Goal: Task Accomplishment & Management: Manage account settings

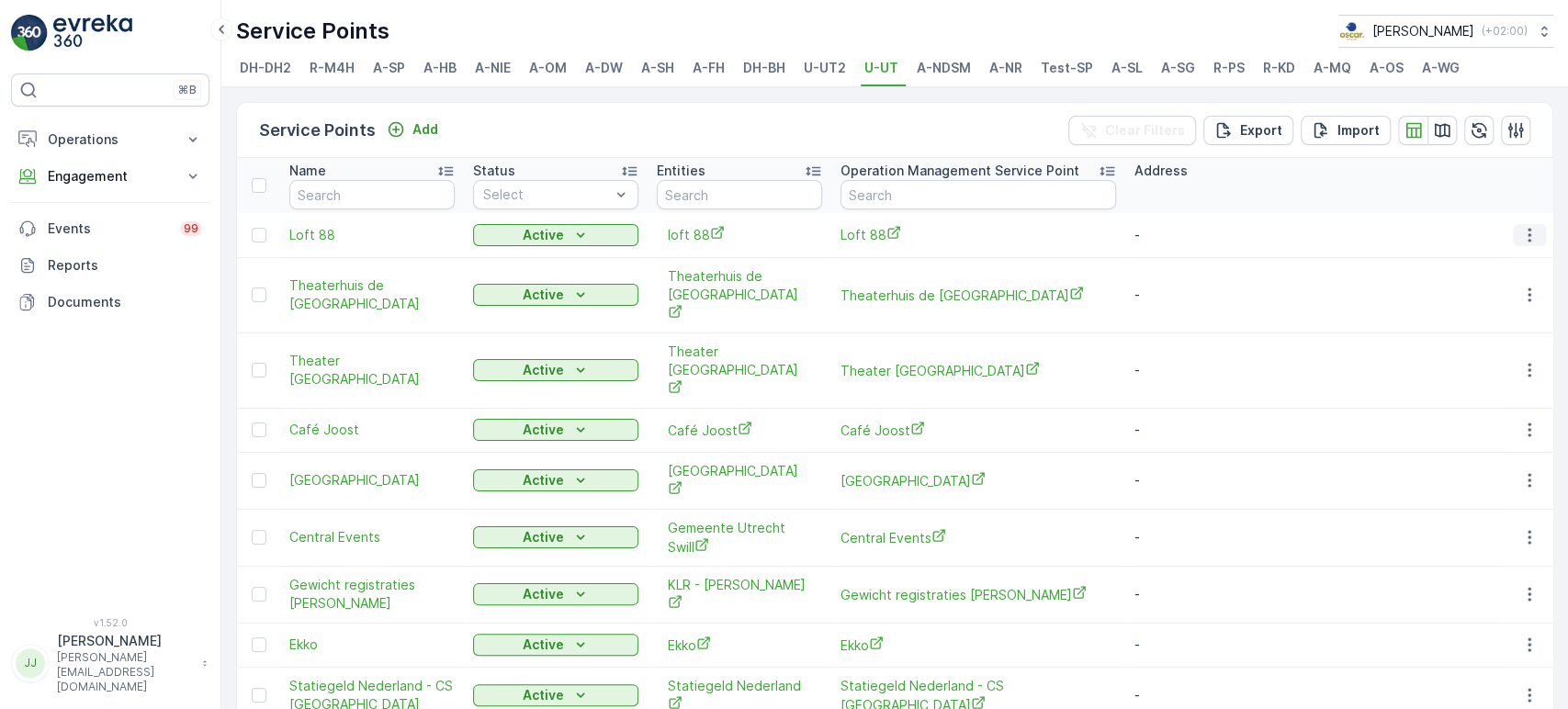
click at [1528, 236] on icon "button" at bounding box center [1529, 234] width 19 height 19
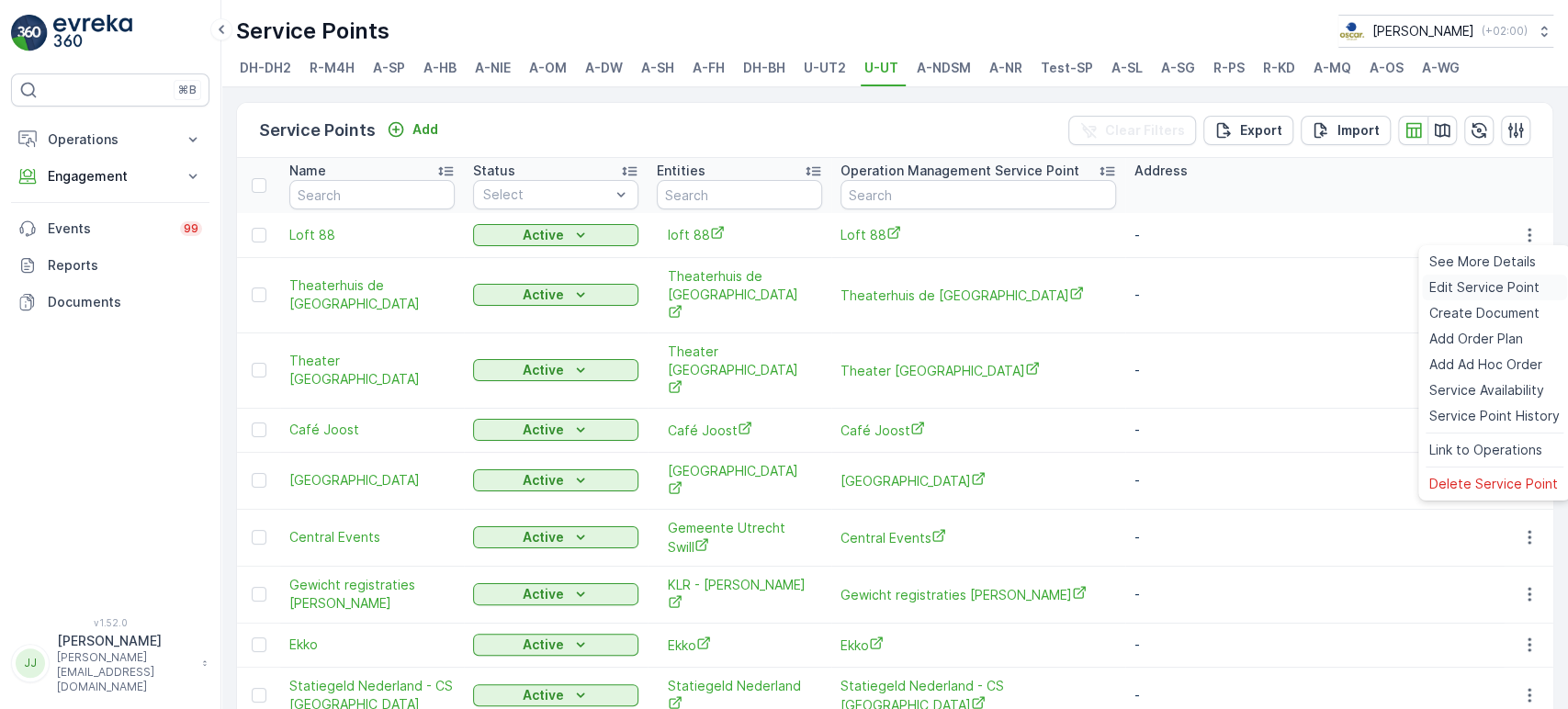
click at [1483, 290] on span "Edit Service Point" at bounding box center [1484, 287] width 110 height 19
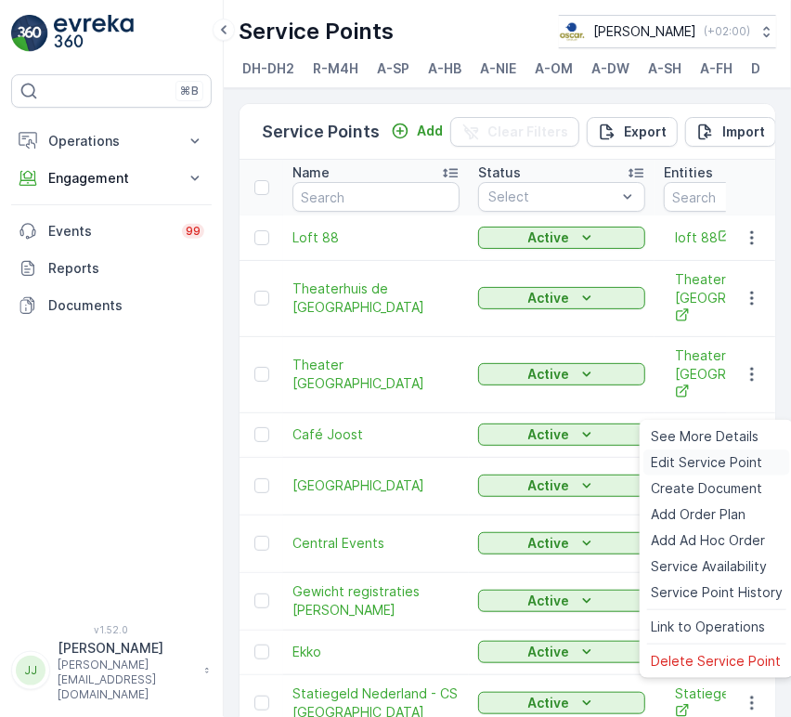
click at [700, 460] on span "Edit Service Point" at bounding box center [706, 462] width 111 height 19
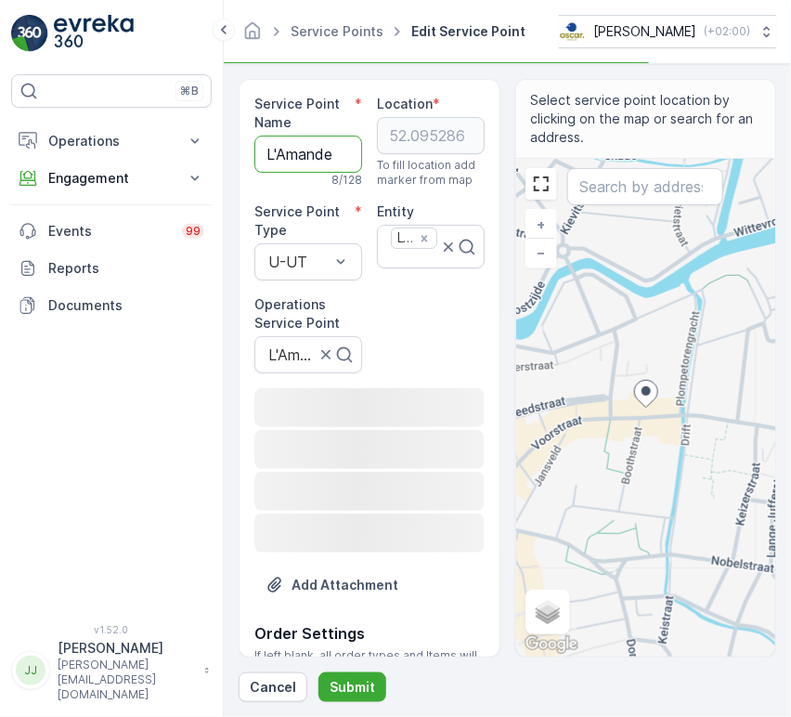
click at [293, 162] on Name "L'Amande" at bounding box center [308, 154] width 108 height 37
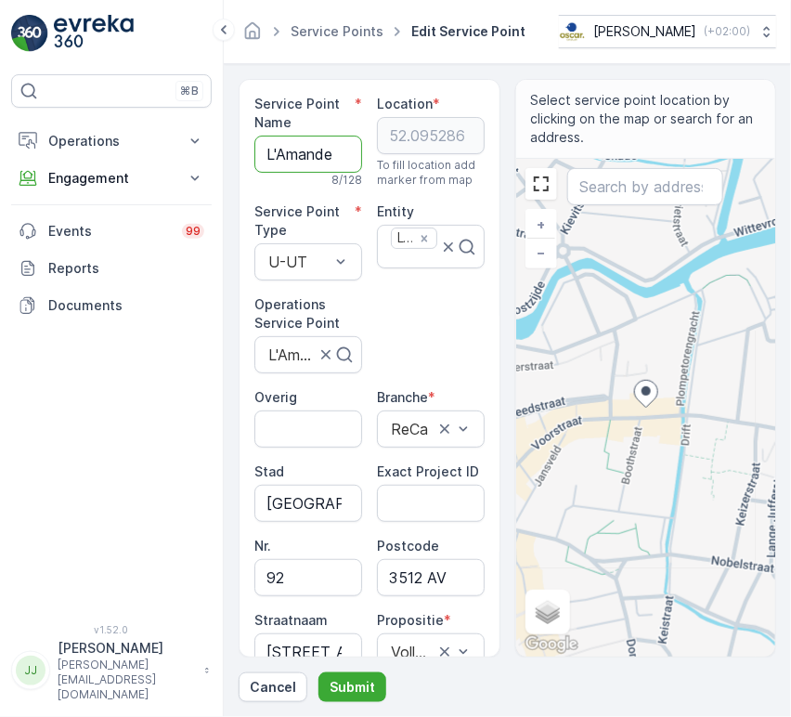
click at [293, 162] on Name "L'Amande" at bounding box center [308, 154] width 108 height 37
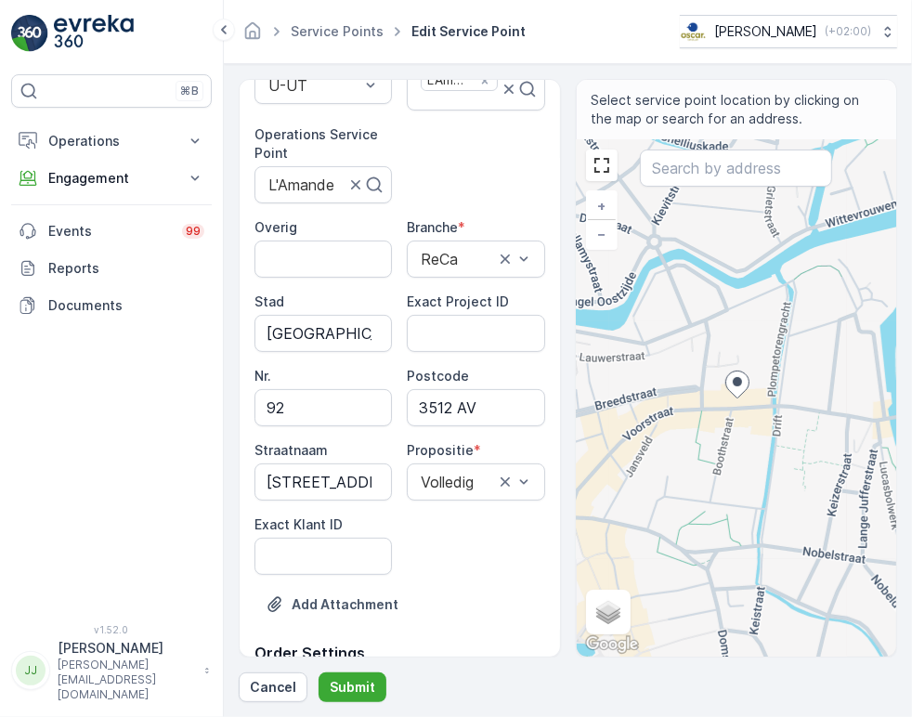
scroll to position [206, 0]
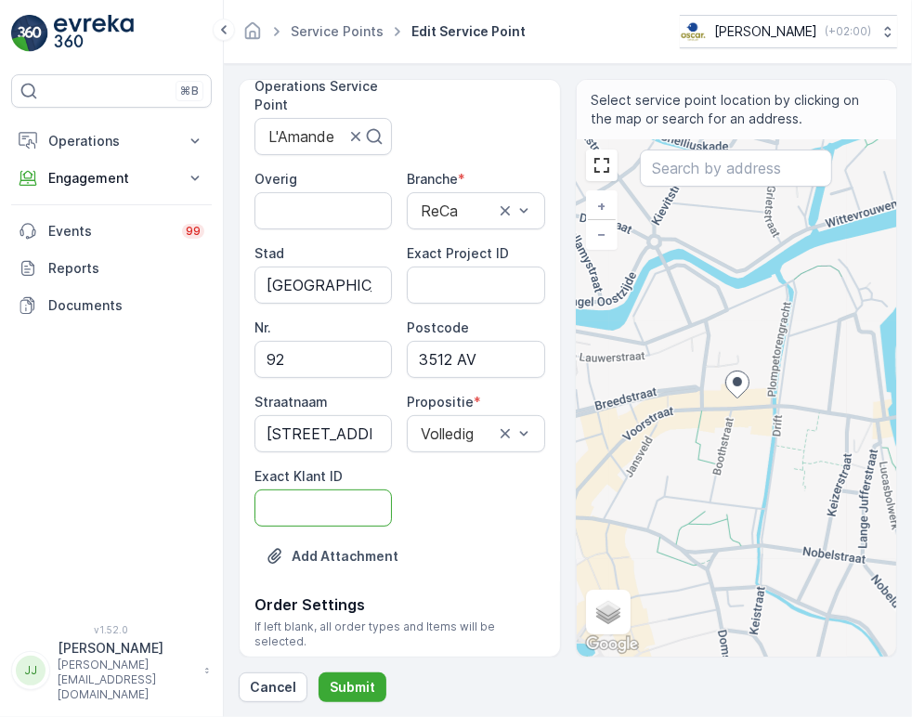
click at [334, 505] on ID "Exact Klant ID" at bounding box center [322, 507] width 137 height 37
paste ID "1489"
type ID "1489"
click at [461, 295] on ID "Exact Project ID" at bounding box center [475, 285] width 137 height 37
paste ID "OC-0092-2025"
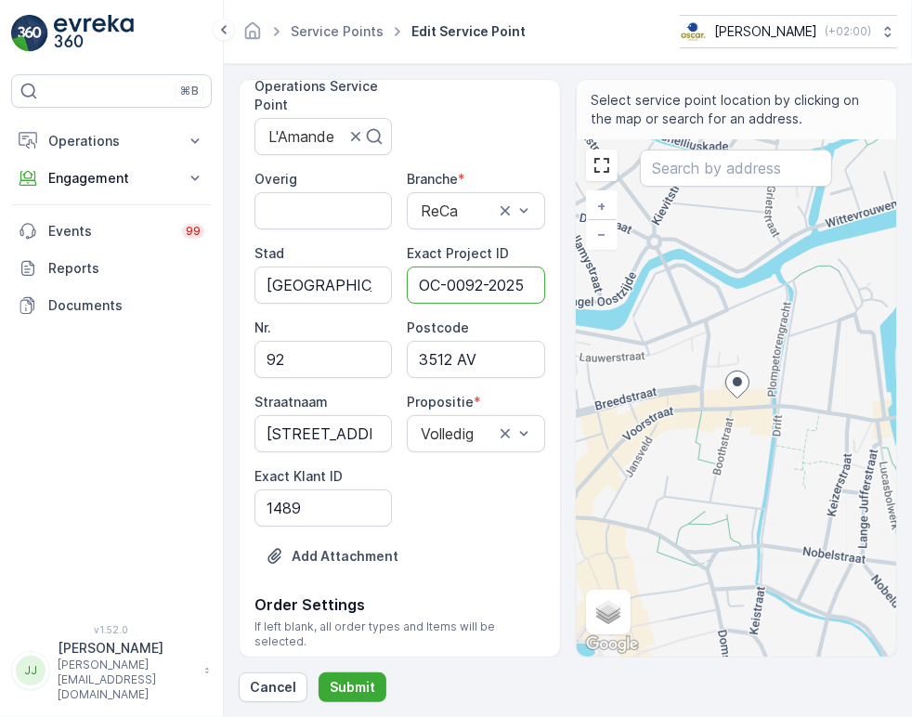
scroll to position [0, 5]
type ID "OC-0092-2025"
click at [456, 359] on input "3512 AV" at bounding box center [475, 359] width 137 height 37
type input "3512AV"
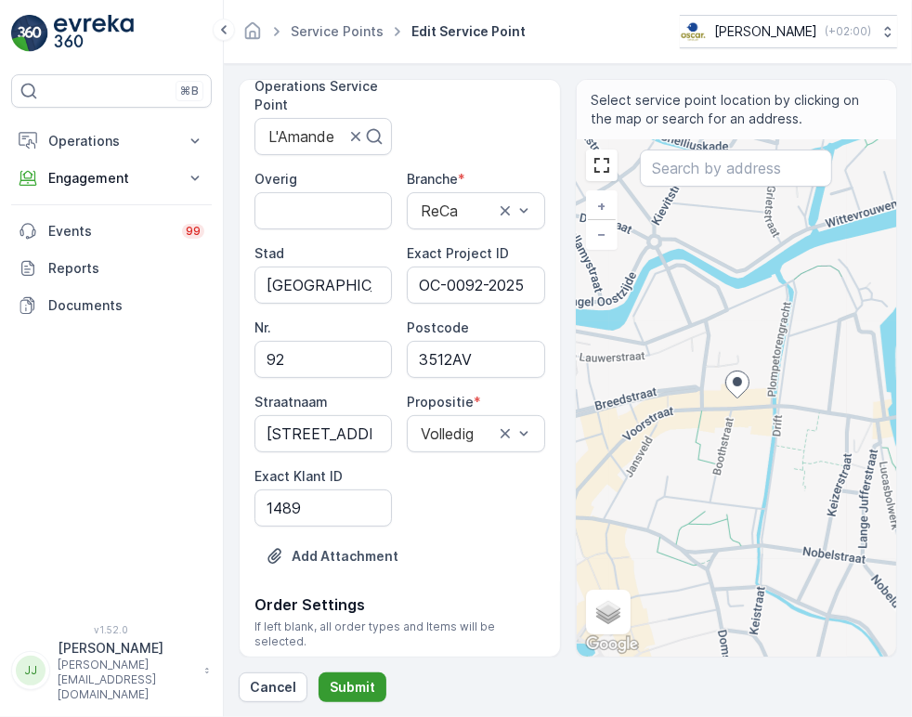
click at [357, 681] on p "Submit" at bounding box center [353, 687] width 46 height 19
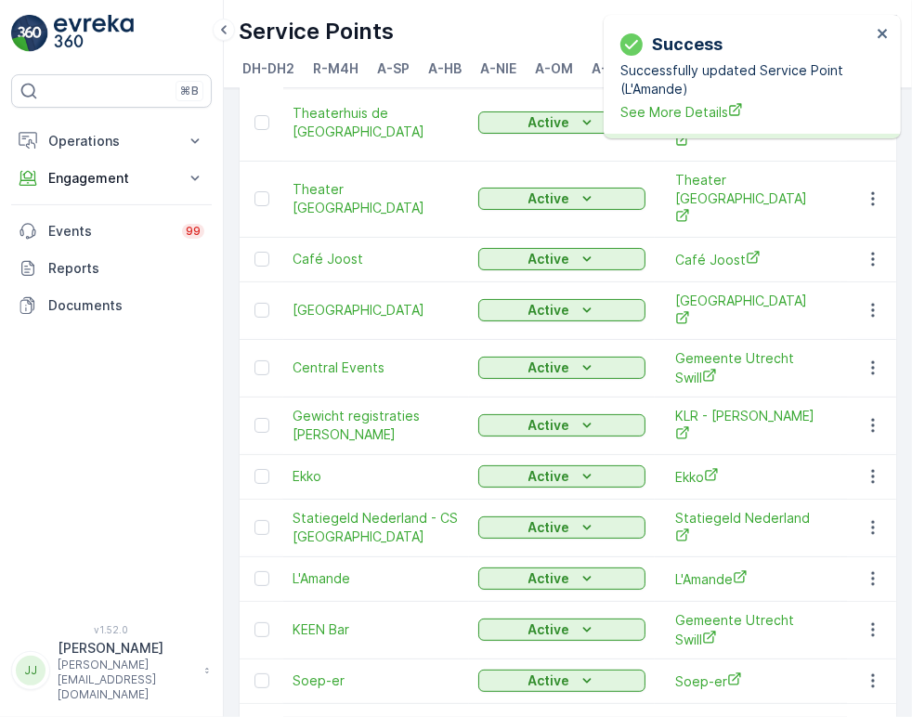
scroll to position [279, 0]
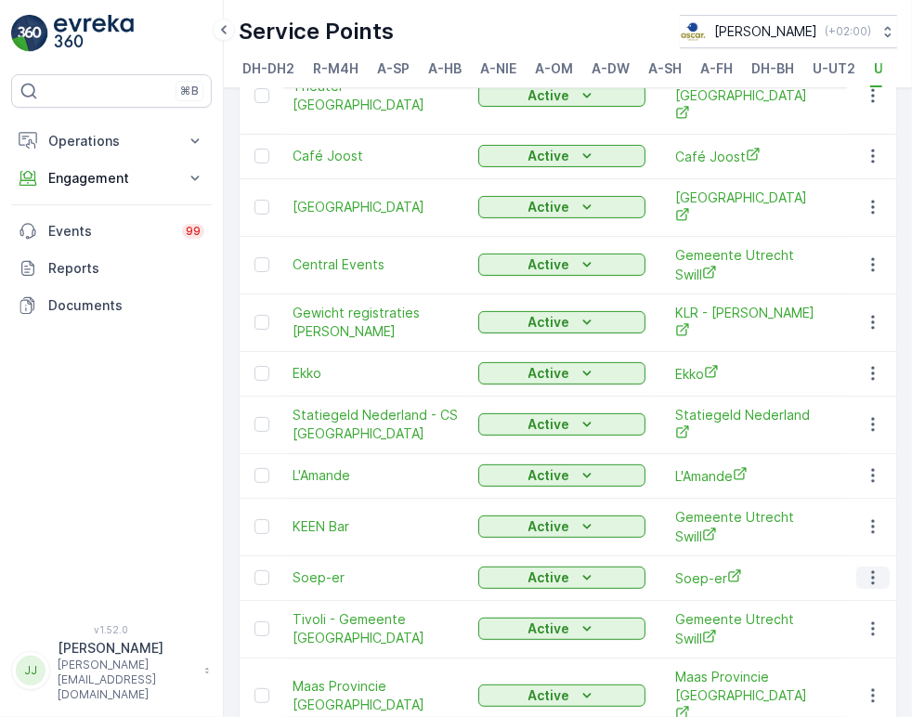
click at [871, 571] on icon "button" at bounding box center [872, 578] width 3 height 14
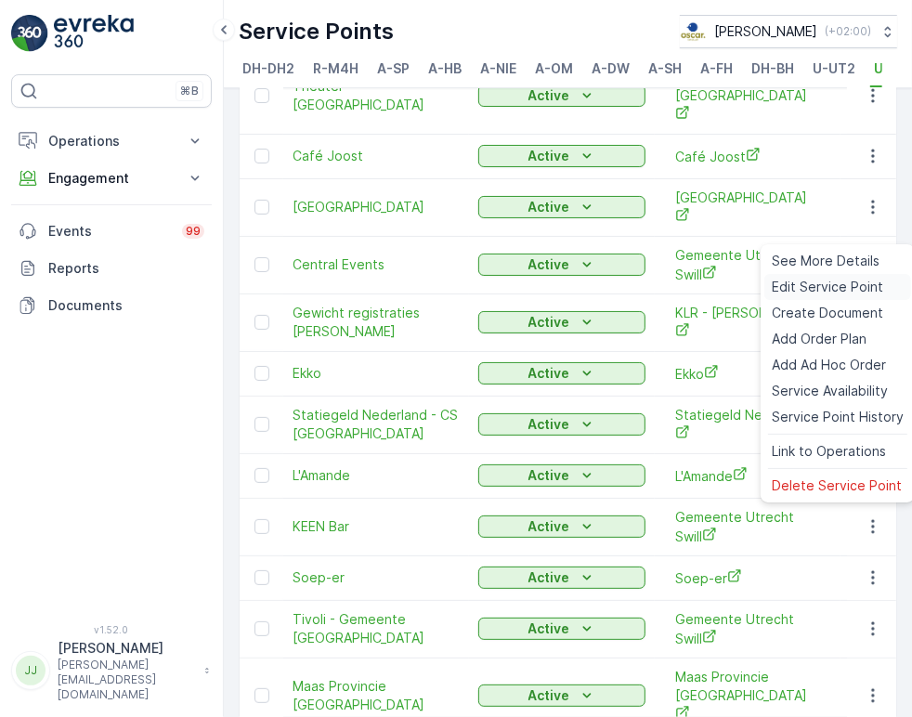
click at [817, 288] on span "Edit Service Point" at bounding box center [827, 287] width 111 height 19
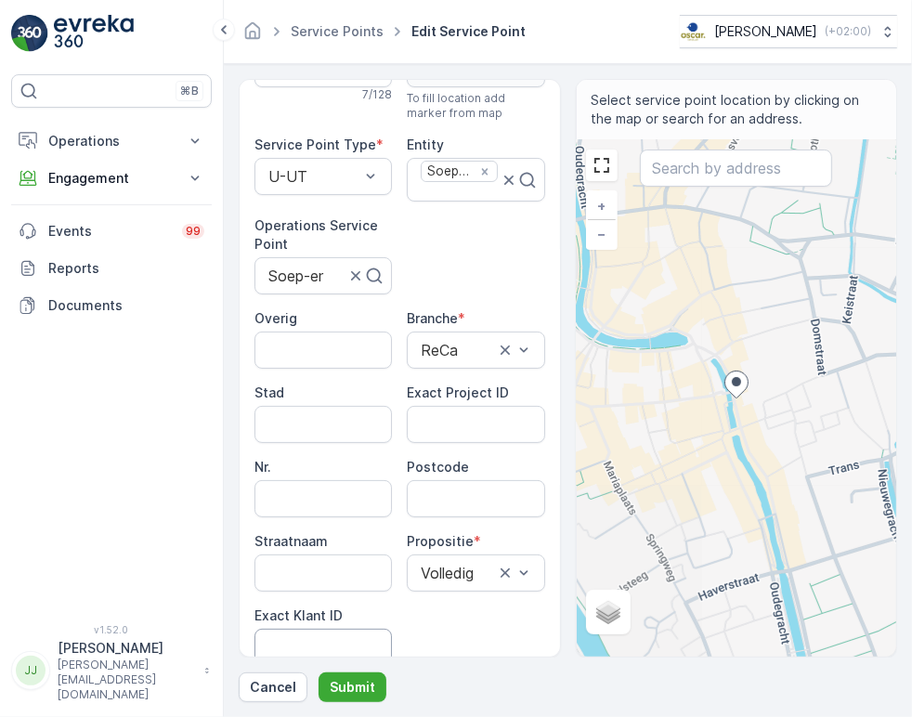
scroll to position [103, 0]
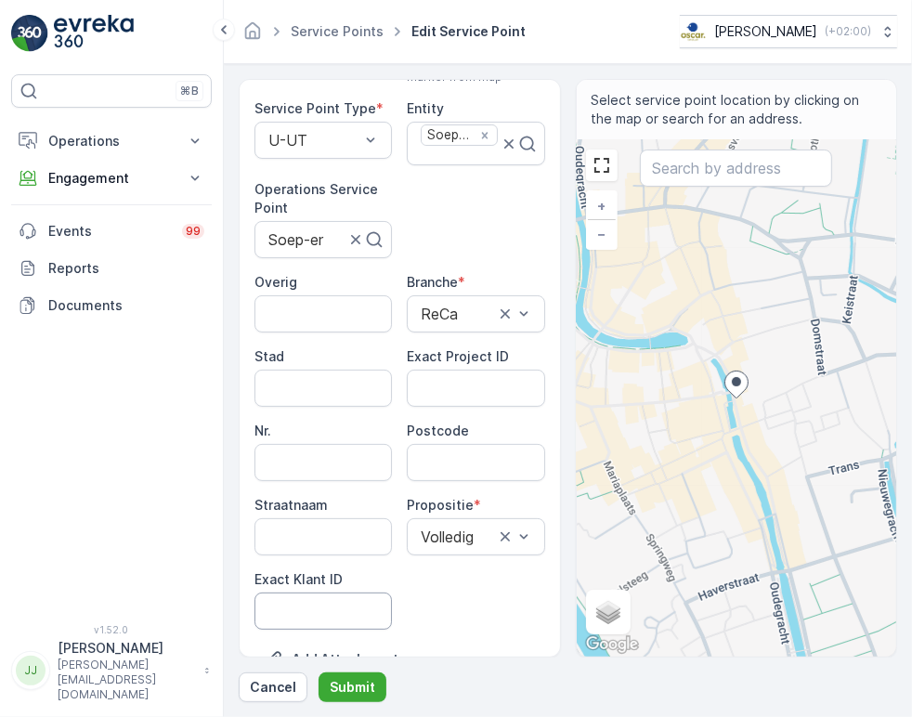
click at [306, 615] on ID "Exact Klant ID" at bounding box center [322, 610] width 137 height 37
paste ID "1484"
type ID "1484"
click at [448, 384] on ID "Exact Project ID" at bounding box center [475, 388] width 137 height 37
paste ID "OC-0087-2025"
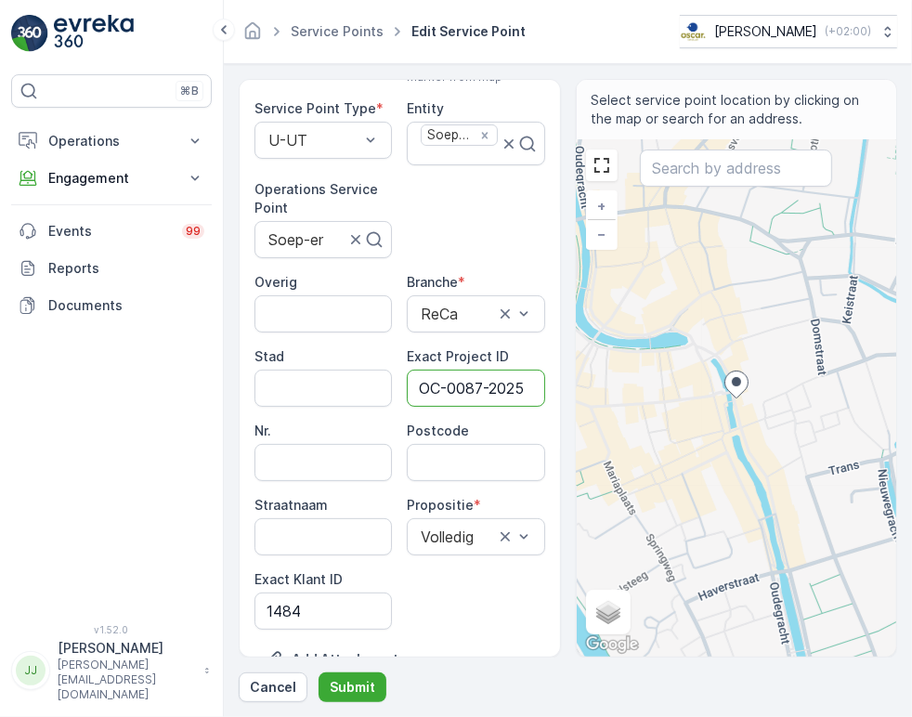
scroll to position [0, 5]
type ID "OC-0087-2025"
click at [422, 454] on input "Postcode" at bounding box center [475, 462] width 137 height 37
paste input "Adres: [STREET_ADDRESS]"
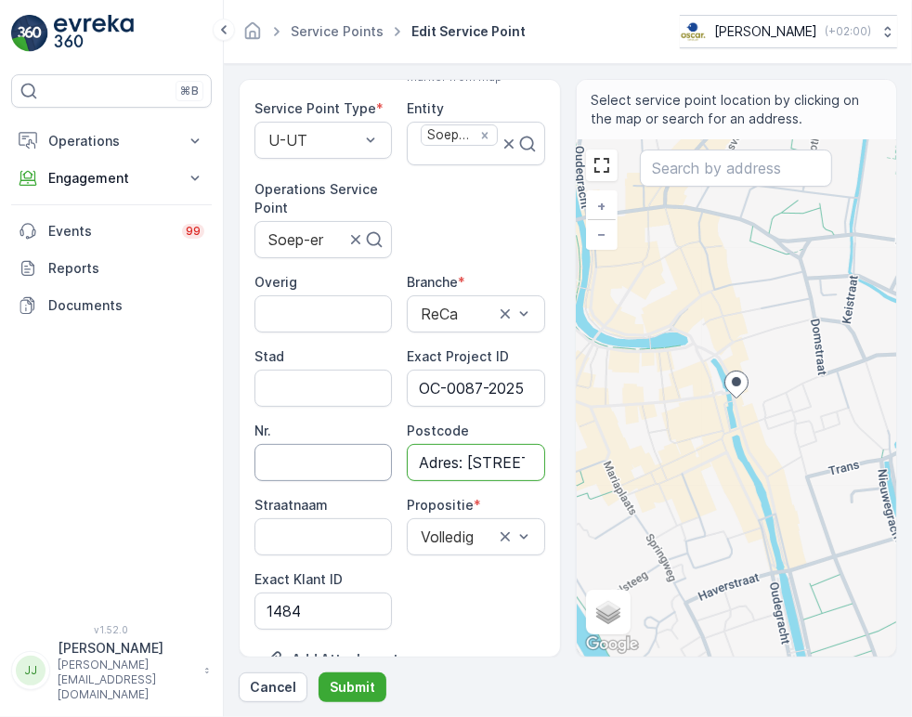
drag, startPoint x: 467, startPoint y: 463, endPoint x: 283, endPoint y: 470, distance: 184.0
click at [284, 470] on div "Overig Branche * ReCa Stad Exact Project ID OC-0087-2025 Nr. Postcode Adres: [S…" at bounding box center [399, 451] width 291 height 357
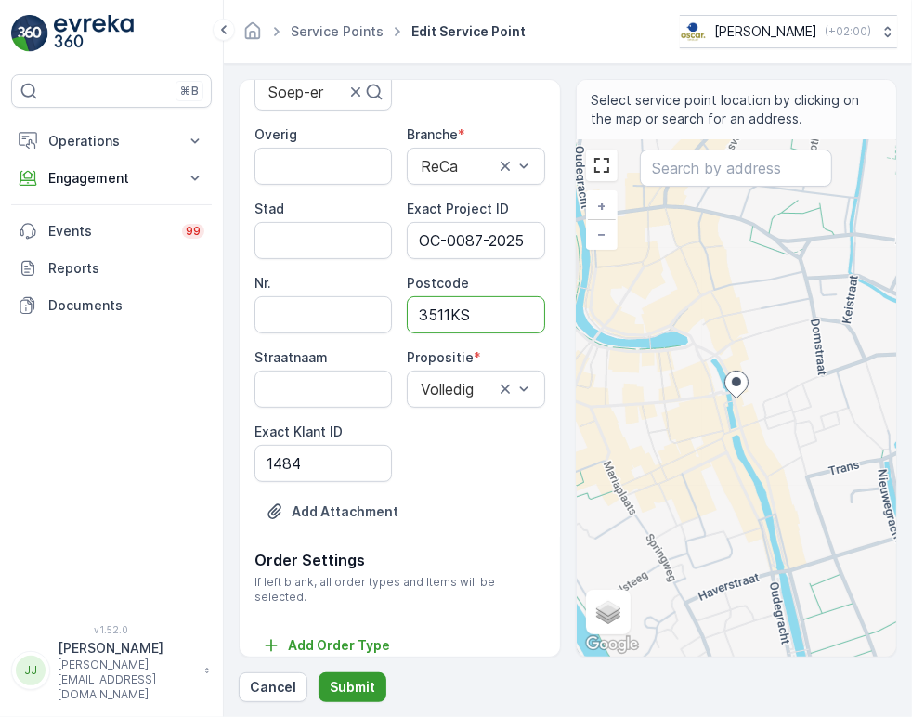
type input "3511KS"
click at [348, 675] on button "Submit" at bounding box center [353, 687] width 68 height 30
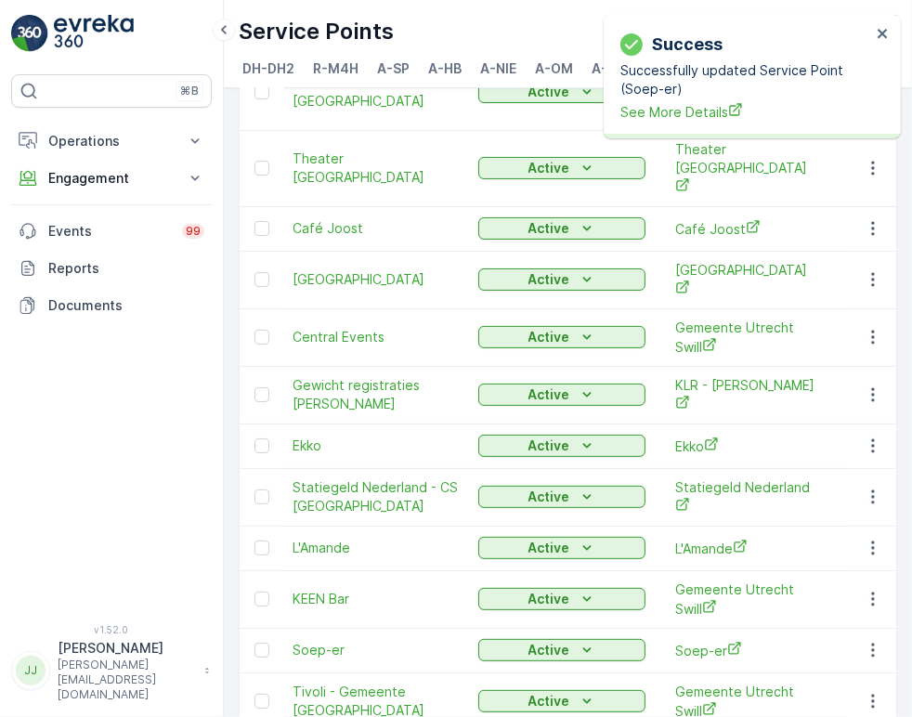
scroll to position [309, 0]
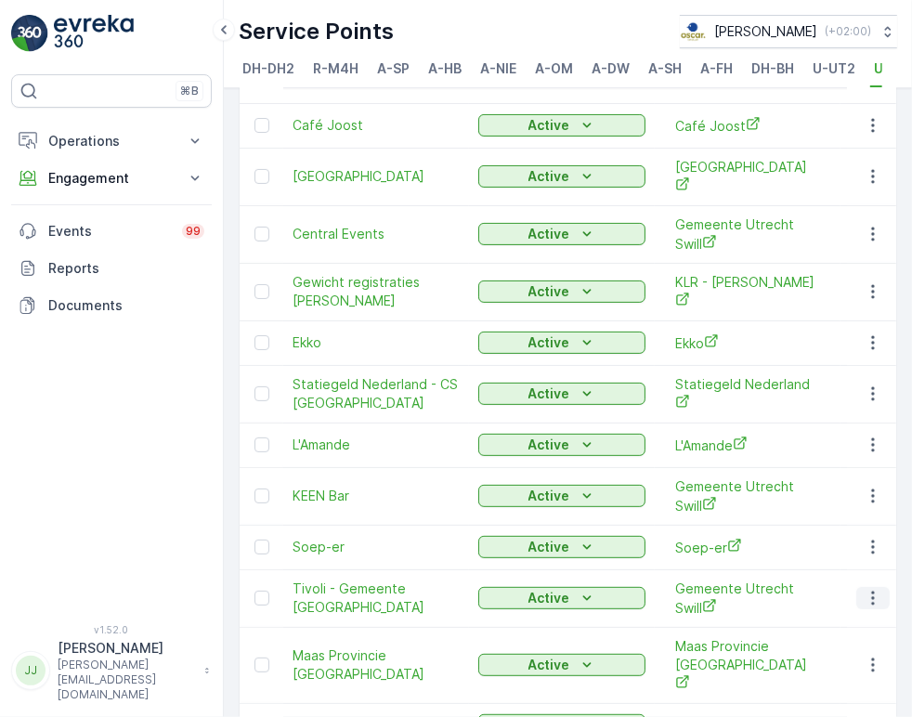
click at [866, 589] on icon "button" at bounding box center [873, 598] width 19 height 19
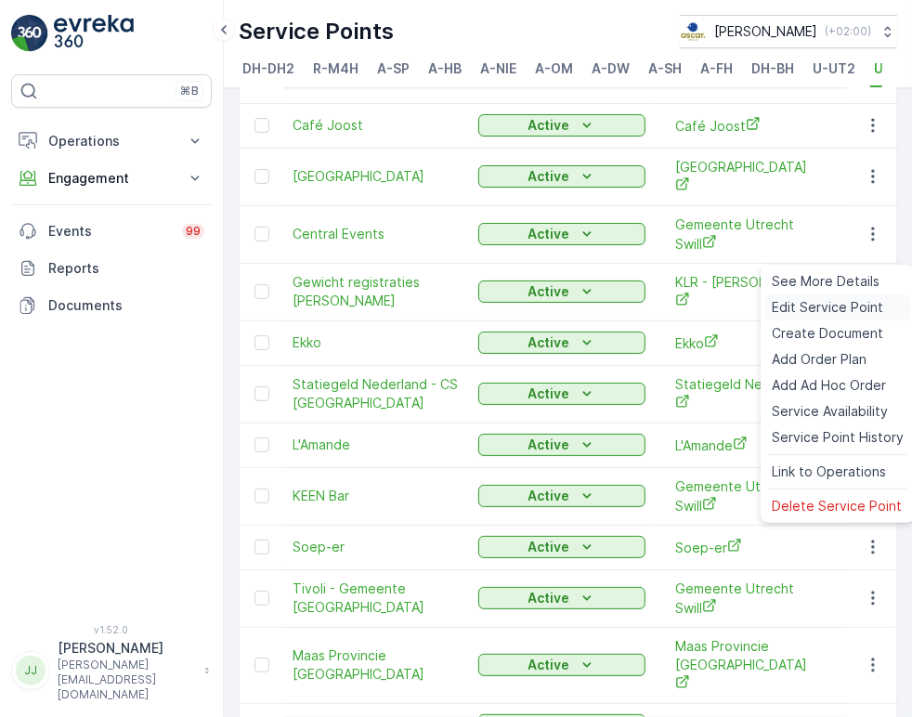
click at [807, 304] on span "Edit Service Point" at bounding box center [827, 307] width 111 height 19
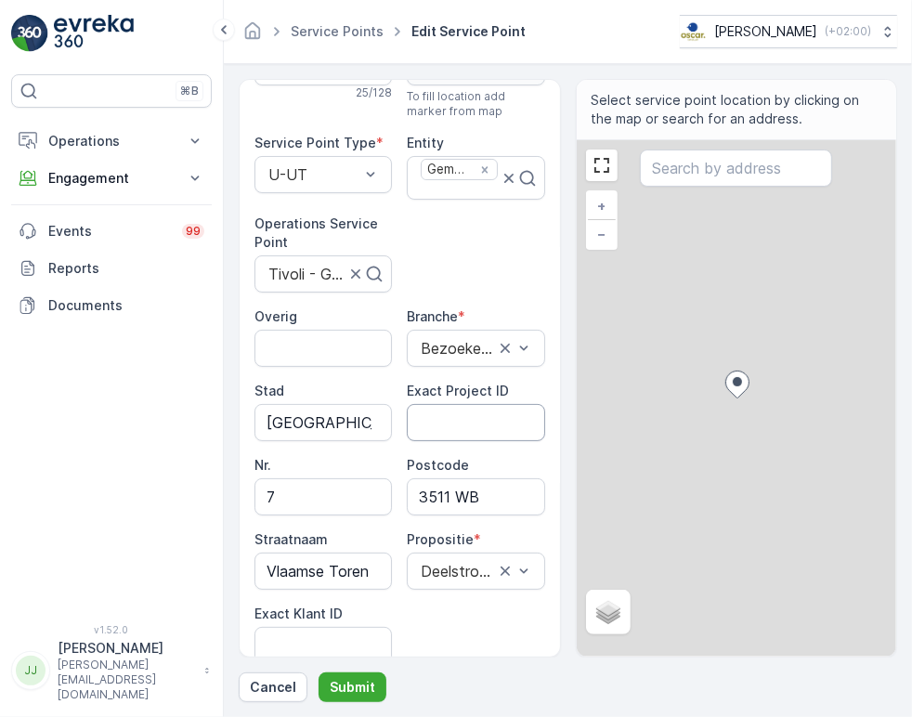
scroll to position [206, 0]
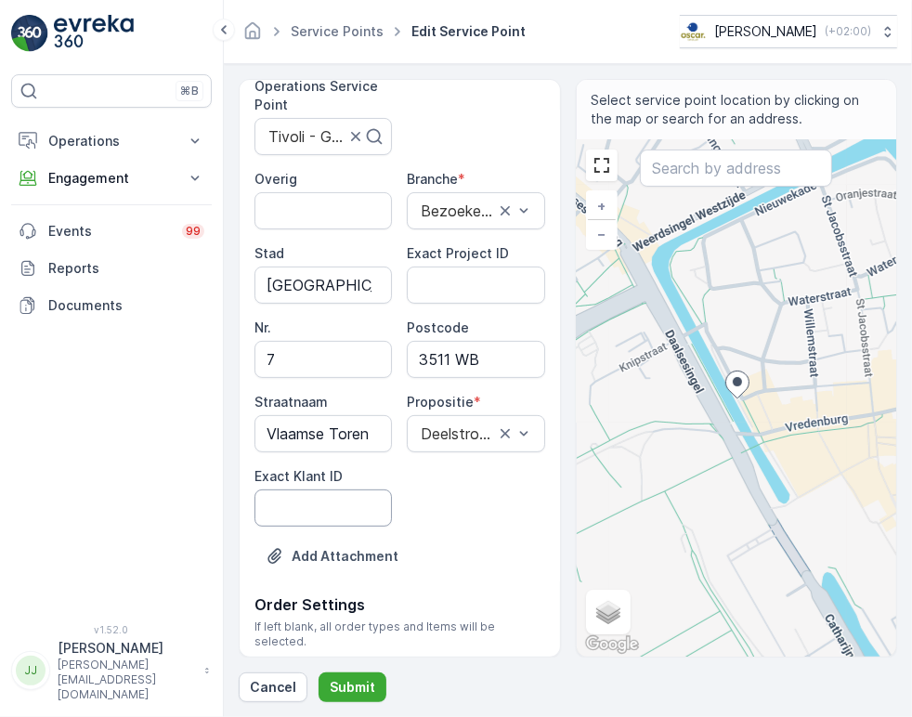
click at [330, 512] on ID "Exact Klant ID" at bounding box center [322, 507] width 137 height 37
paste ID "1422"
type ID "1422"
click at [453, 360] on input "3511 WB" at bounding box center [475, 359] width 137 height 37
type input "3511WB"
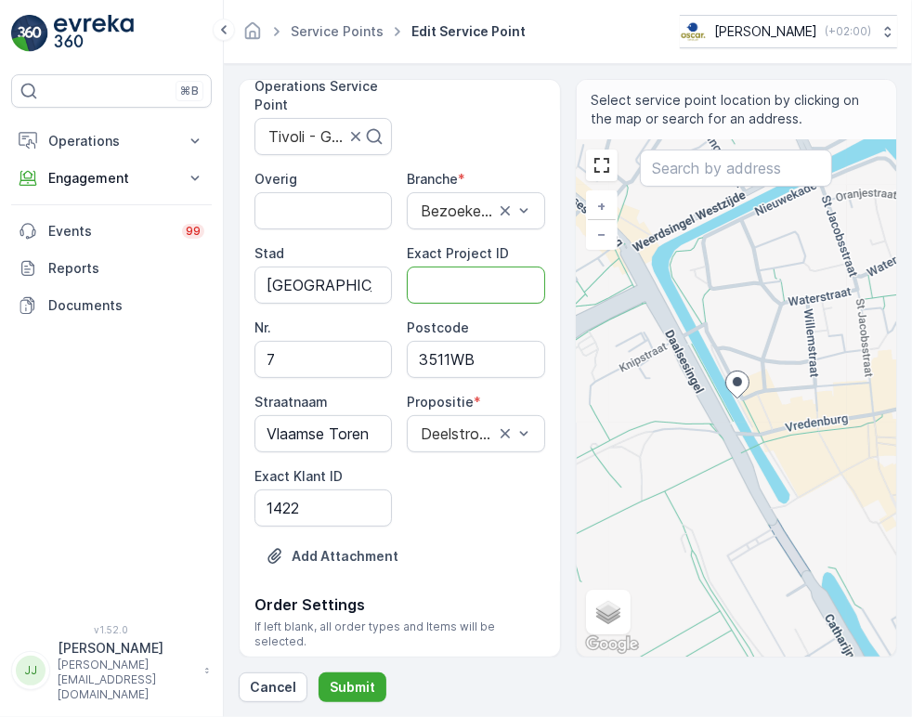
click at [427, 293] on ID "Exact Project ID" at bounding box center [475, 285] width 137 height 37
paste ID "OC-0058-2025"
type ID "OC-0058-2025"
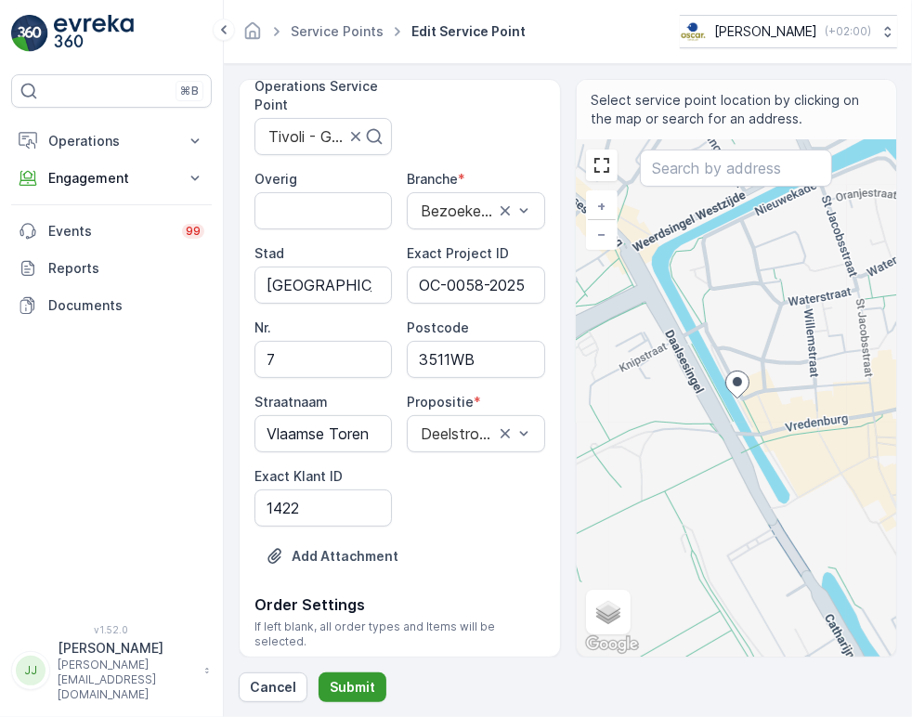
click at [354, 675] on button "Submit" at bounding box center [353, 687] width 68 height 30
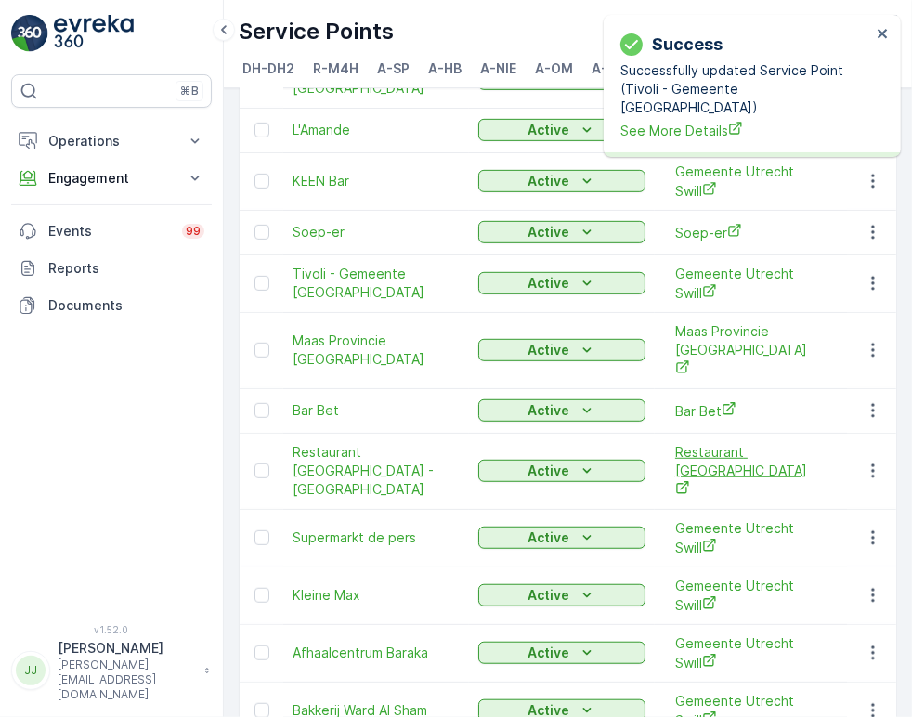
scroll to position [588, 0]
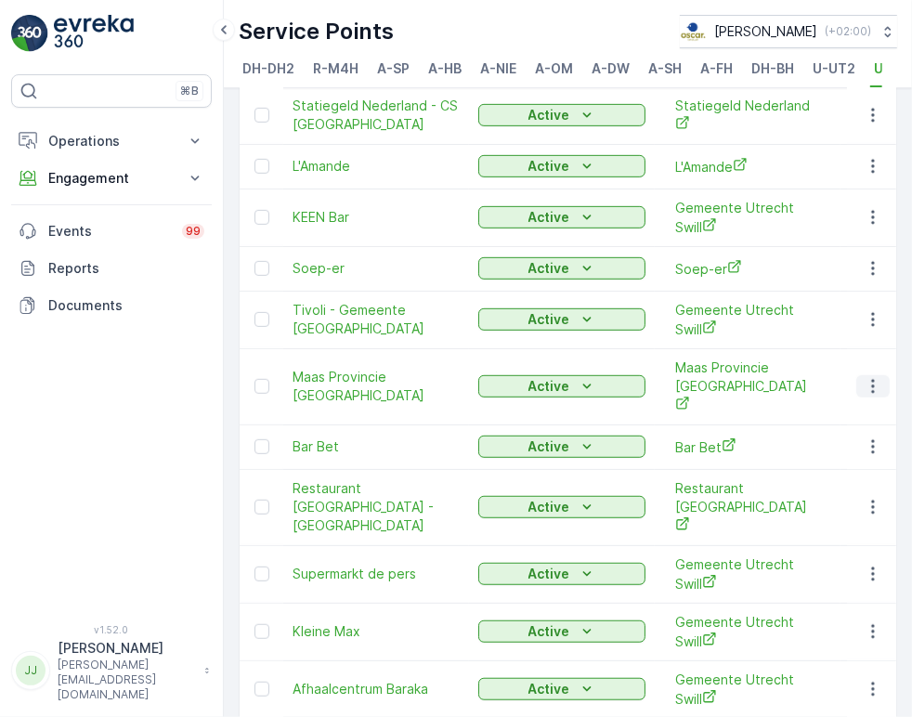
click at [871, 380] on icon "button" at bounding box center [872, 387] width 3 height 14
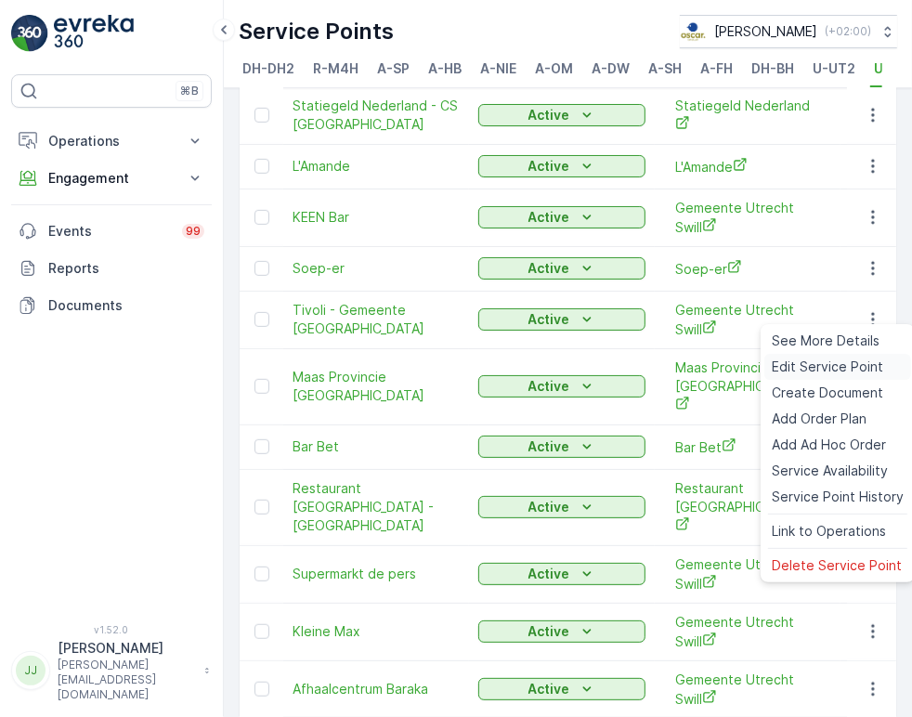
click at [843, 364] on span "Edit Service Point" at bounding box center [827, 367] width 111 height 19
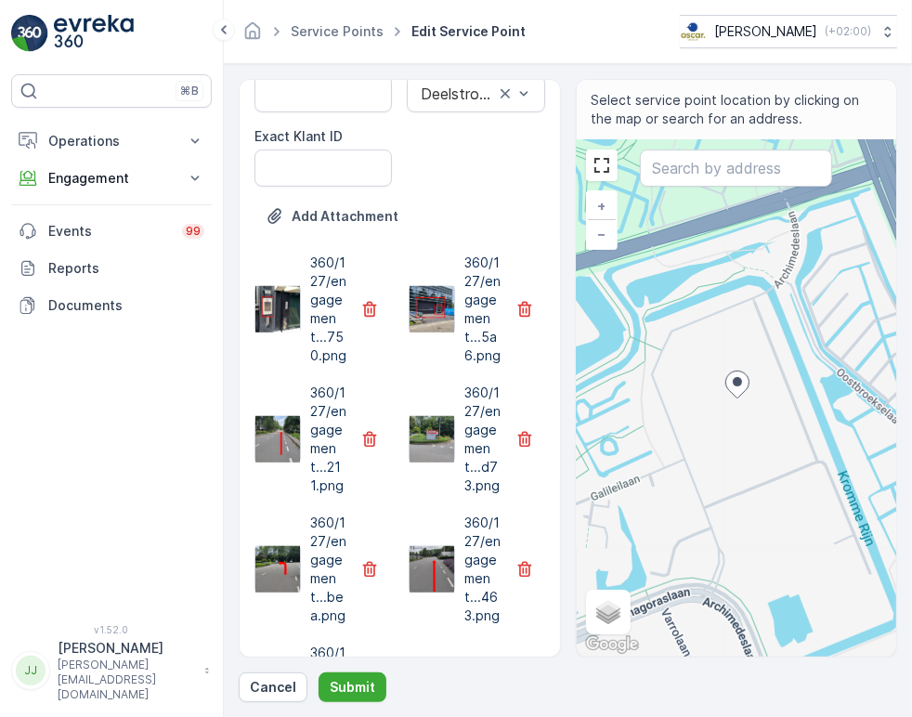
scroll to position [237, 0]
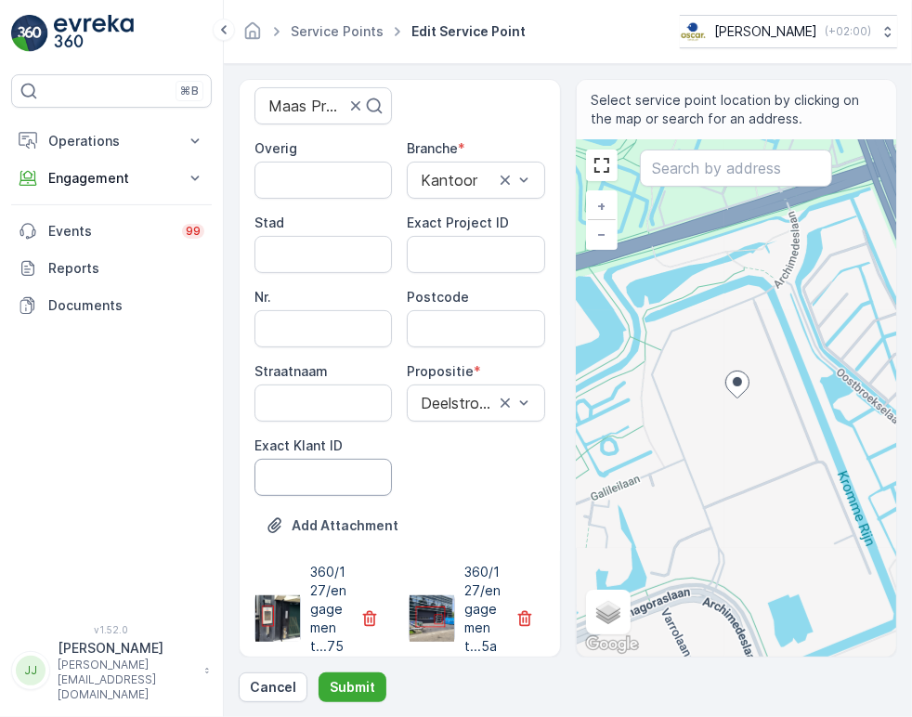
click at [338, 474] on ID "Exact Klant ID" at bounding box center [322, 477] width 137 height 37
paste ID "1452"
type ID "1452"
click at [431, 254] on ID "Exact Project ID" at bounding box center [475, 254] width 137 height 37
paste ID "OC-0079-2025"
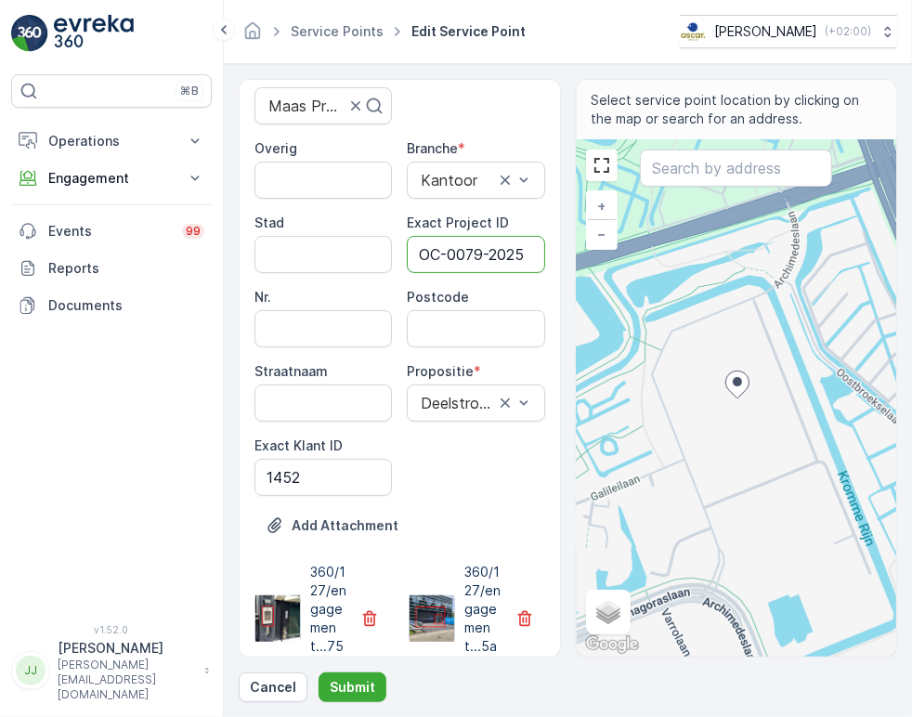
scroll to position [0, 4]
type ID "OC-0079-2025"
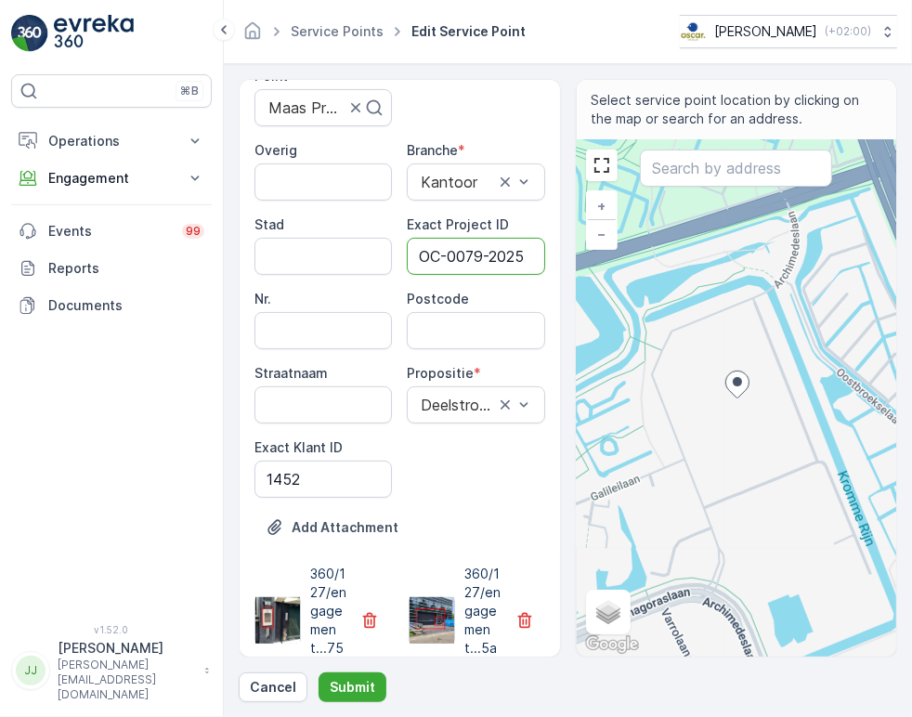
scroll to position [30, 0]
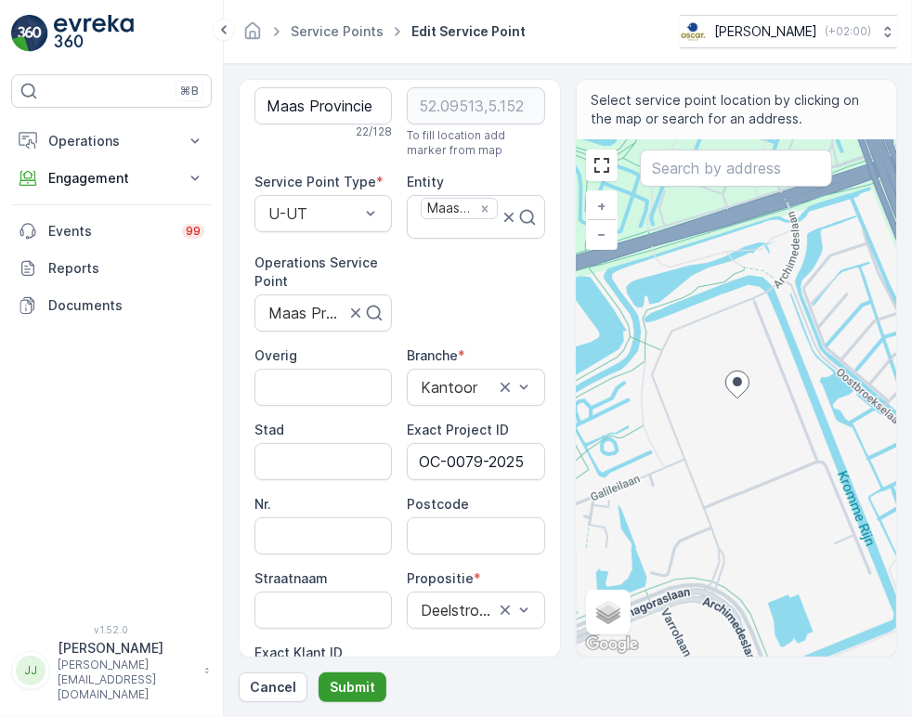
click at [350, 679] on p "Submit" at bounding box center [353, 687] width 46 height 19
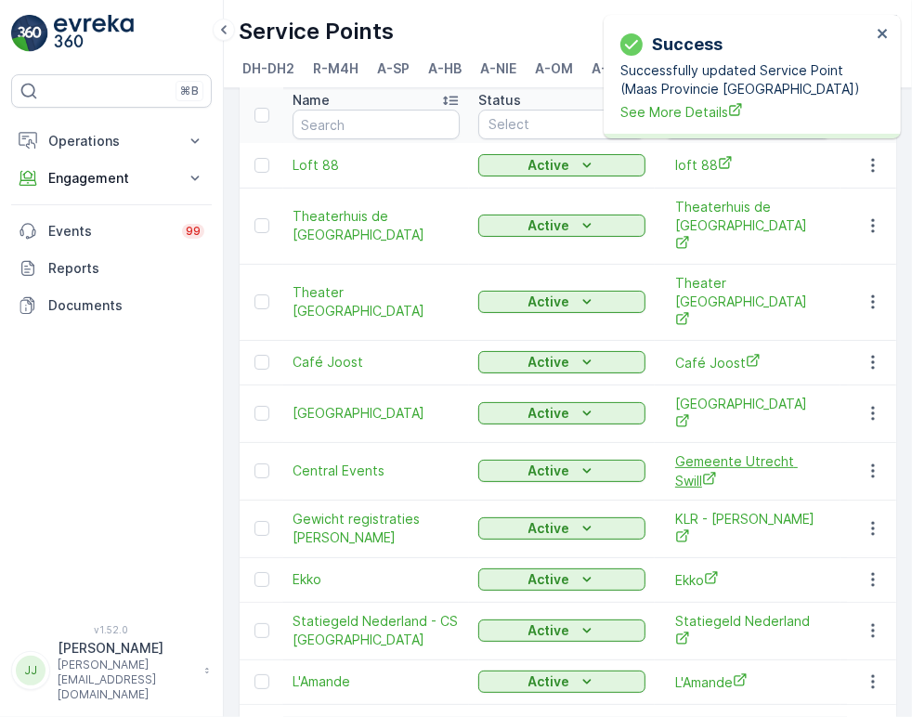
scroll to position [485, 0]
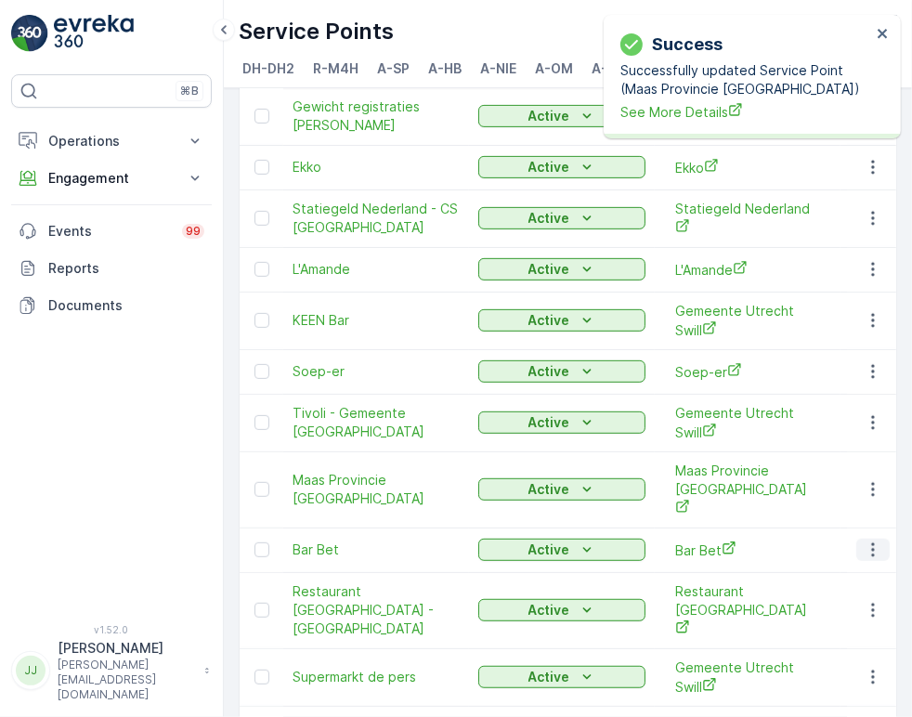
click at [870, 540] on icon "button" at bounding box center [873, 549] width 19 height 19
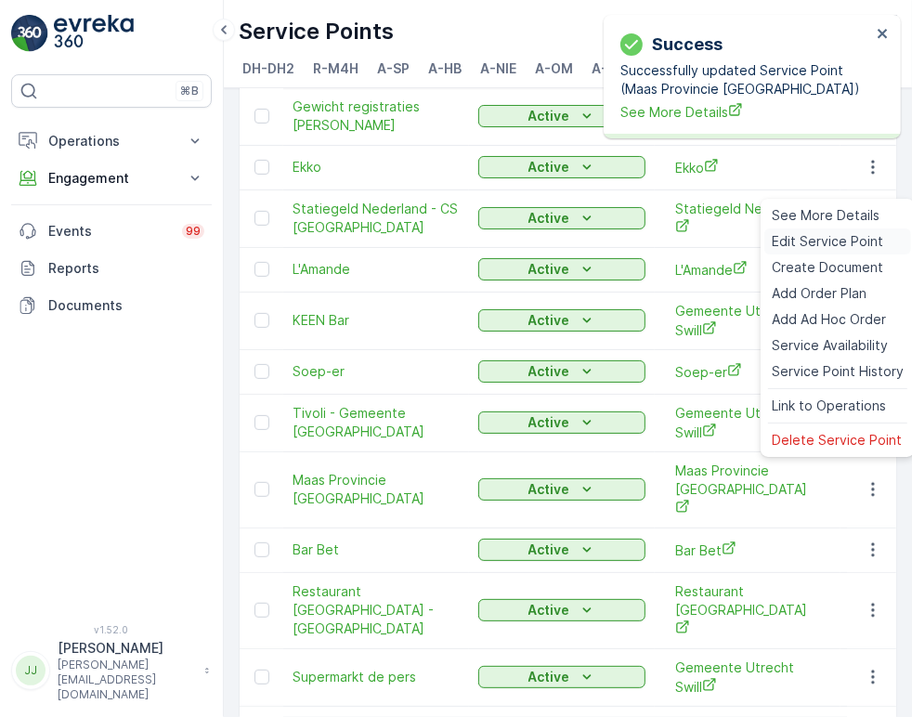
click at [817, 241] on span "Edit Service Point" at bounding box center [827, 241] width 111 height 19
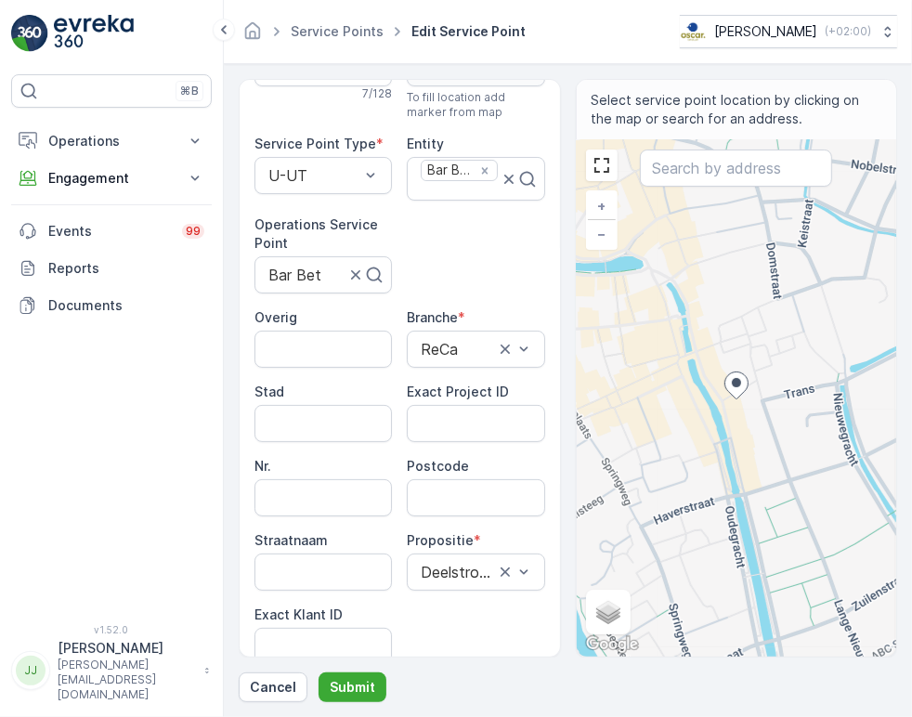
scroll to position [103, 0]
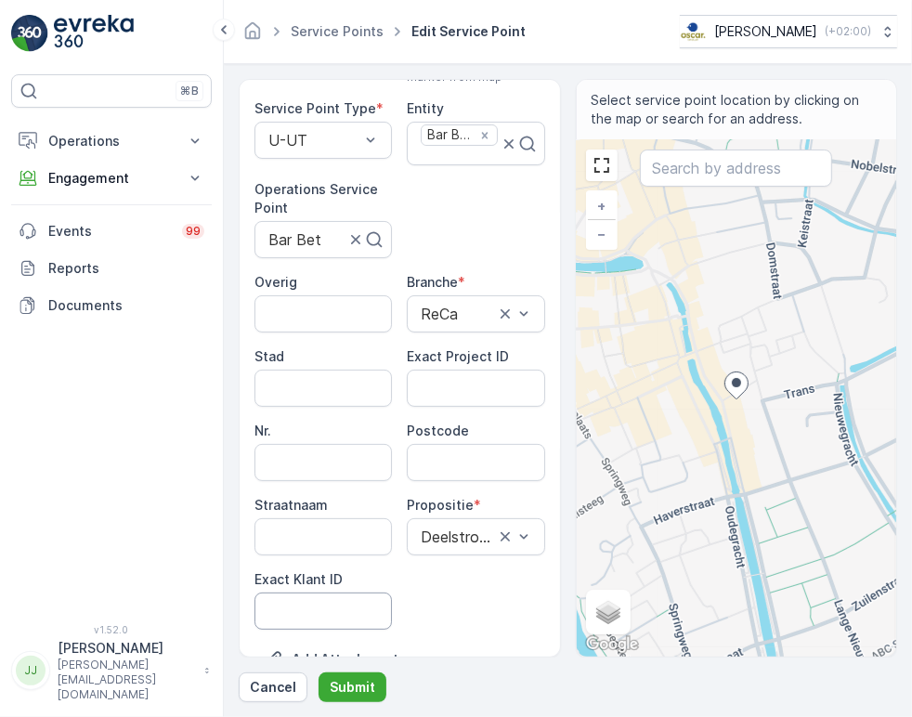
click at [327, 597] on ID "Exact Klant ID" at bounding box center [322, 610] width 137 height 37
paste ID "1391"
type ID "1391"
click at [443, 396] on ID "Exact Project ID" at bounding box center [475, 388] width 137 height 37
paste ID "OC-0037-2025"
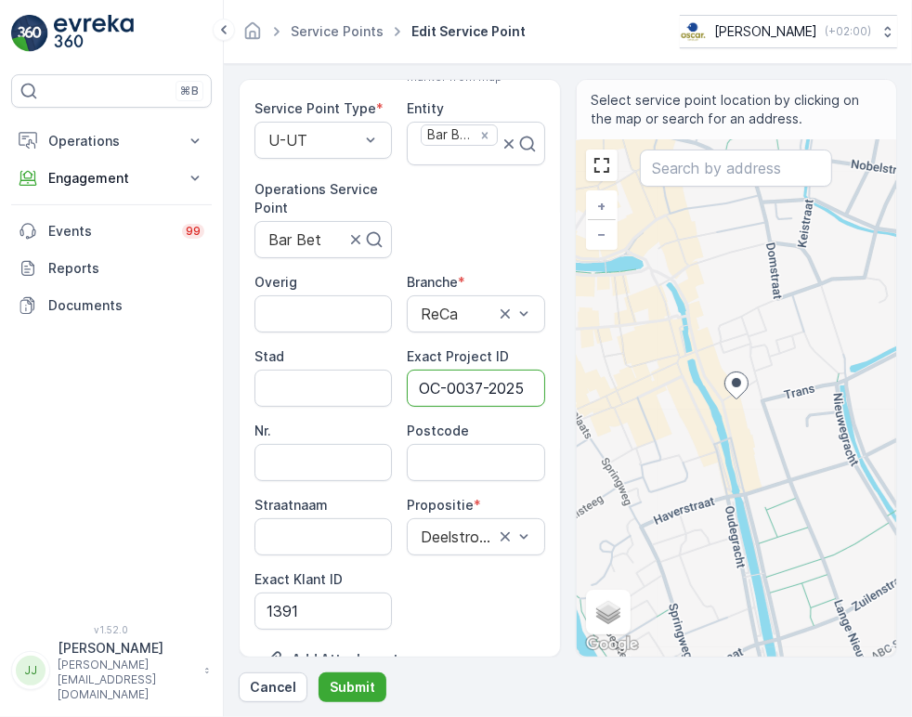
scroll to position [0, 5]
type ID "OC-0037-2025"
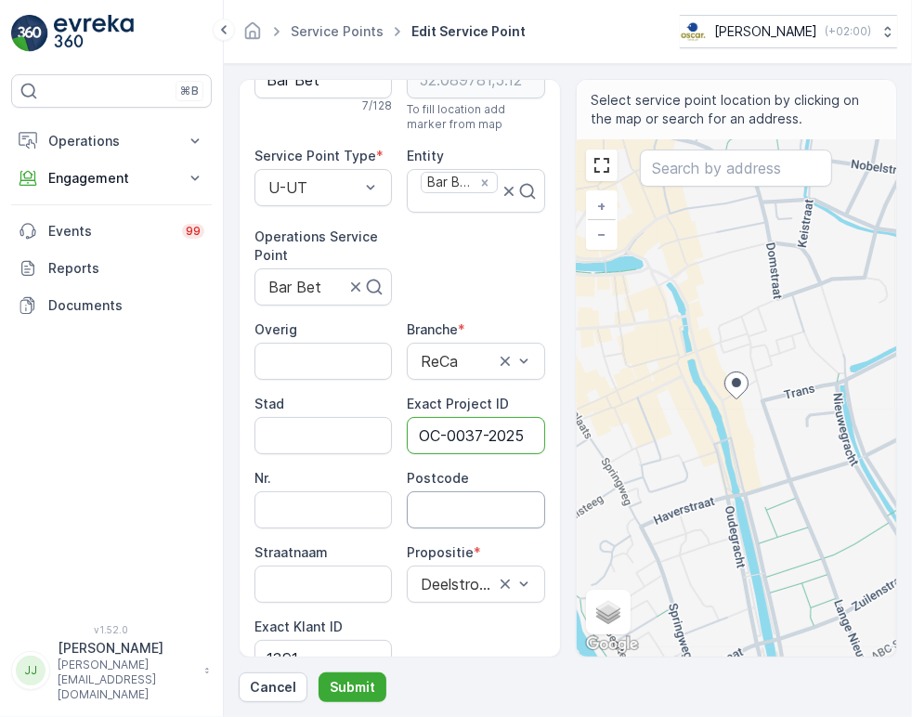
scroll to position [103, 0]
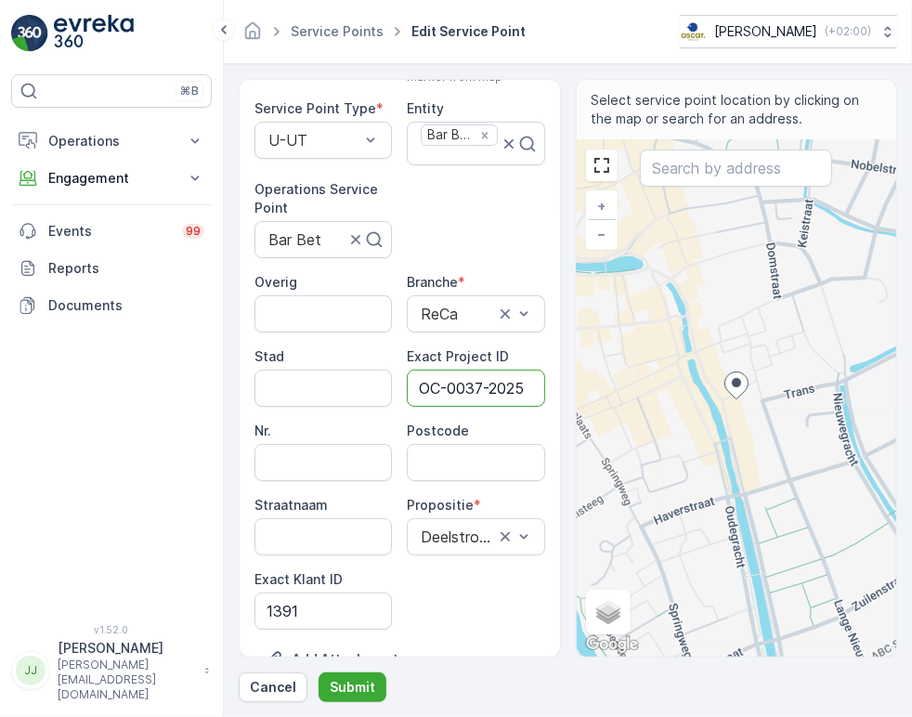
click at [446, 476] on div "Overig Branche * ReCa Stad Exact Project ID OC-0037-2025 Nr. Postcode Straatnaa…" at bounding box center [399, 451] width 291 height 357
click at [446, 467] on input "Postcode" at bounding box center [475, 462] width 137 height 37
paste input "3512 JH"
click at [461, 463] on input "3512 JH" at bounding box center [475, 462] width 137 height 37
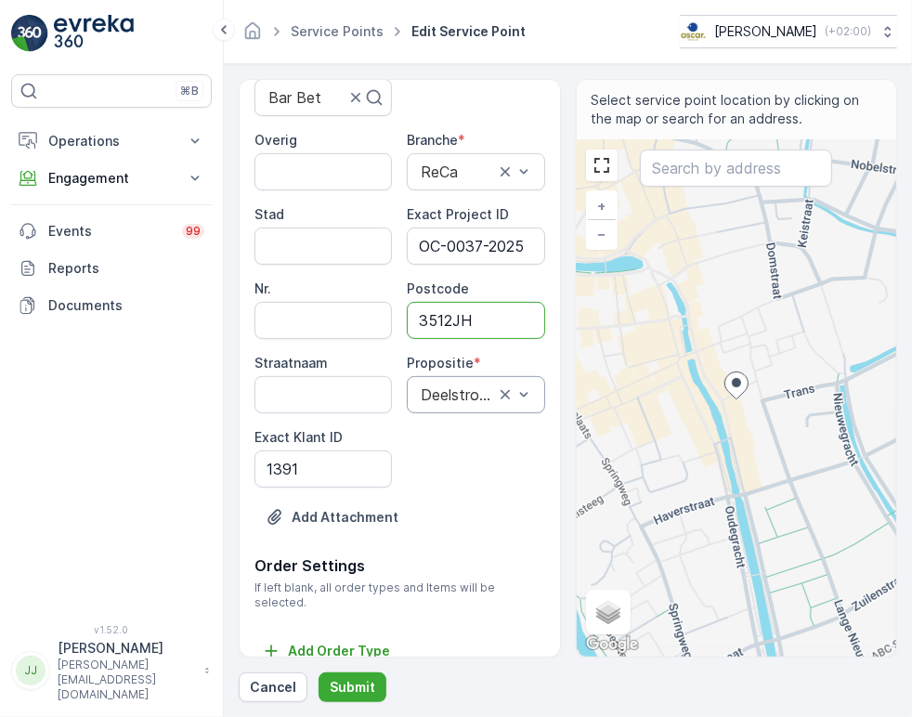
scroll to position [251, 0]
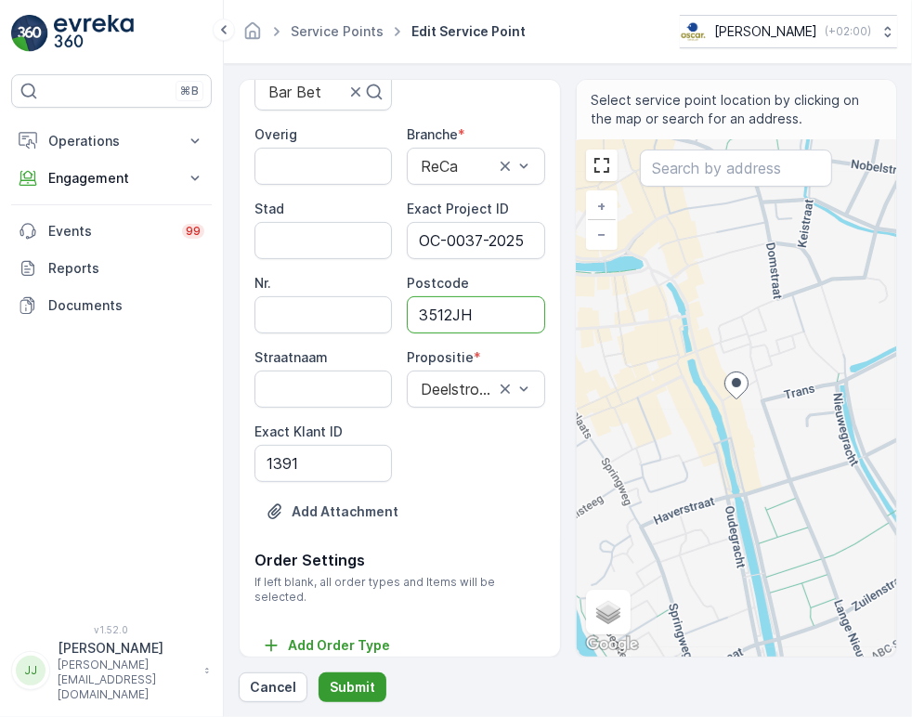
type input "3512JH"
click at [350, 678] on p "Submit" at bounding box center [353, 687] width 46 height 19
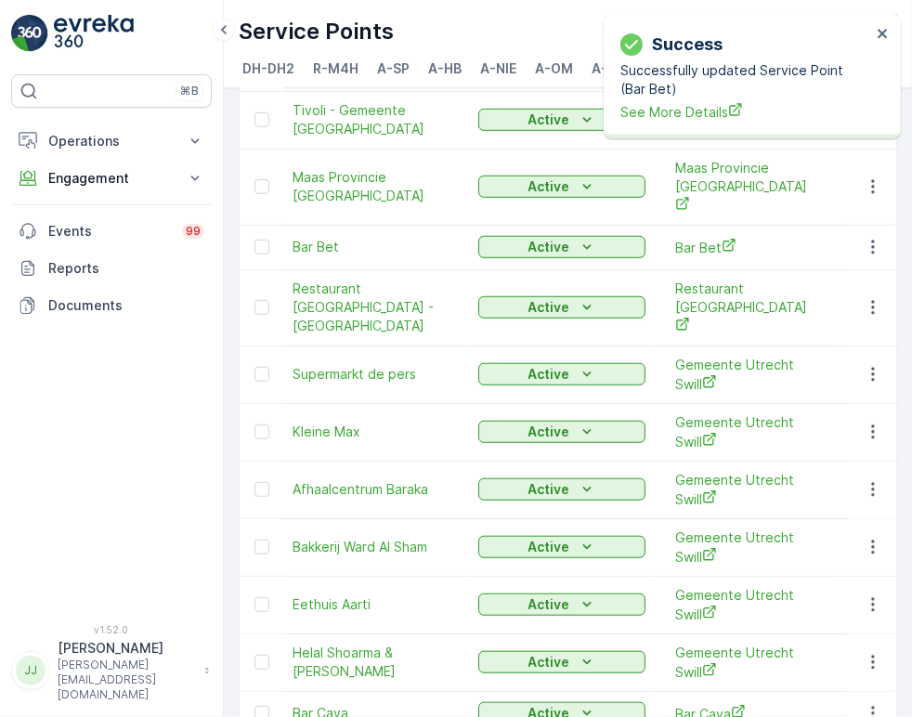
scroll to position [795, 0]
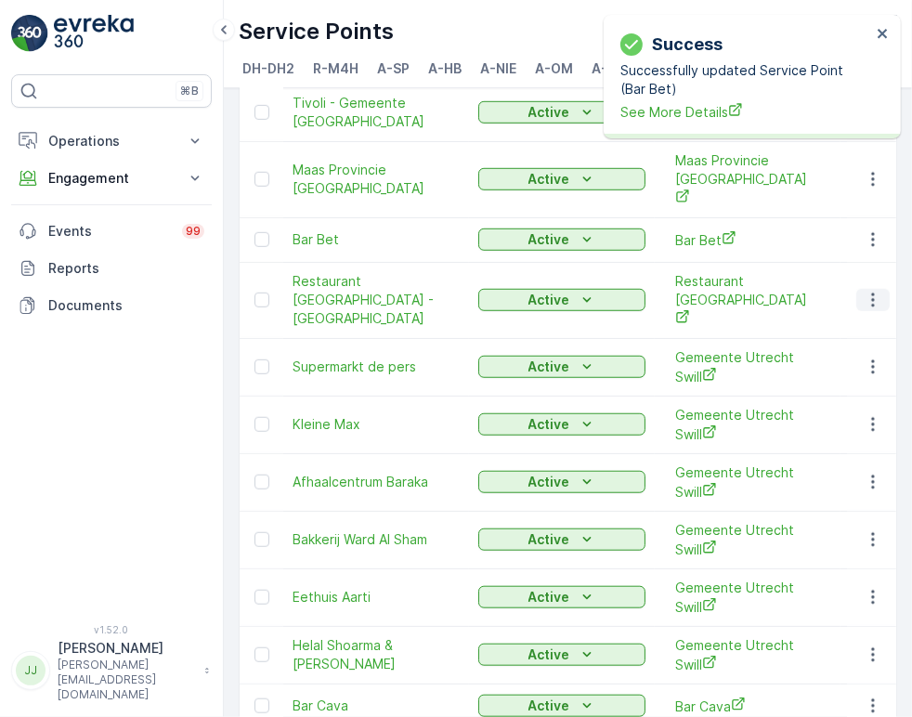
click at [872, 291] on icon "button" at bounding box center [873, 300] width 19 height 19
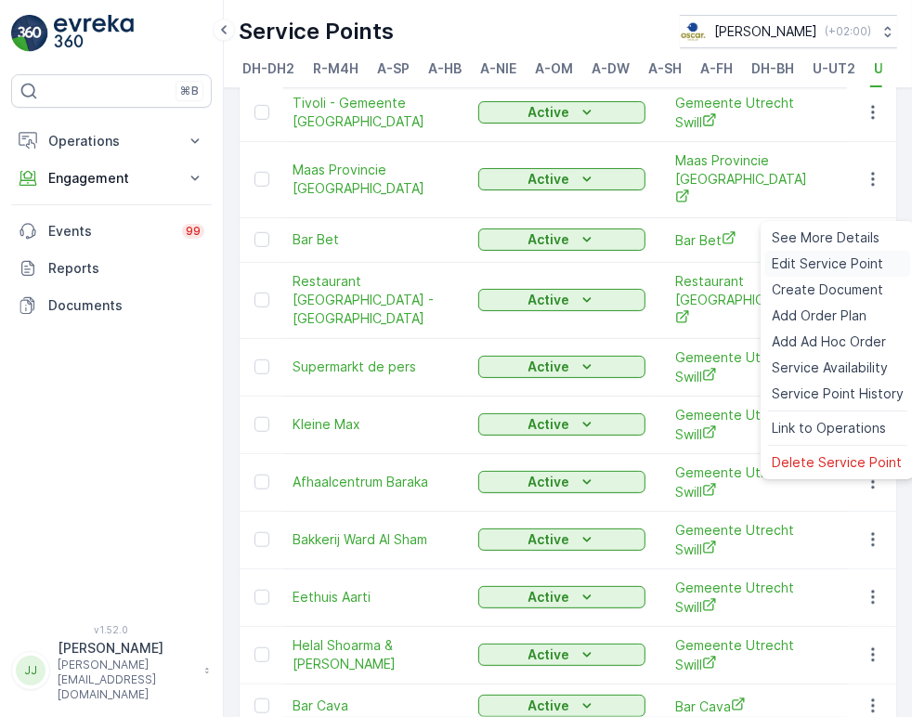
click at [826, 256] on span "Edit Service Point" at bounding box center [827, 263] width 111 height 19
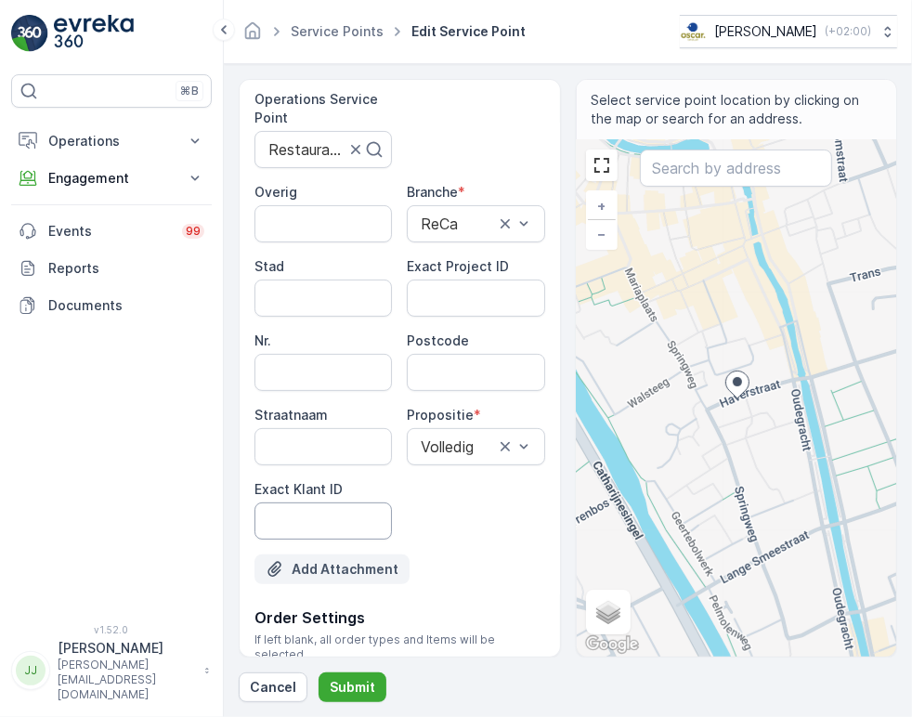
scroll to position [206, 0]
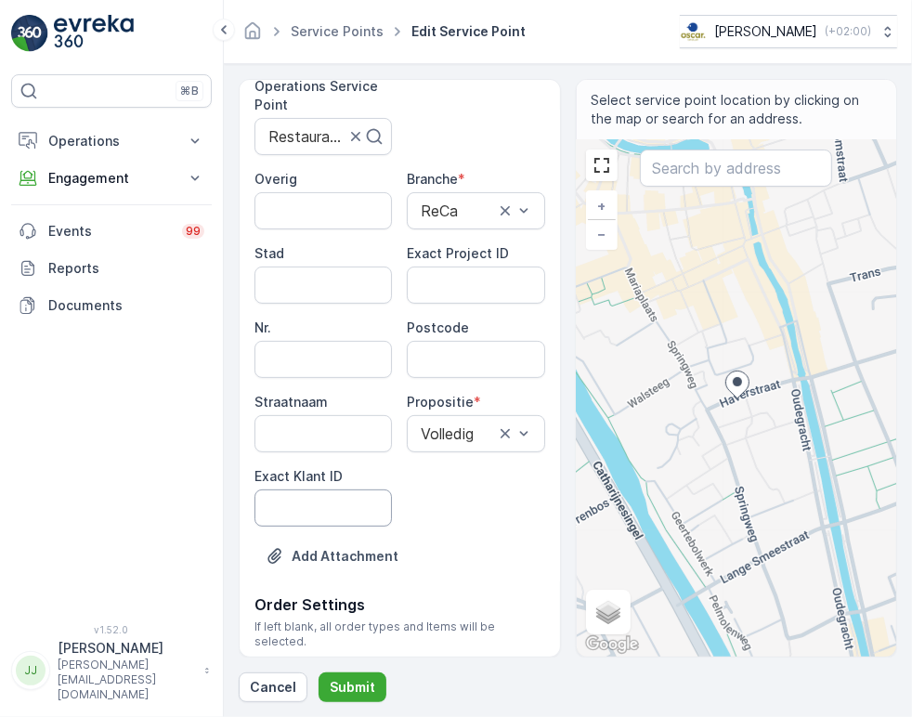
click at [326, 496] on ID "Exact Klant ID" at bounding box center [322, 507] width 137 height 37
paste ID "115"
type ID "115"
click at [445, 287] on ID "Exact Project ID" at bounding box center [475, 285] width 137 height 37
paste ID "DC-0075"
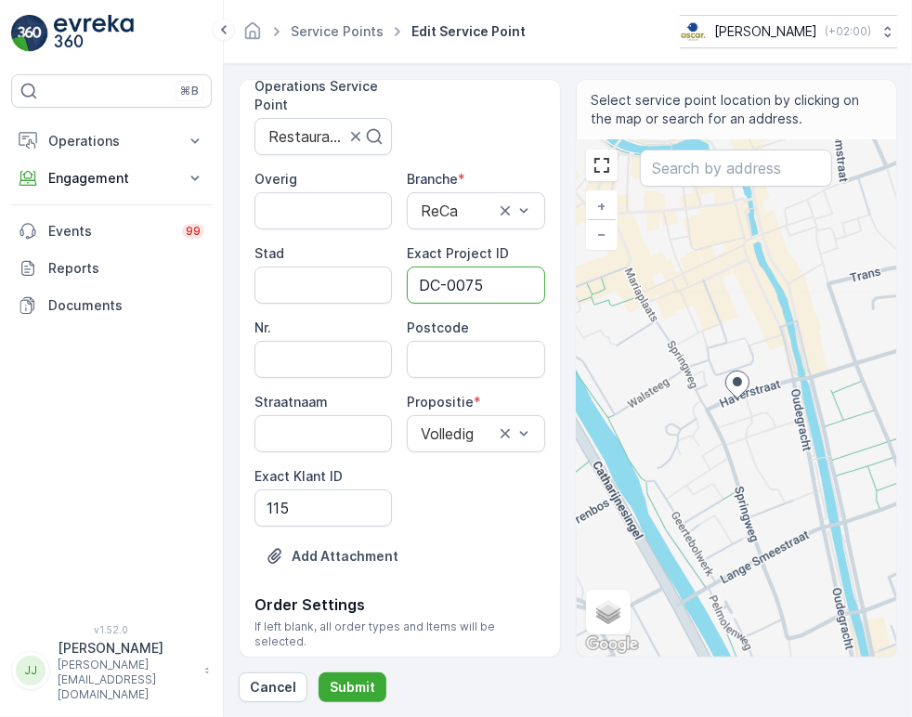
type ID "DC-0075"
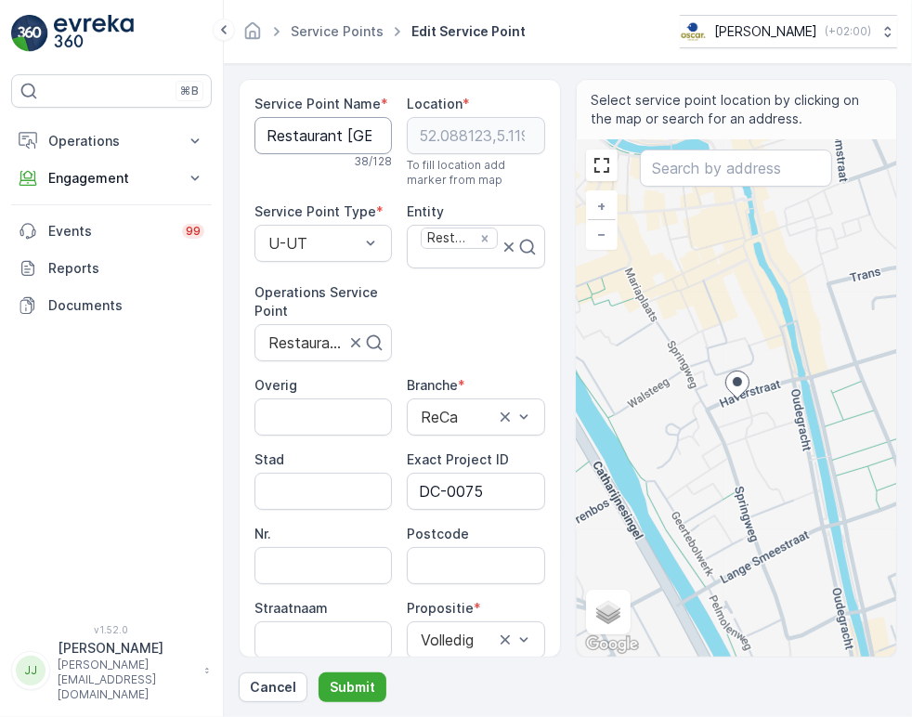
click at [319, 124] on Name "Restaurant [GEOGRAPHIC_DATA] - [GEOGRAPHIC_DATA]" at bounding box center [322, 135] width 137 height 37
click at [319, 121] on Name "Restaurant [GEOGRAPHIC_DATA] - [GEOGRAPHIC_DATA]" at bounding box center [322, 135] width 137 height 37
click at [320, 126] on Name "Restaurant [GEOGRAPHIC_DATA] - [GEOGRAPHIC_DATA]" at bounding box center [322, 135] width 137 height 37
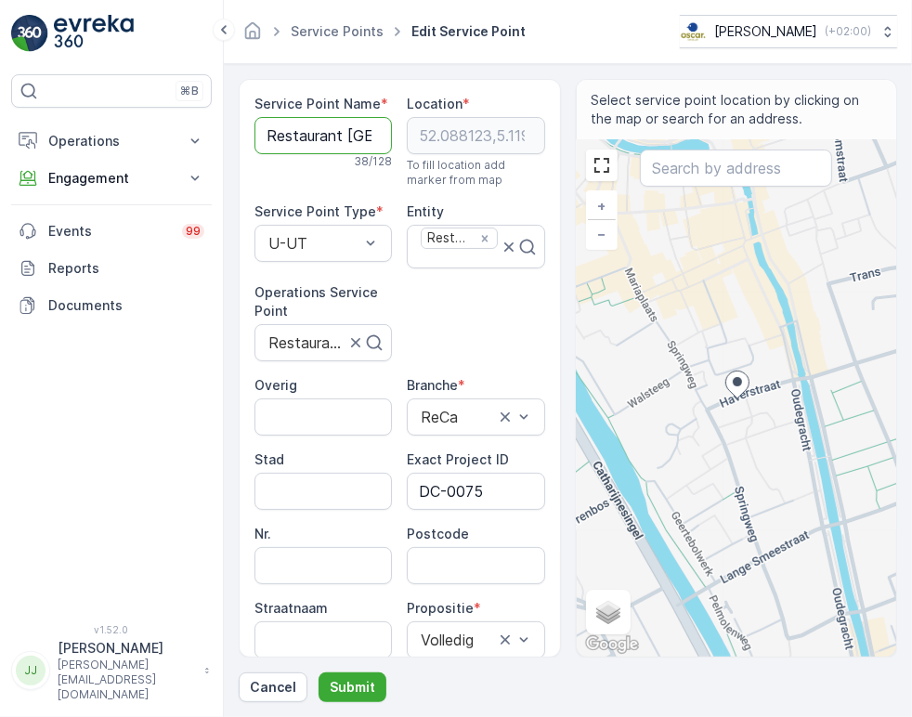
click at [320, 126] on Name "Restaurant [GEOGRAPHIC_DATA] - [GEOGRAPHIC_DATA]" at bounding box center [322, 135] width 137 height 37
click at [459, 571] on input "Postcode" at bounding box center [475, 565] width 137 height 37
paste input "3511 ND"
type input "3511ND"
click at [360, 675] on button "Submit" at bounding box center [353, 687] width 68 height 30
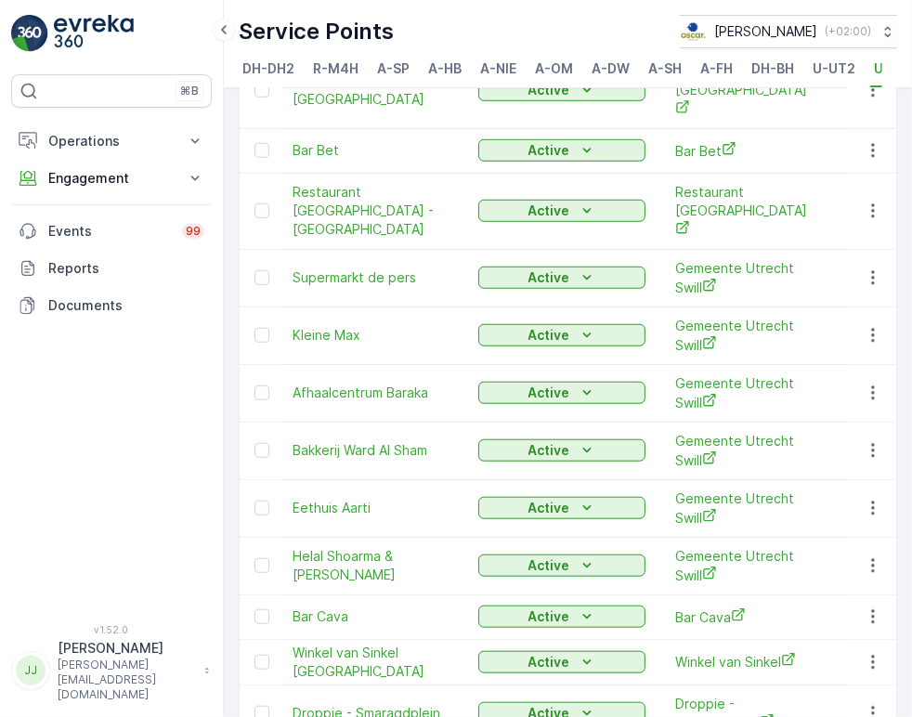
scroll to position [722, 0]
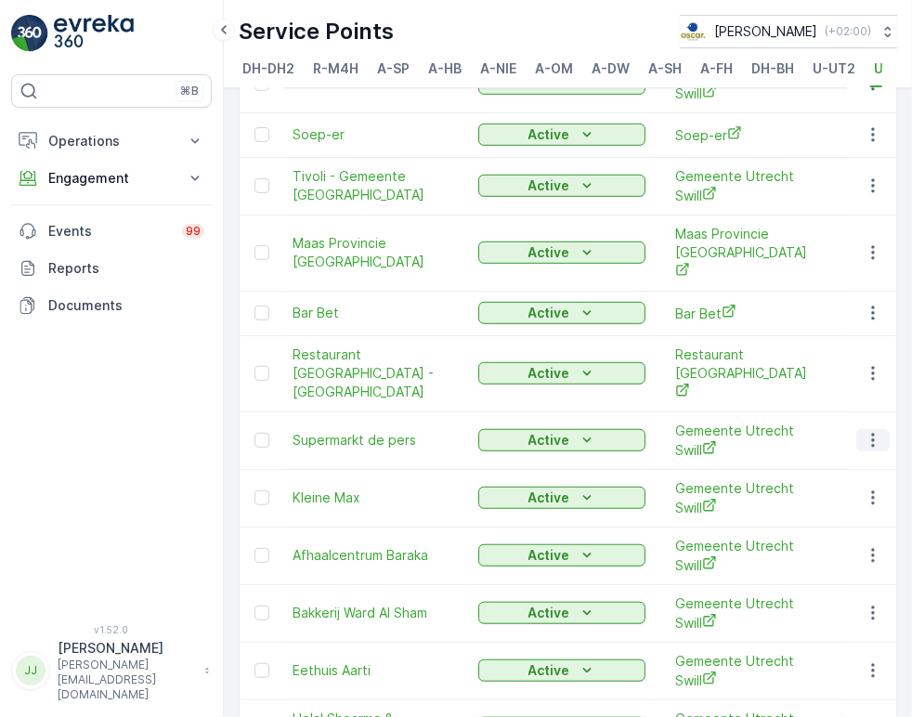
click at [875, 431] on icon "button" at bounding box center [873, 440] width 19 height 19
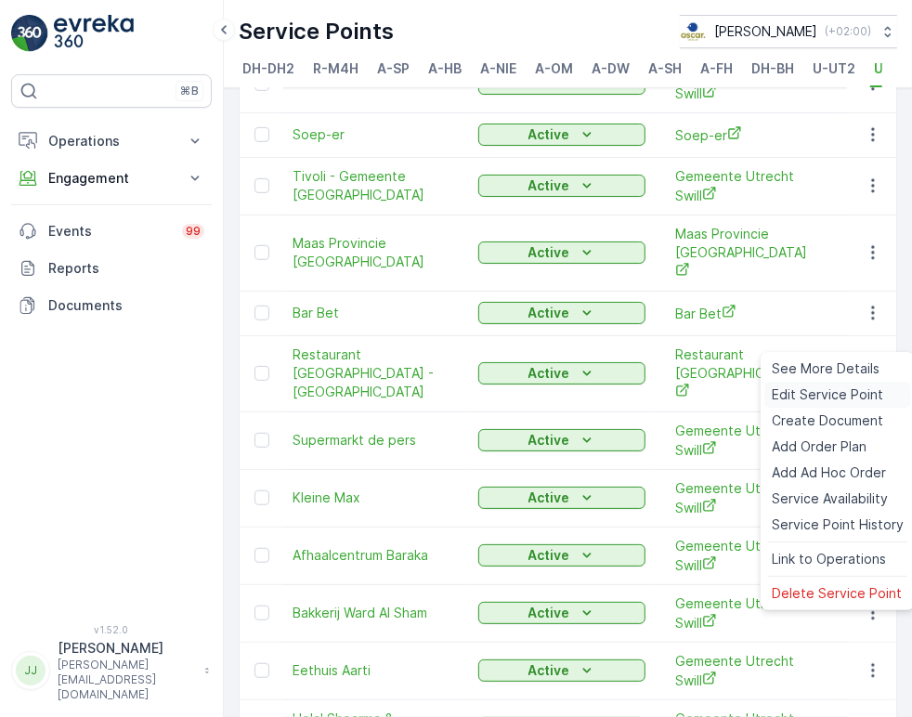
click at [854, 389] on span "Edit Service Point" at bounding box center [827, 394] width 111 height 19
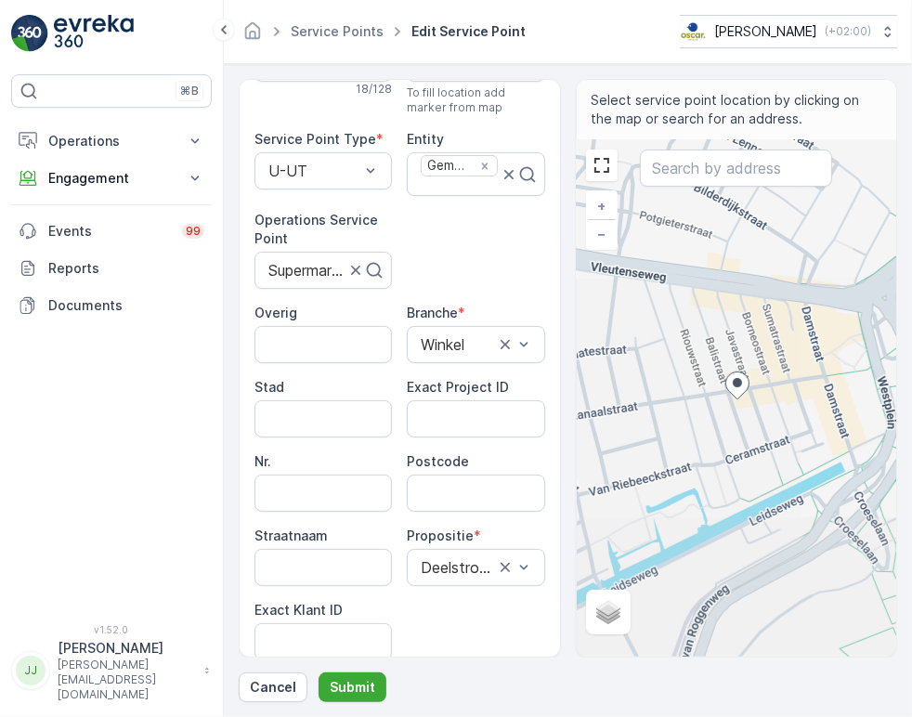
scroll to position [103, 0]
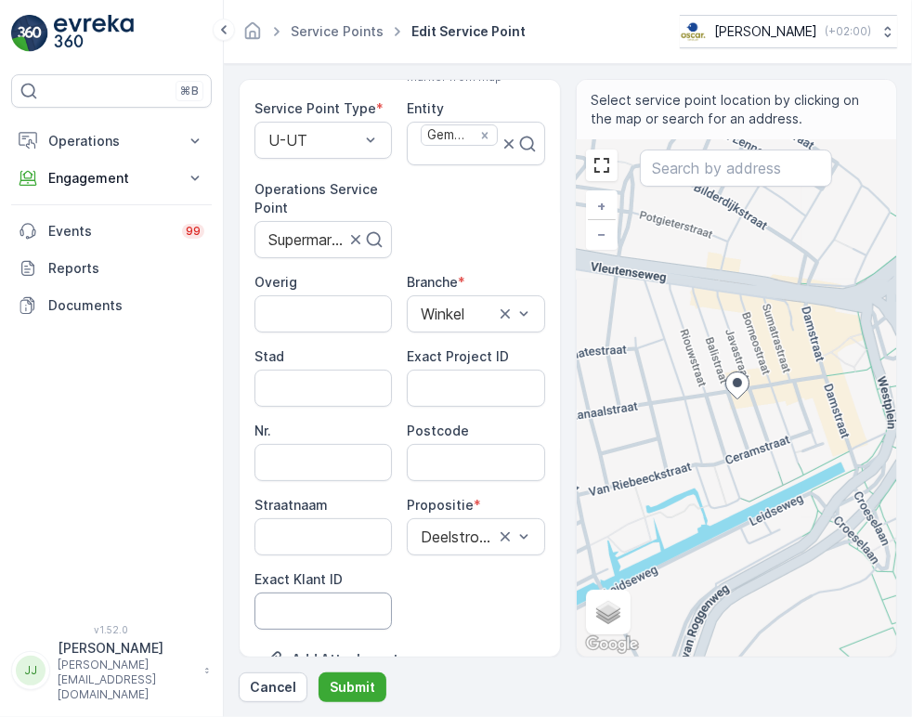
click at [319, 607] on ID "Exact Klant ID" at bounding box center [322, 610] width 137 height 37
paste ID "3511 ND"
type ID "3511 ND"
click at [333, 605] on ID "Exact Klant ID" at bounding box center [322, 610] width 137 height 37
paste ID "1422"
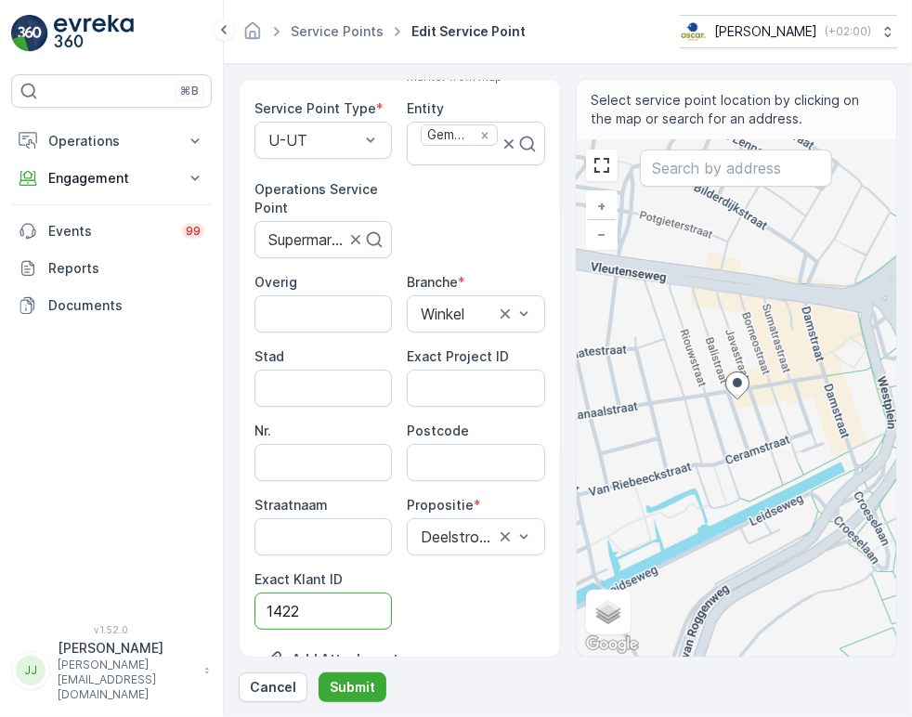
type ID "1422"
click at [471, 392] on ID "Exact Project ID" at bounding box center [475, 388] width 137 height 37
paste ID "OC-0058-2025"
type ID "OC-0058-2025"
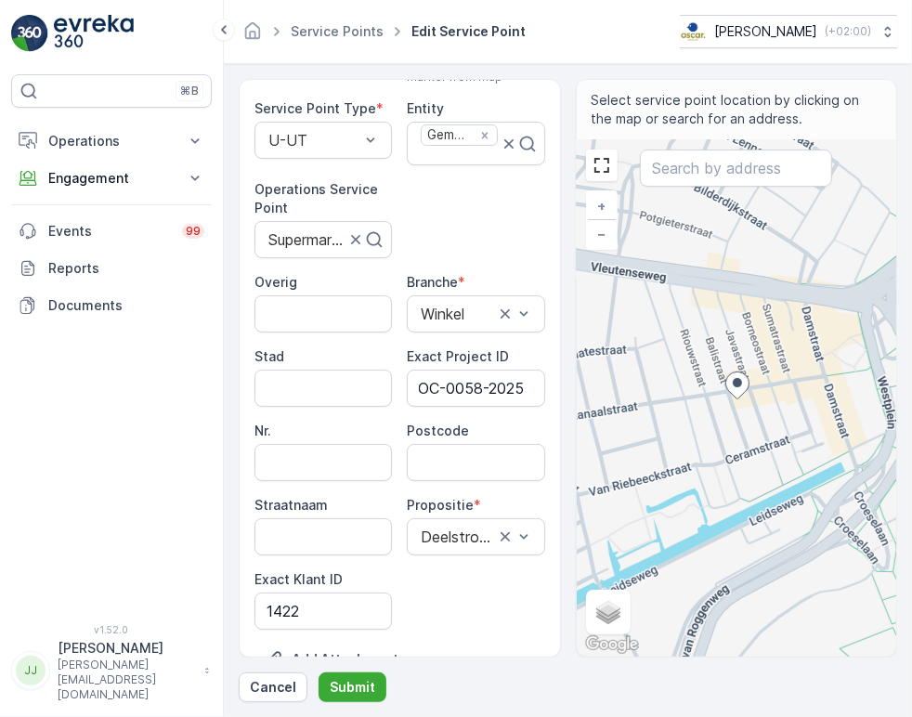
scroll to position [0, 0]
click at [441, 472] on input "Postcode" at bounding box center [475, 462] width 137 height 37
paste input "3531 CL"
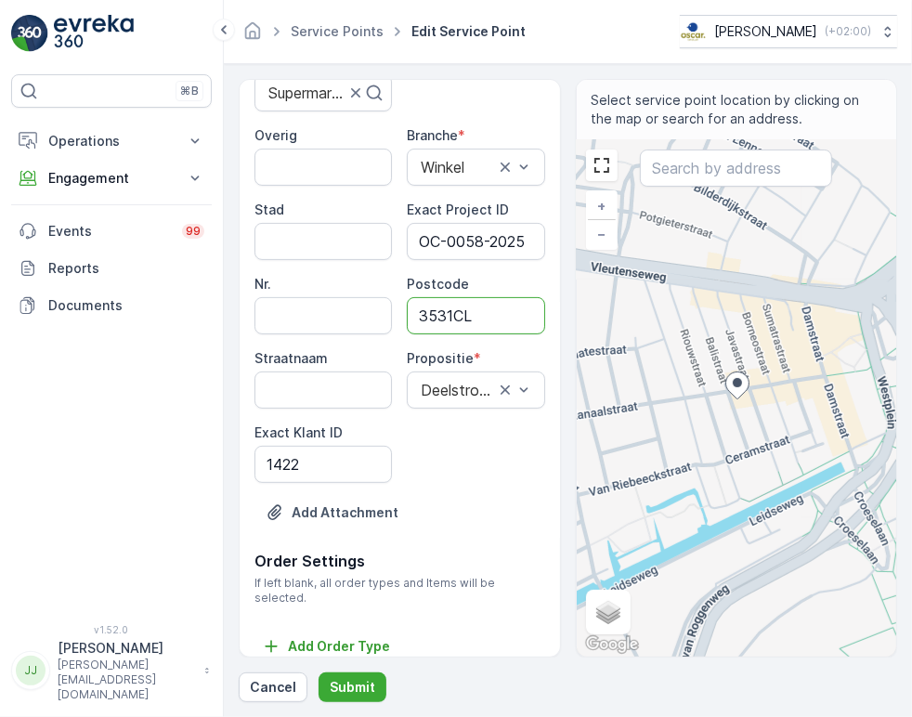
scroll to position [251, 0]
type input "3531CL"
click at [352, 688] on p "Submit" at bounding box center [353, 687] width 46 height 19
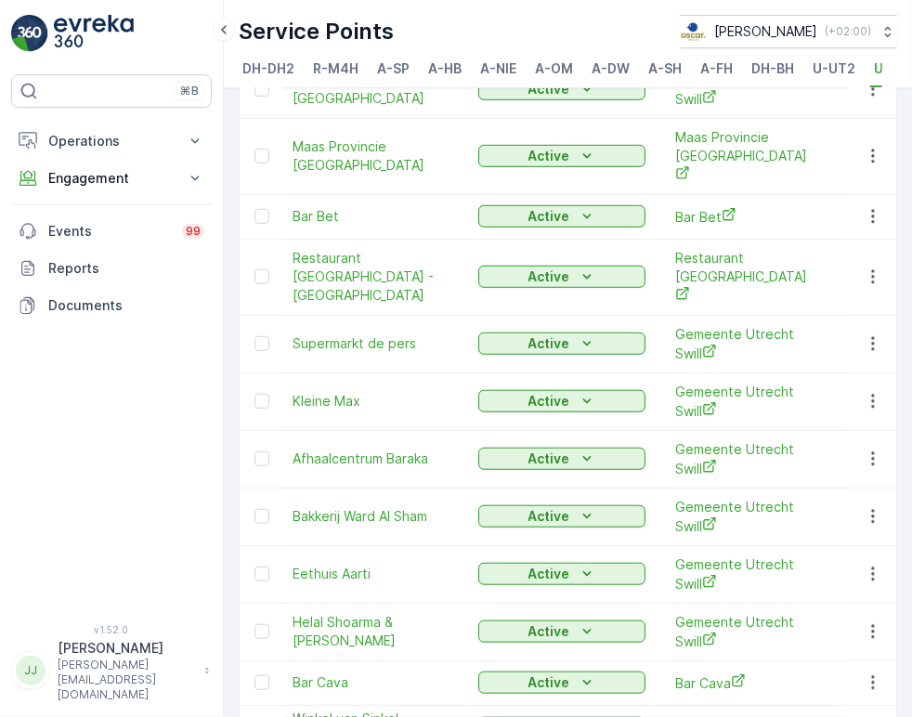
scroll to position [691, 0]
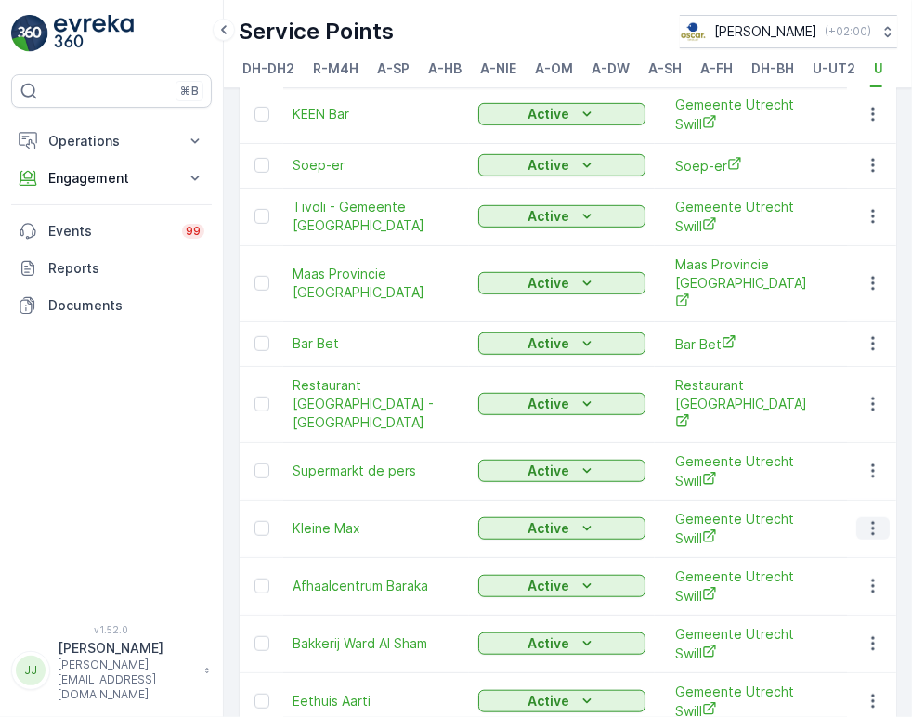
click at [857, 517] on button "button" at bounding box center [872, 528] width 33 height 22
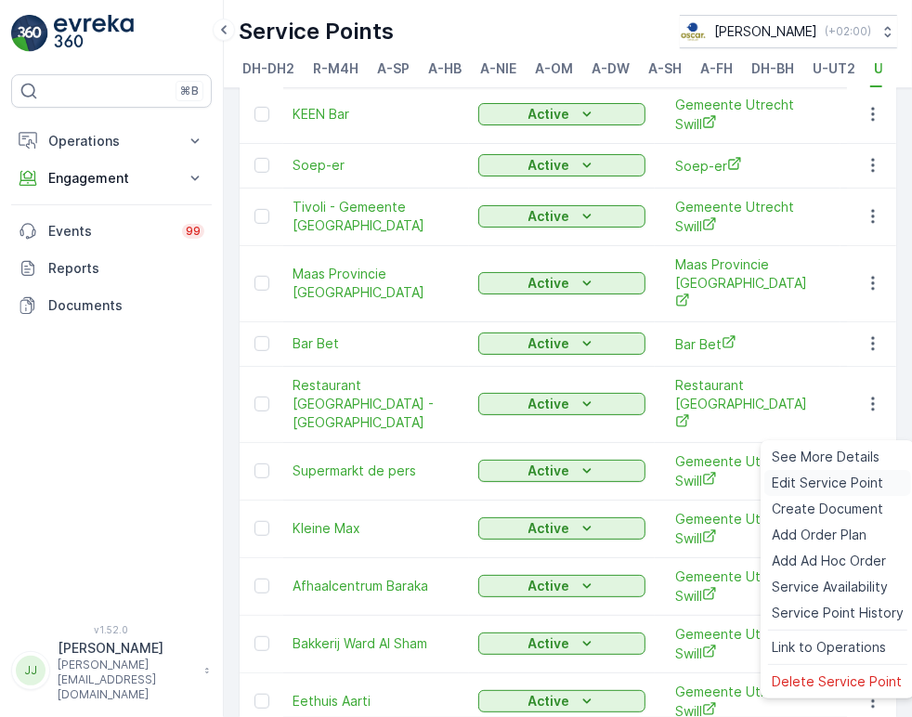
click at [837, 484] on span "Edit Service Point" at bounding box center [827, 483] width 111 height 19
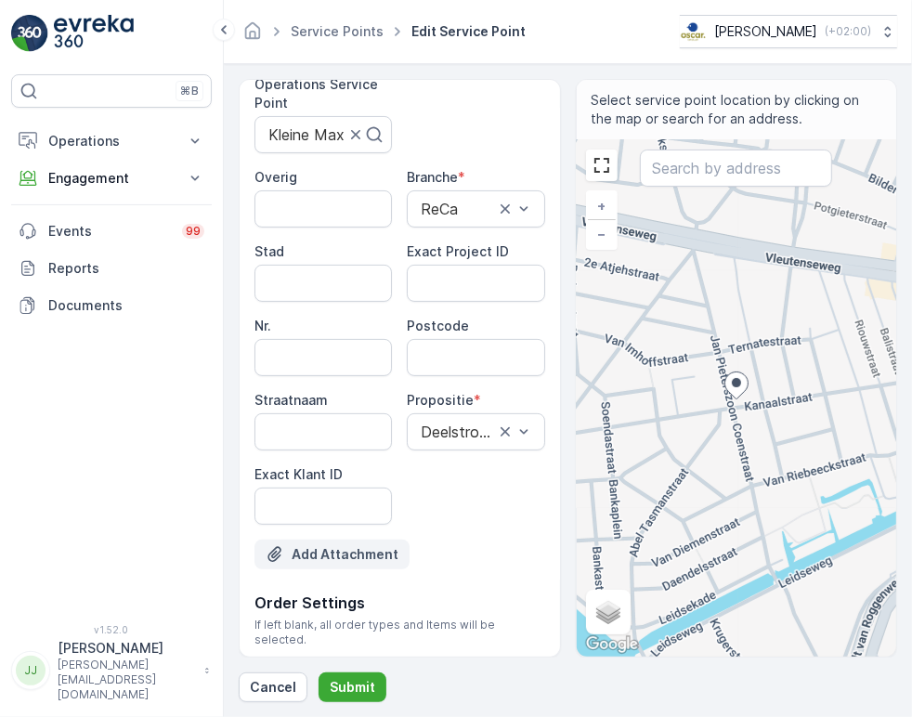
scroll to position [251, 0]
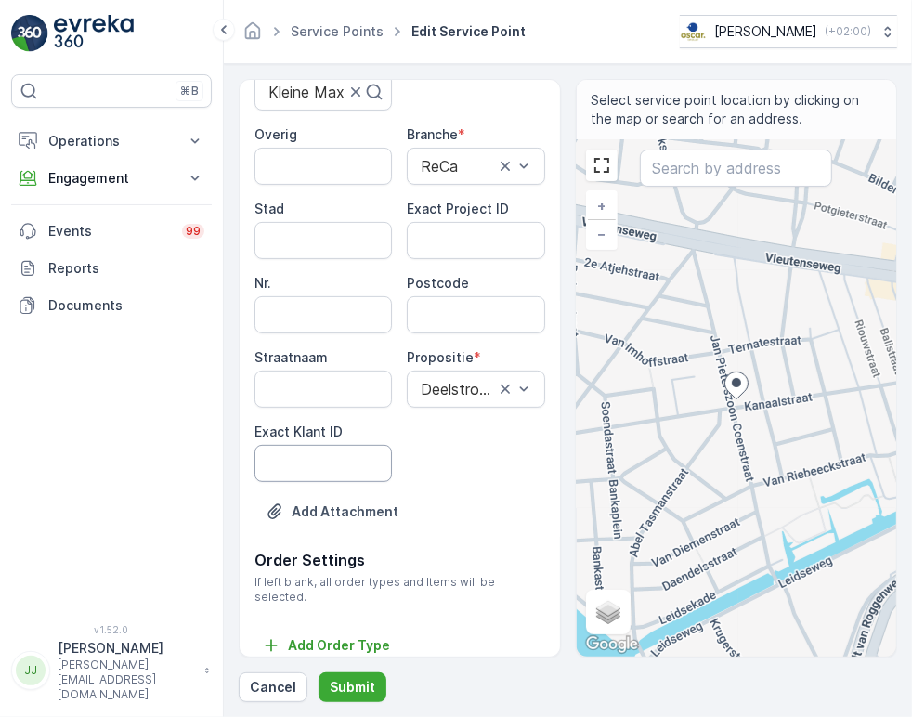
click at [323, 457] on ID "Exact Klant ID" at bounding box center [322, 463] width 137 height 37
paste ID "1422"
type ID "1422"
click at [449, 243] on ID "Exact Project ID" at bounding box center [475, 240] width 137 height 37
paste ID "OC-0058-2025"
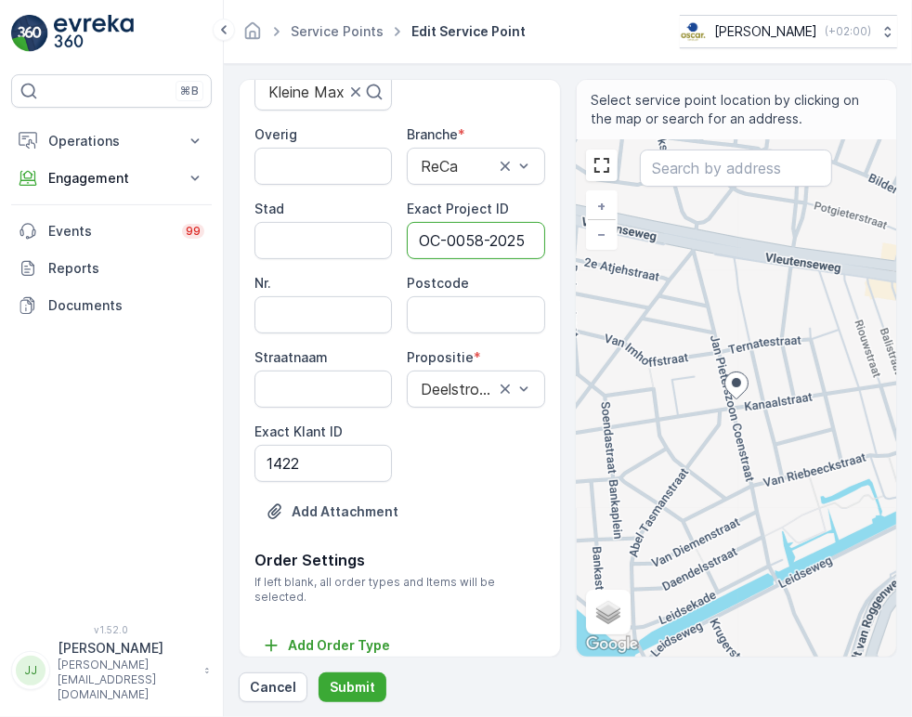
scroll to position [0, 5]
type ID "OC-0058-2025"
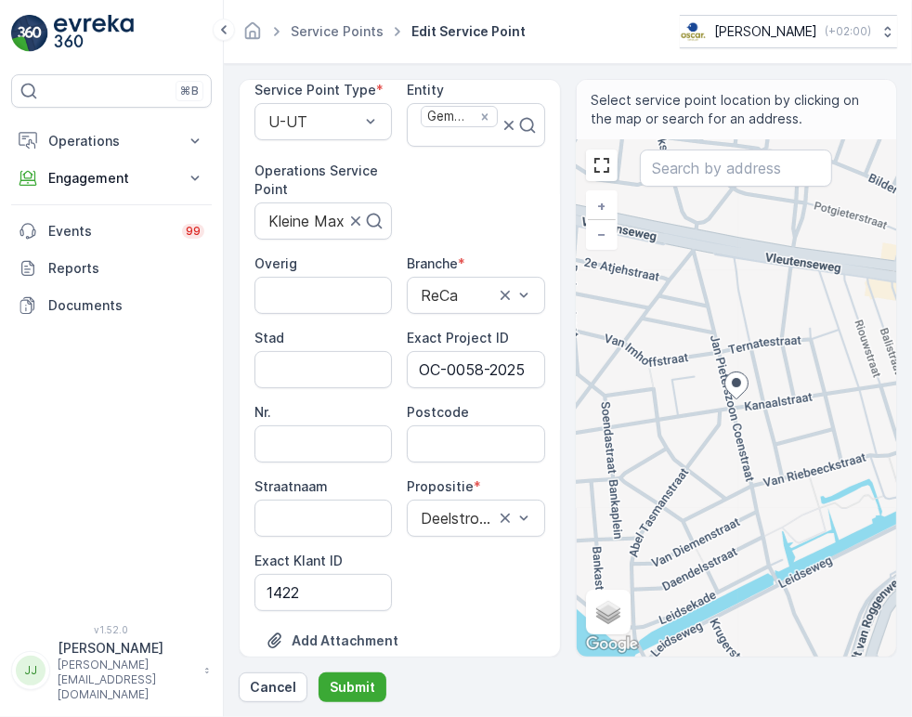
scroll to position [0, 0]
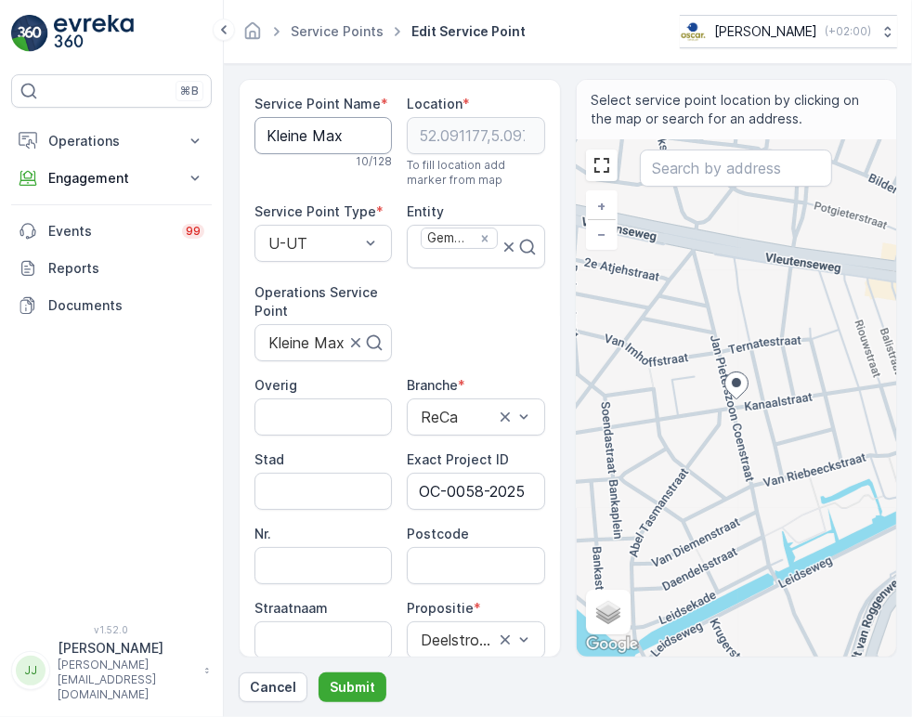
click at [303, 141] on Name "Kleine Max" at bounding box center [322, 135] width 137 height 37
click at [449, 563] on input "Postcode" at bounding box center [475, 565] width 137 height 37
paste input "3531 EP"
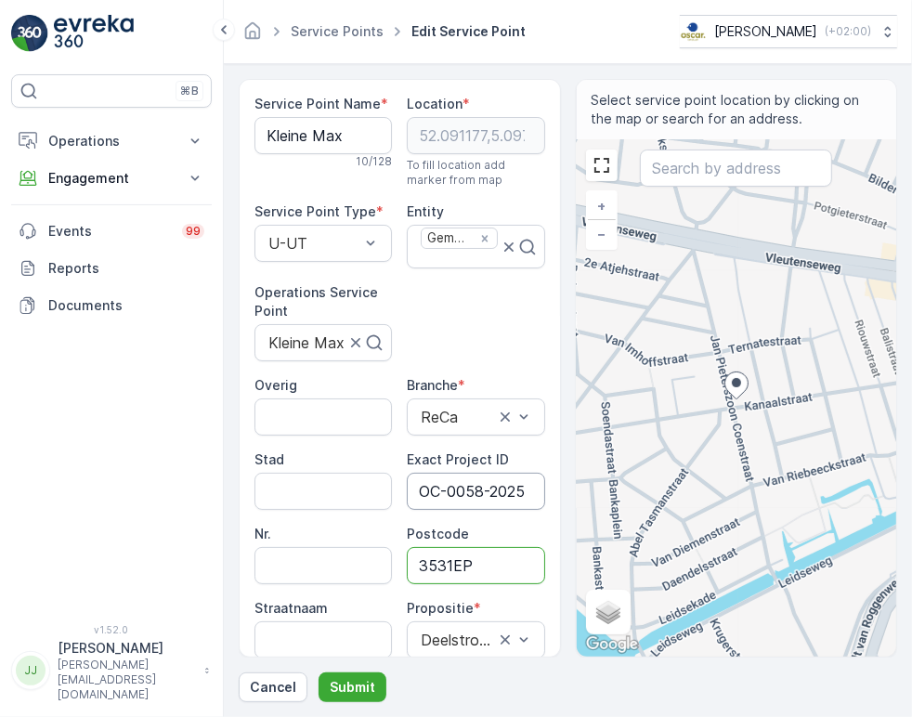
scroll to position [206, 0]
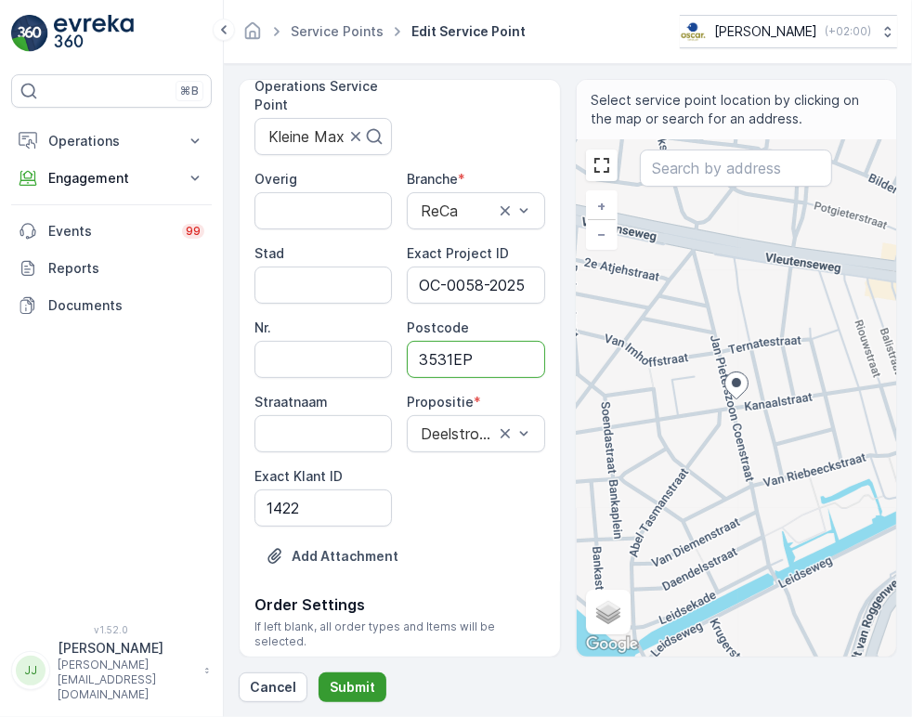
type input "3531EP"
click at [351, 680] on p "Submit" at bounding box center [353, 687] width 46 height 19
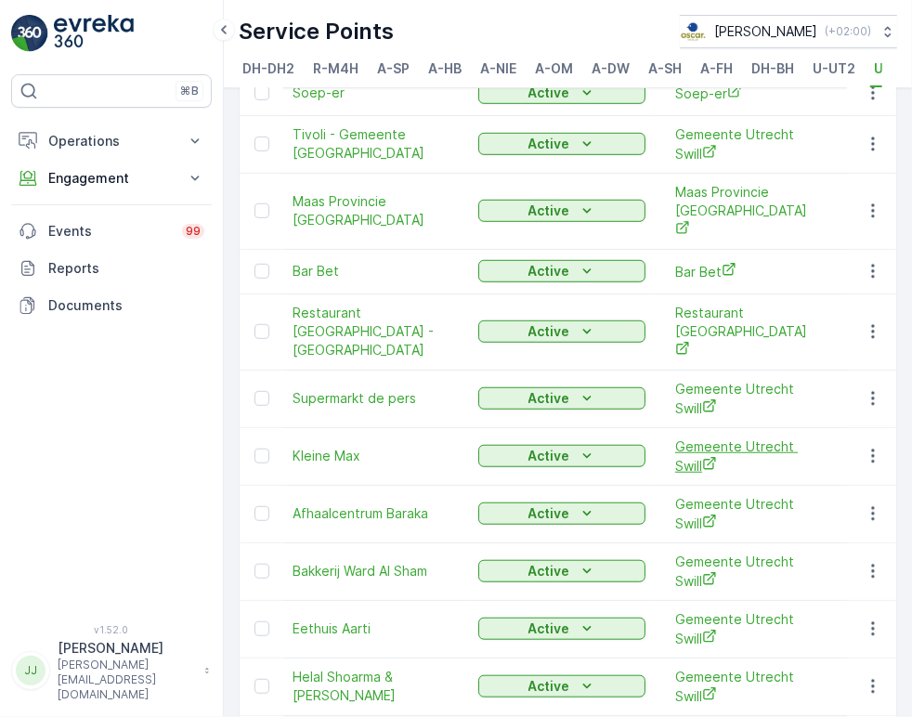
scroll to position [795, 0]
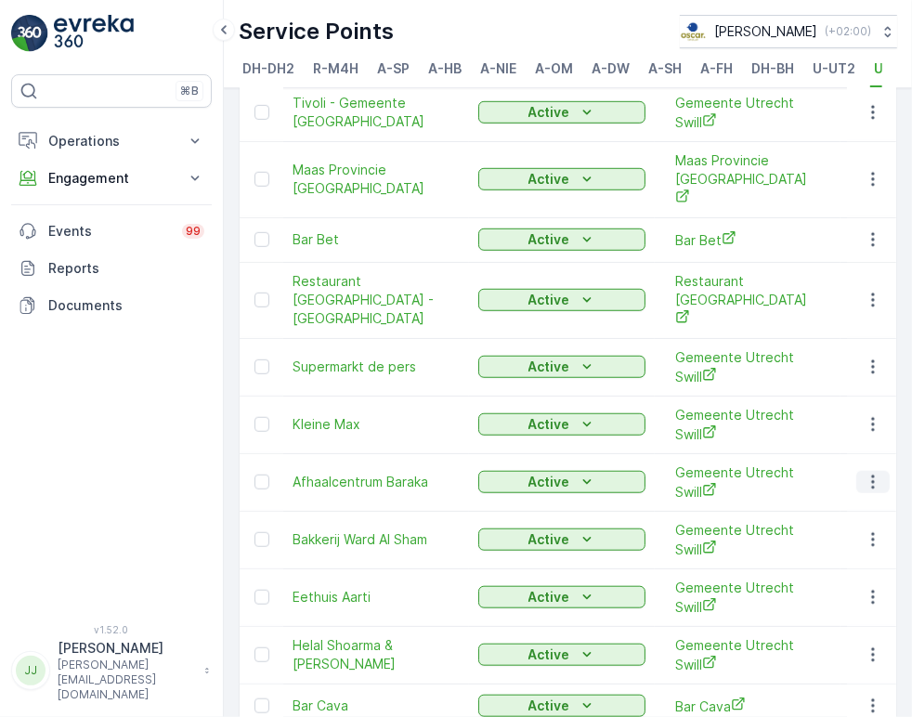
click at [866, 473] on icon "button" at bounding box center [873, 482] width 19 height 19
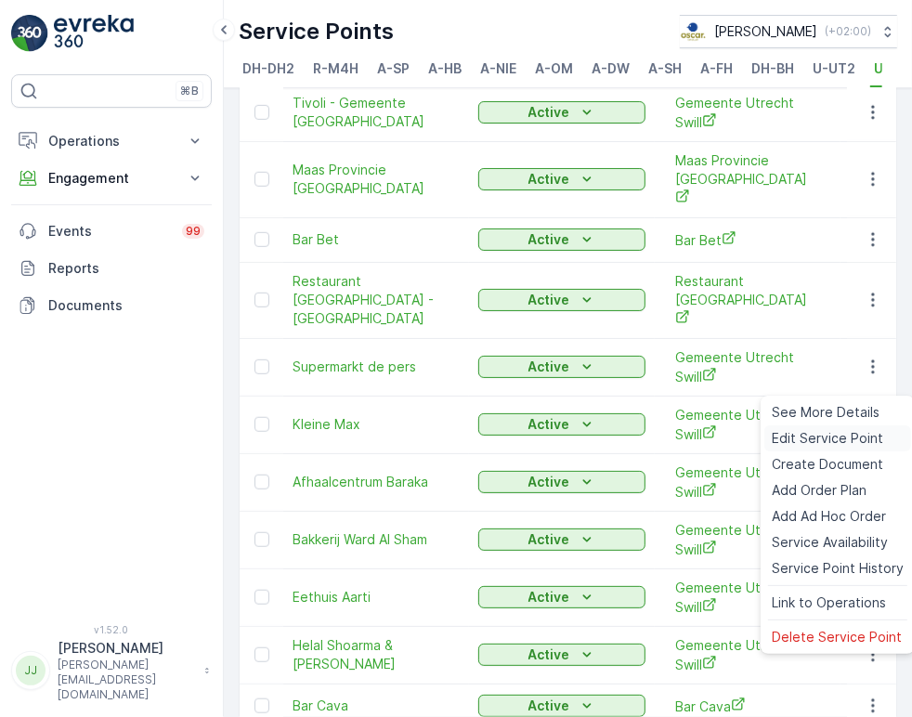
click at [857, 431] on span "Edit Service Point" at bounding box center [827, 438] width 111 height 19
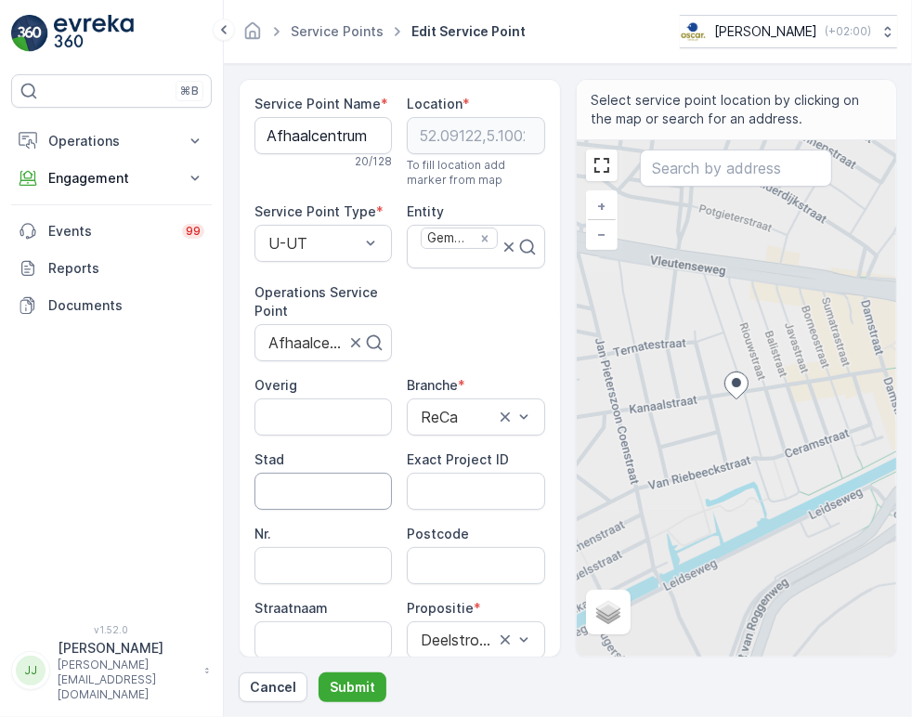
scroll to position [206, 0]
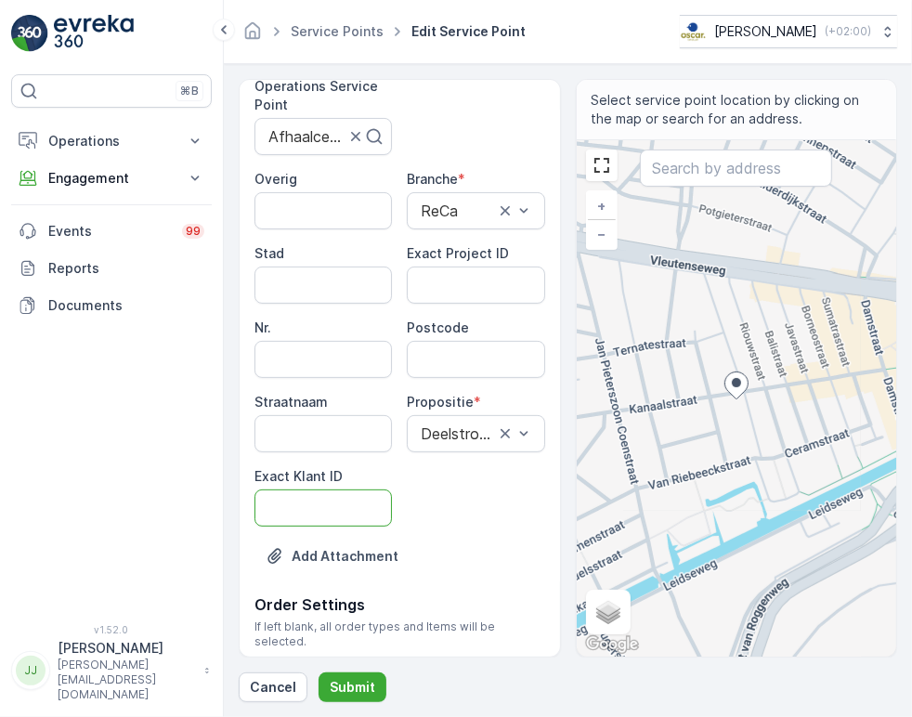
click at [327, 493] on ID "Exact Klant ID" at bounding box center [322, 507] width 137 height 37
paste ID "1422"
type ID "1422"
click at [431, 286] on ID "Exact Project ID" at bounding box center [475, 285] width 137 height 37
paste ID "OC-0058-2025"
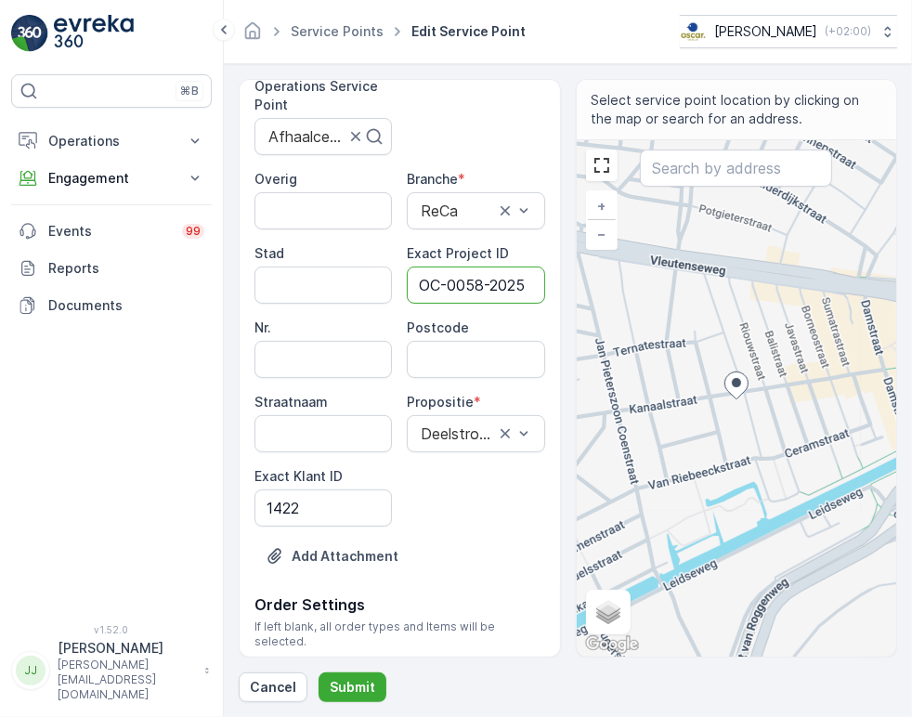
scroll to position [0, 5]
type ID "OC-0058-2025"
click at [451, 358] on input "Postcode" at bounding box center [475, 359] width 137 height 37
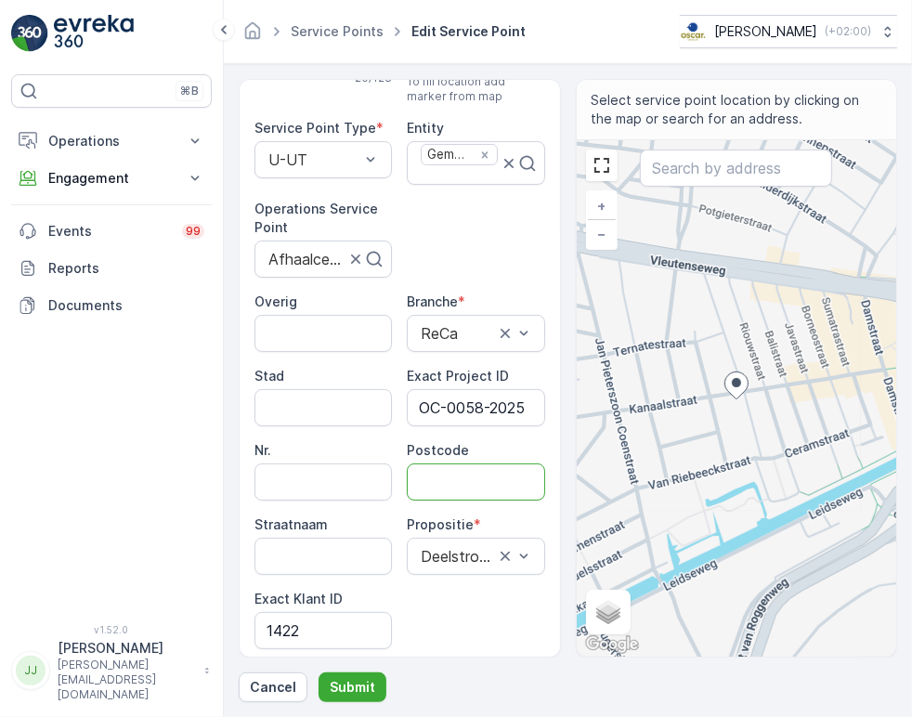
scroll to position [0, 0]
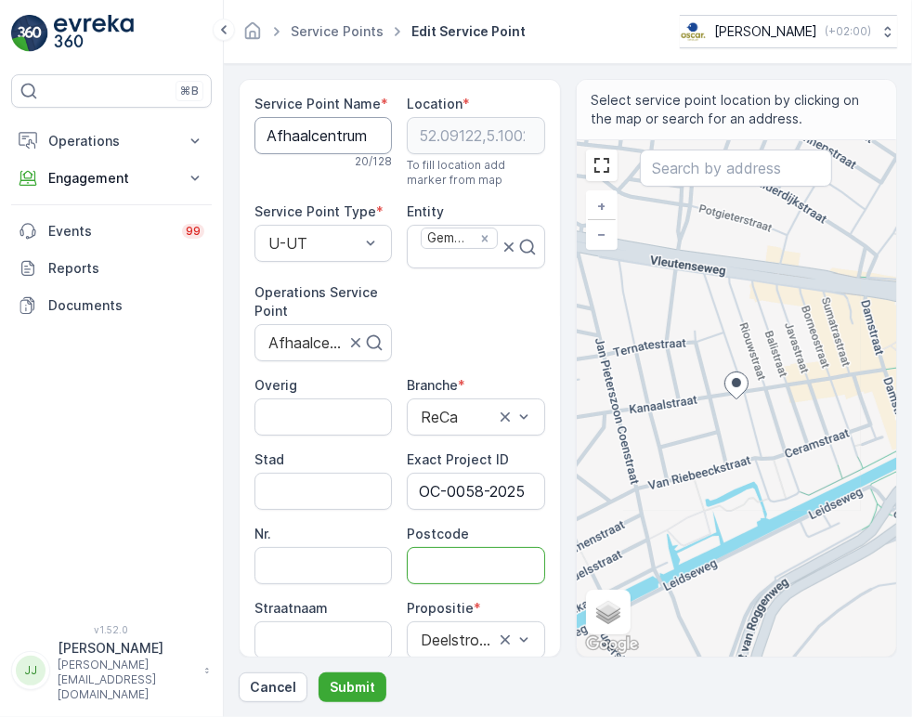
click at [316, 130] on Name "Afhaalcentrum Baraka" at bounding box center [322, 135] width 137 height 37
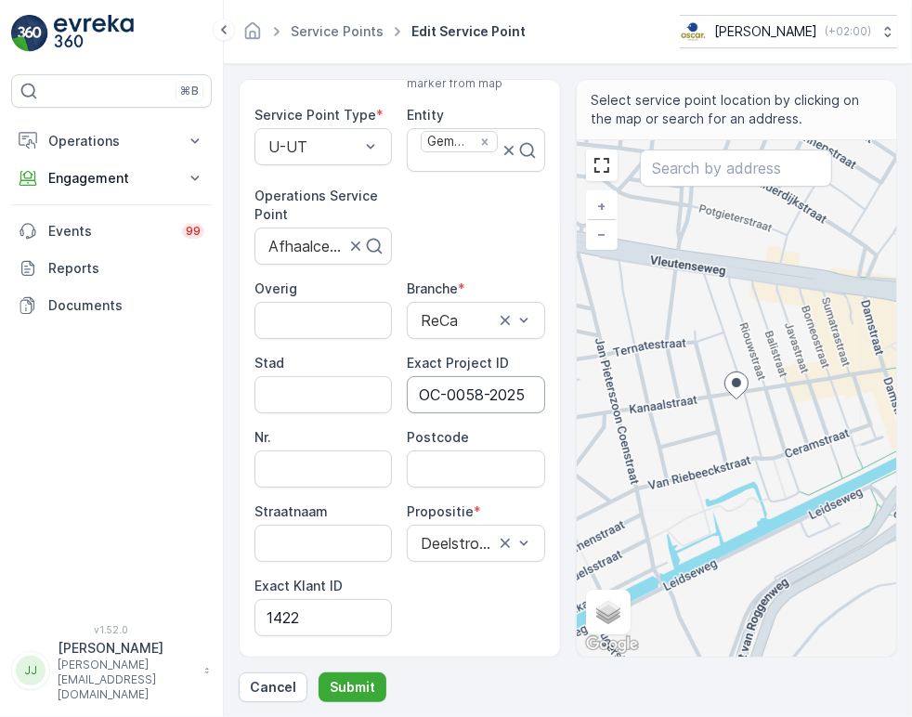
scroll to position [251, 0]
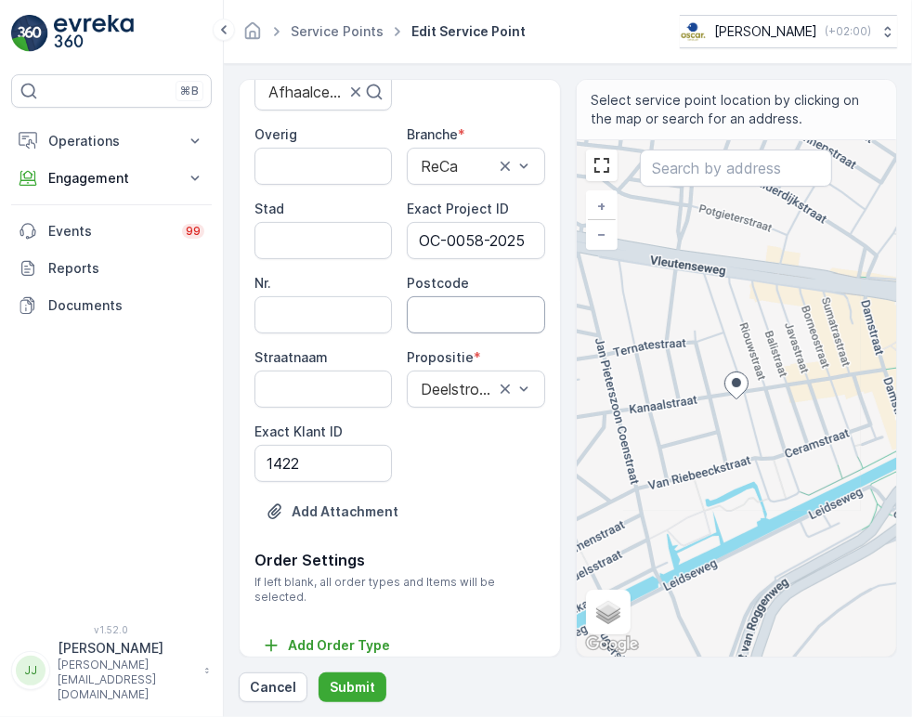
click at [421, 310] on input "Postcode" at bounding box center [475, 314] width 137 height 37
paste input "3531 CM"
type input "3531 CM"
click at [352, 680] on p "Submit" at bounding box center [353, 687] width 46 height 19
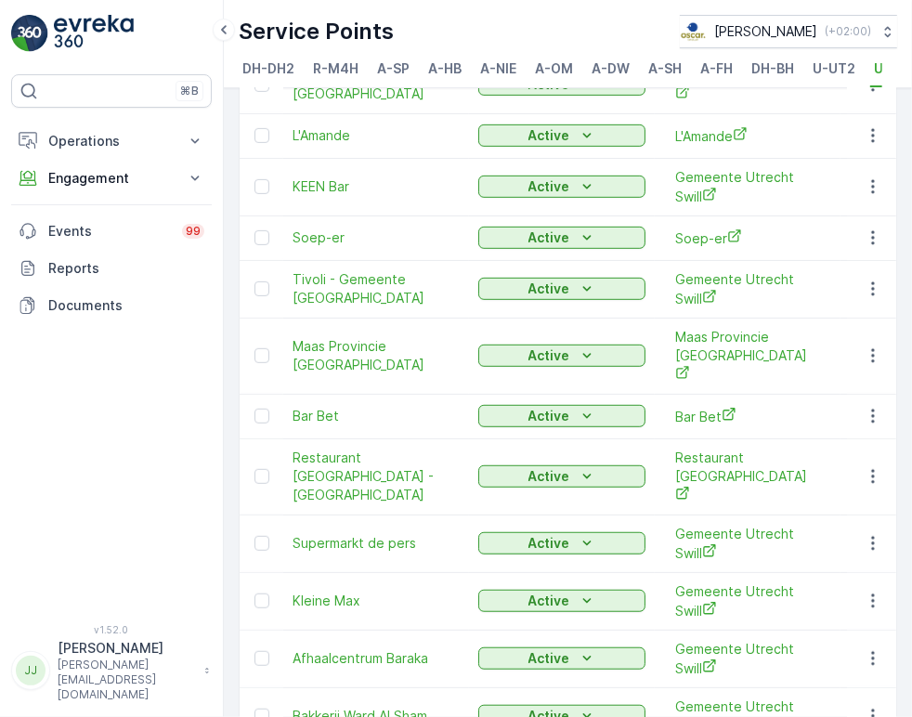
scroll to position [722, 0]
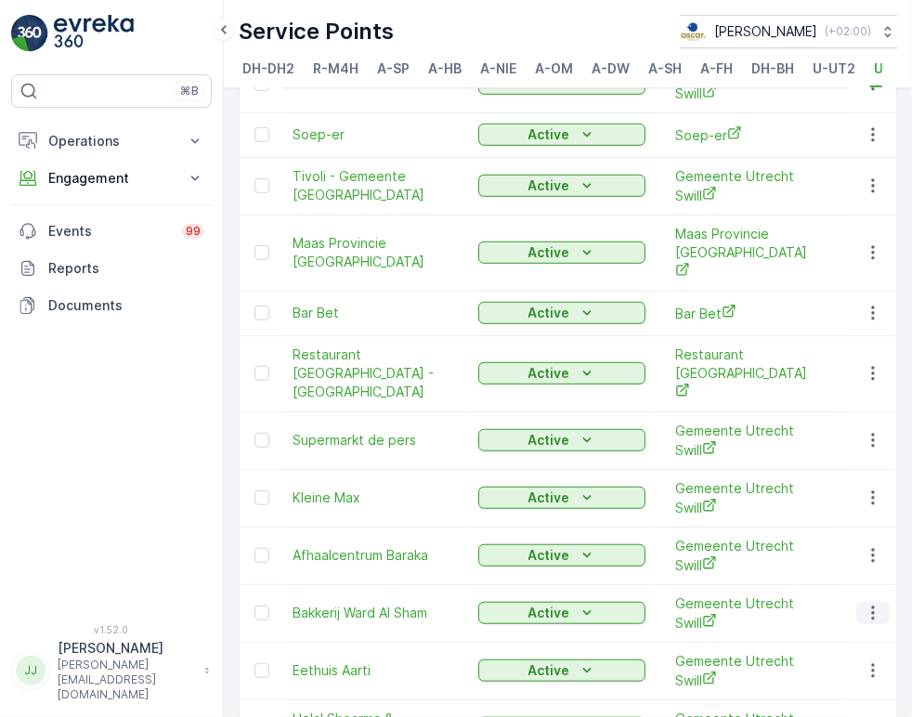
click at [871, 604] on icon "button" at bounding box center [873, 613] width 19 height 19
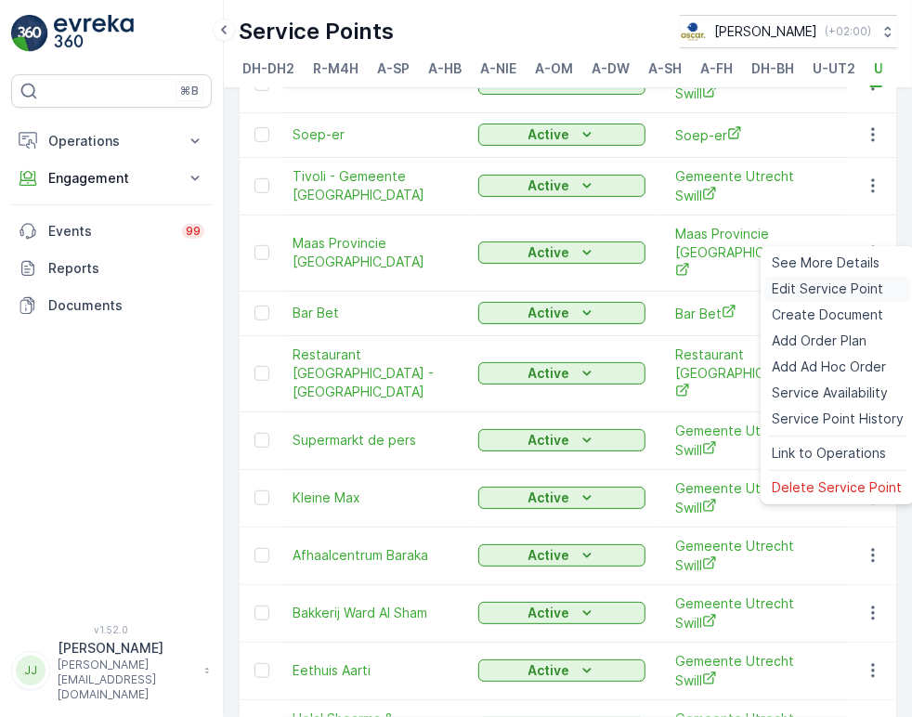
click at [815, 294] on span "Edit Service Point" at bounding box center [827, 289] width 111 height 19
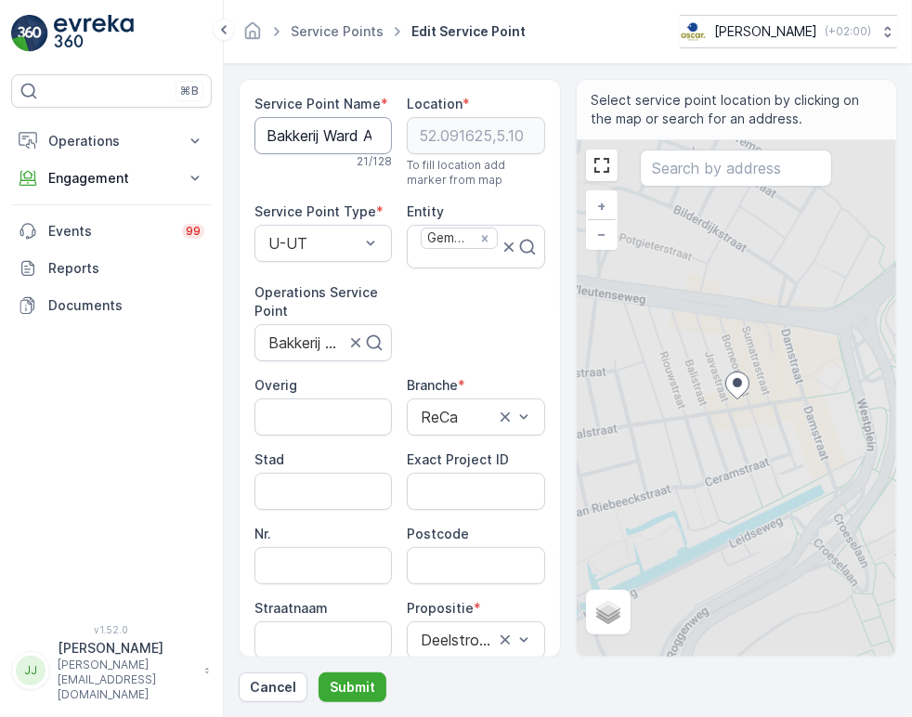
click at [345, 136] on Name "Bakkerij Ward Al Sham" at bounding box center [322, 135] width 137 height 37
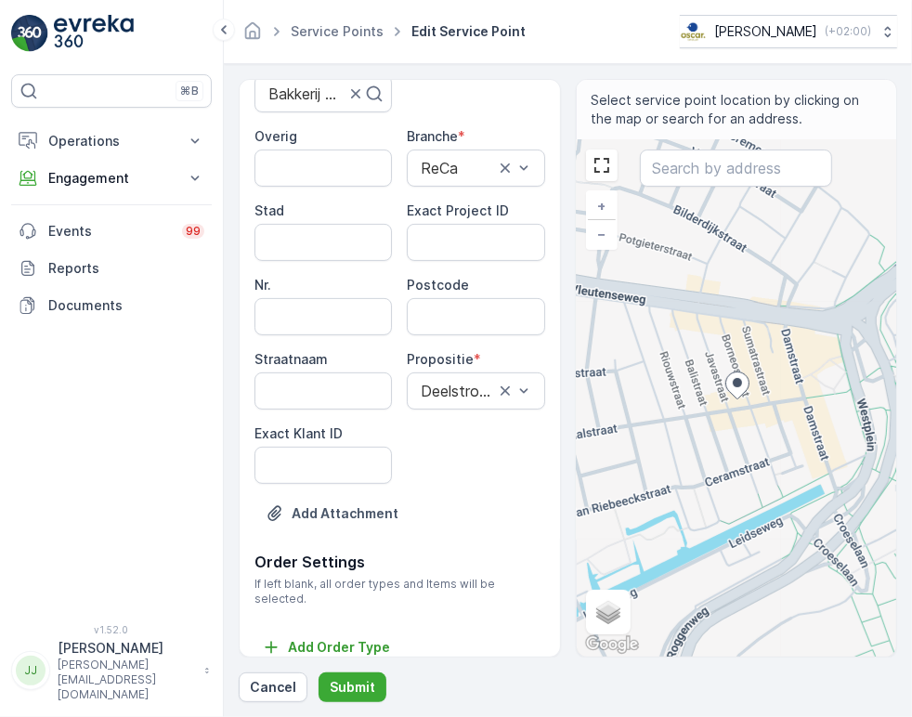
scroll to position [251, 0]
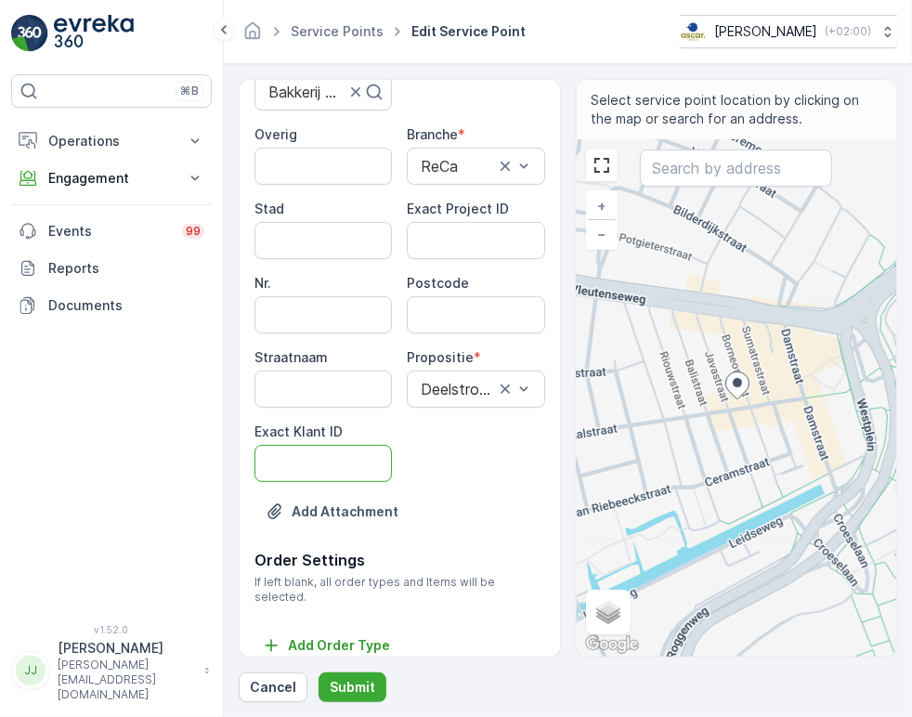
click at [328, 460] on ID "Exact Klant ID" at bounding box center [322, 463] width 137 height 37
paste ID "1422"
type ID "1422"
click at [475, 224] on ID "Exact Project ID" at bounding box center [475, 240] width 137 height 37
paste ID "OC-0058-2025"
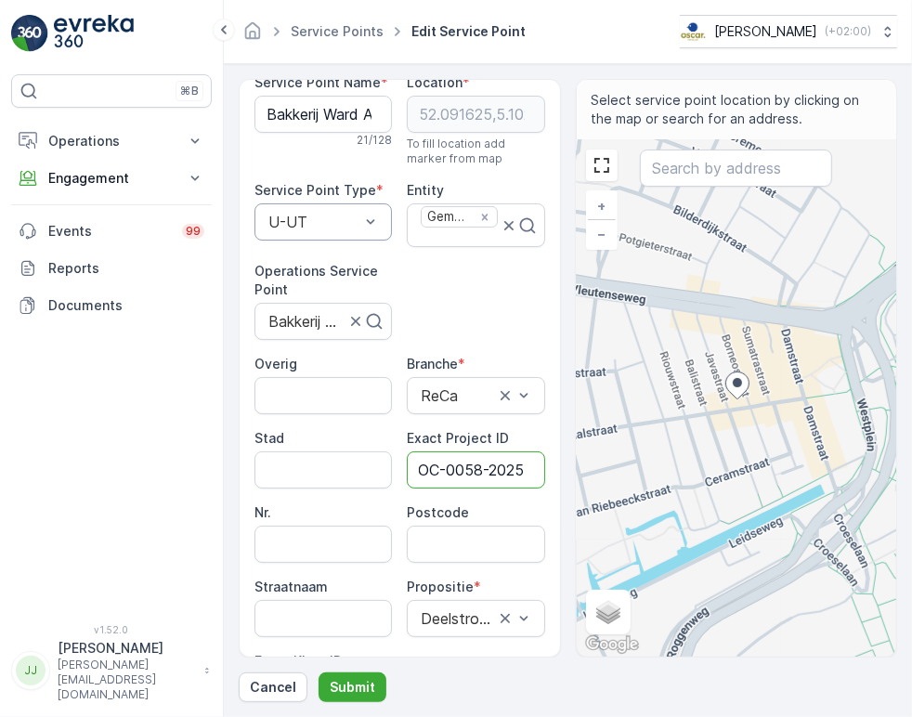
scroll to position [0, 0]
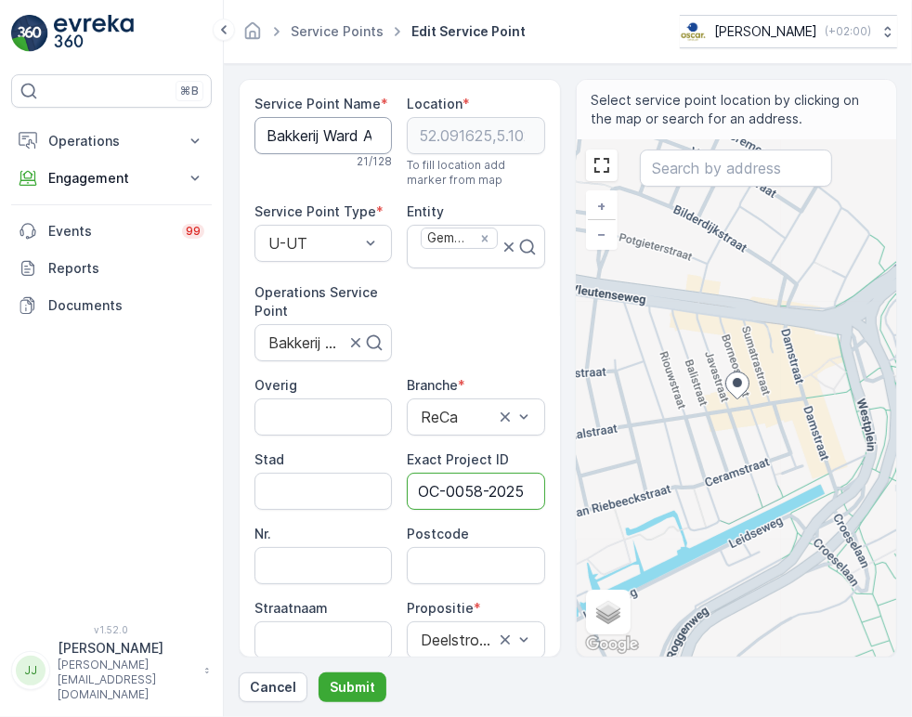
type ID "OC-0058-2025"
click at [321, 125] on Name "Bakkerij Ward Al Sham" at bounding box center [322, 135] width 137 height 37
click at [320, 125] on Name "Bakkerij Ward Al Sham" at bounding box center [322, 135] width 137 height 37
click at [432, 553] on input "Postcode" at bounding box center [475, 565] width 137 height 37
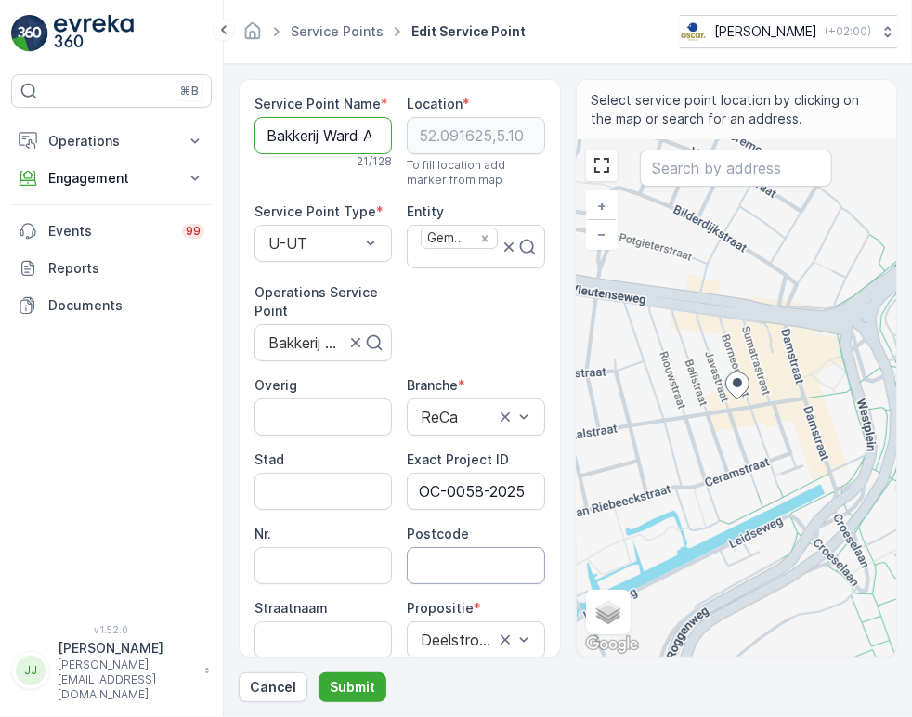
paste input "3531 CB"
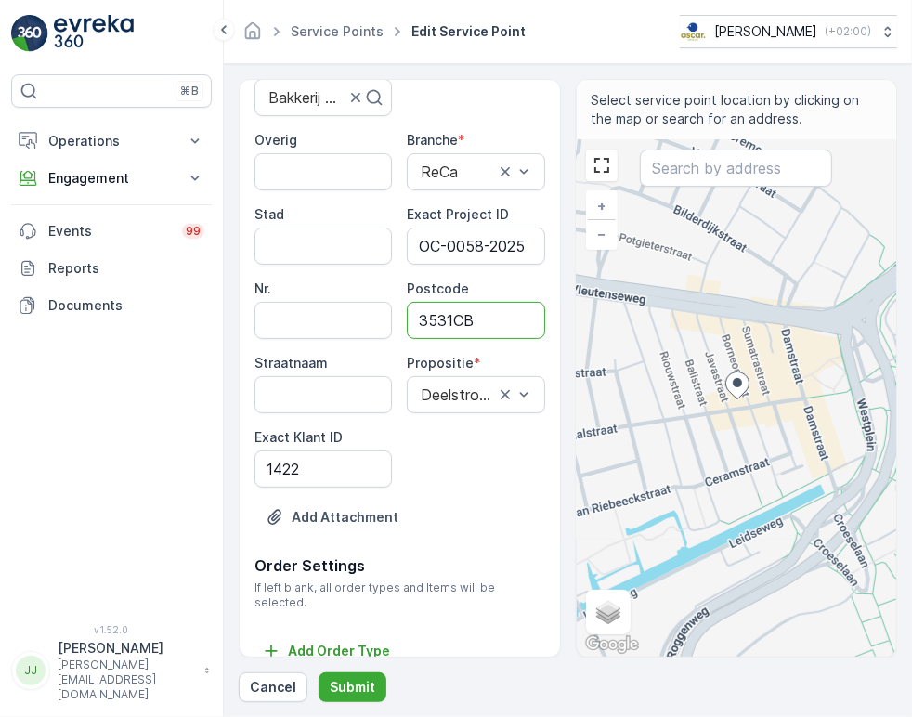
scroll to position [251, 0]
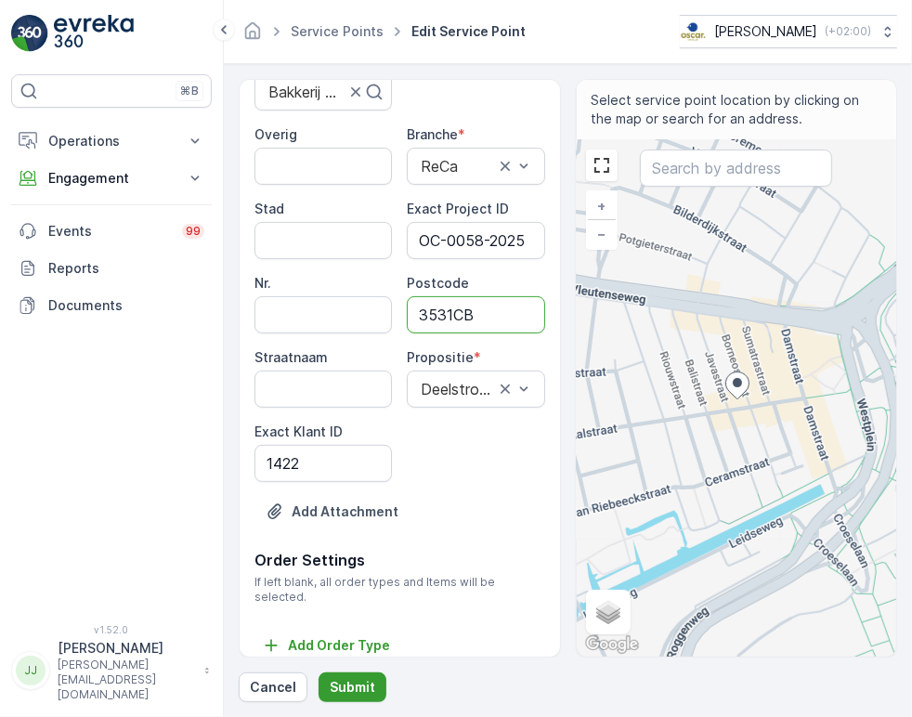
type input "3531CB"
click at [360, 689] on p "Submit" at bounding box center [353, 687] width 46 height 19
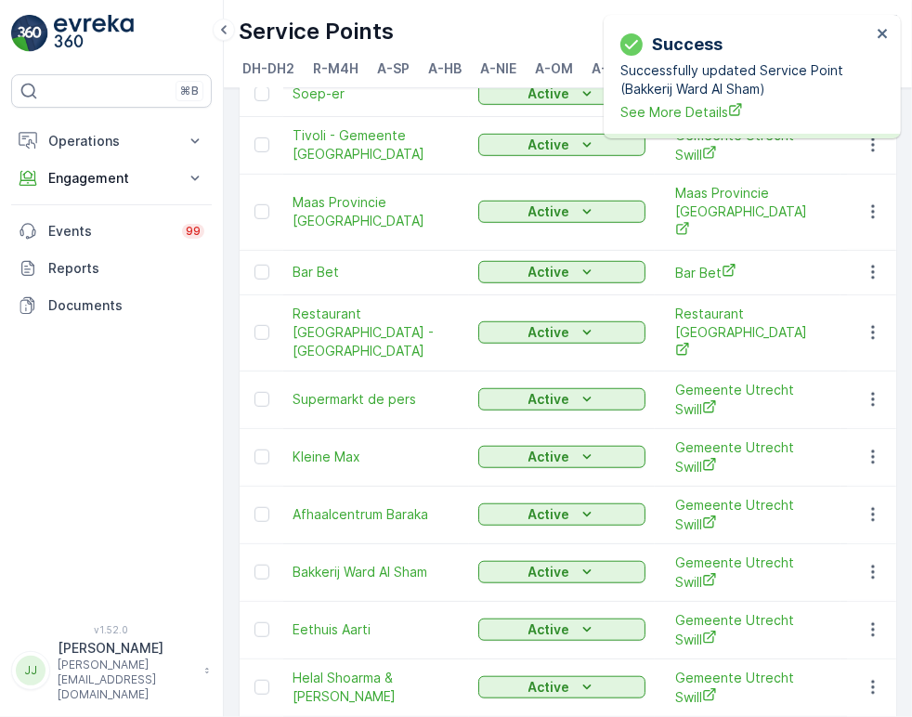
scroll to position [795, 0]
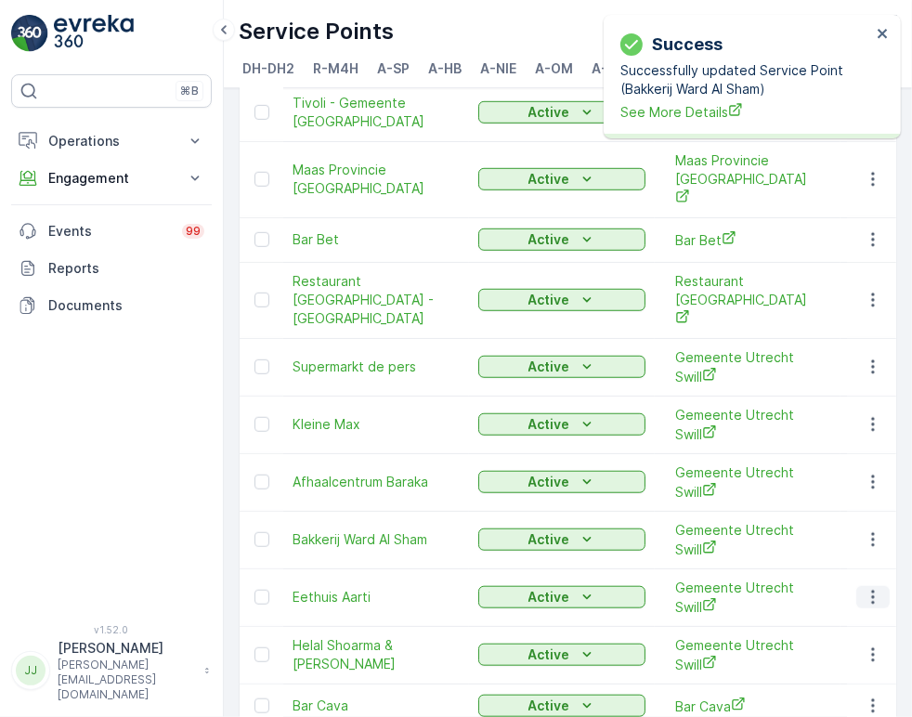
click at [865, 588] on icon "button" at bounding box center [873, 597] width 19 height 19
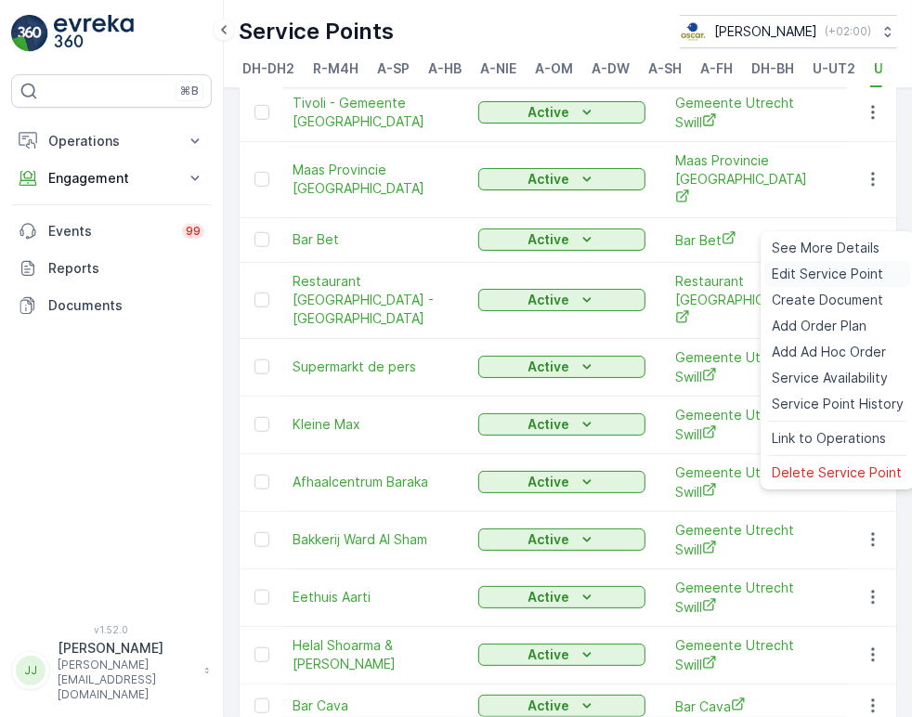
click at [802, 279] on span "Edit Service Point" at bounding box center [827, 274] width 111 height 19
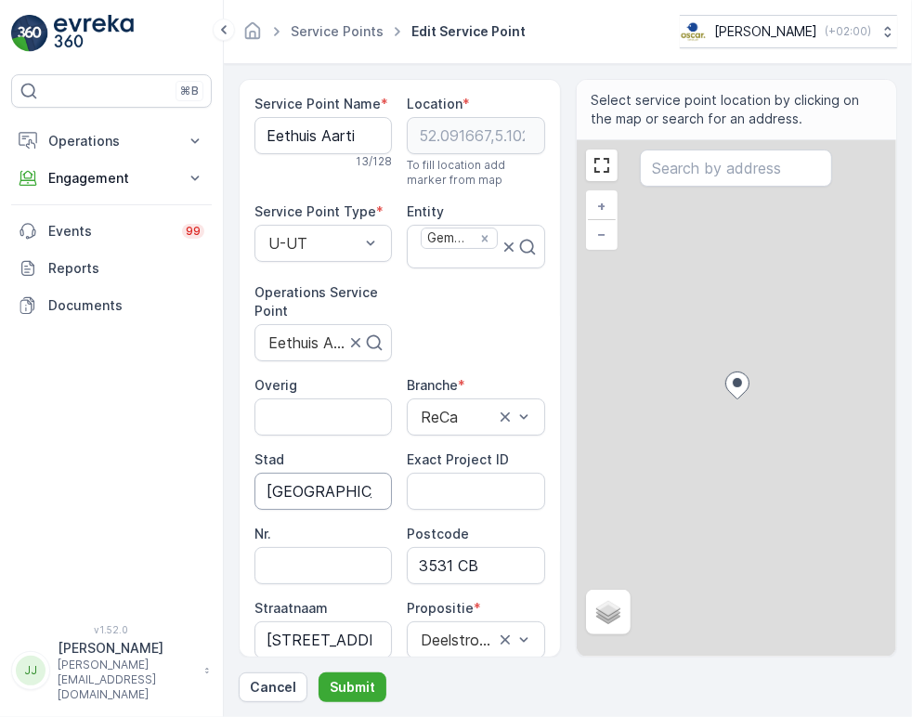
scroll to position [206, 0]
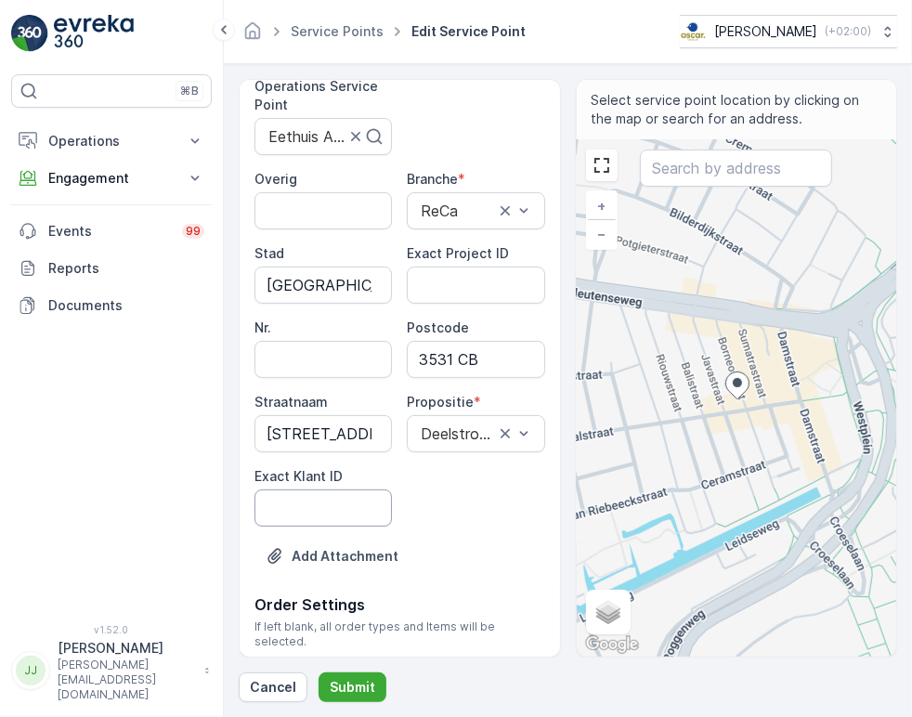
click at [342, 507] on ID "Exact Klant ID" at bounding box center [322, 507] width 137 height 37
paste ID "1422"
type ID "1422"
click at [456, 352] on input "3531 CB" at bounding box center [475, 359] width 137 height 37
type input "3531CB"
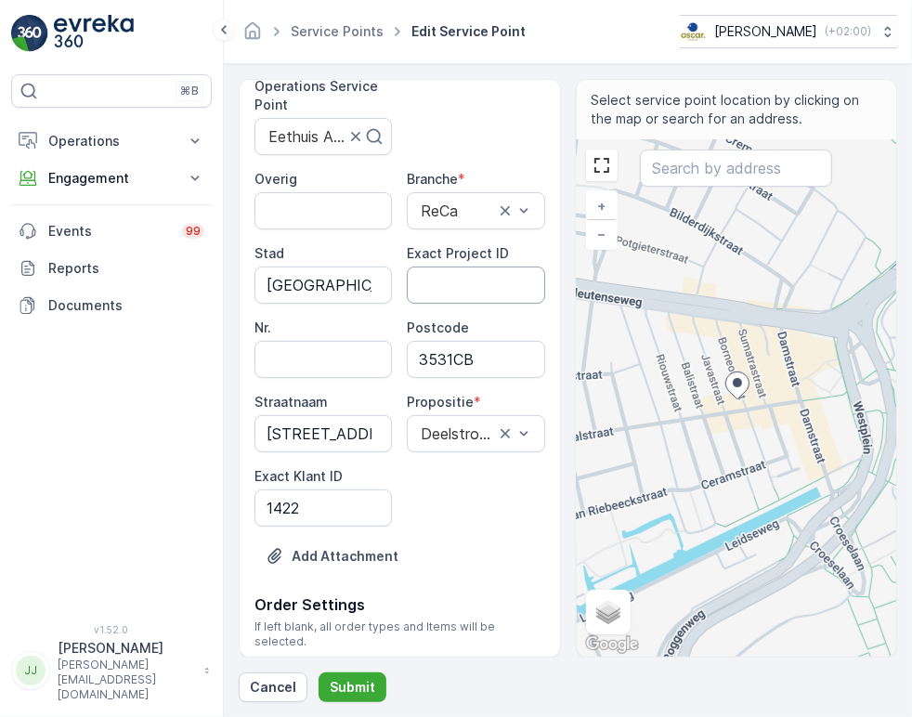
click at [461, 289] on ID "Exact Project ID" at bounding box center [475, 285] width 137 height 37
paste ID "OC-0058-2025"
type ID "OC-0058-2025"
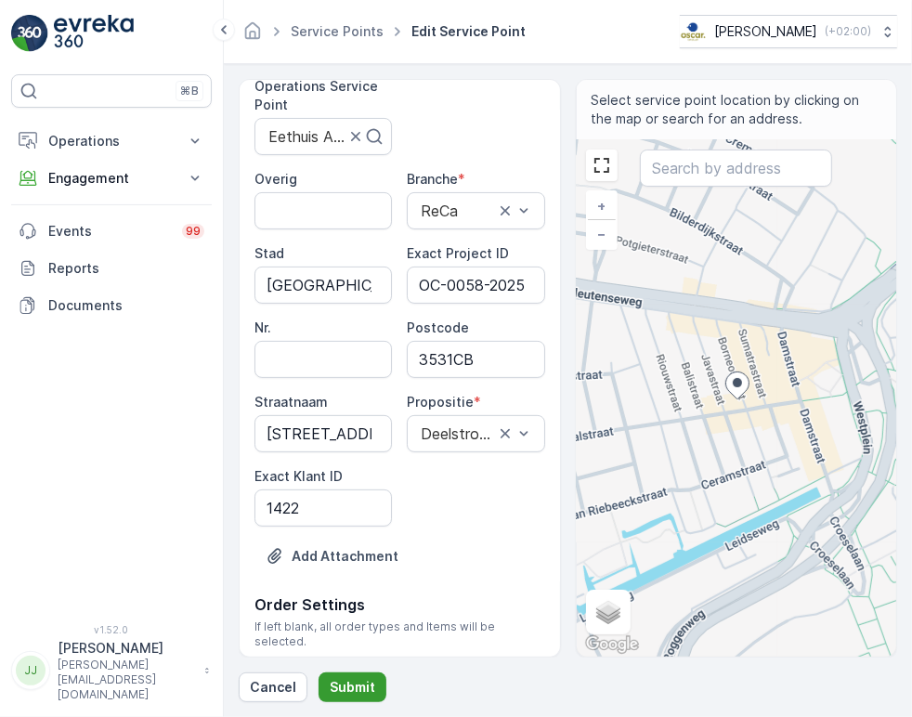
click at [369, 687] on p "Submit" at bounding box center [353, 687] width 46 height 19
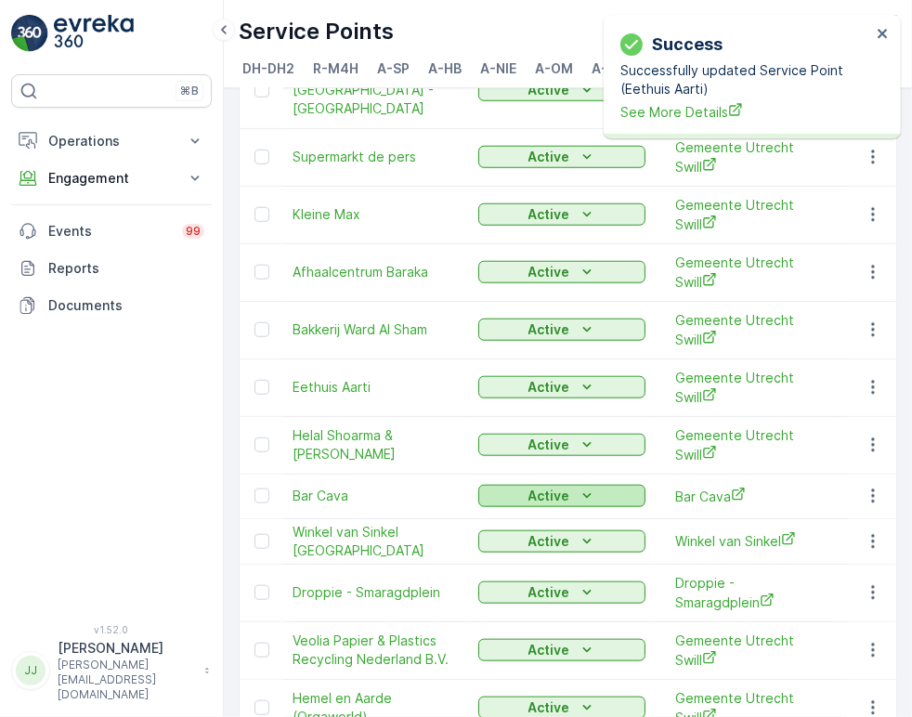
scroll to position [1001, 0]
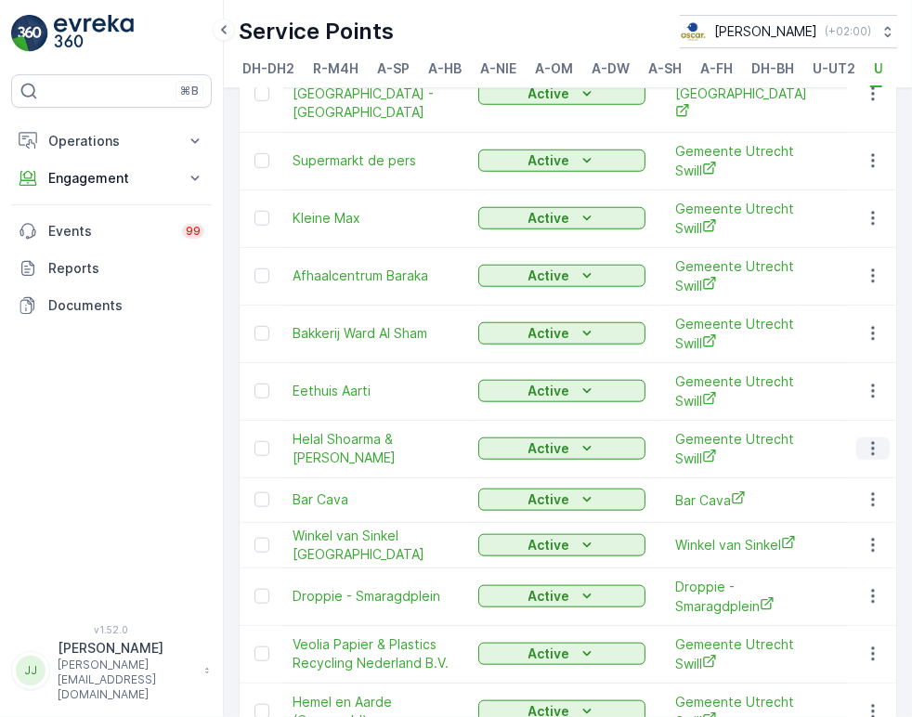
click at [869, 439] on icon "button" at bounding box center [873, 448] width 19 height 19
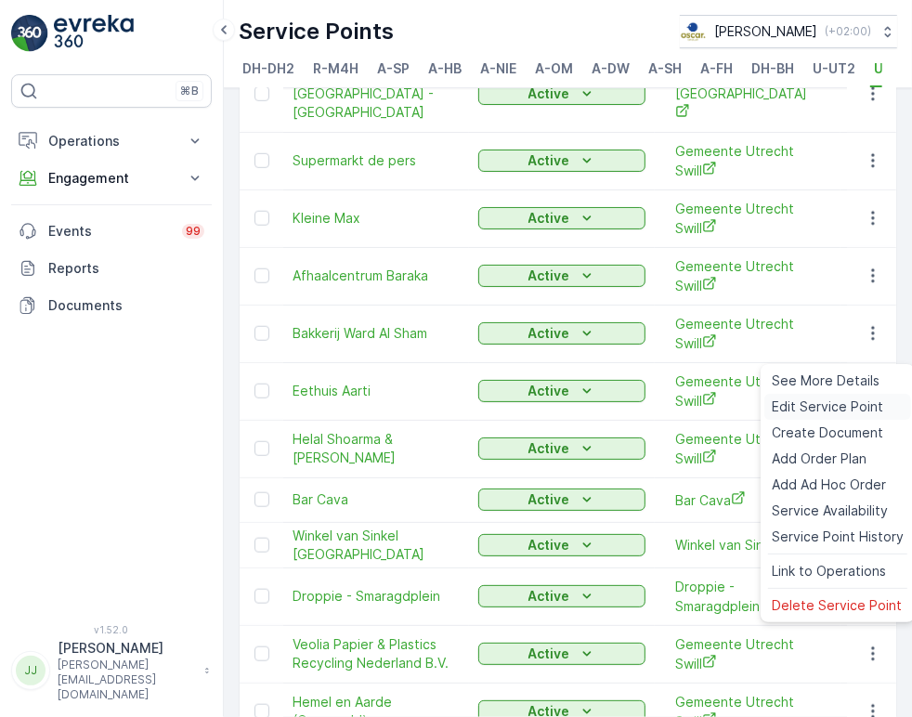
click at [813, 404] on span "Edit Service Point" at bounding box center [827, 406] width 111 height 19
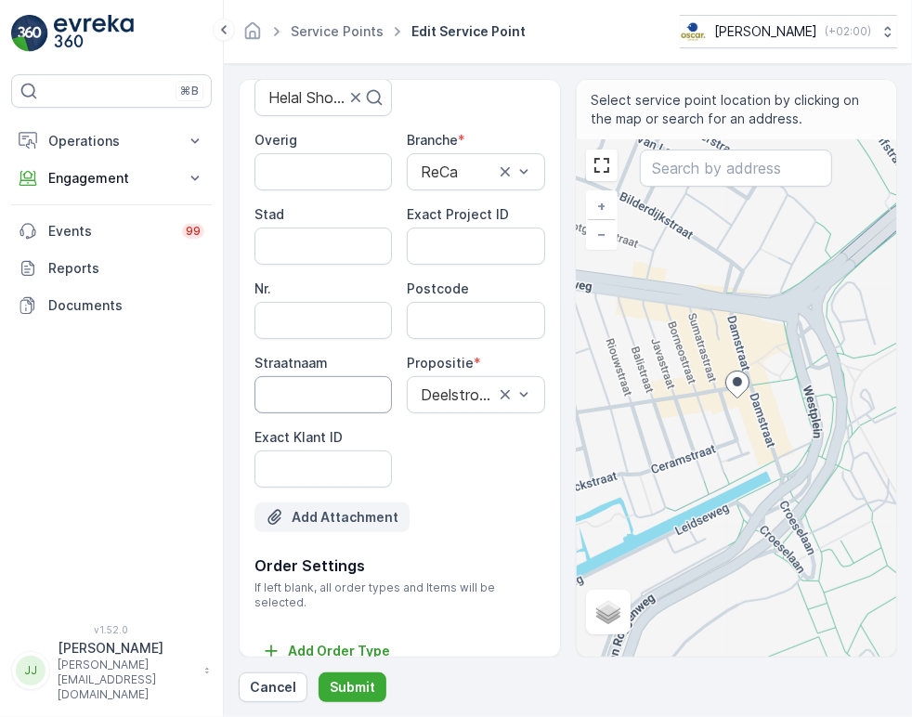
scroll to position [251, 0]
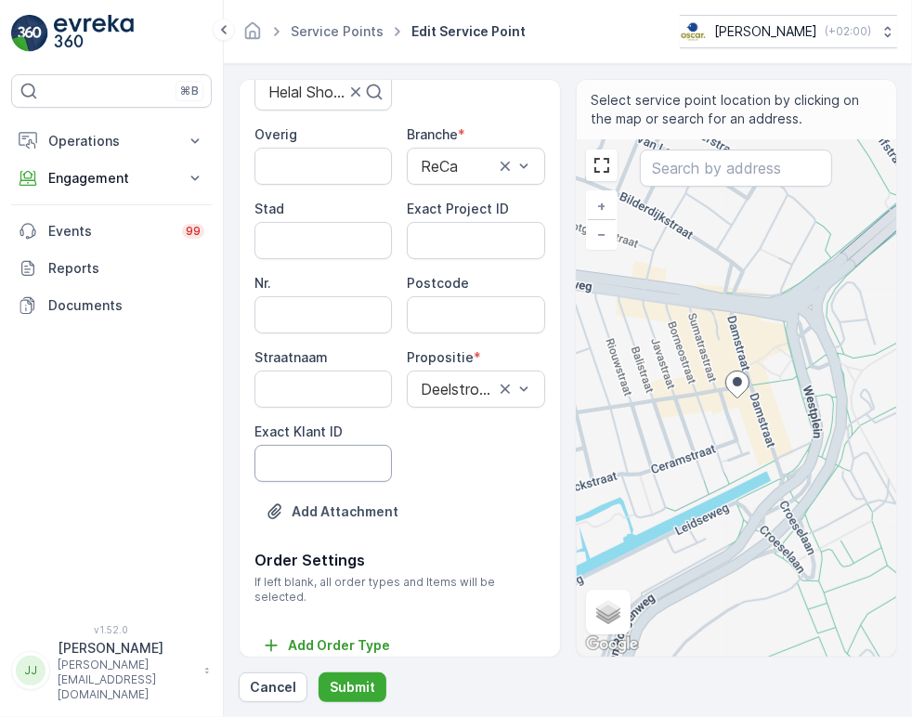
click at [312, 457] on ID "Exact Klant ID" at bounding box center [322, 463] width 137 height 37
paste ID "1422"
type ID "1422"
click at [475, 245] on ID "Exact Project ID" at bounding box center [475, 240] width 137 height 37
paste ID "OC-0058-2025"
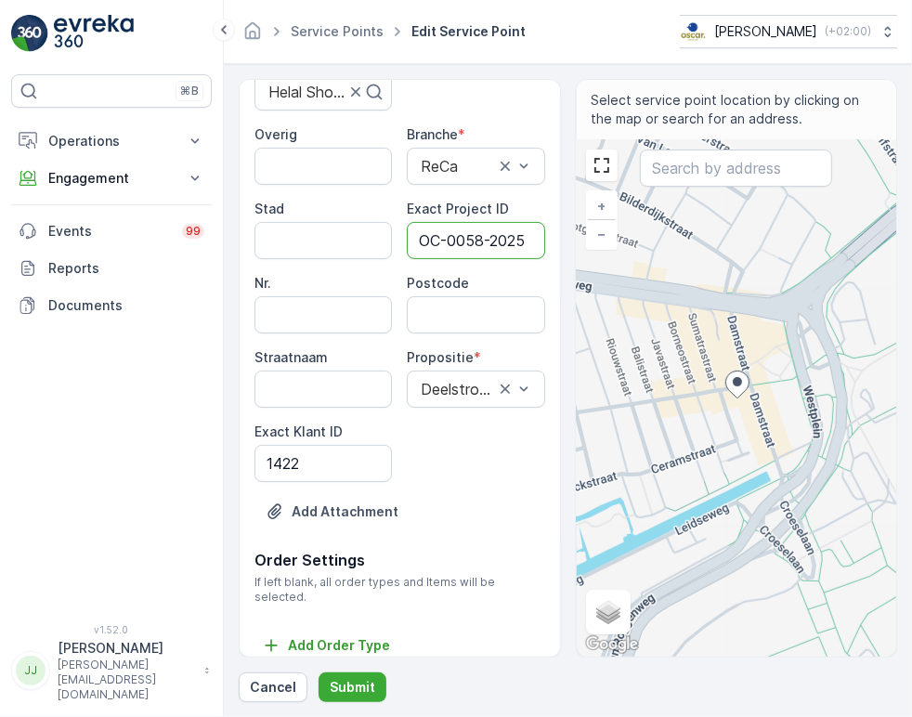
scroll to position [0, 5]
type ID "OC-0058-2025"
click at [477, 313] on input "Postcode" at bounding box center [475, 314] width 137 height 37
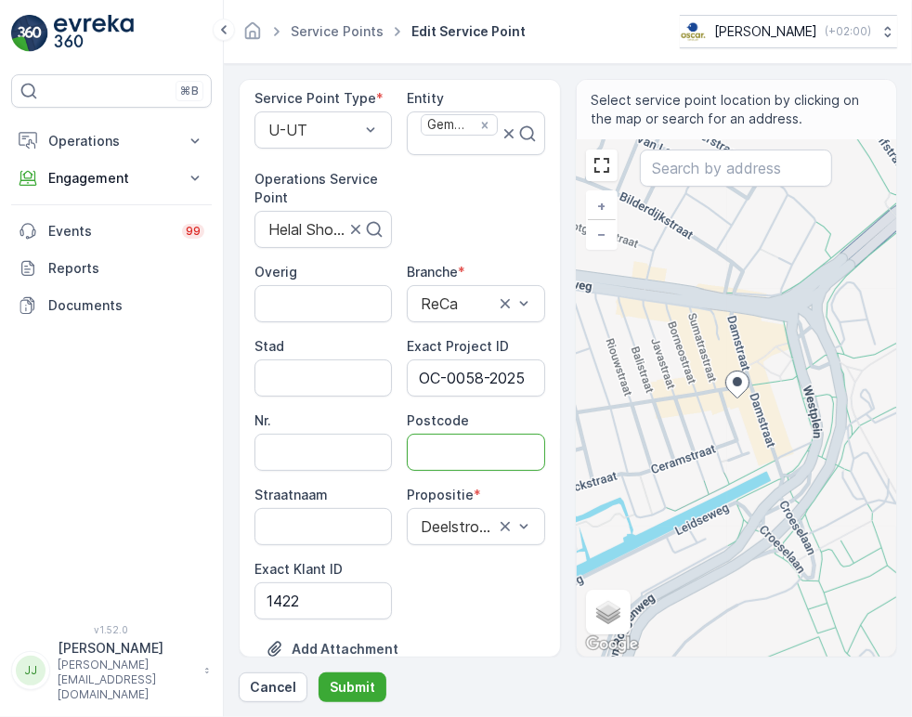
scroll to position [0, 0]
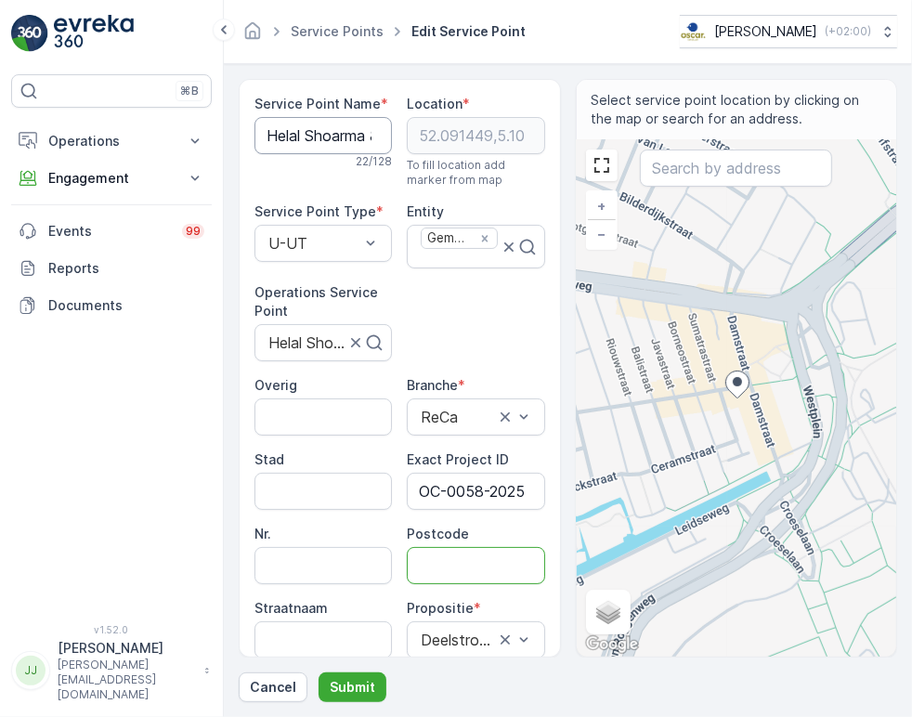
click at [303, 137] on Name "Helal Shoarma & [PERSON_NAME]" at bounding box center [322, 135] width 137 height 37
click at [303, 138] on Name "Helal Shoarma & [PERSON_NAME]" at bounding box center [322, 135] width 137 height 37
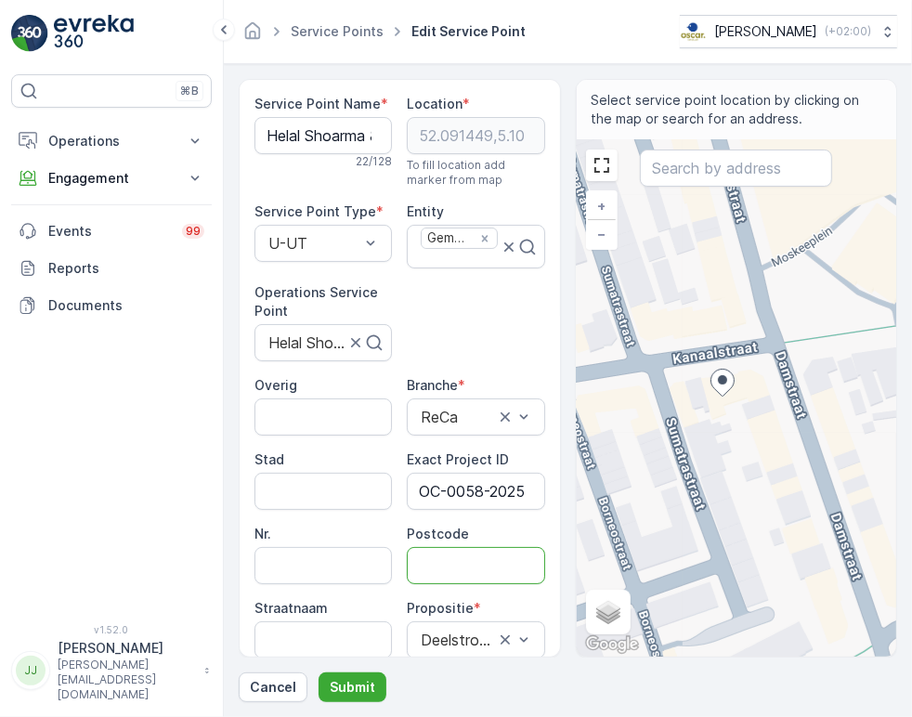
click at [461, 549] on input "Postcode" at bounding box center [475, 565] width 137 height 37
paste input "3531 CK"
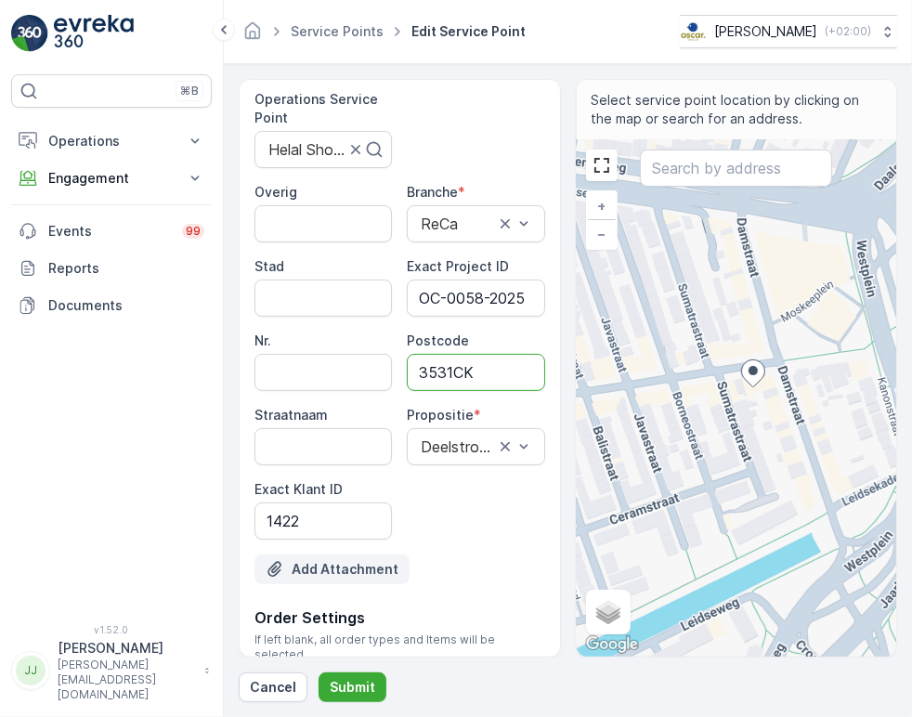
scroll to position [206, 0]
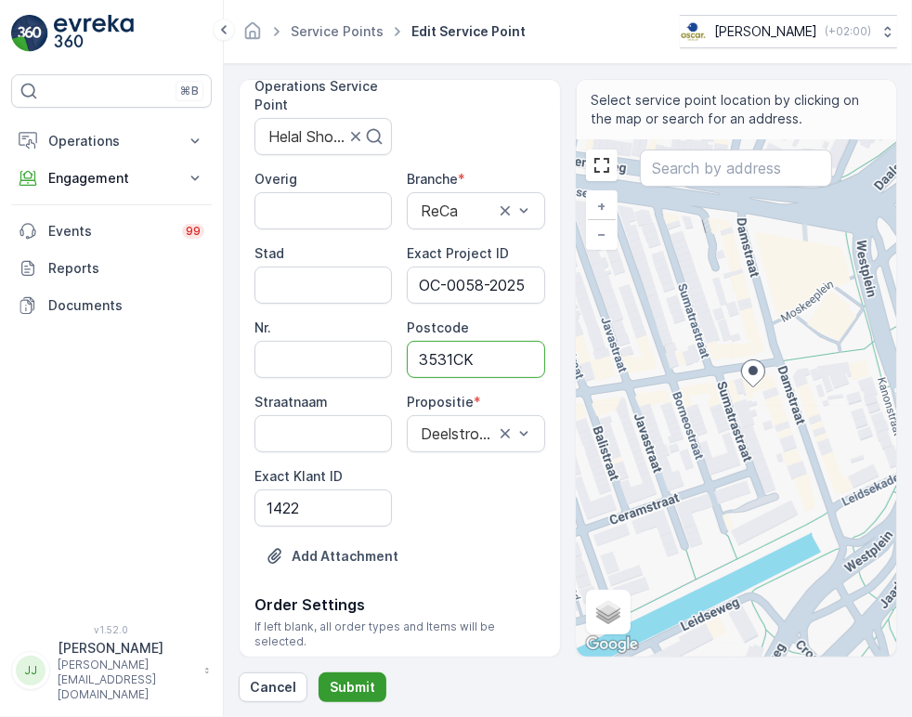
type input "3531CK"
click at [337, 675] on button "Submit" at bounding box center [353, 687] width 68 height 30
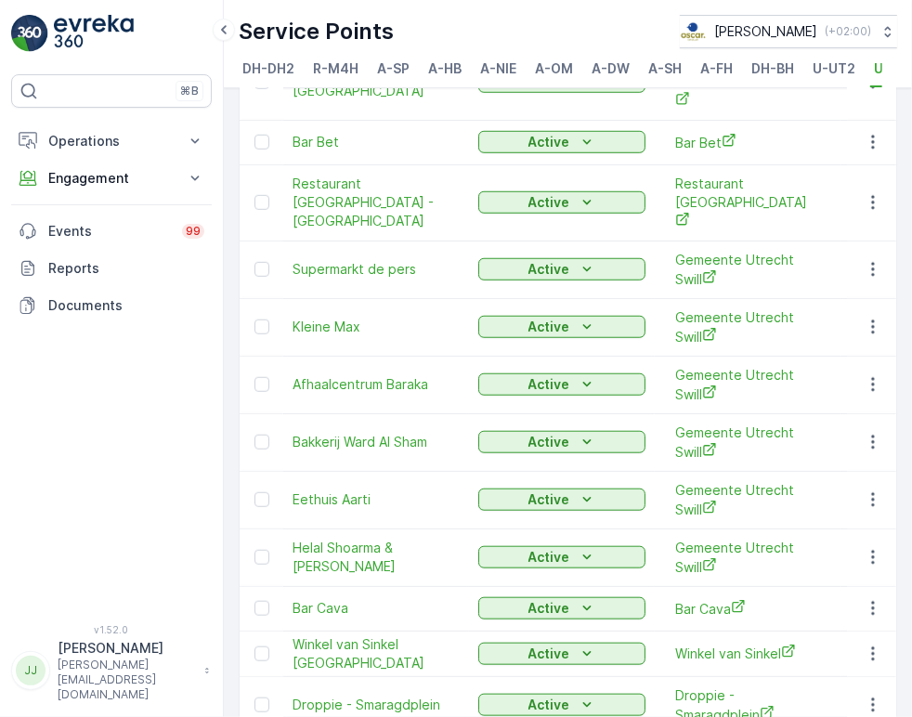
scroll to position [929, 0]
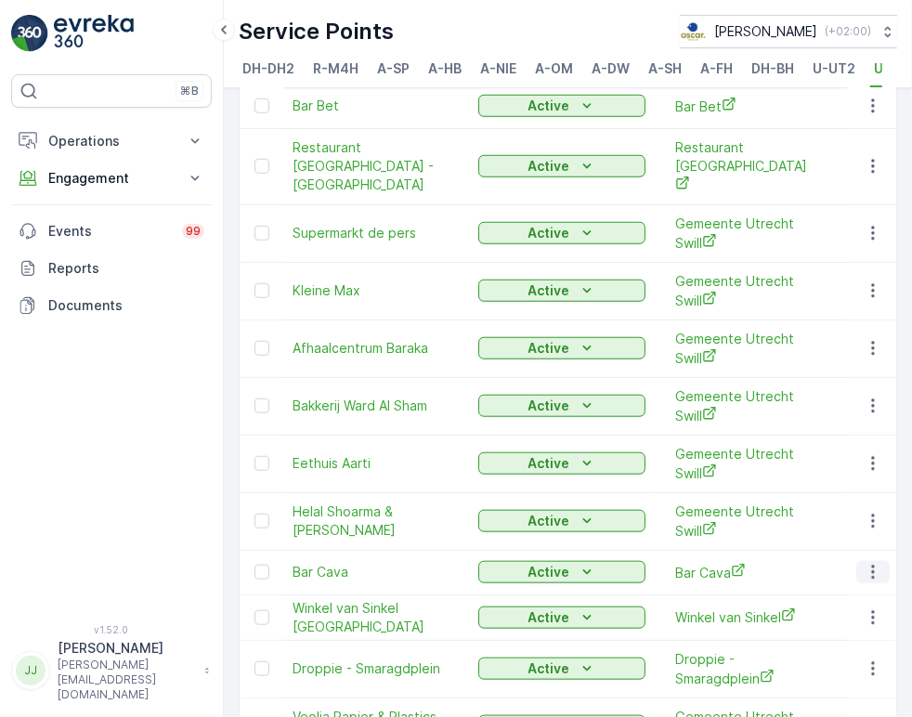
click at [866, 563] on icon "button" at bounding box center [873, 572] width 19 height 19
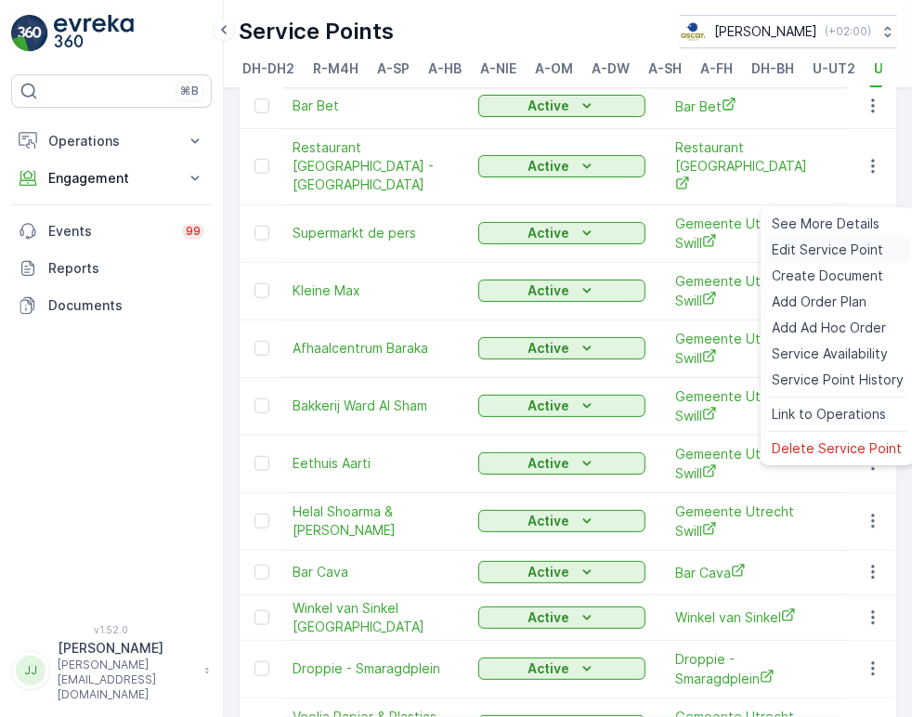
click at [826, 251] on span "Edit Service Point" at bounding box center [827, 250] width 111 height 19
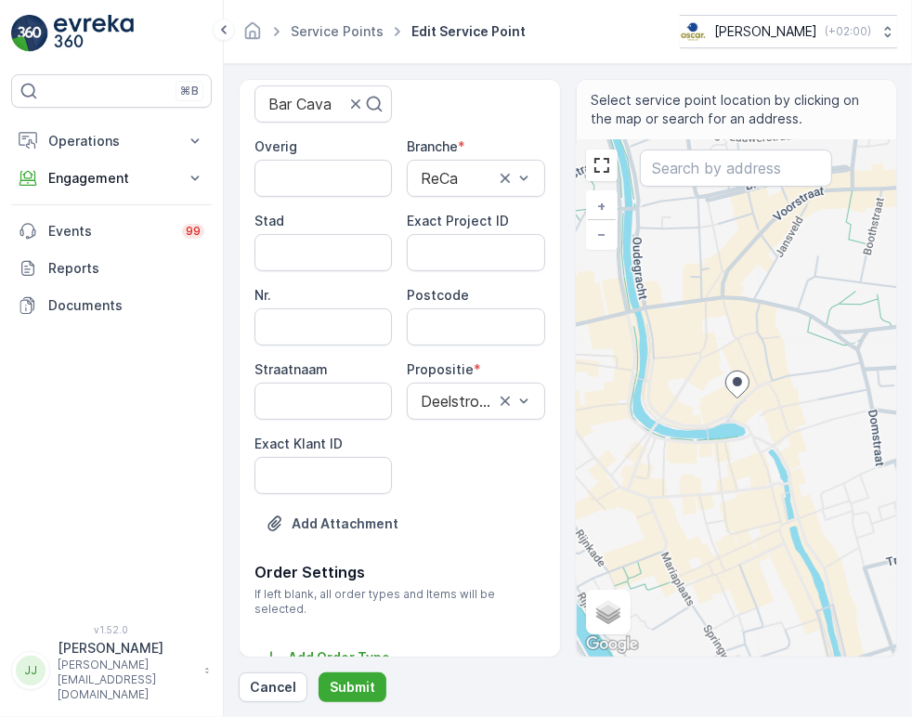
scroll to position [251, 0]
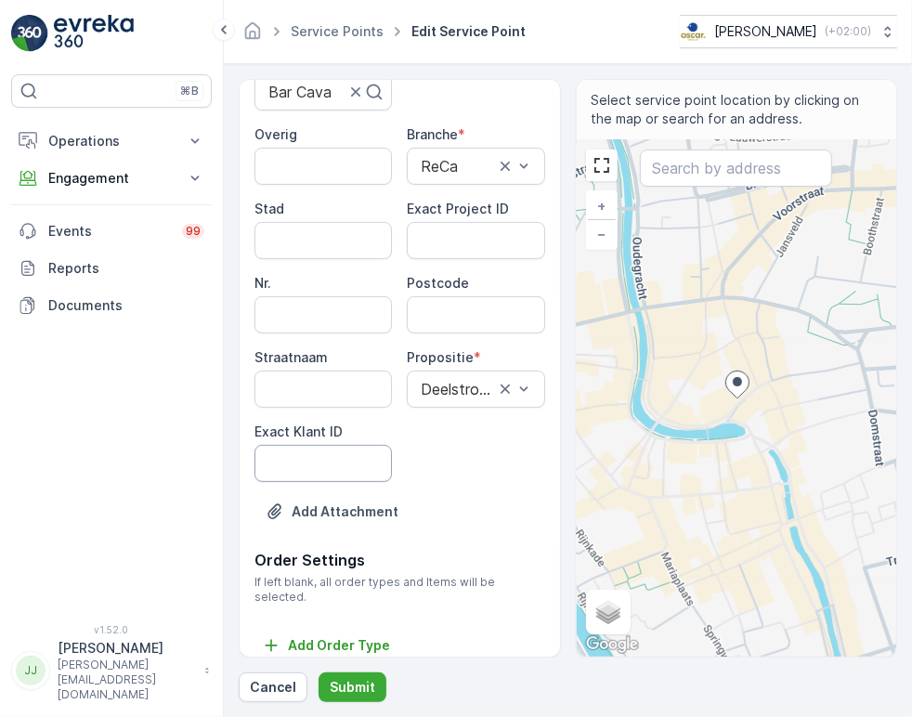
click at [302, 477] on ID "Exact Klant ID" at bounding box center [322, 463] width 137 height 37
paste ID "1314"
type ID "1314"
click at [483, 247] on ID "Exact Project ID" at bounding box center [475, 240] width 137 height 37
paste ID "OC-0054-2025"
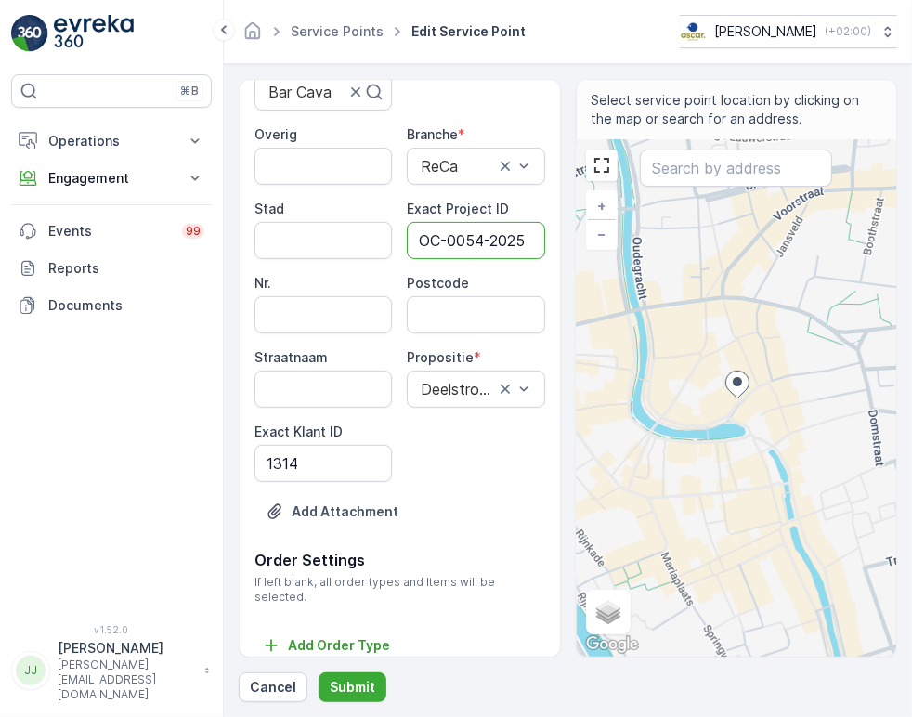
scroll to position [0, 6]
type ID "OC-0054-2025"
click at [459, 303] on input "Postcode" at bounding box center [475, 314] width 137 height 37
paste input "3512 GD"
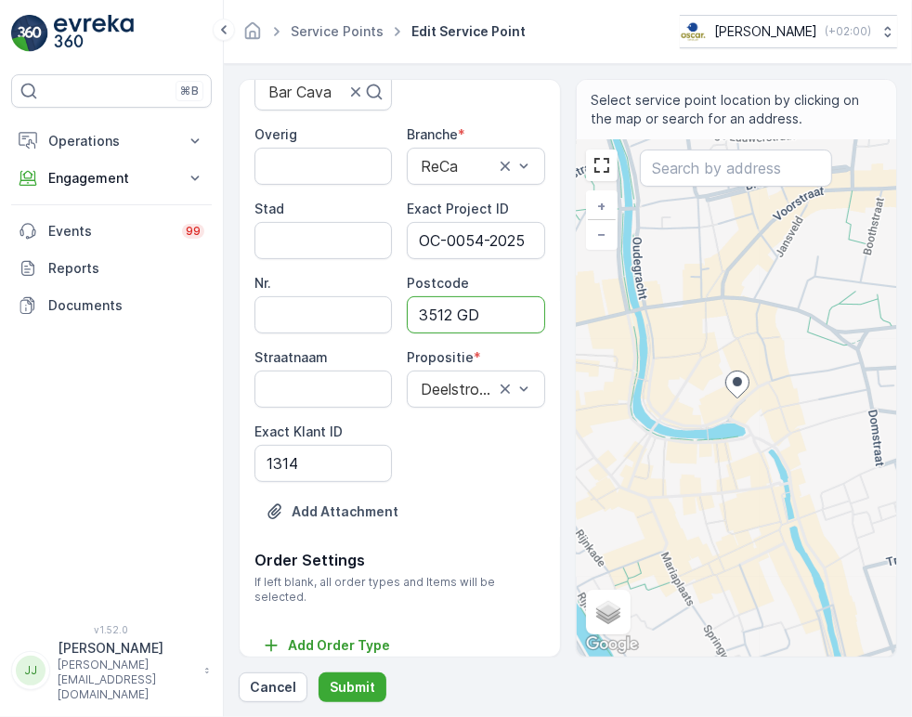
click at [462, 313] on input "3512 GD" at bounding box center [475, 314] width 137 height 37
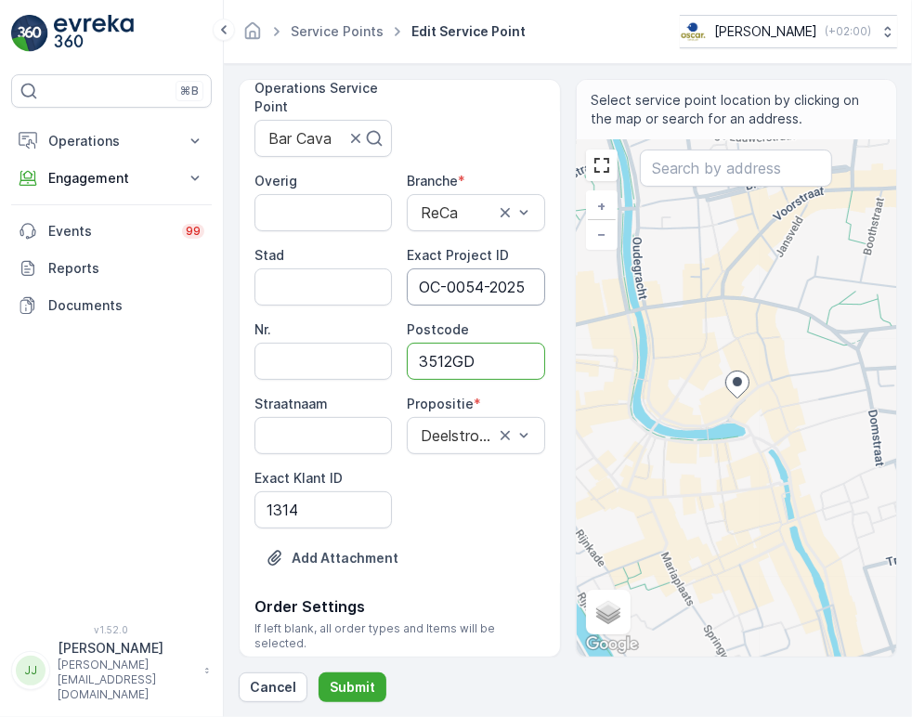
scroll to position [251, 0]
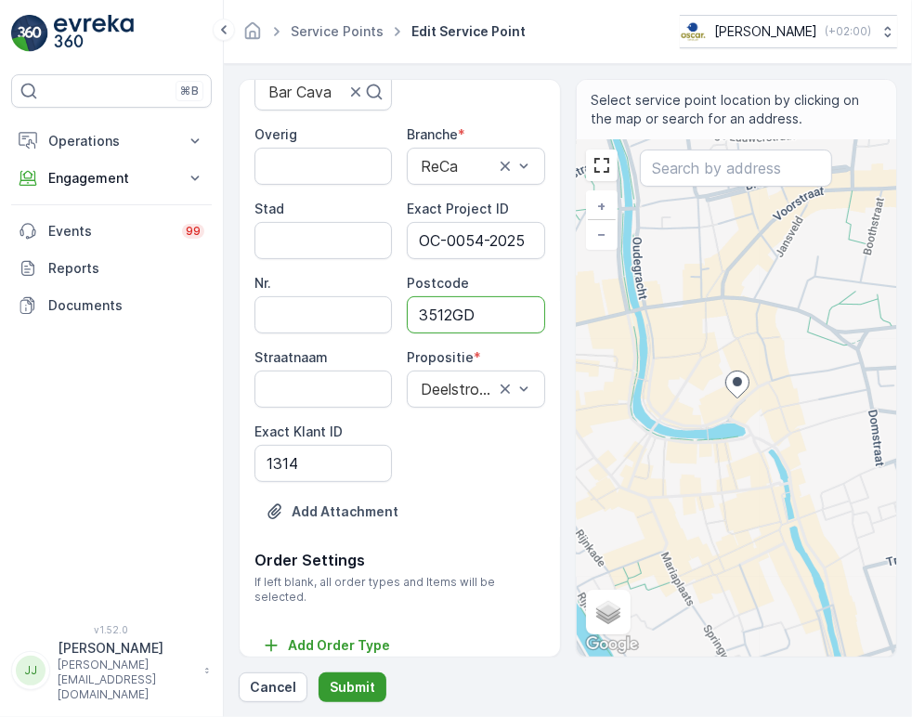
type input "3512GD"
click at [348, 686] on p "Submit" at bounding box center [353, 687] width 46 height 19
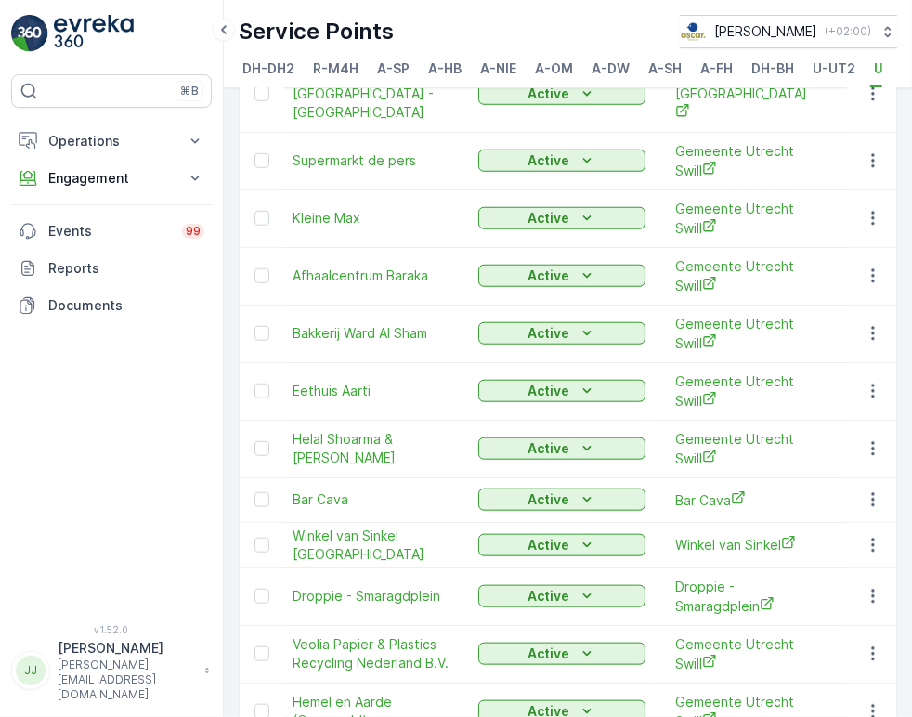
scroll to position [1104, 0]
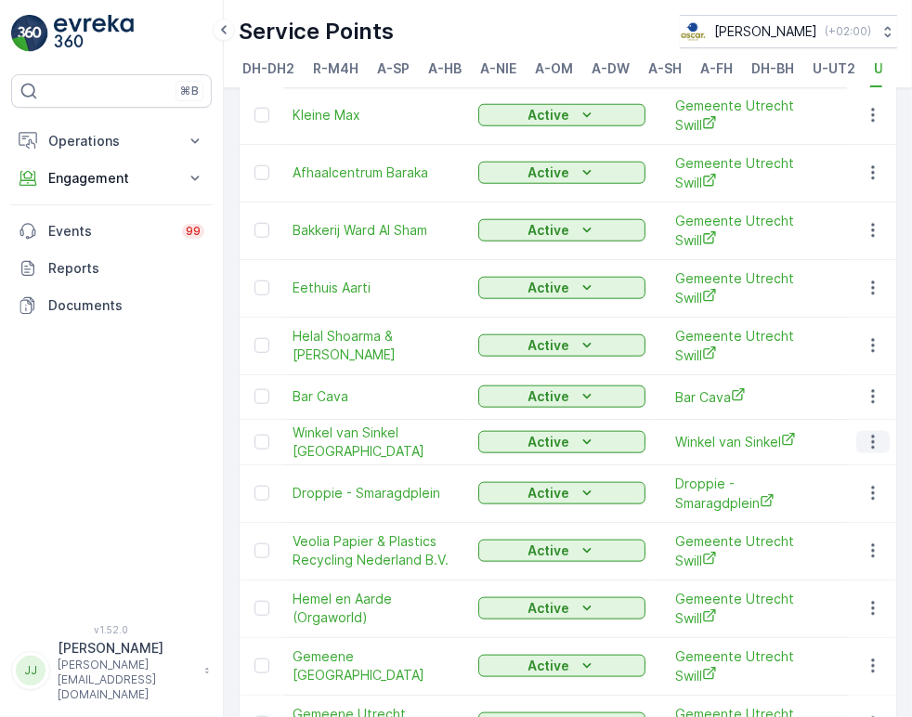
click at [885, 431] on div at bounding box center [872, 442] width 33 height 22
click at [864, 433] on icon "button" at bounding box center [873, 442] width 19 height 19
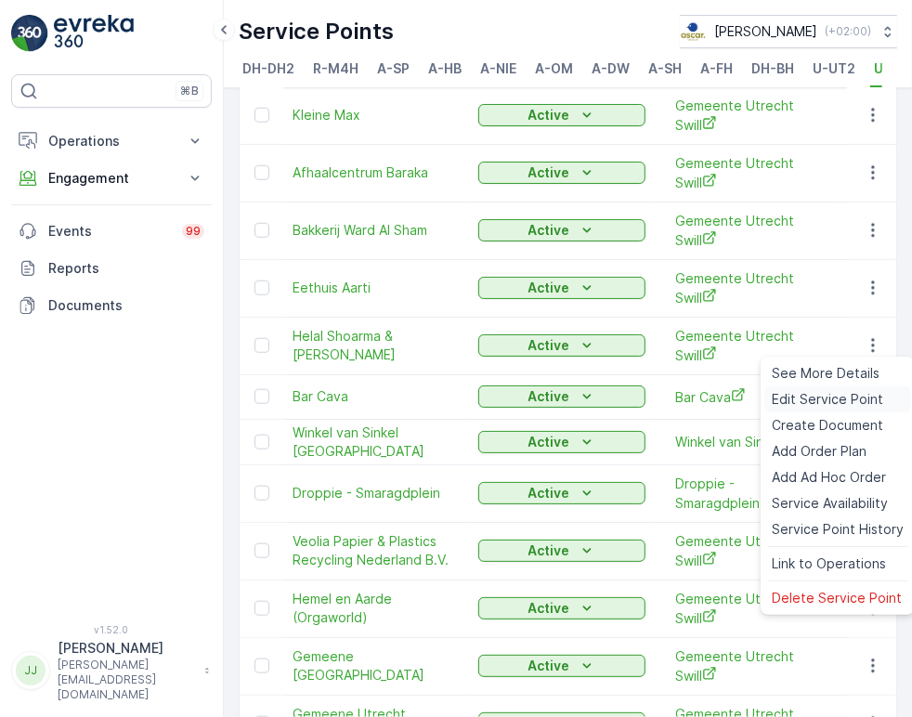
click at [815, 391] on span "Edit Service Point" at bounding box center [827, 399] width 111 height 19
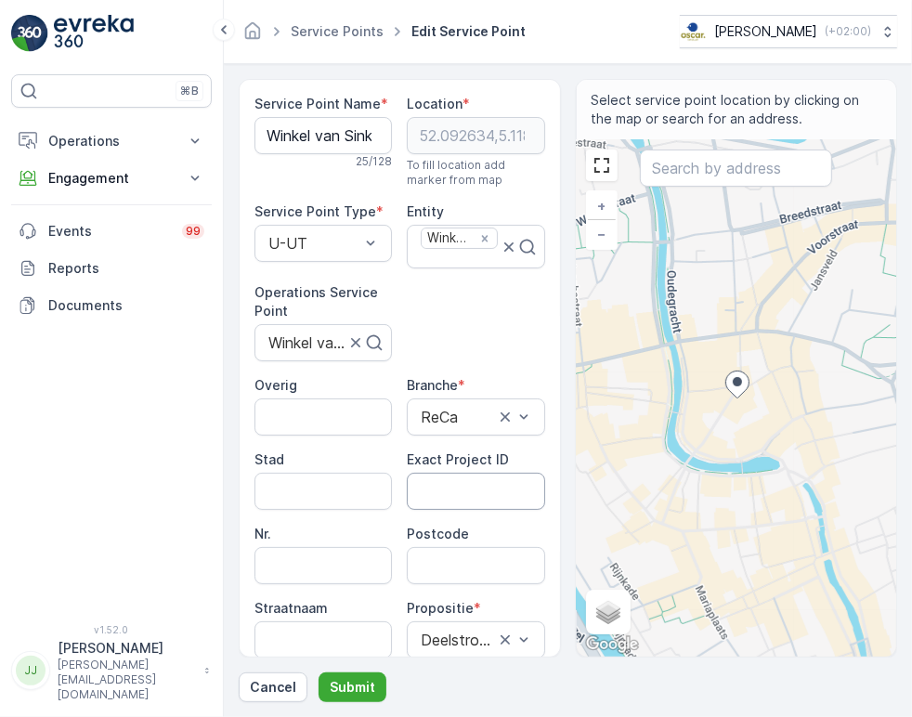
scroll to position [103, 0]
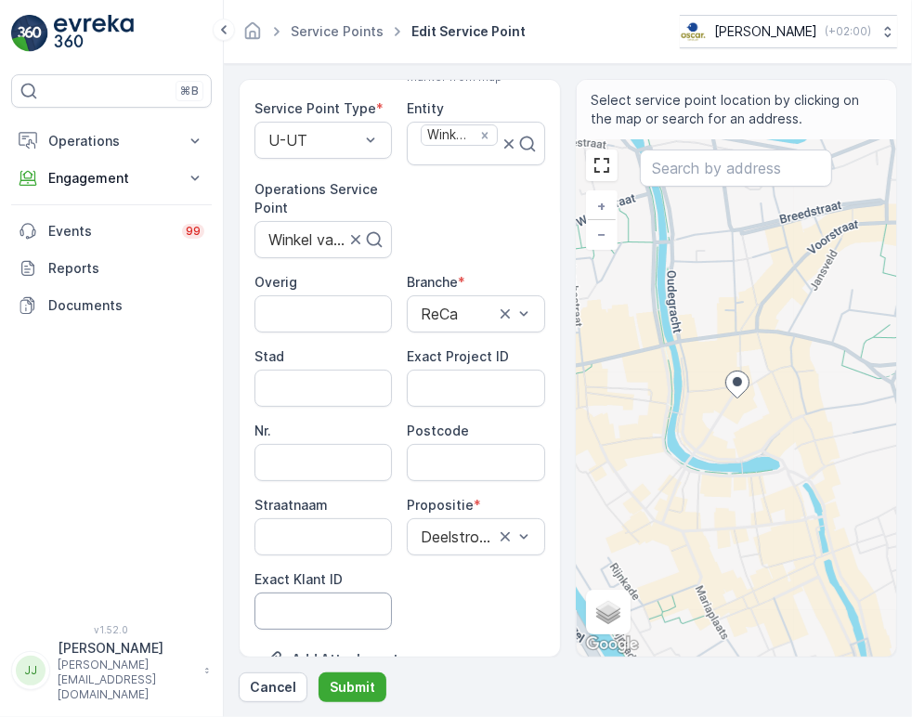
click at [320, 613] on ID "Exact Klant ID" at bounding box center [322, 610] width 137 height 37
paste ID "158"
type ID "158"
click at [437, 378] on ID "Exact Project ID" at bounding box center [475, 388] width 137 height 37
paste ID "DC-0096"
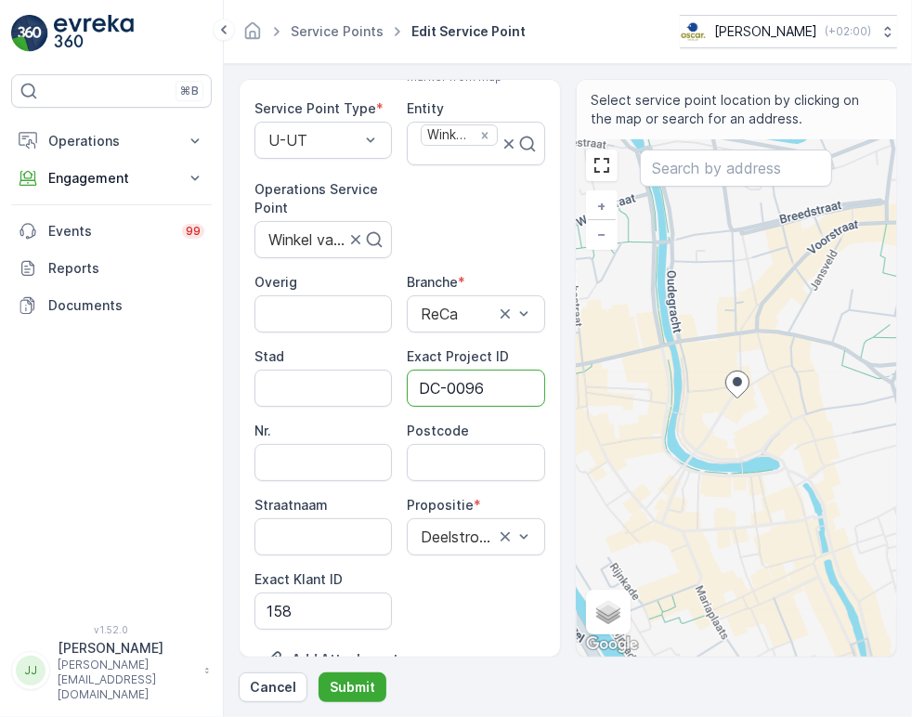
type ID "DC-0096"
click at [435, 465] on input "Postcode" at bounding box center [475, 462] width 137 height 37
paste input "3511 AZ"
click at [460, 465] on input "3511 AZ" at bounding box center [475, 462] width 137 height 37
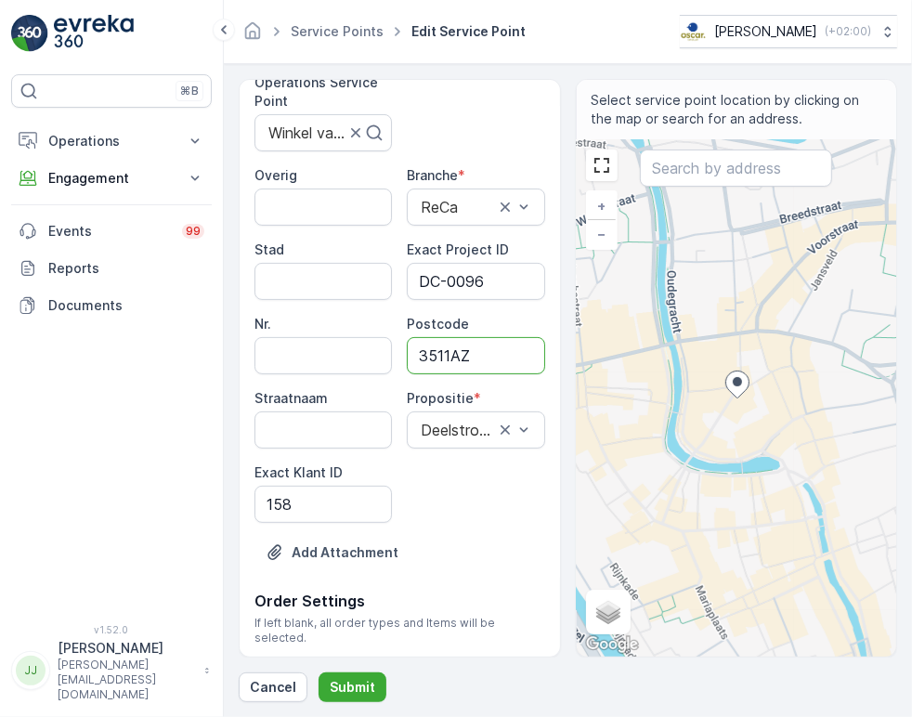
scroll to position [251, 0]
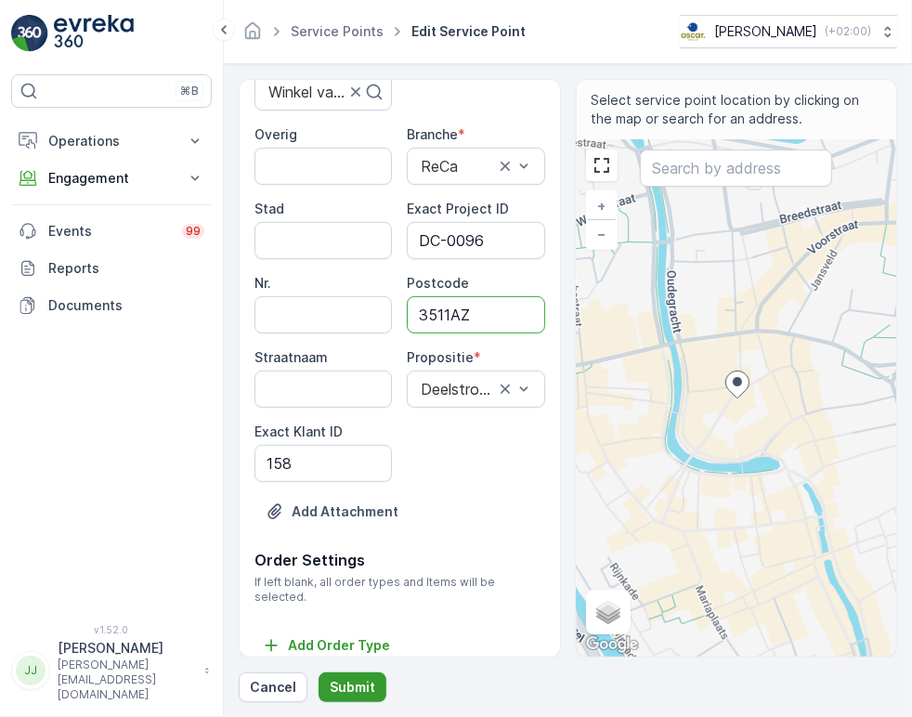
type input "3511AZ"
click at [350, 684] on p "Submit" at bounding box center [353, 687] width 46 height 19
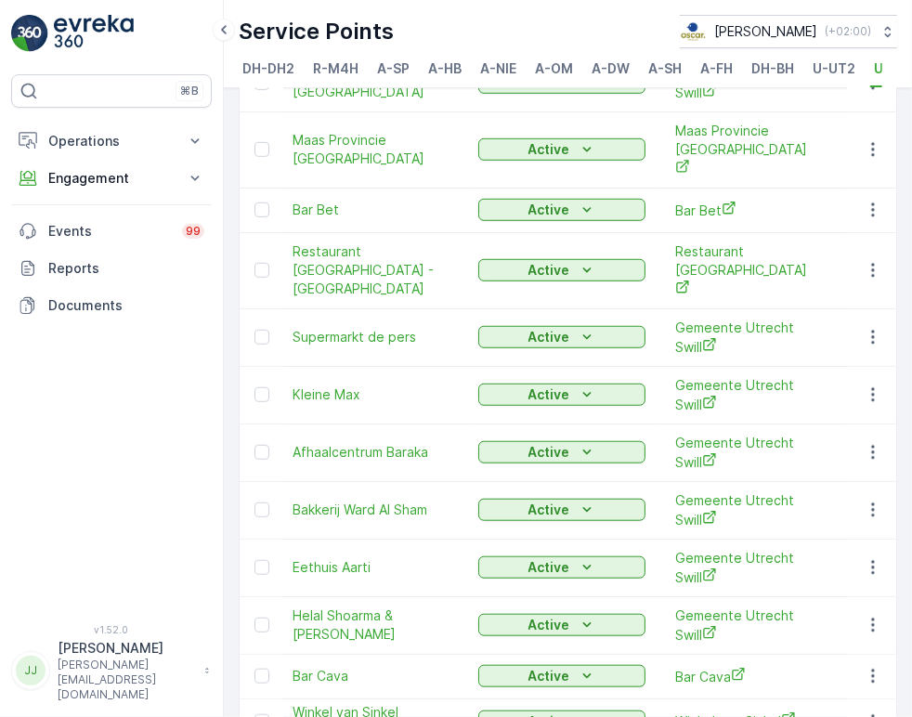
scroll to position [1032, 0]
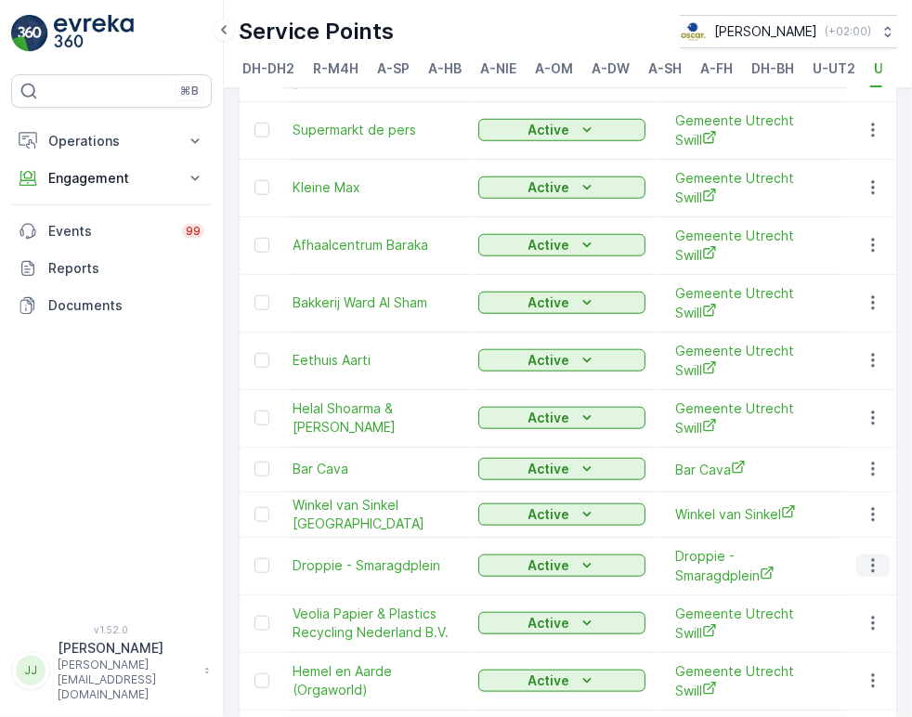
click at [871, 559] on icon "button" at bounding box center [872, 566] width 3 height 14
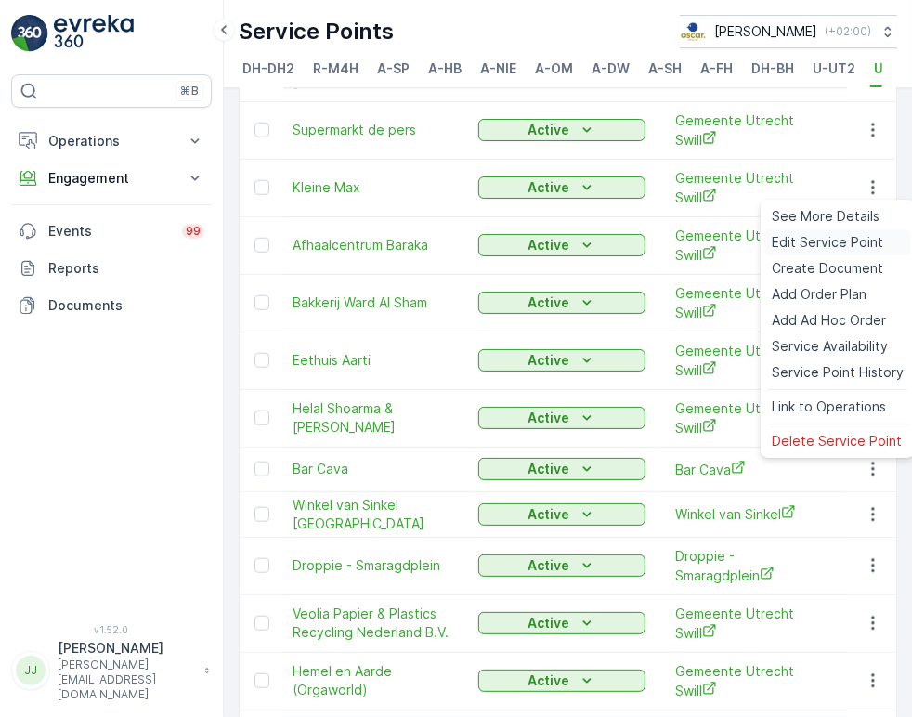
click at [793, 250] on span "Edit Service Point" at bounding box center [827, 242] width 111 height 19
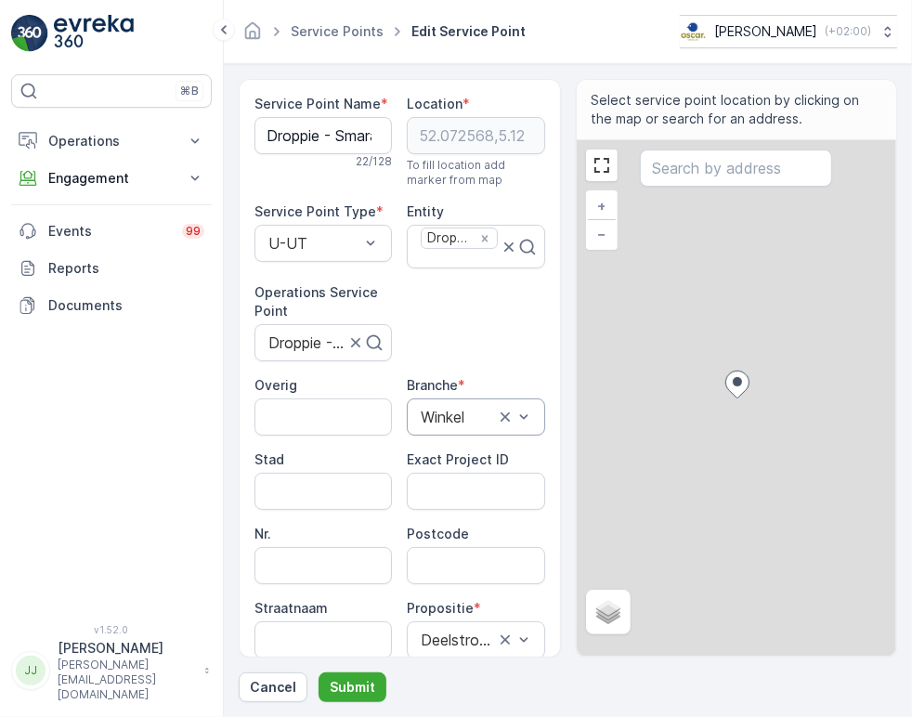
scroll to position [206, 0]
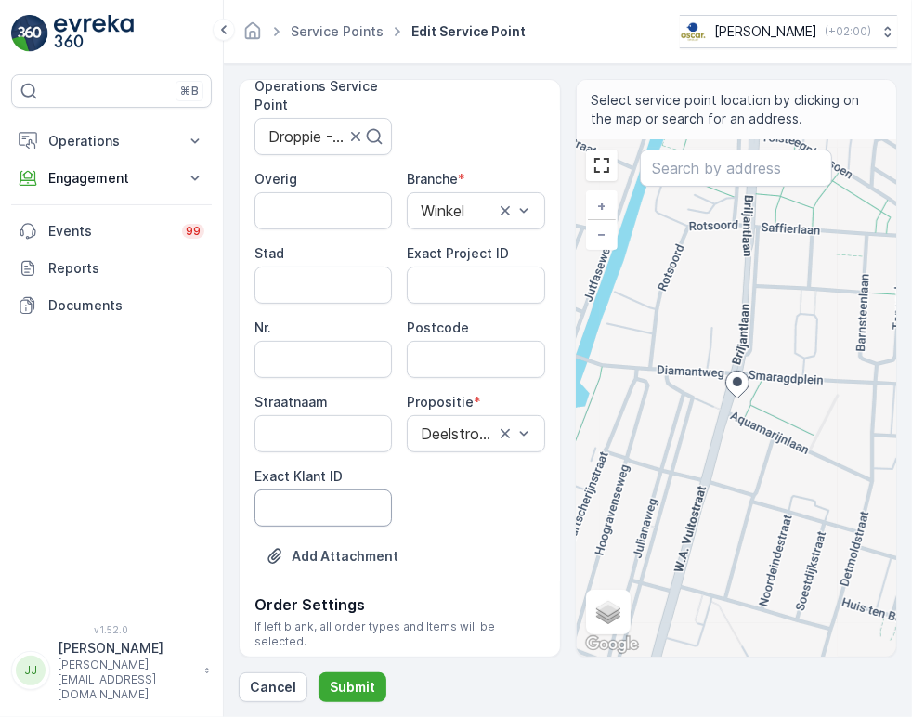
click at [338, 499] on ID "Exact Klant ID" at bounding box center [322, 507] width 137 height 37
paste ID "1314"
type ID "1314"
click at [486, 289] on ID "Exact Project ID" at bounding box center [475, 285] width 137 height 37
paste ID "OC-0057-2025"
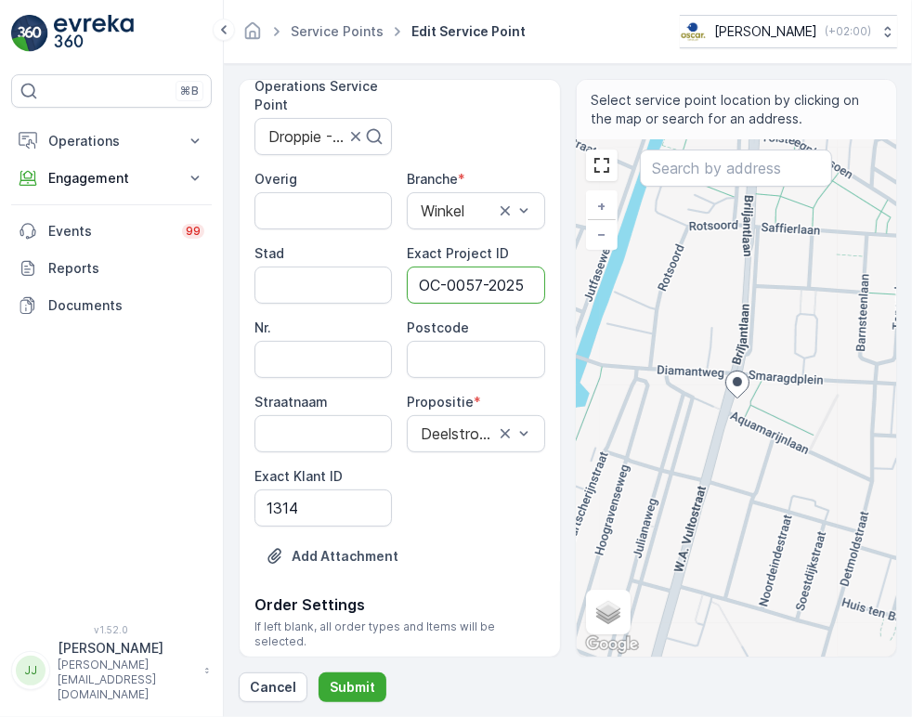
scroll to position [0, 4]
type ID "OC-0057-2025"
click at [422, 364] on input "Postcode" at bounding box center [475, 359] width 137 height 37
paste input "3523 EJ"
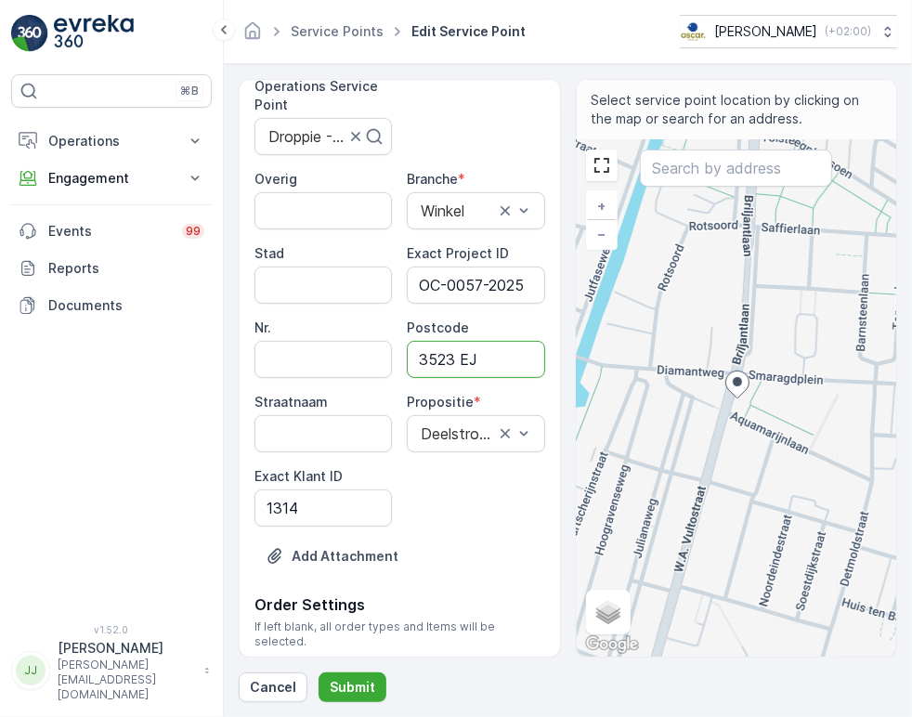
click at [456, 362] on input "3523 EJ" at bounding box center [475, 359] width 137 height 37
type input "3523EJ"
click at [351, 689] on p "Submit" at bounding box center [353, 687] width 46 height 19
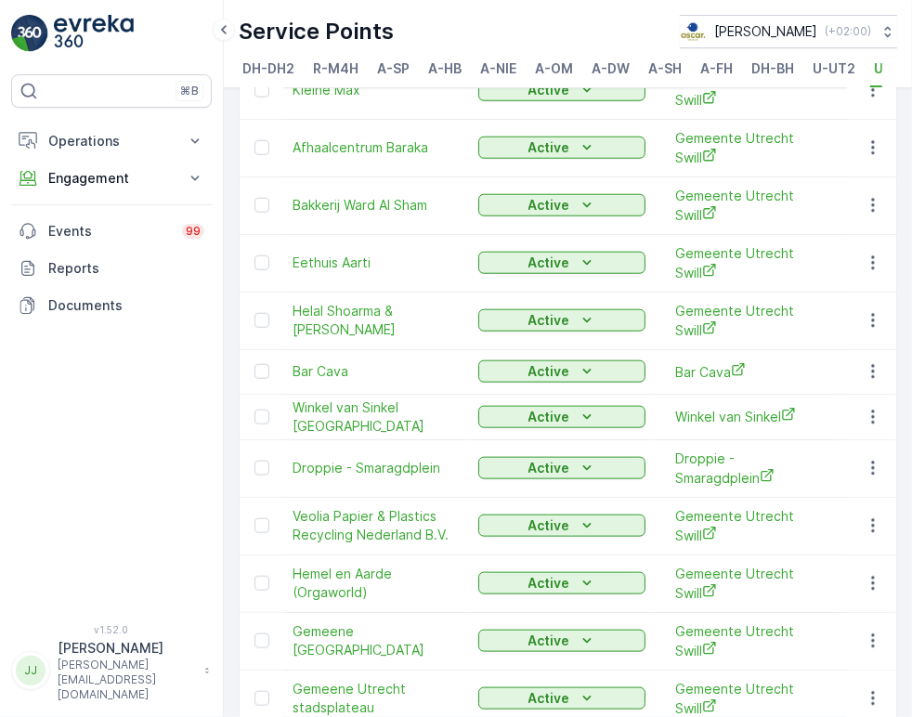
scroll to position [1135, 0]
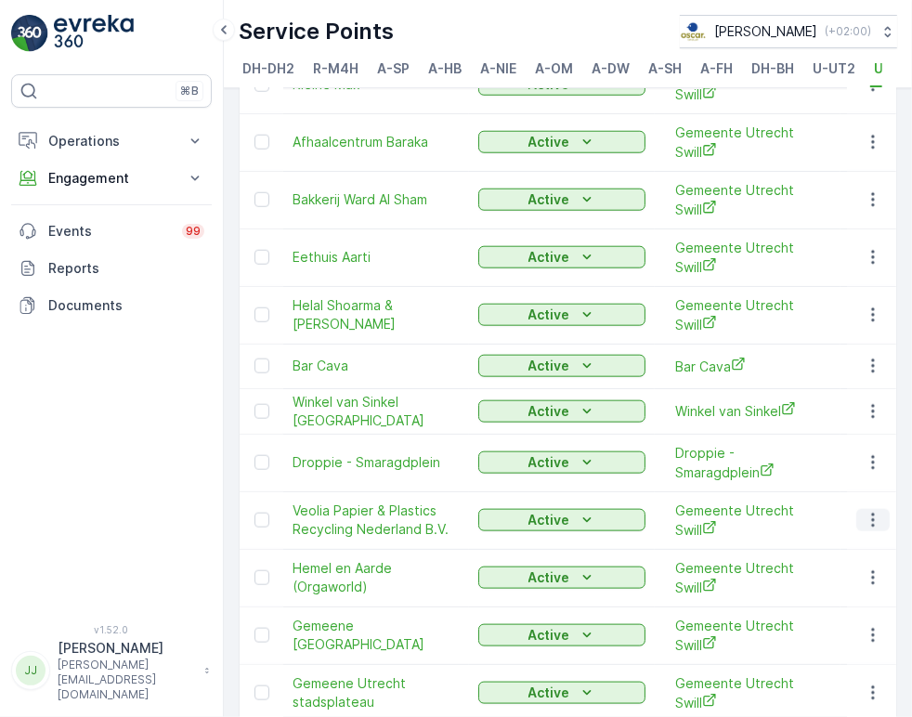
click at [871, 514] on icon "button" at bounding box center [872, 521] width 3 height 14
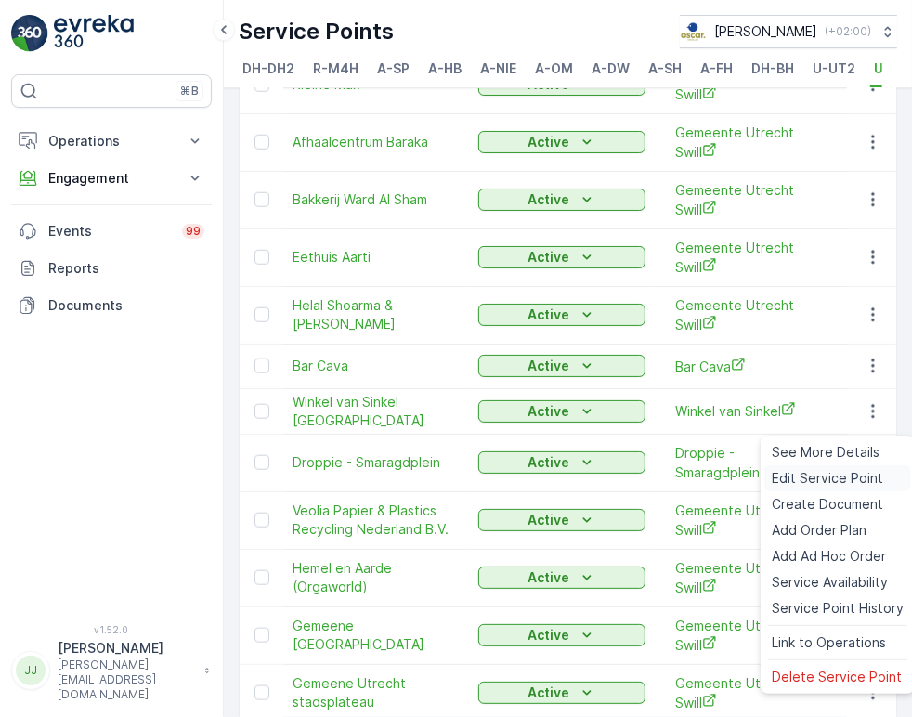
click at [852, 478] on span "Edit Service Point" at bounding box center [827, 478] width 111 height 19
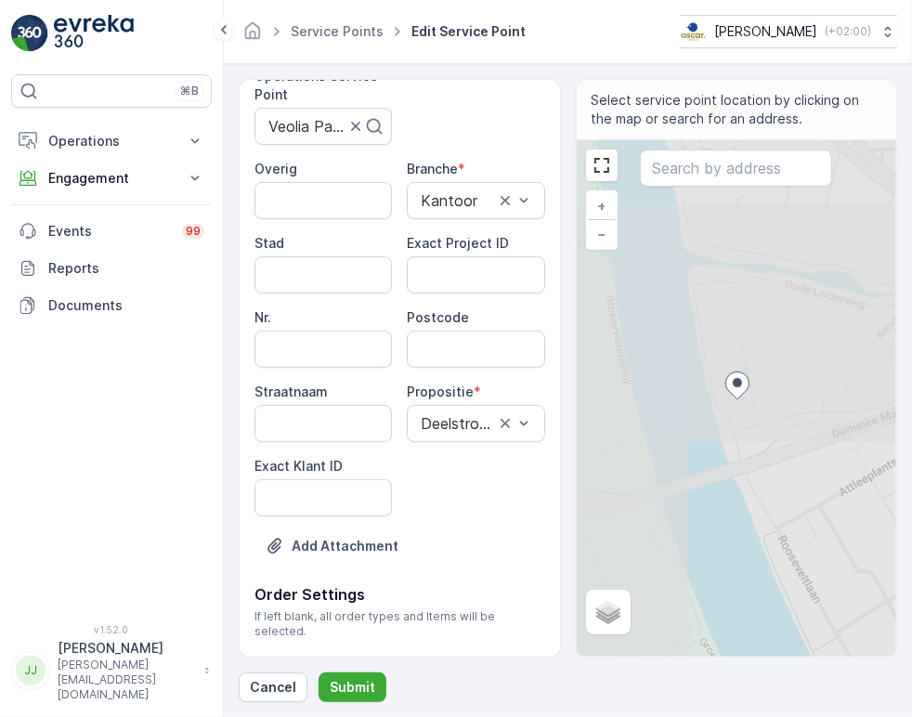
scroll to position [251, 0]
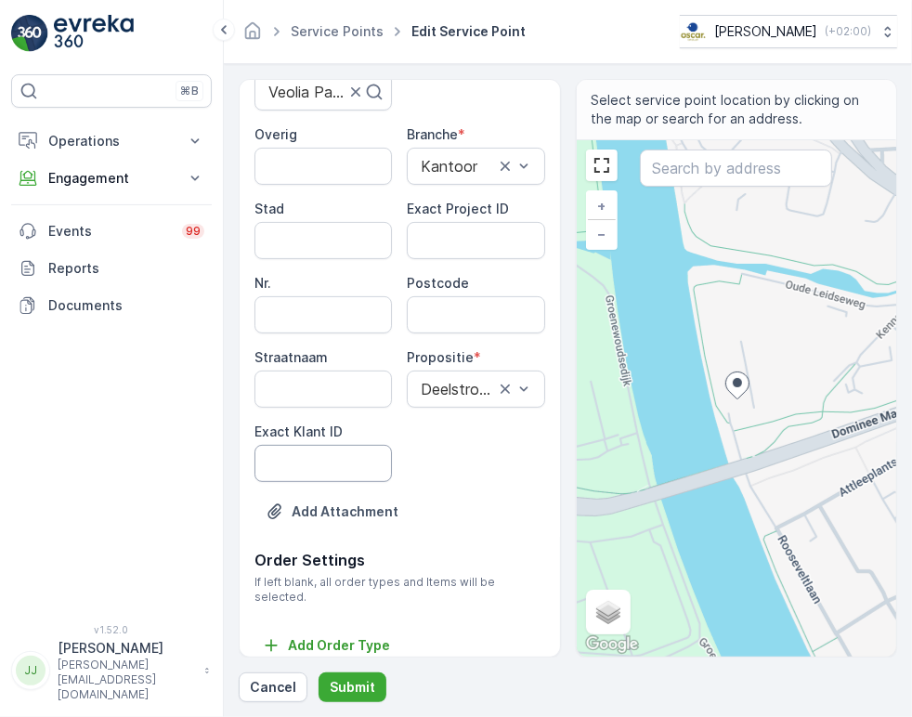
click at [329, 462] on ID "Exact Klant ID" at bounding box center [322, 463] width 137 height 37
paste ID "1422"
type ID "1422"
click at [472, 226] on ID "Exact Project ID" at bounding box center [475, 240] width 137 height 37
paste ID "OC-0058-2025"
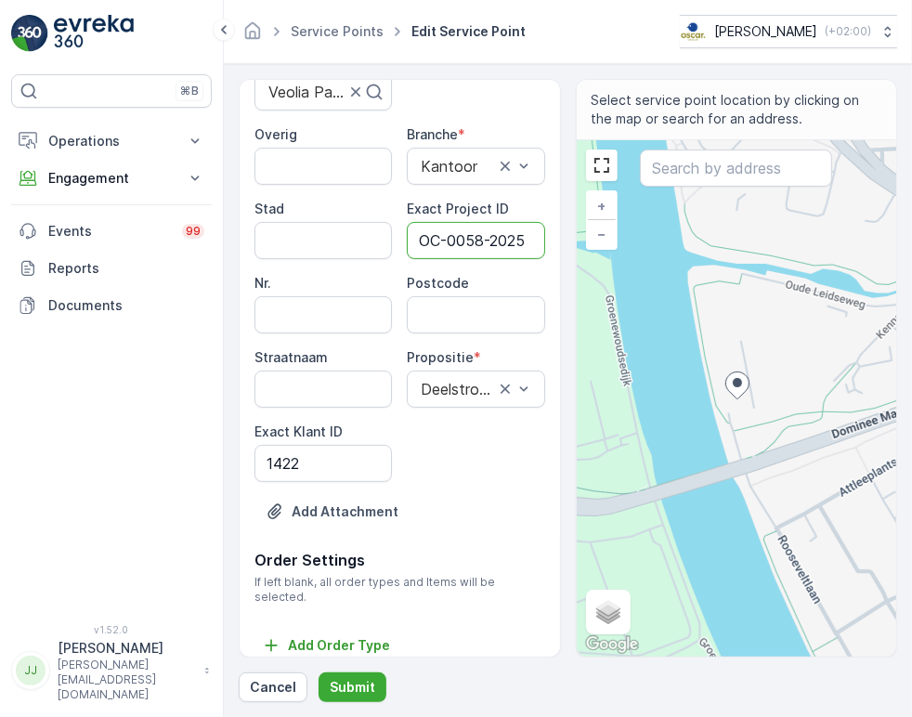
scroll to position [0, 5]
type ID "OC-0058-2025"
click at [431, 312] on input "Postcode" at bounding box center [475, 314] width 137 height 37
paste input "3543 AG"
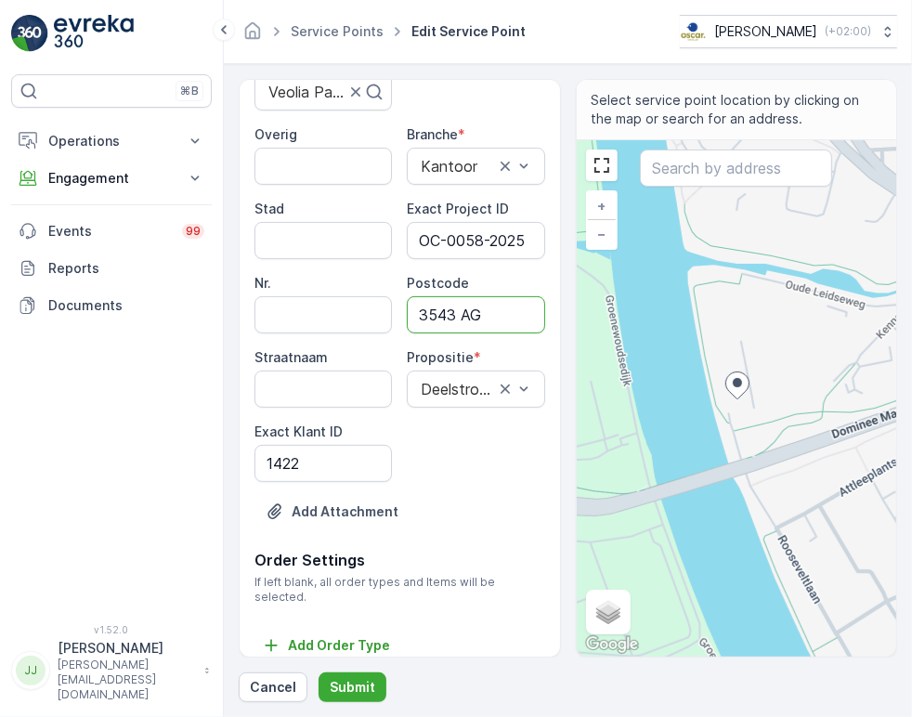
click at [467, 316] on input "3543 AG" at bounding box center [475, 314] width 137 height 37
type input "3543AG"
click at [364, 683] on p "Submit" at bounding box center [353, 687] width 46 height 19
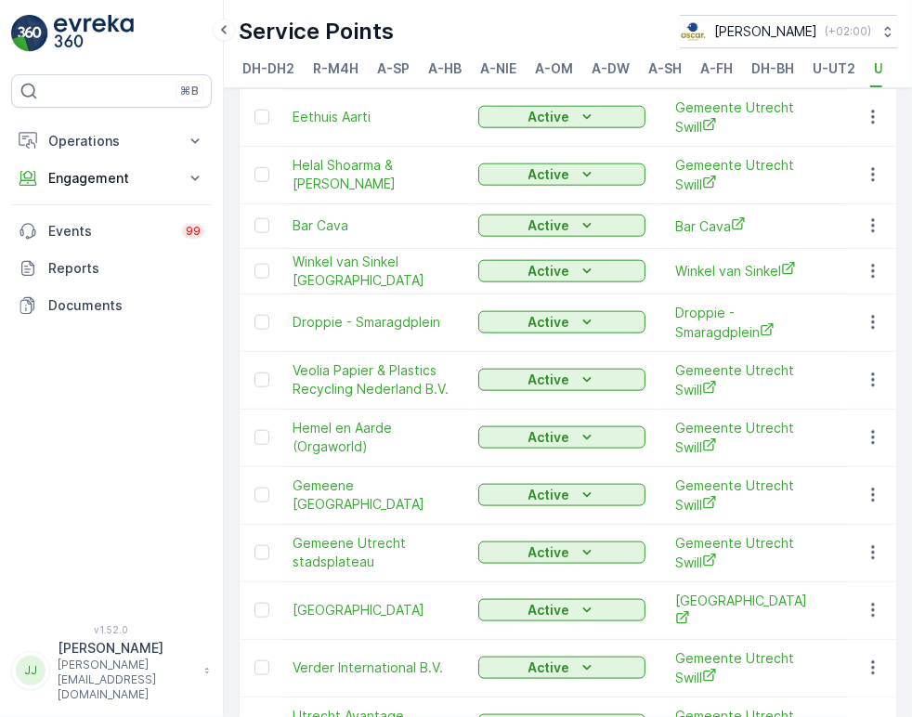
scroll to position [1310, 0]
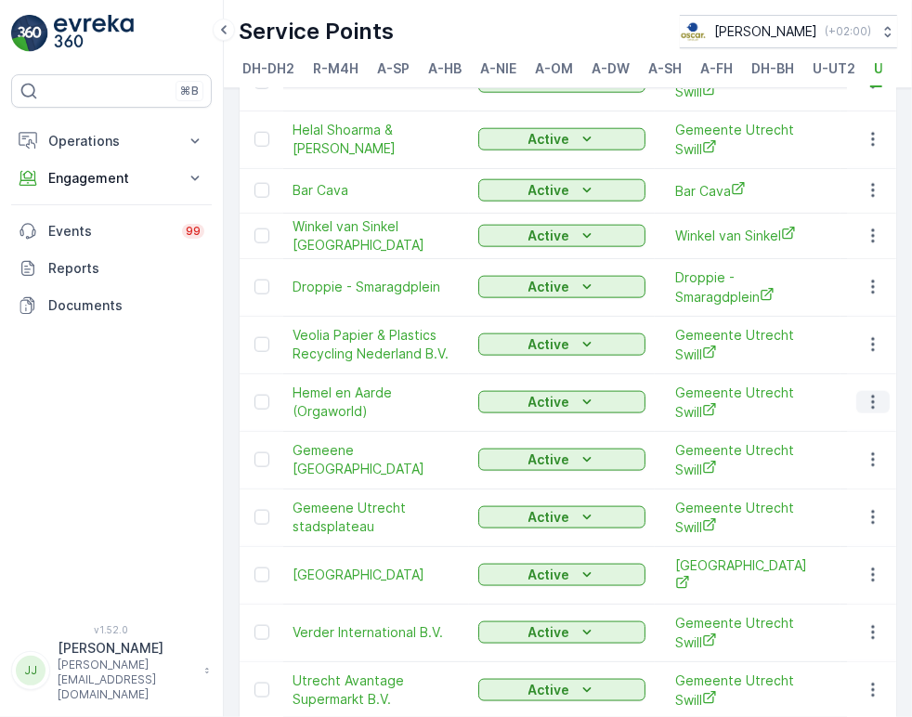
click at [867, 393] on icon "button" at bounding box center [873, 402] width 19 height 19
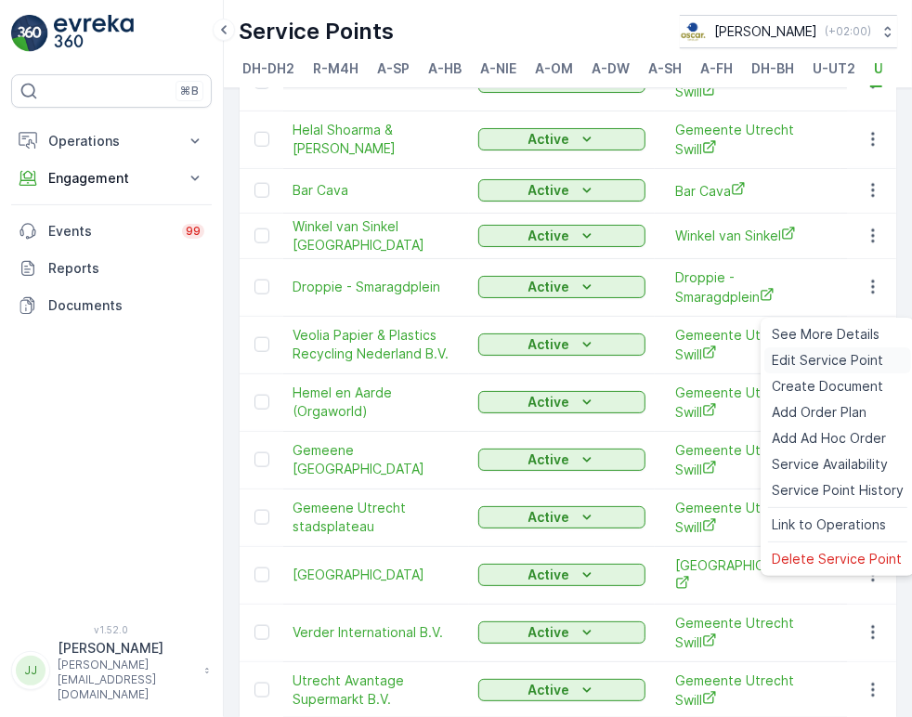
click at [839, 357] on span "Edit Service Point" at bounding box center [827, 360] width 111 height 19
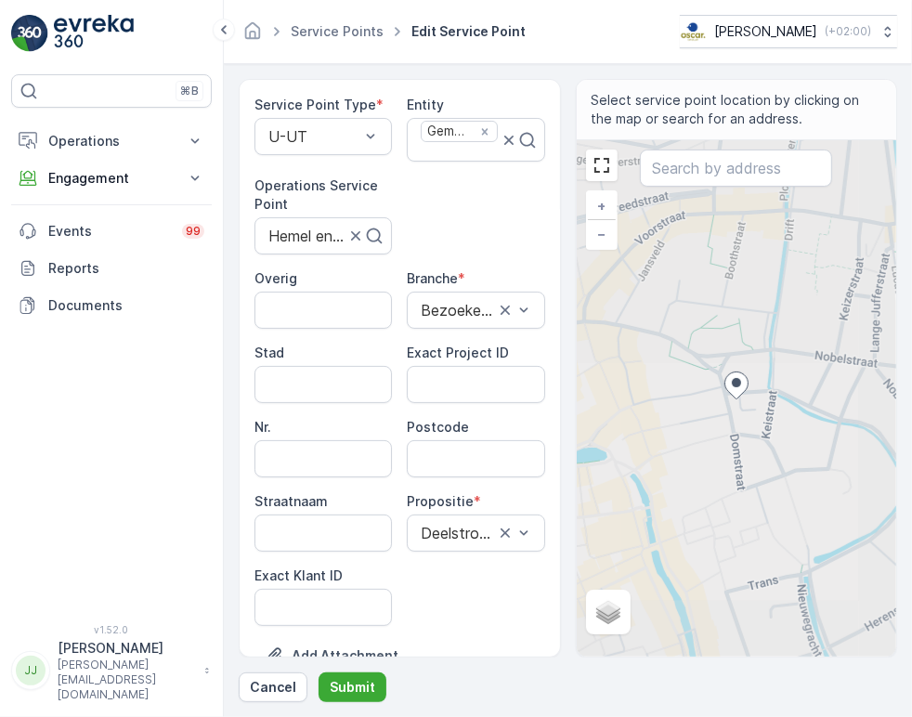
scroll to position [206, 0]
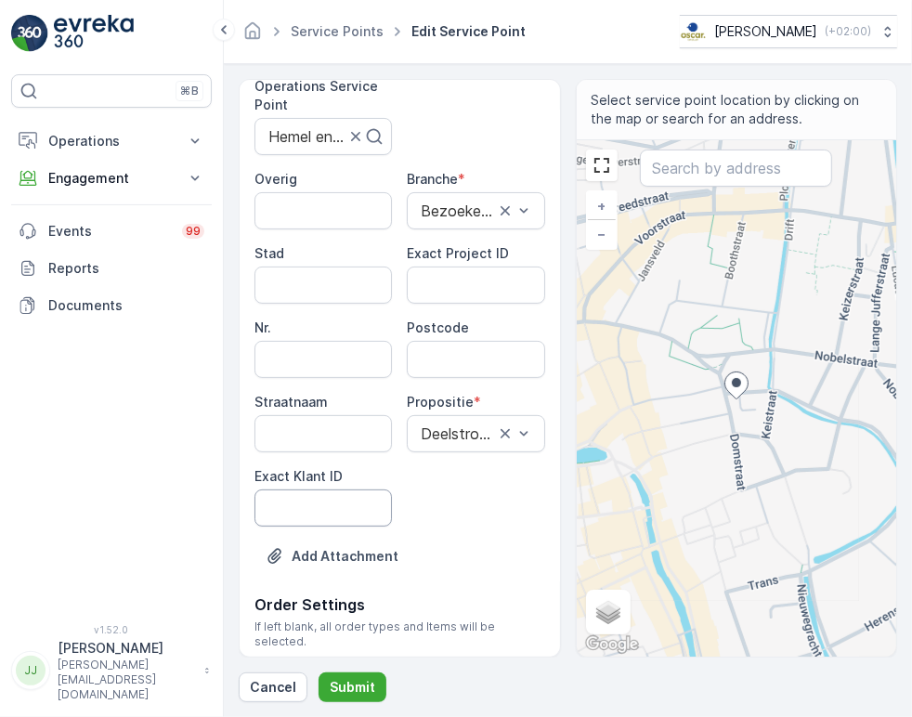
click at [353, 506] on ID "Exact Klant ID" at bounding box center [322, 507] width 137 height 37
paste ID "1422"
type ID "1422"
click at [507, 286] on ID "Exact Project ID" at bounding box center [475, 285] width 137 height 37
paste ID "OC-0058-2025"
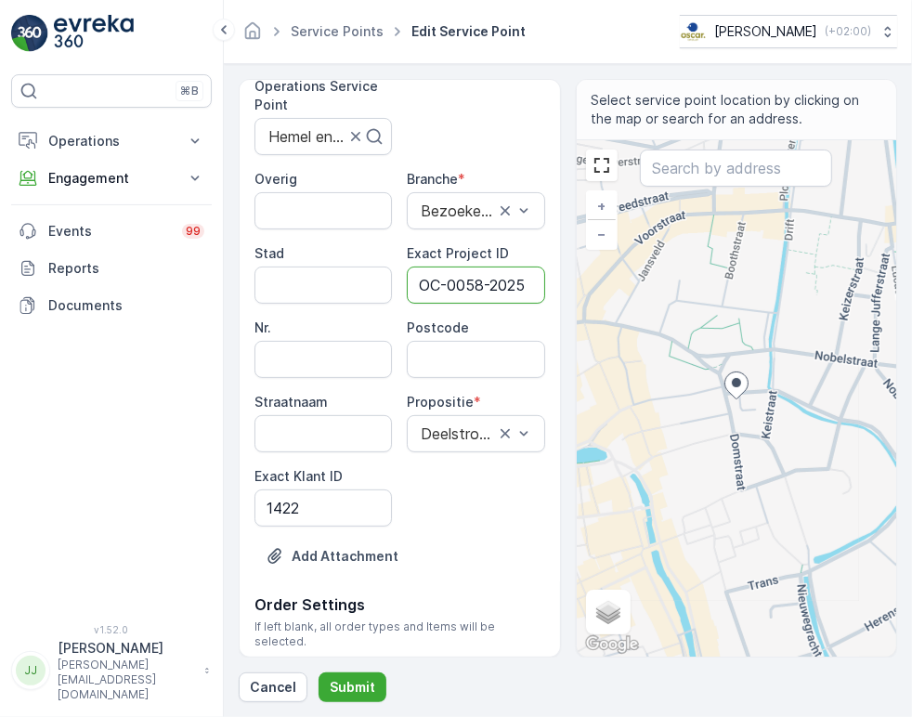
scroll to position [0, 5]
type ID "OC-0058-2025"
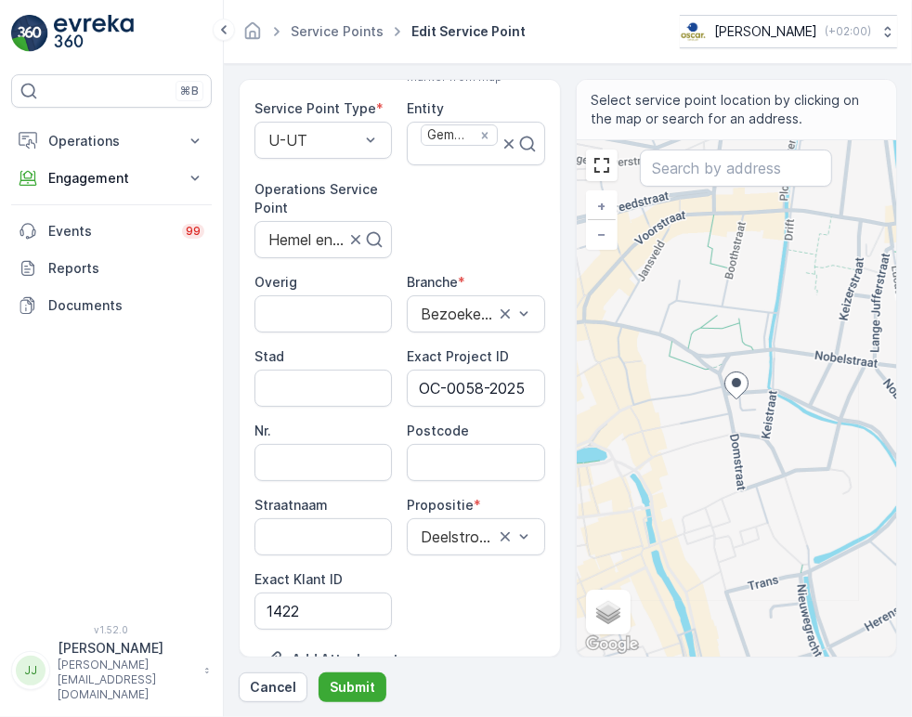
scroll to position [0, 0]
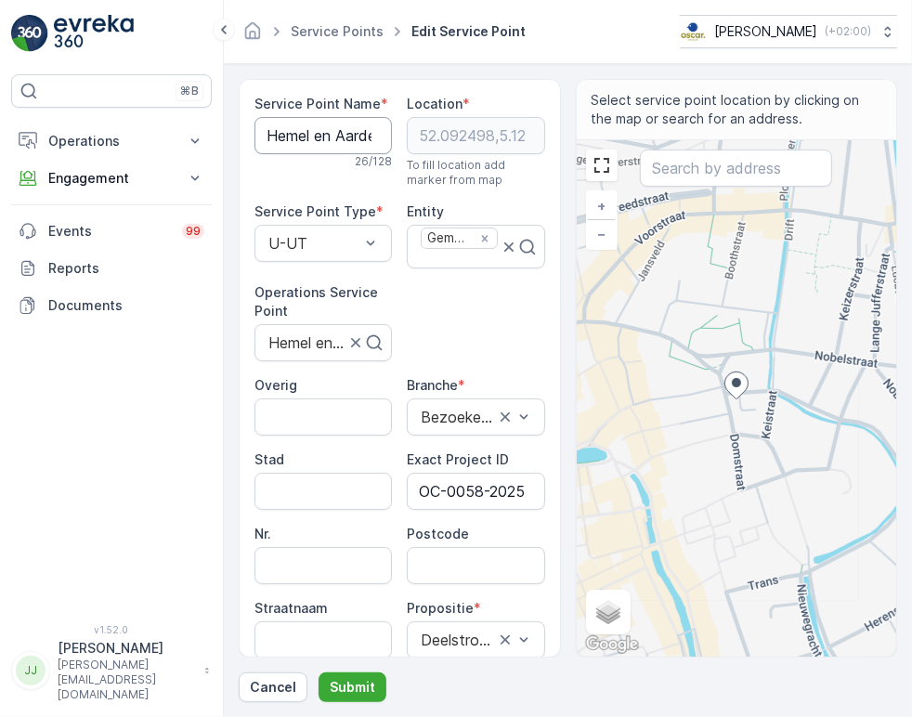
click at [300, 124] on Name "Hemel en Aarde (Orgaworld)" at bounding box center [322, 135] width 137 height 37
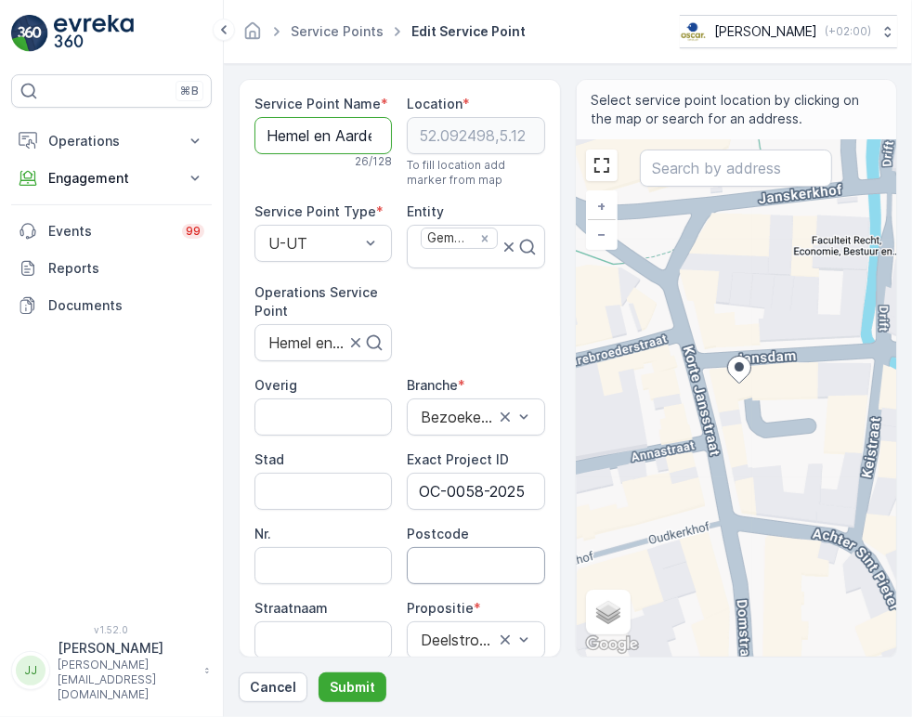
click at [446, 554] on input "Postcode" at bounding box center [475, 565] width 137 height 37
paste input "3512 HA"
click at [466, 562] on input "3512 HA" at bounding box center [475, 565] width 137 height 37
click at [459, 562] on input "3512 HA" at bounding box center [475, 565] width 137 height 37
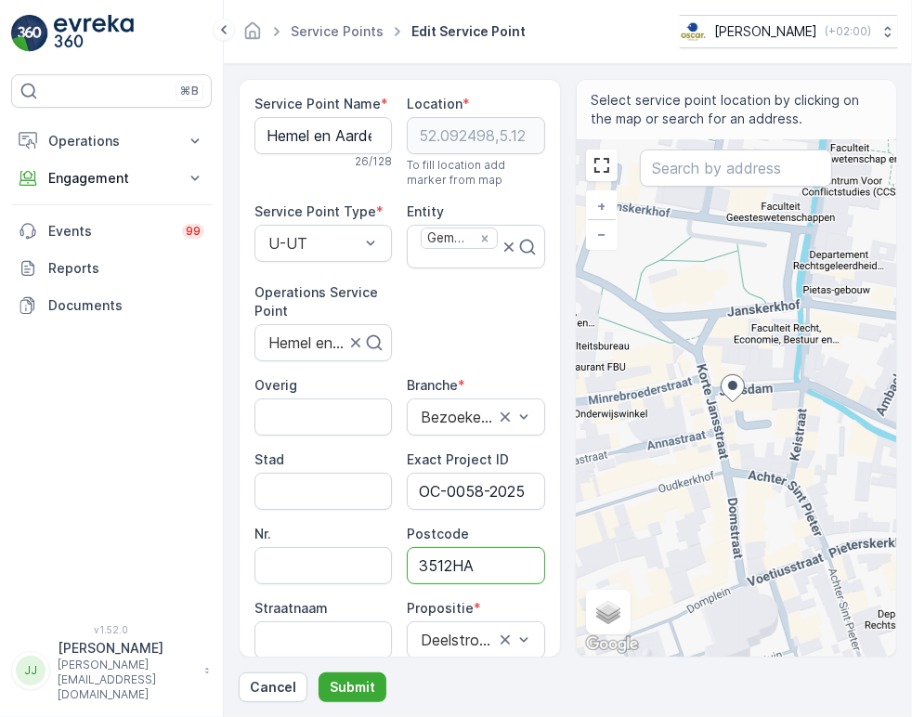
type input "3512HA"
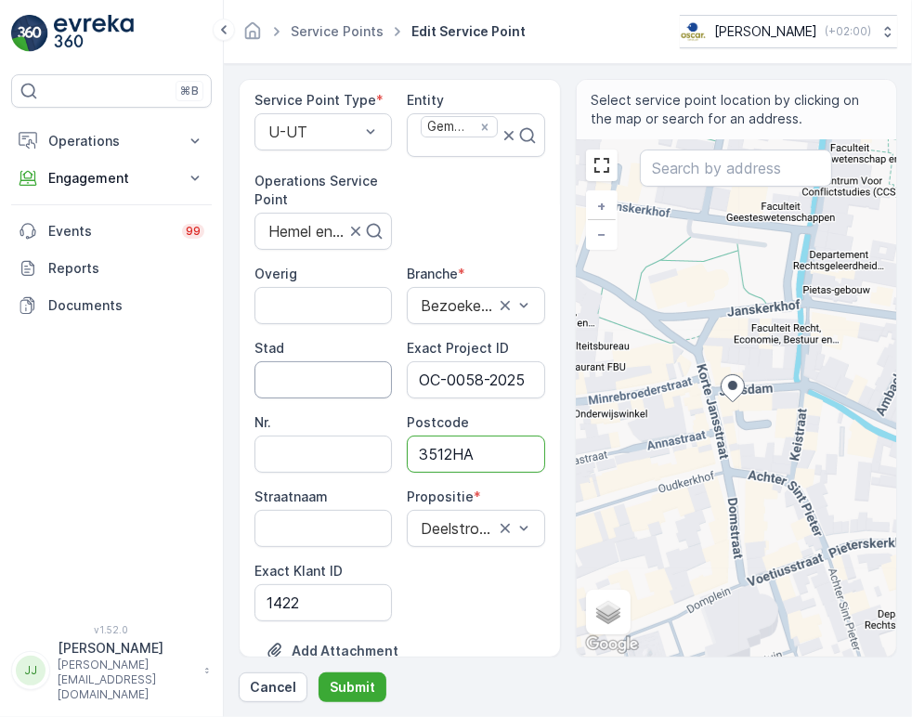
scroll to position [251, 0]
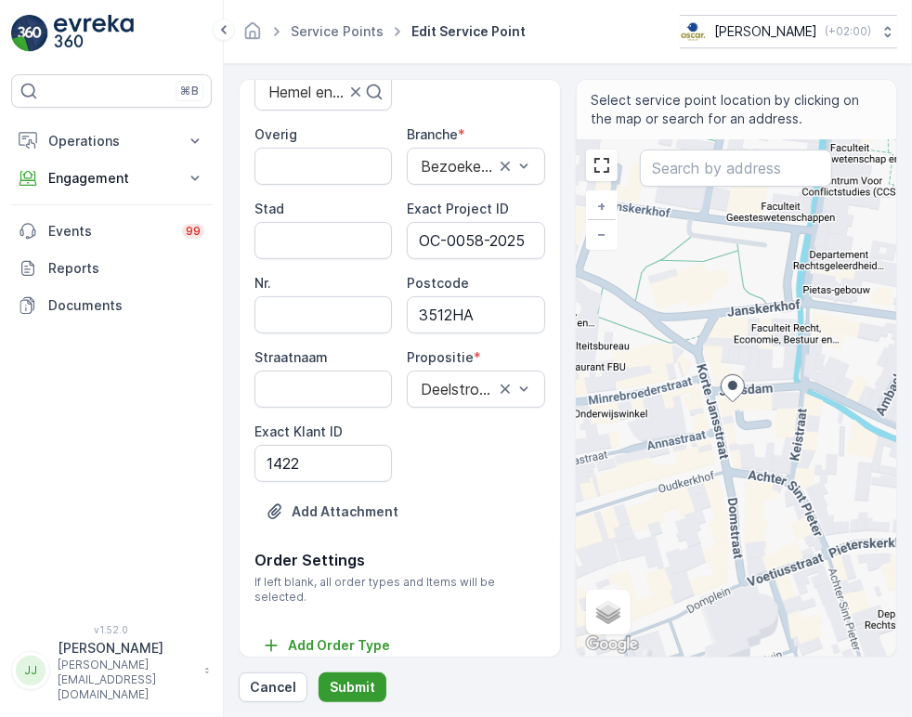
click at [355, 675] on button "Submit" at bounding box center [353, 687] width 68 height 30
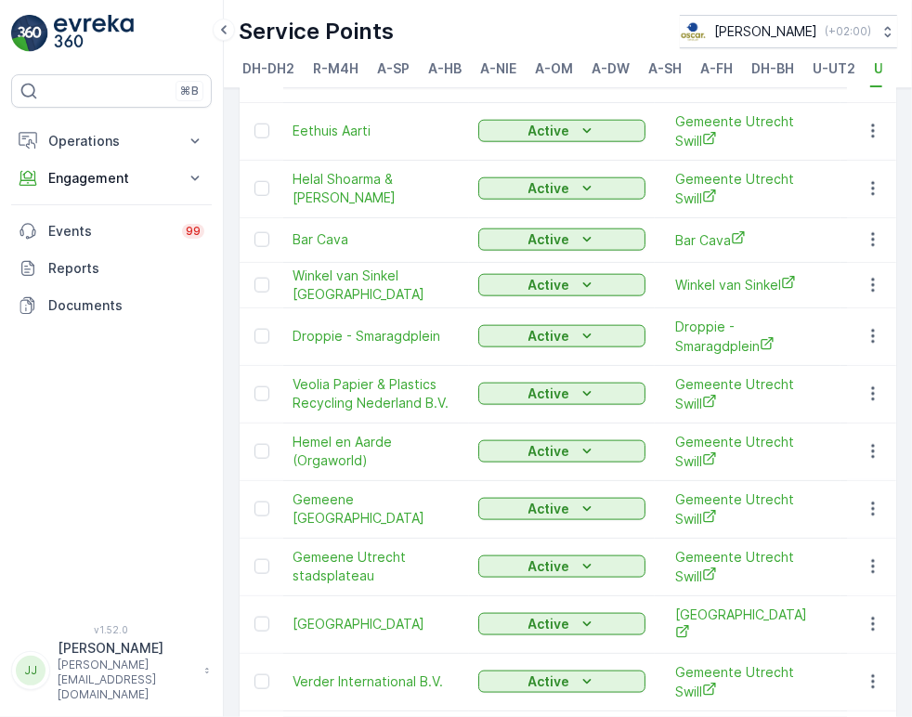
scroll to position [1310, 0]
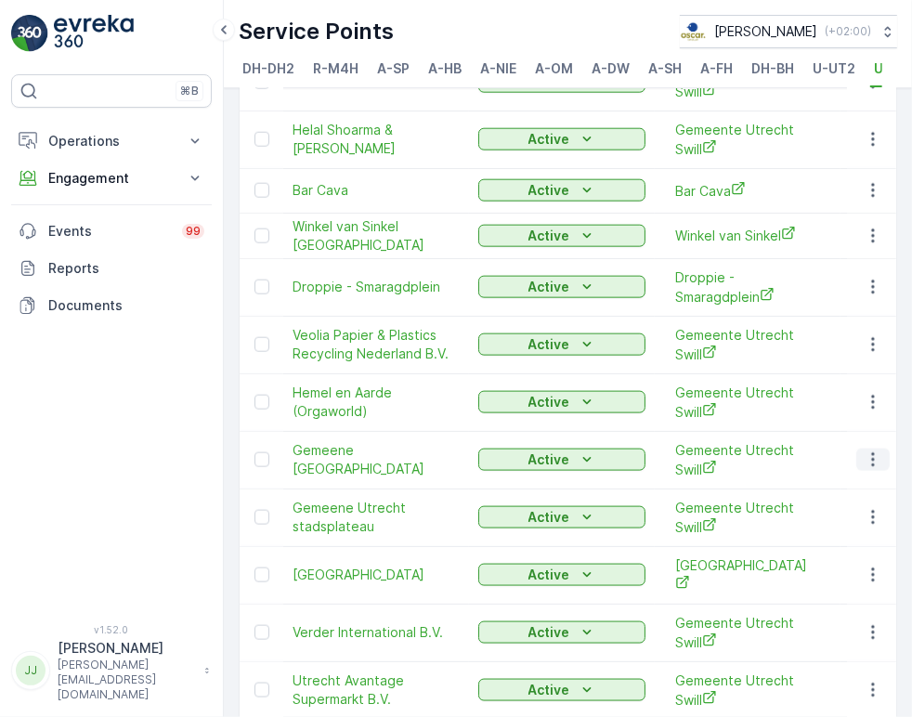
click at [869, 450] on icon "button" at bounding box center [873, 459] width 19 height 19
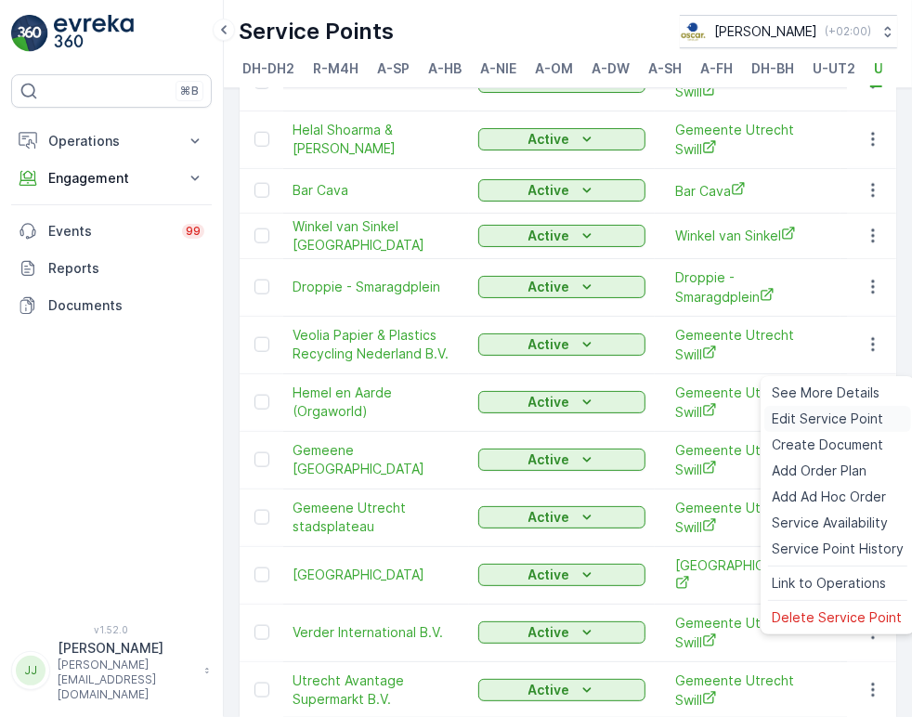
click at [825, 411] on span "Edit Service Point" at bounding box center [827, 419] width 111 height 19
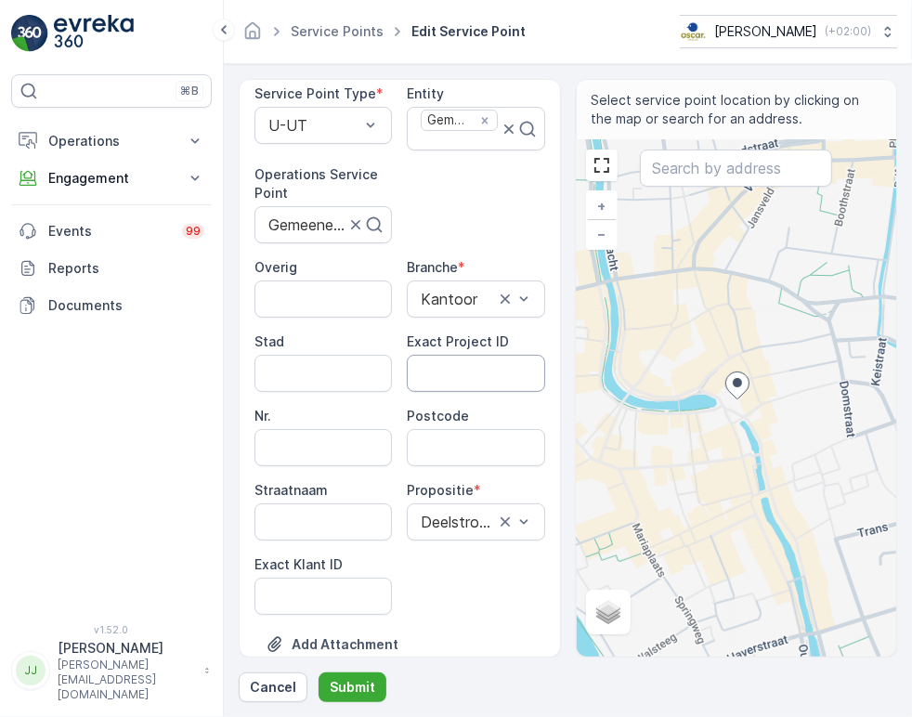
scroll to position [251, 0]
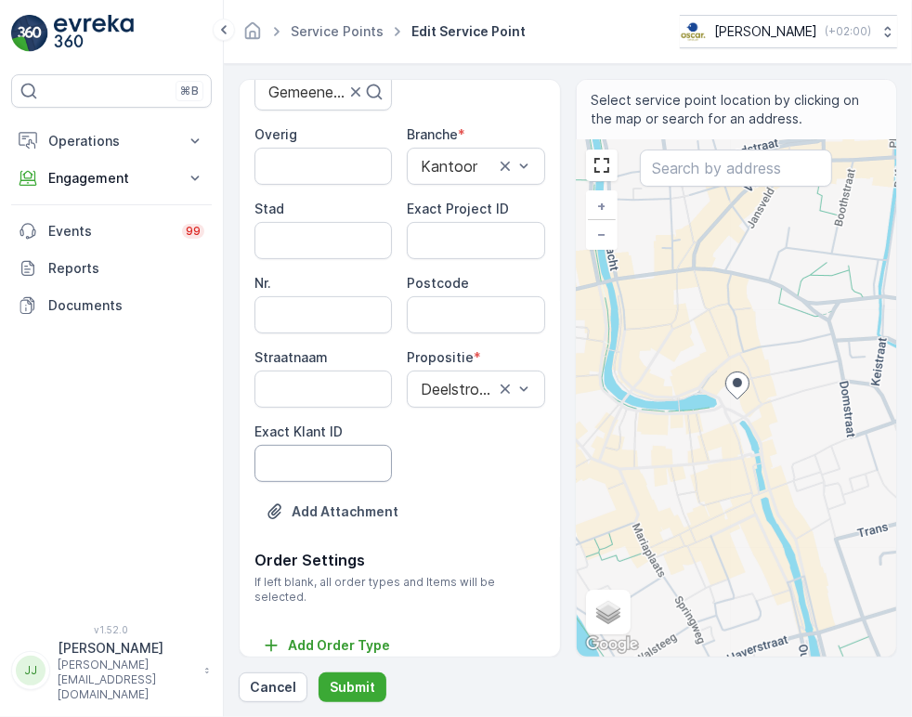
click at [326, 452] on ID "Exact Klant ID" at bounding box center [322, 463] width 137 height 37
paste ID "1422"
type ID "1422"
click at [431, 232] on ID "Exact Project ID" at bounding box center [475, 240] width 137 height 37
paste ID "OC-0058-2025"
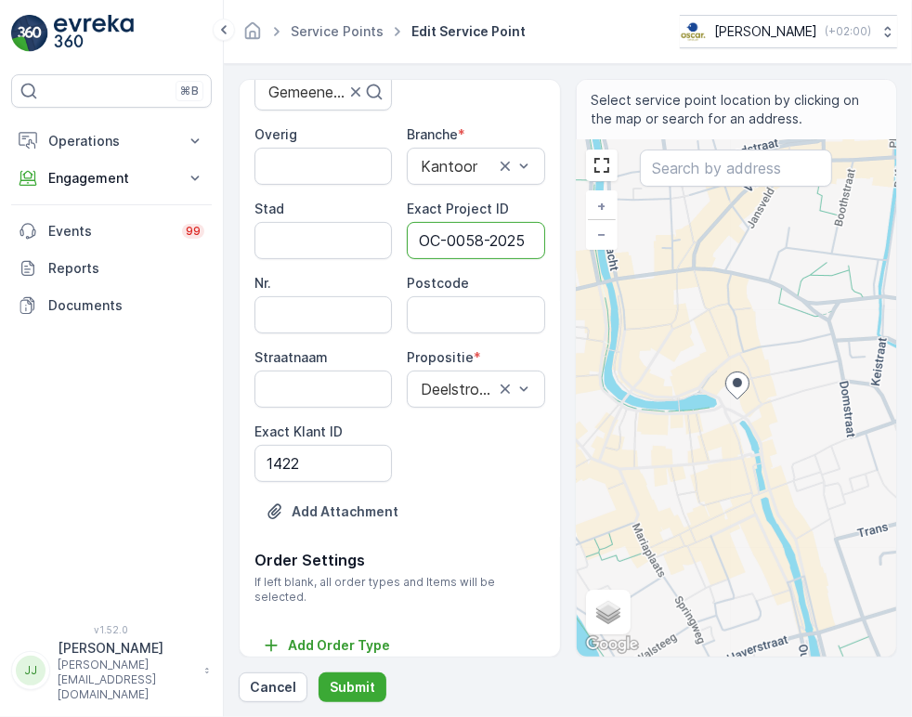
scroll to position [0, 5]
type ID "OC-0058-2025"
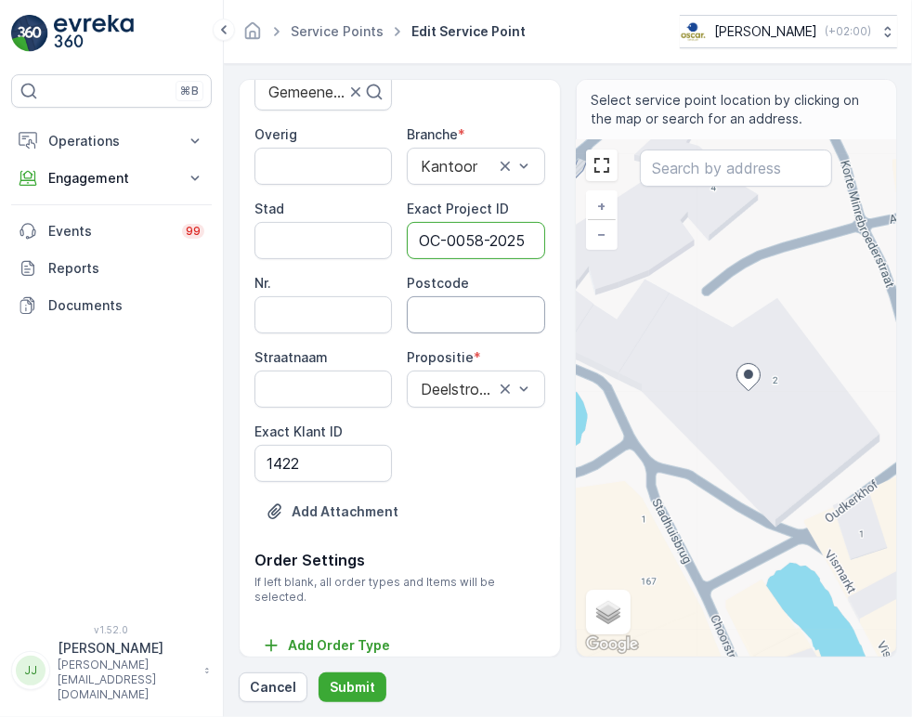
click at [427, 323] on input "Postcode" at bounding box center [475, 314] width 137 height 37
paste input "[STREET_ADDRESS]"
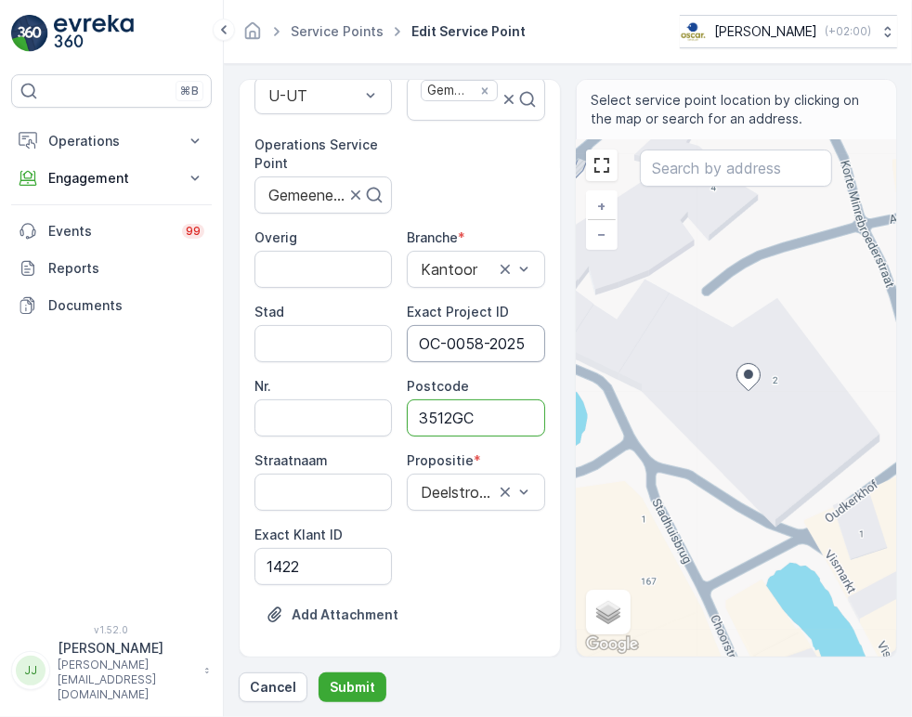
scroll to position [45, 0]
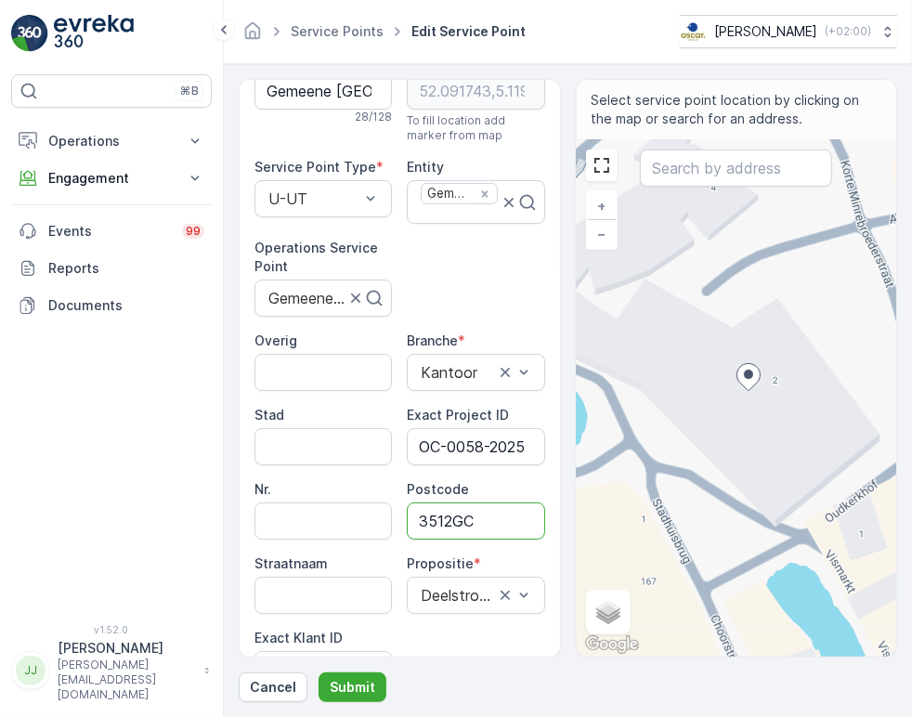
click at [446, 509] on input "3512GC" at bounding box center [475, 520] width 137 height 37
type input "3512GC"
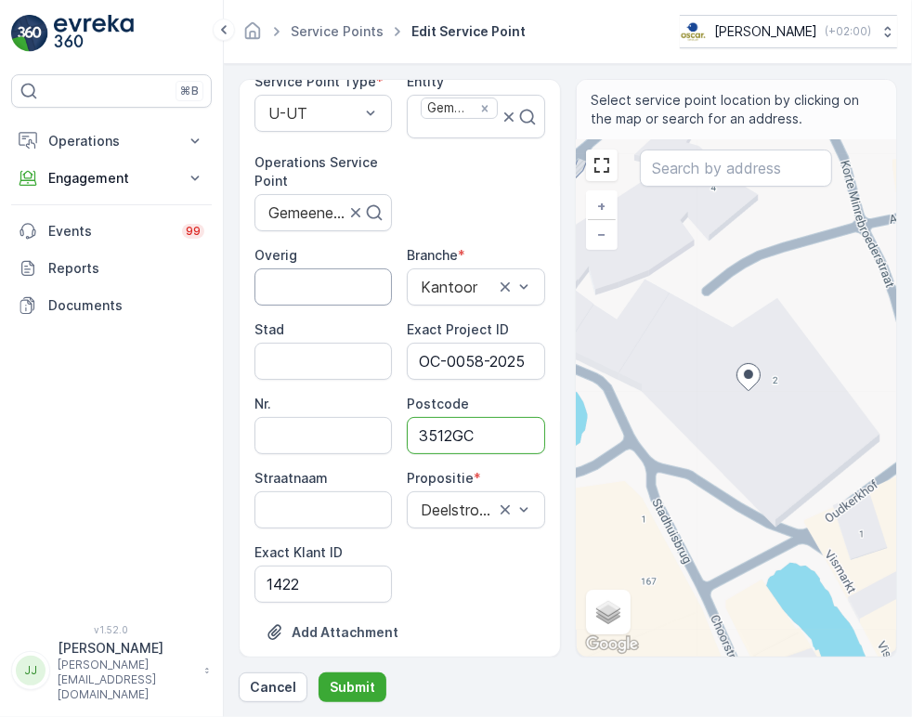
scroll to position [251, 0]
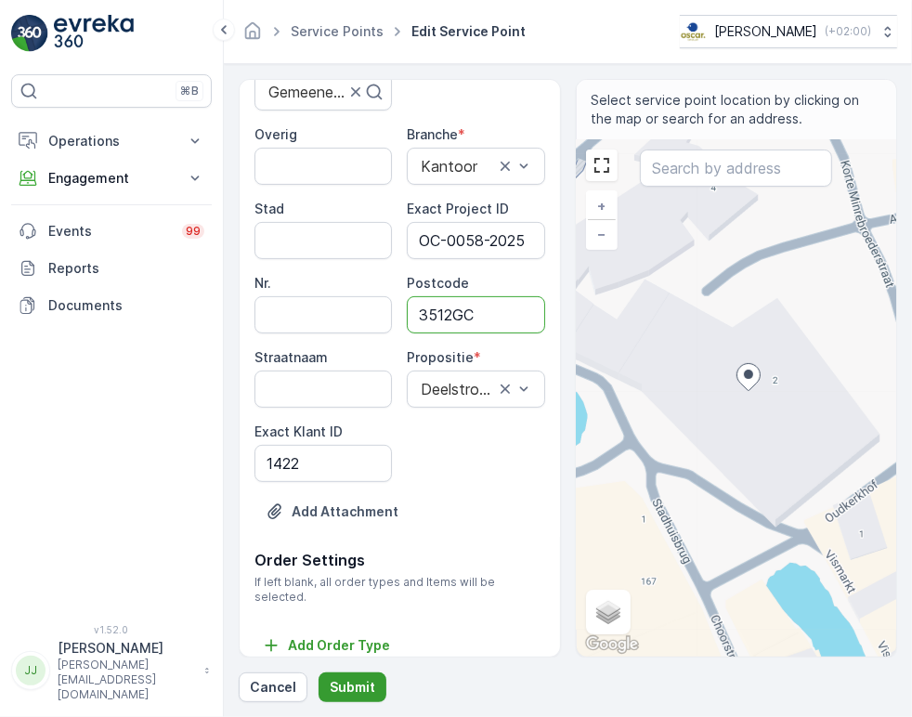
click at [337, 685] on p "Submit" at bounding box center [353, 687] width 46 height 19
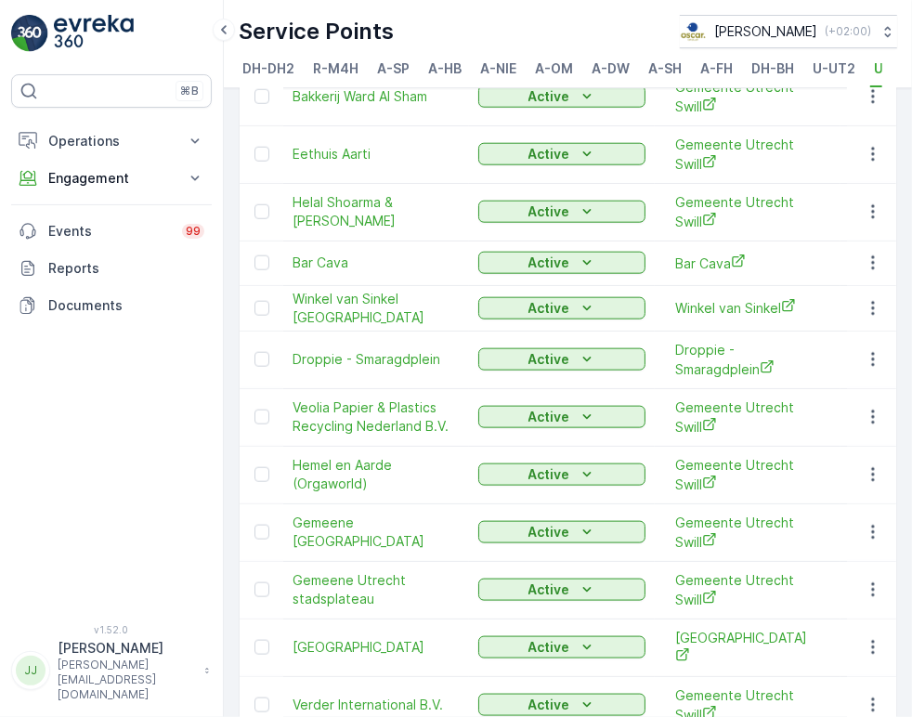
scroll to position [1341, 0]
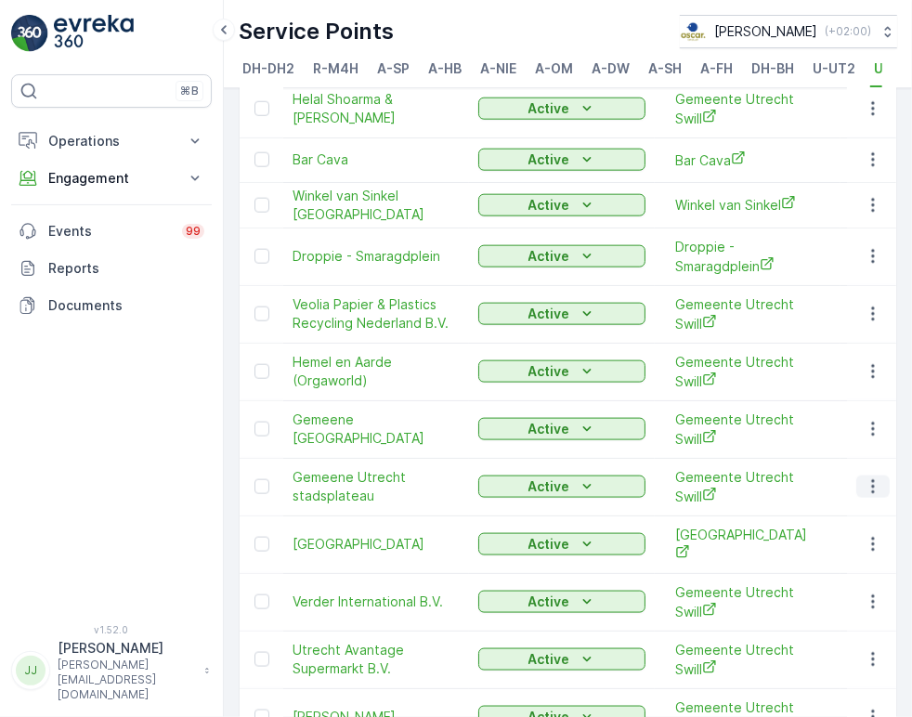
click at [871, 480] on icon "button" at bounding box center [872, 487] width 3 height 14
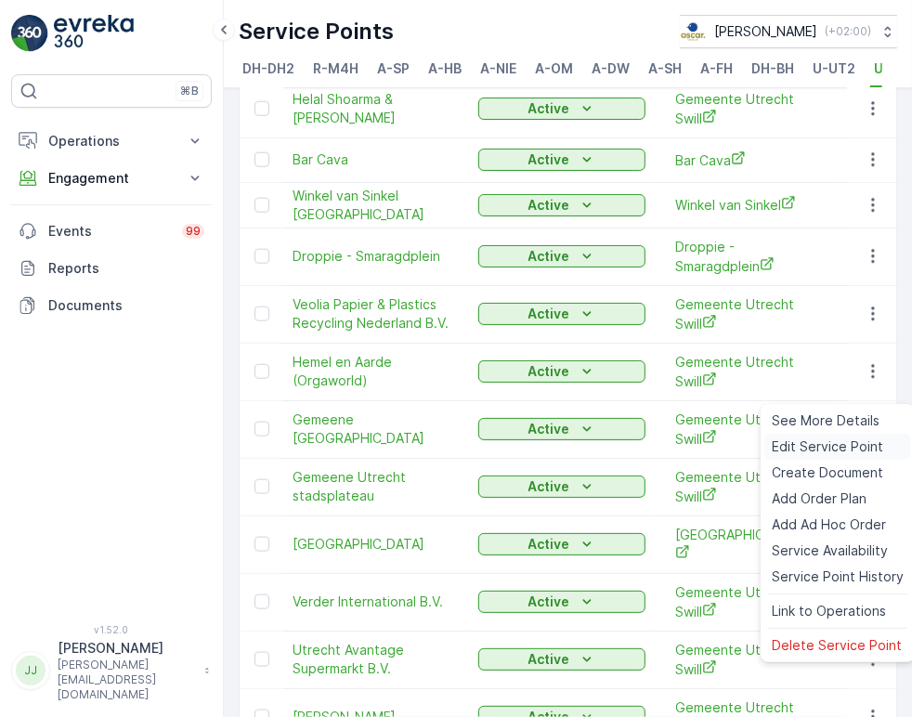
click at [849, 445] on span "Edit Service Point" at bounding box center [827, 446] width 111 height 19
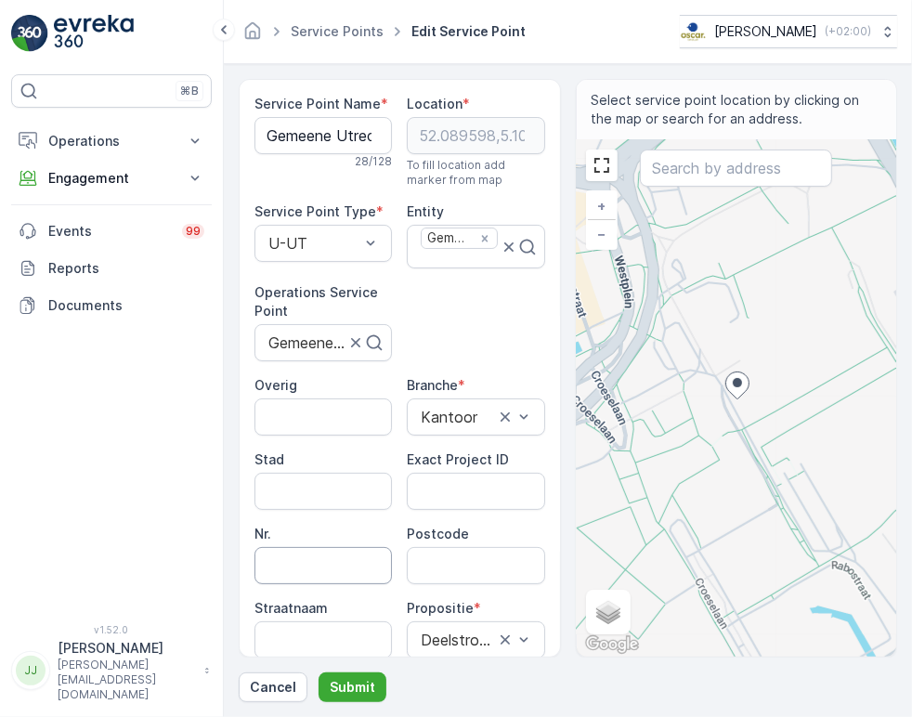
scroll to position [103, 0]
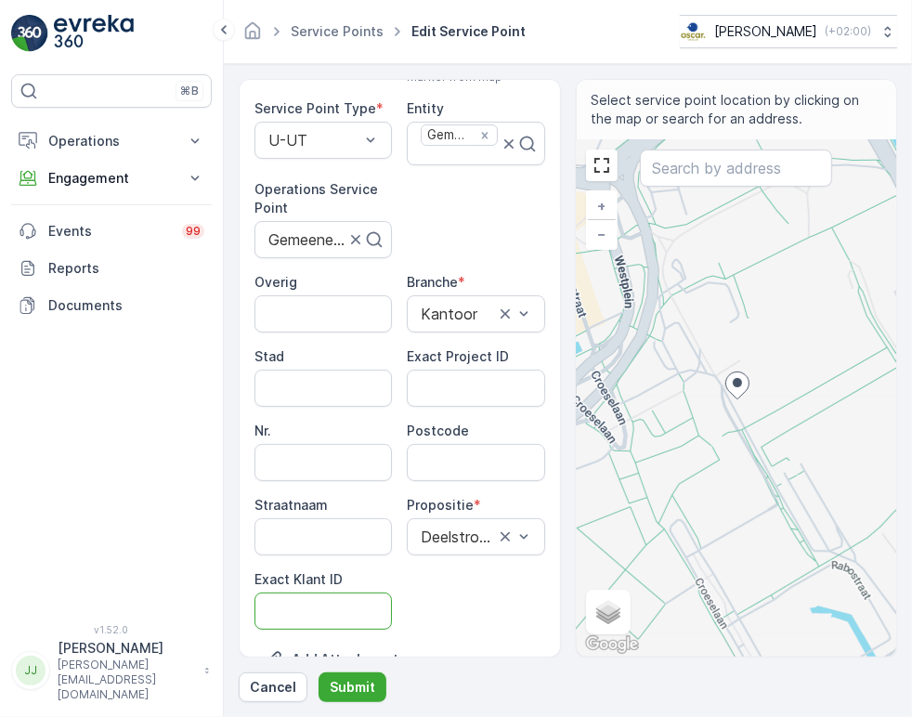
click at [317, 601] on ID "Exact Klant ID" at bounding box center [322, 610] width 137 height 37
paste ID "1422"
type ID "1422"
click at [446, 385] on ID "Exact Project ID" at bounding box center [475, 388] width 137 height 37
paste ID "OC-0058-2025"
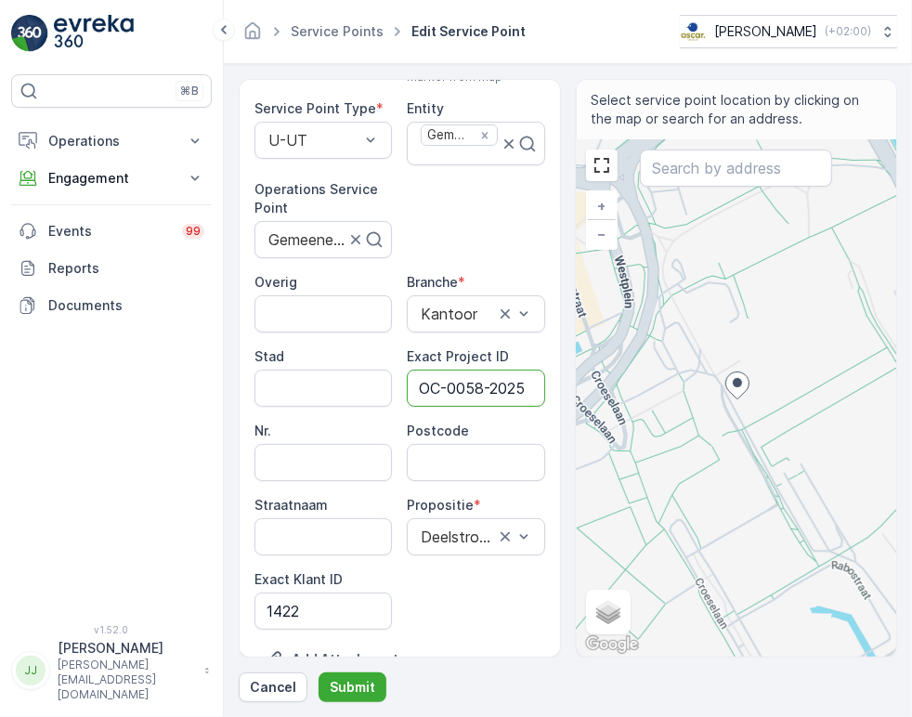
scroll to position [0, 5]
type ID "OC-0058-2025"
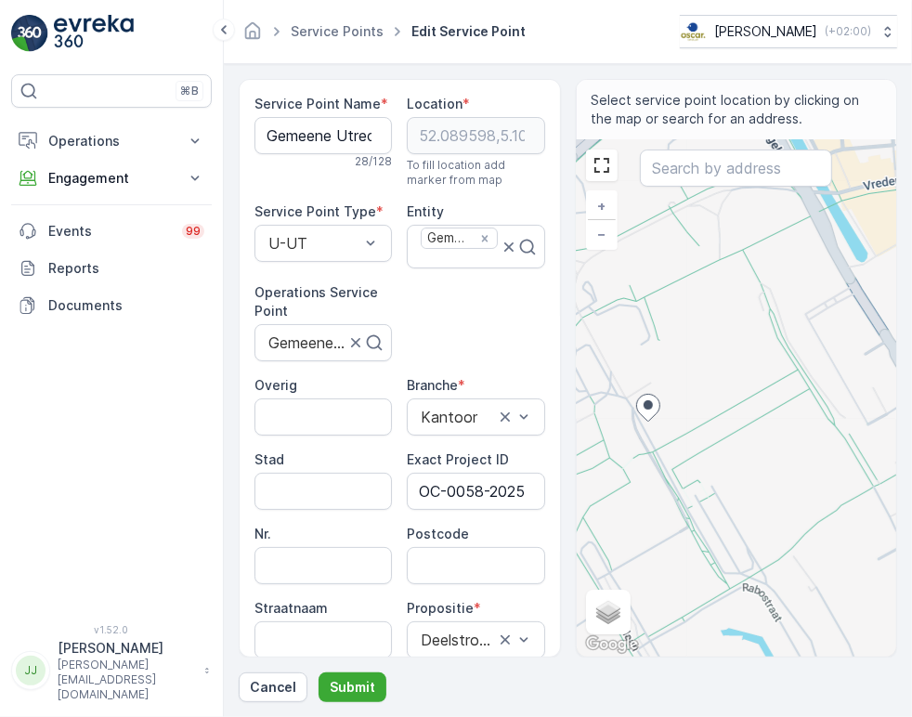
drag, startPoint x: 787, startPoint y: 402, endPoint x: 698, endPoint y: 424, distance: 91.9
click at [698, 424] on div "+ − Satellite Roadmap Terrain Hybrid Leaflet Keyboard shortcuts Map Data Map da…" at bounding box center [737, 398] width 320 height 516
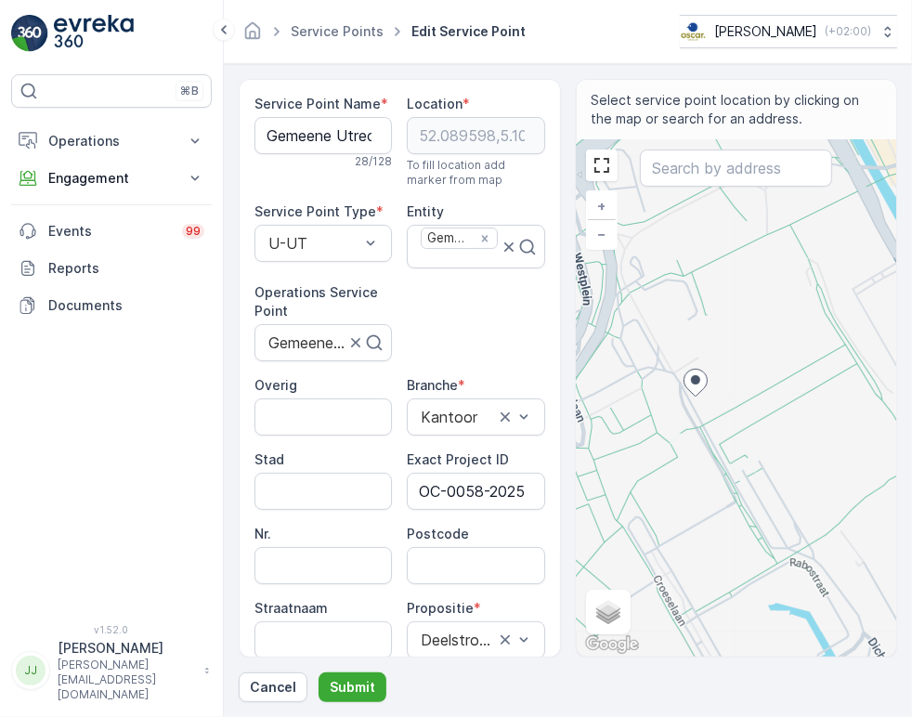
drag, startPoint x: 698, startPoint y: 424, endPoint x: 759, endPoint y: 389, distance: 69.9
click at [759, 389] on div "+ − Satellite Roadmap Terrain Hybrid Leaflet Keyboard shortcuts Map Data Map da…" at bounding box center [737, 398] width 320 height 516
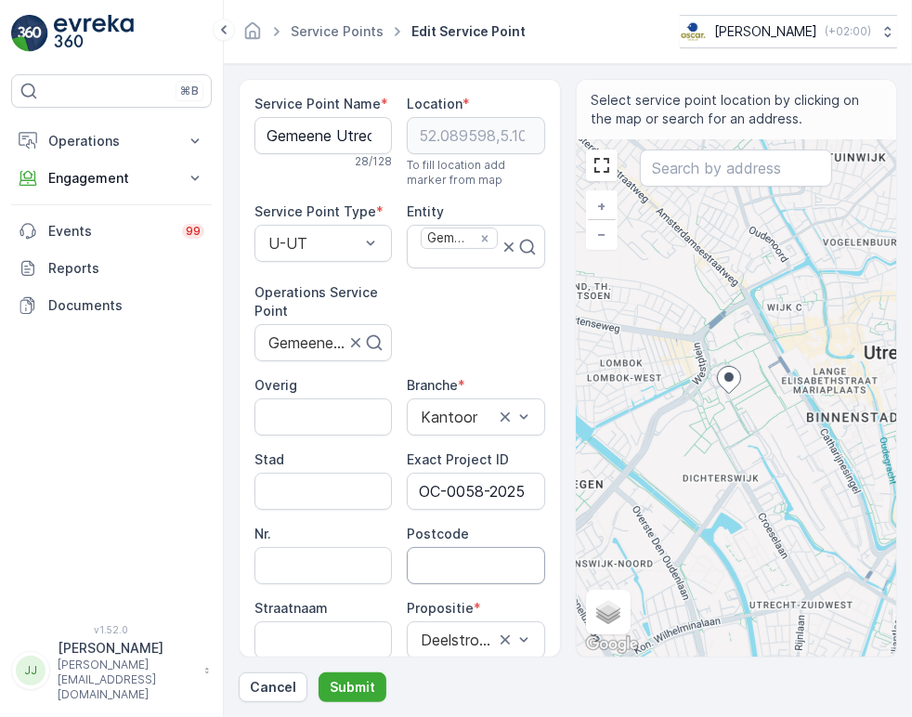
click at [449, 559] on input "Postcode" at bounding box center [475, 565] width 137 height 37
paste input "[STREET_ADDRESS]"
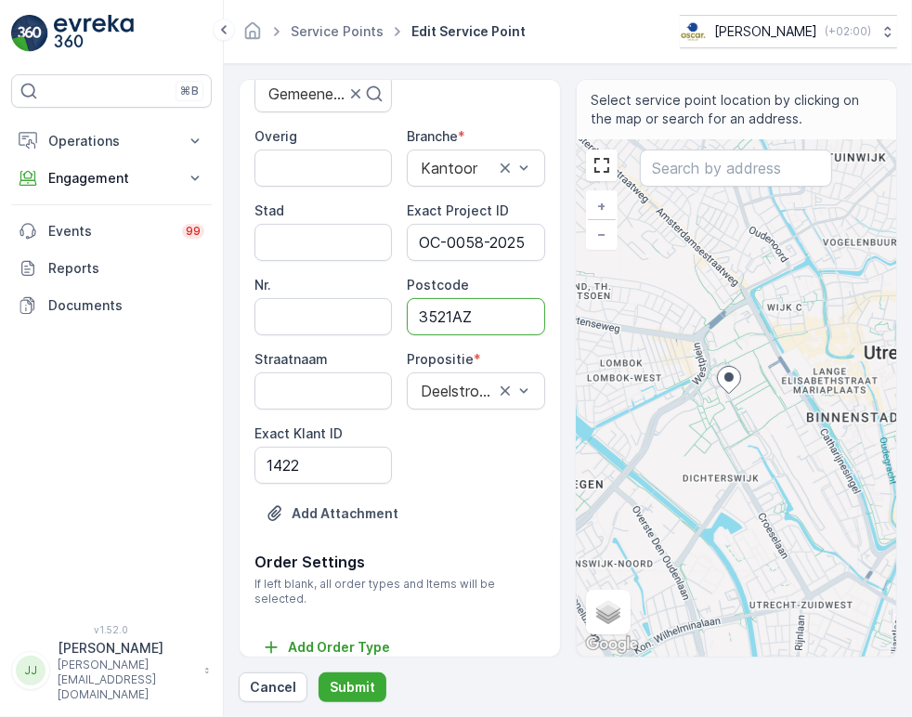
scroll to position [251, 0]
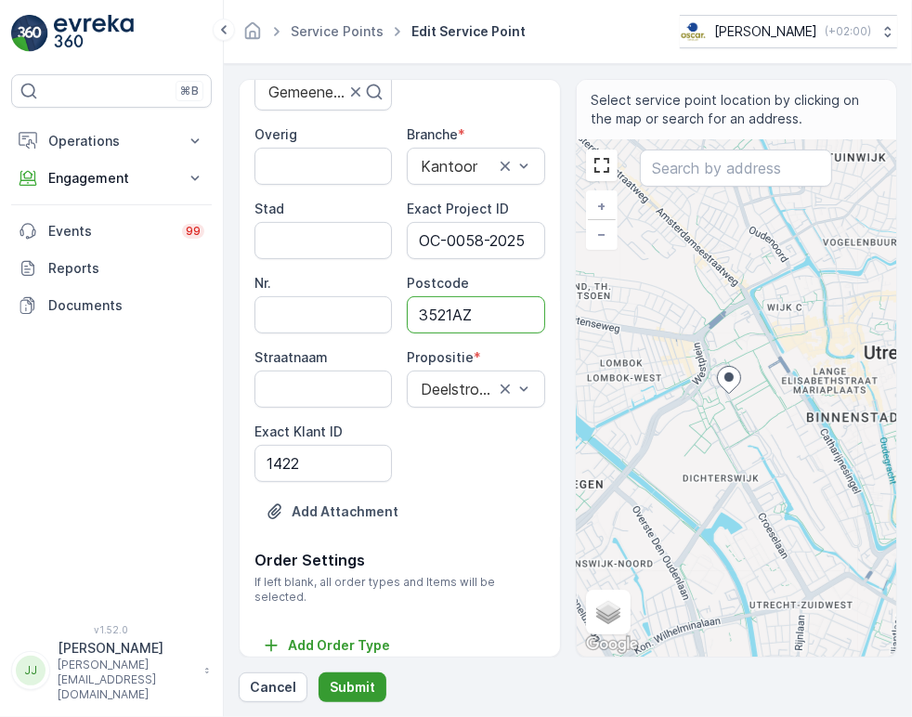
type input "3521AZ"
click at [350, 687] on p "Submit" at bounding box center [353, 687] width 46 height 19
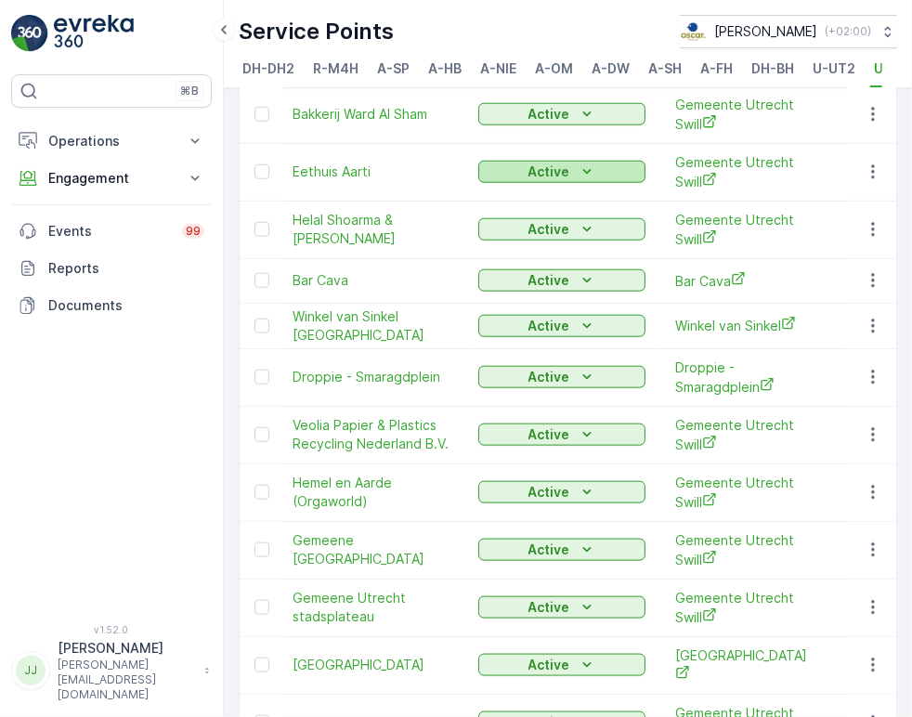
scroll to position [1341, 0]
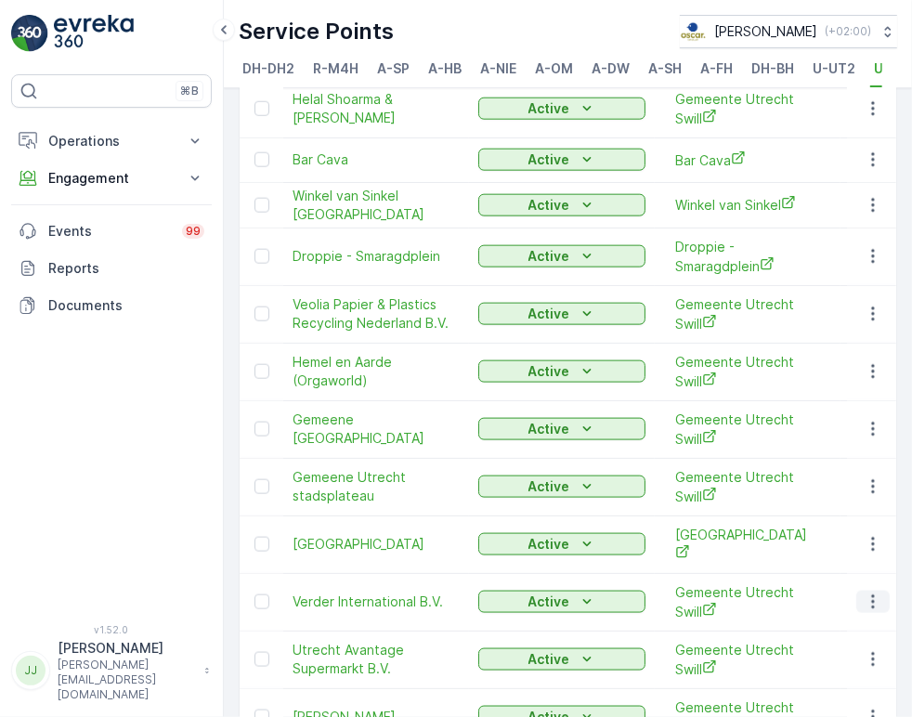
click at [871, 595] on icon "button" at bounding box center [872, 602] width 3 height 14
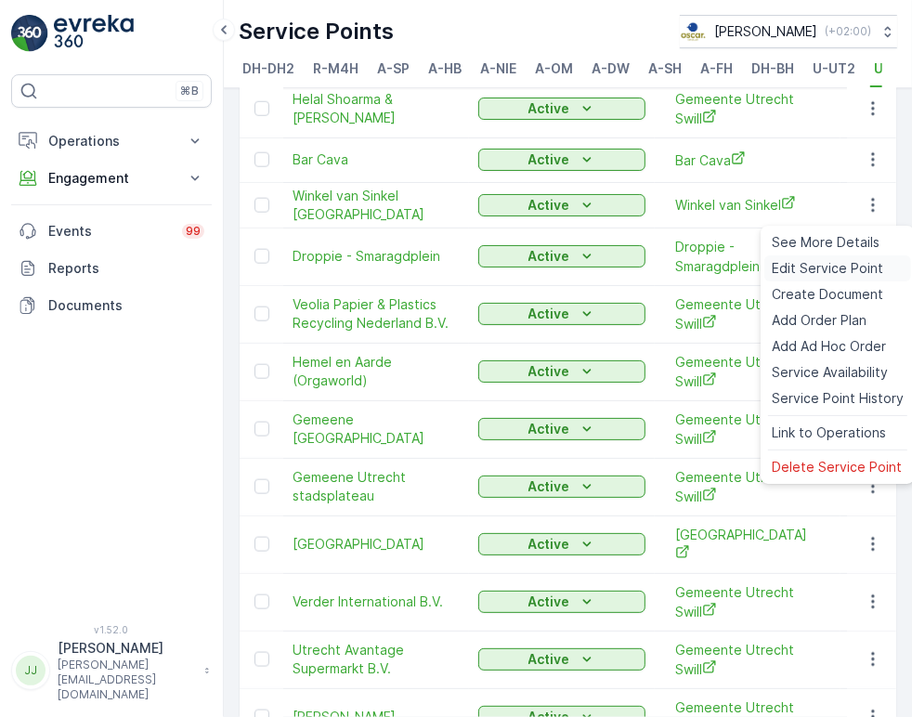
click at [823, 266] on span "Edit Service Point" at bounding box center [827, 268] width 111 height 19
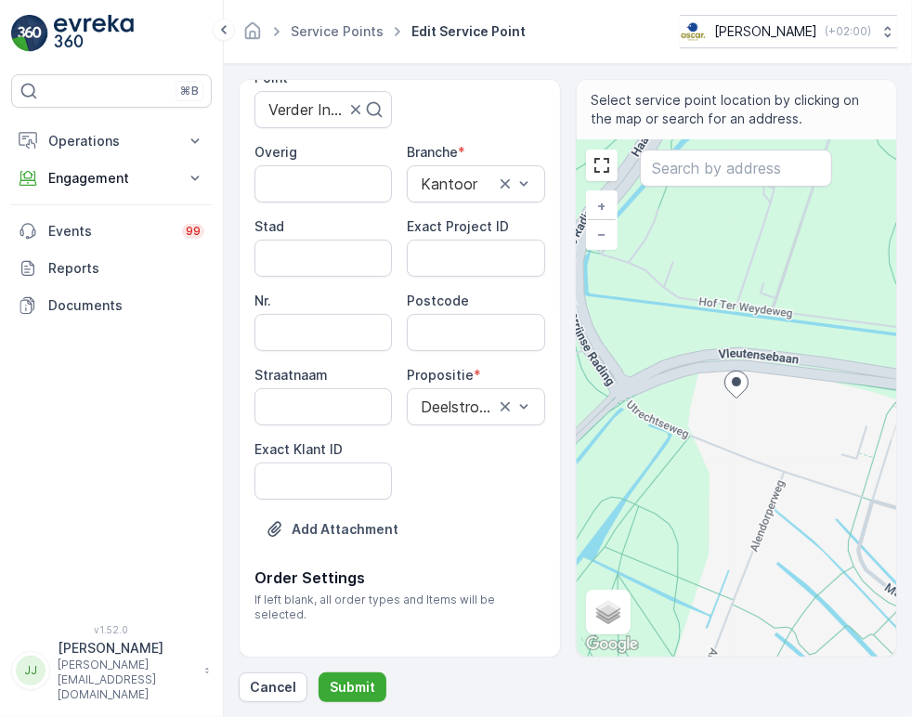
scroll to position [251, 0]
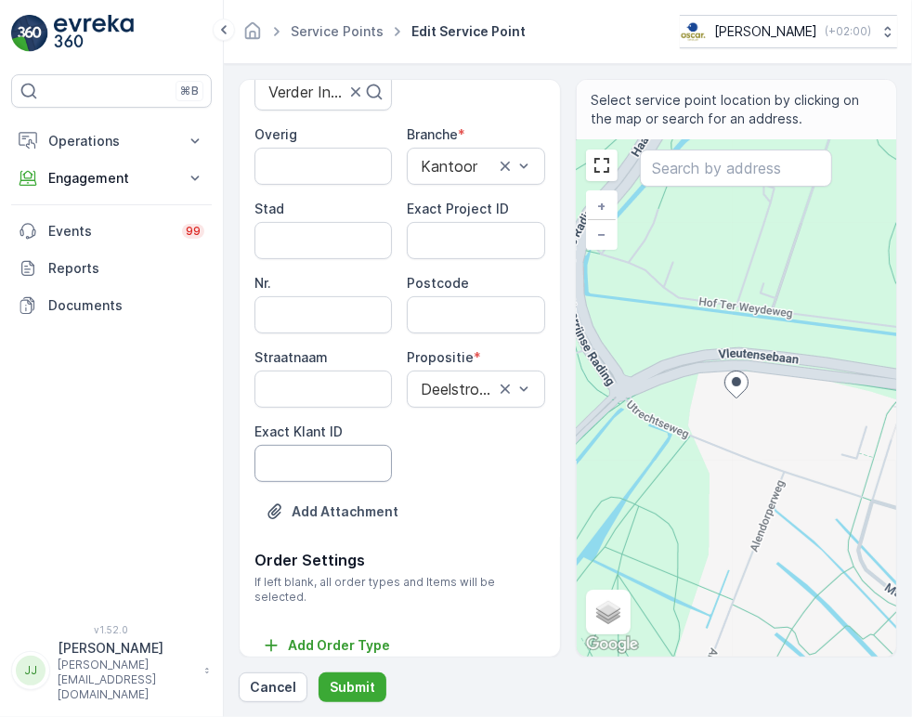
click at [353, 459] on ID "Exact Klant ID" at bounding box center [322, 463] width 137 height 37
paste ID "1422"
type ID "1422"
click at [471, 239] on ID "Exact Project ID" at bounding box center [475, 240] width 137 height 37
paste ID "OC-0058-2025"
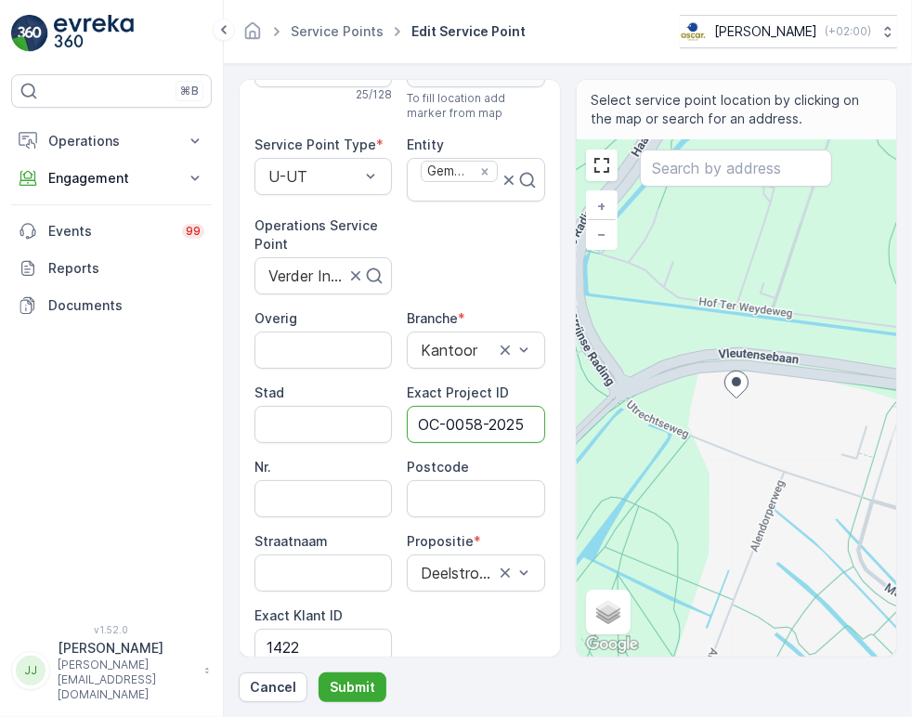
scroll to position [103, 0]
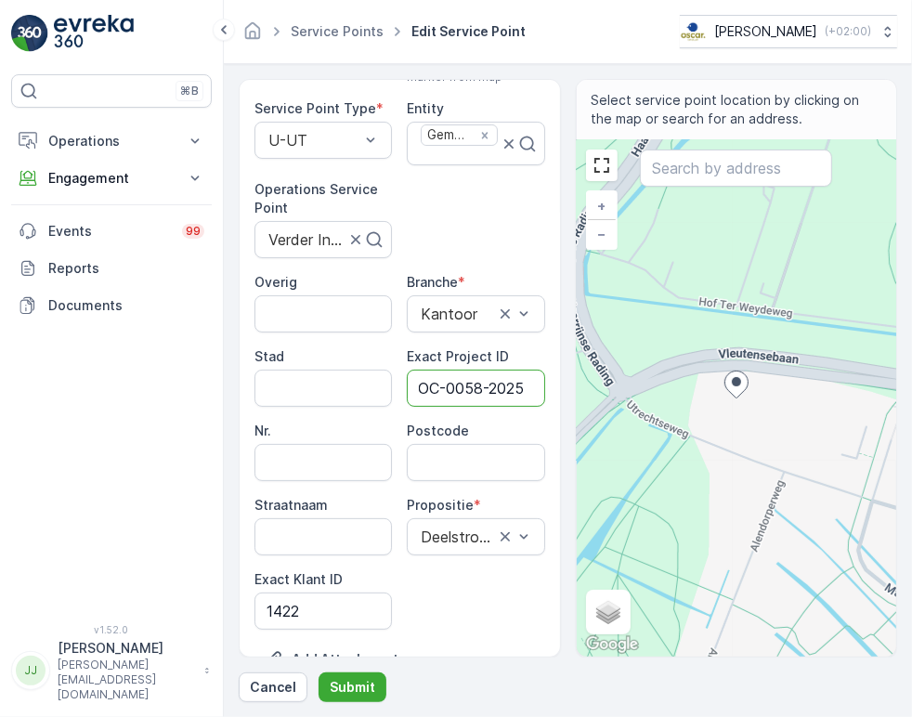
type ID "OC-0058-2025"
click at [449, 461] on input "Postcode" at bounding box center [475, 462] width 137 height 37
paste input "3451 GG"
type input "3451GG"
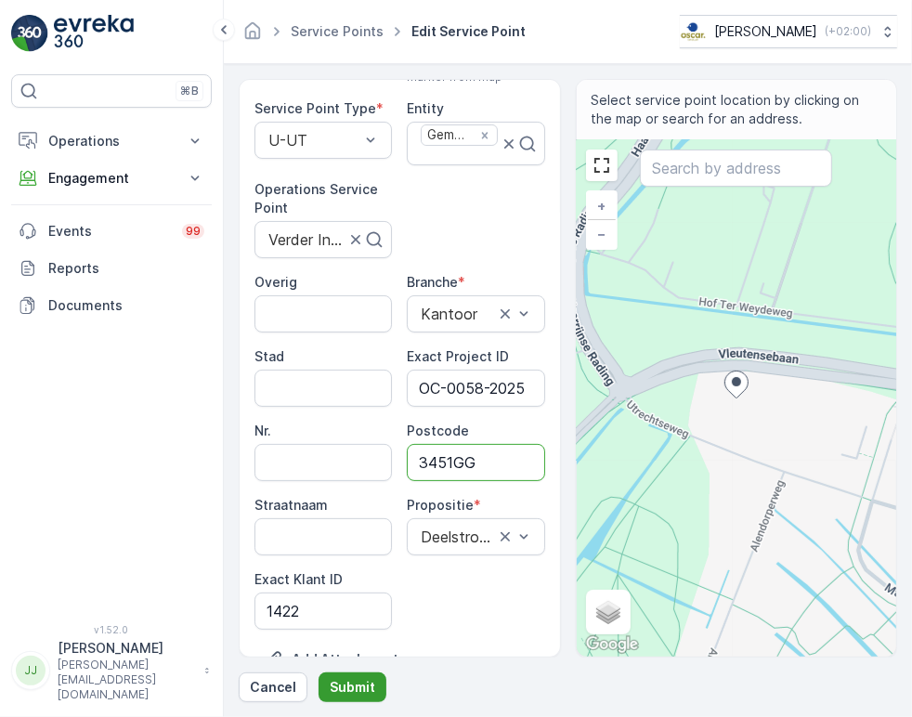
click at [348, 691] on p "Submit" at bounding box center [353, 687] width 46 height 19
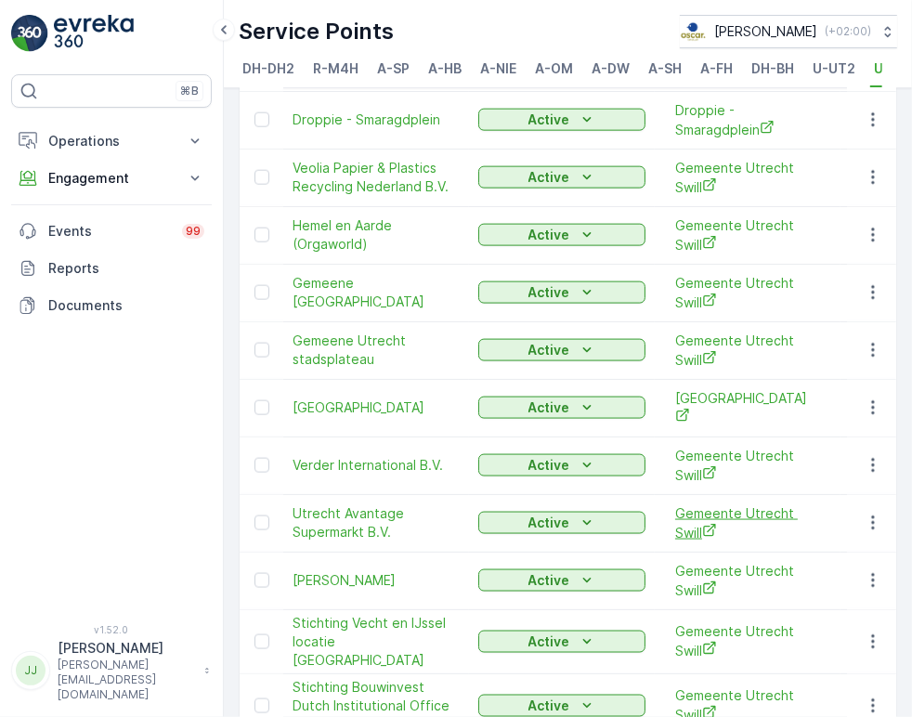
scroll to position [1444, 0]
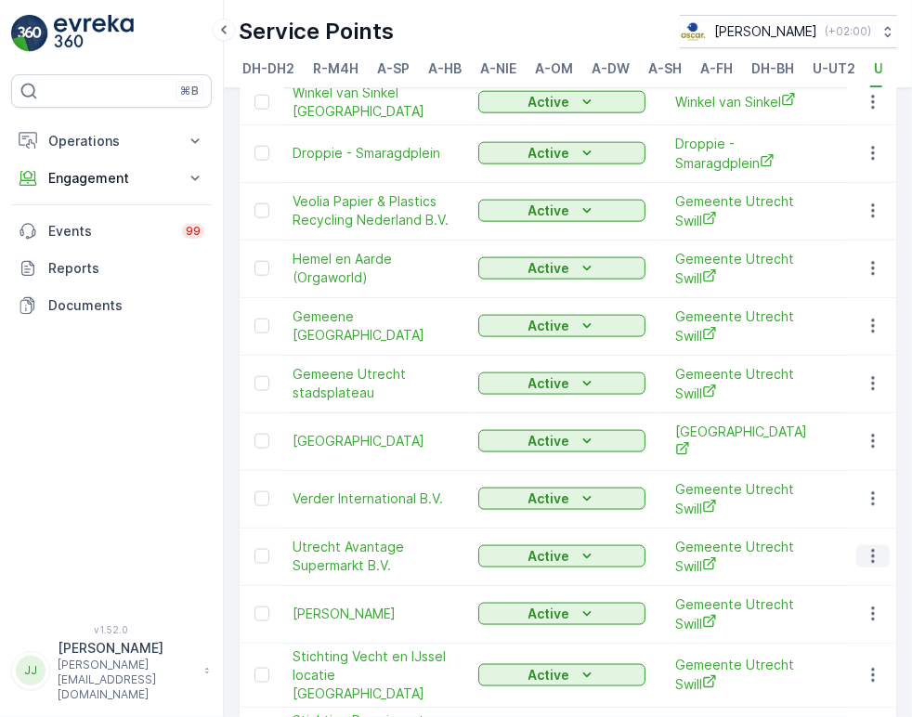
click at [877, 545] on button "button" at bounding box center [872, 556] width 33 height 22
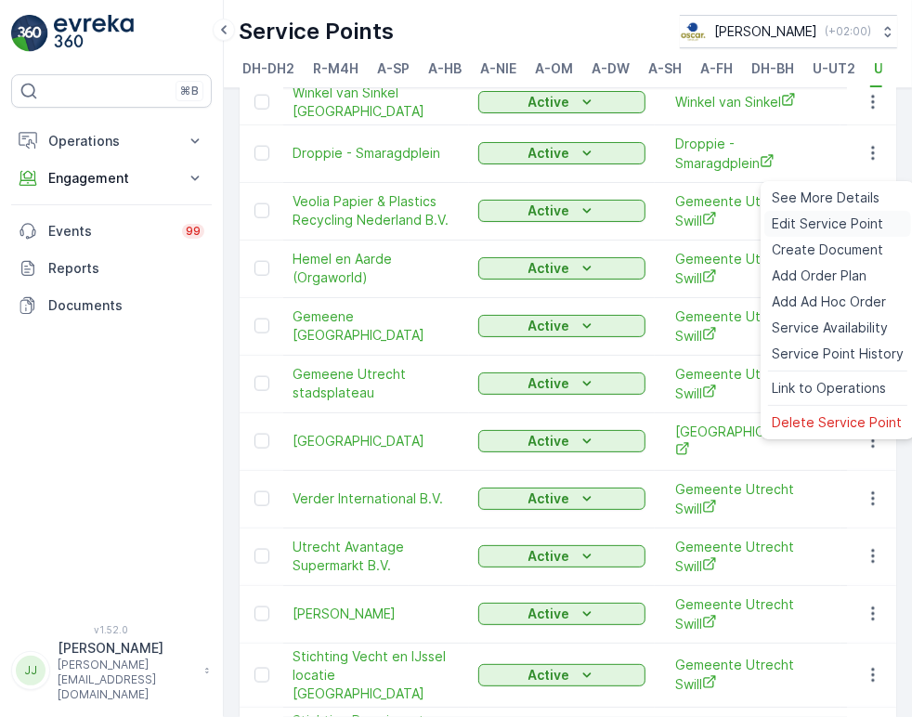
click at [821, 228] on span "Edit Service Point" at bounding box center [827, 224] width 111 height 19
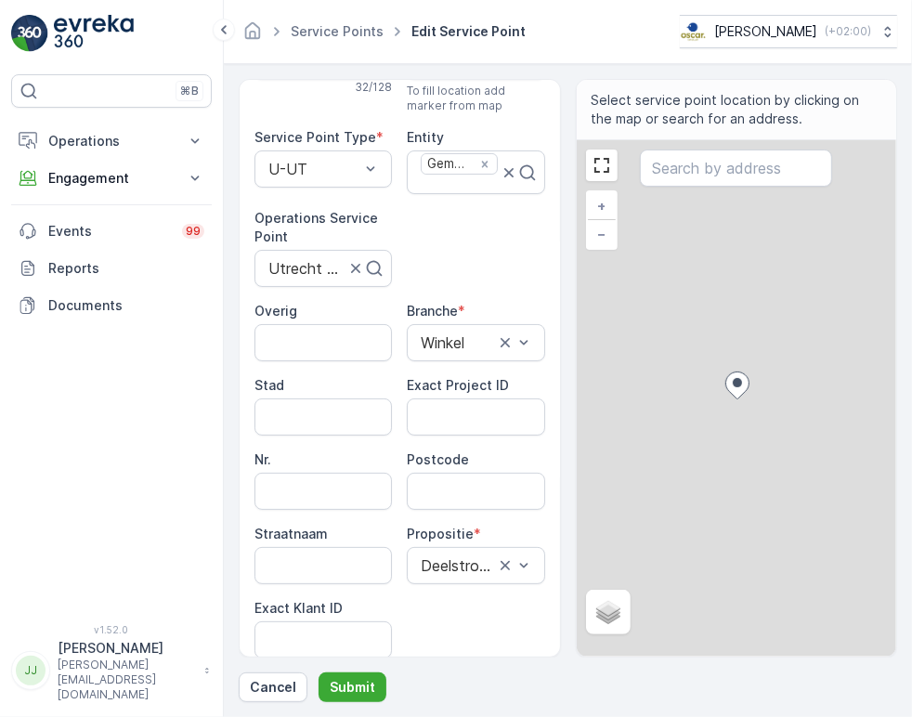
scroll to position [206, 0]
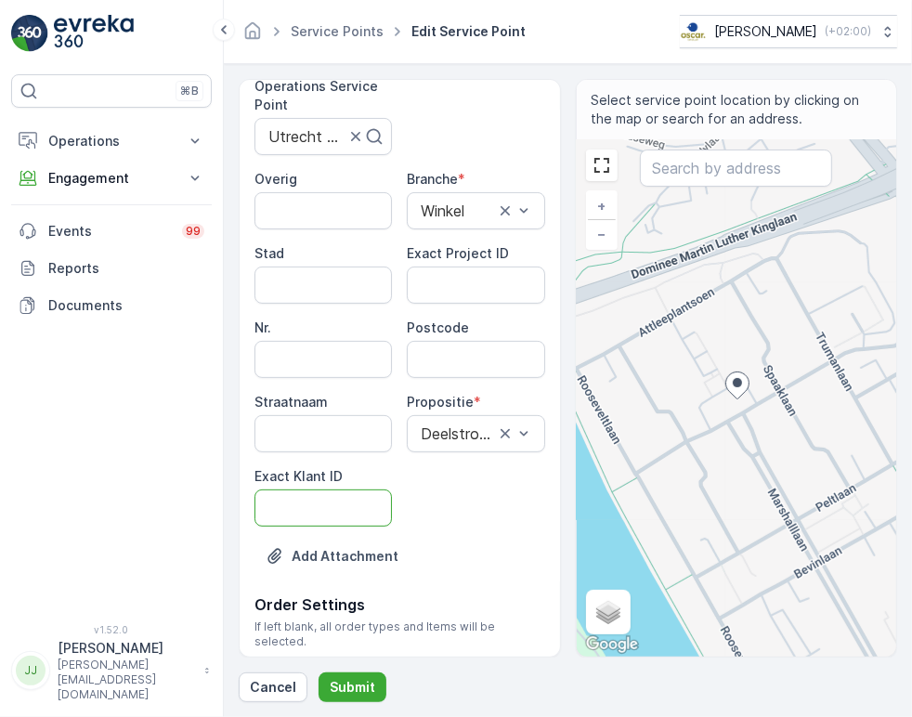
click at [313, 496] on ID "Exact Klant ID" at bounding box center [322, 507] width 137 height 37
paste ID "1422"
type ID "1422"
click at [475, 282] on ID "Exact Project ID" at bounding box center [475, 285] width 137 height 37
paste ID "OC-0058-2025"
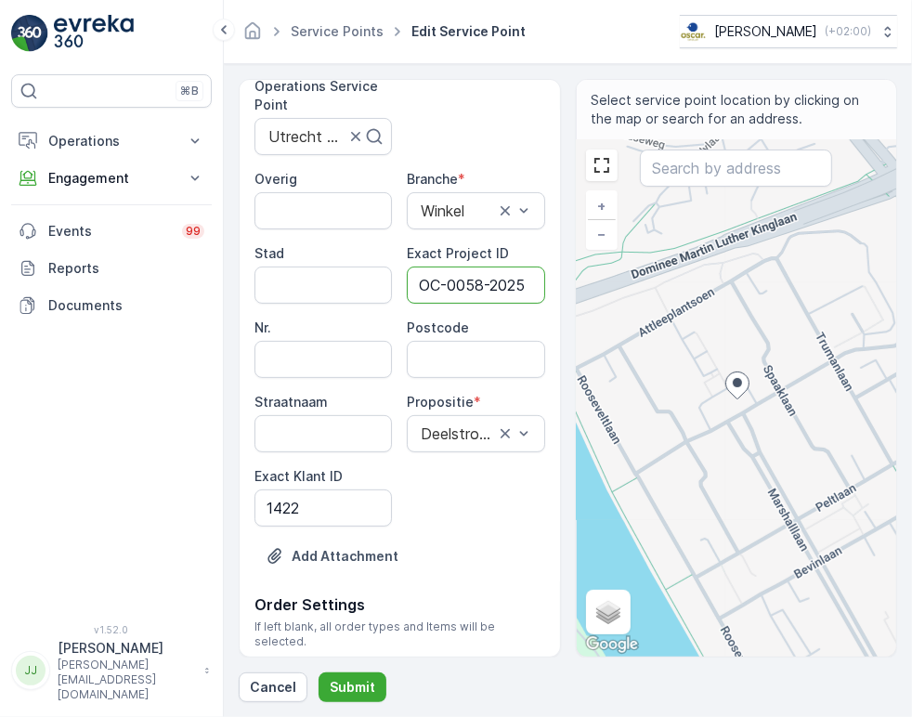
scroll to position [0, 5]
type ID "OC-0058-2025"
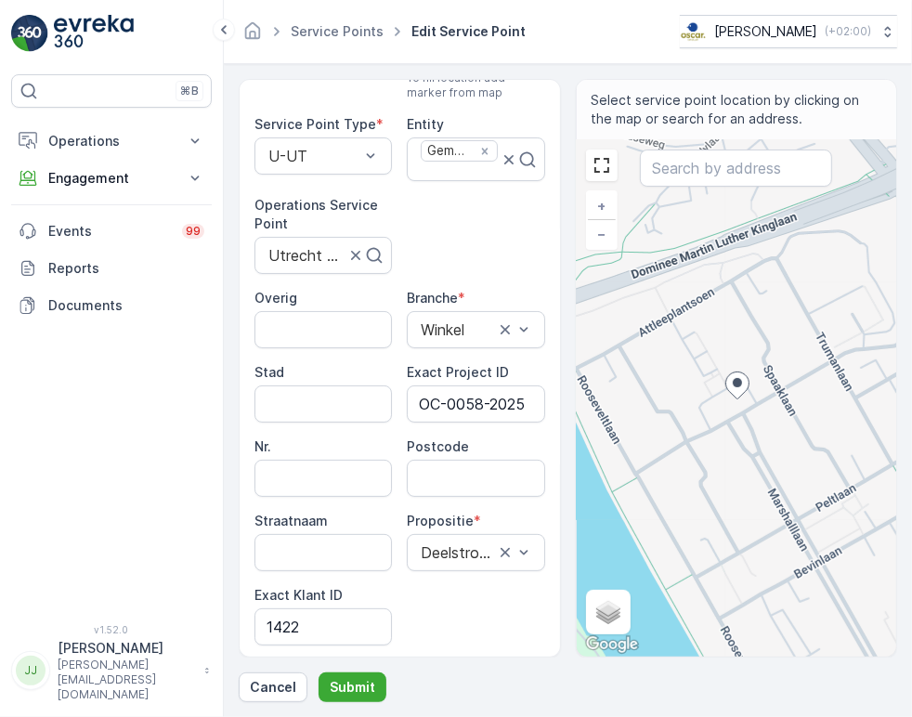
scroll to position [0, 0]
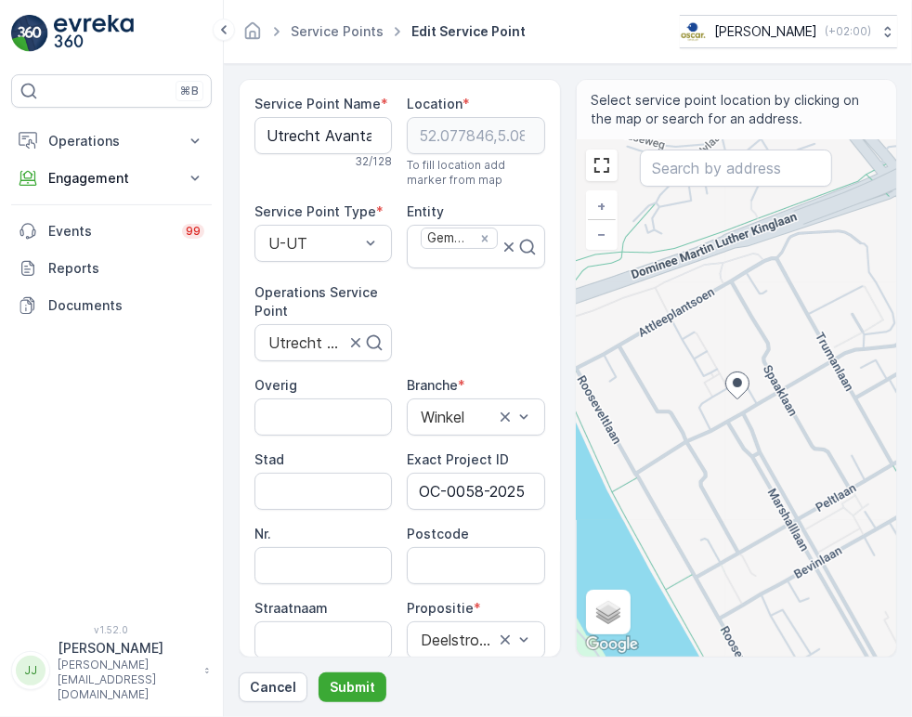
click at [332, 111] on span "Service Point Name" at bounding box center [317, 104] width 126 height 19
click at [321, 137] on Name "Utrecht Avantage Supermarkt B.V." at bounding box center [322, 135] width 137 height 37
click at [474, 563] on input "Postcode" at bounding box center [475, 565] width 137 height 37
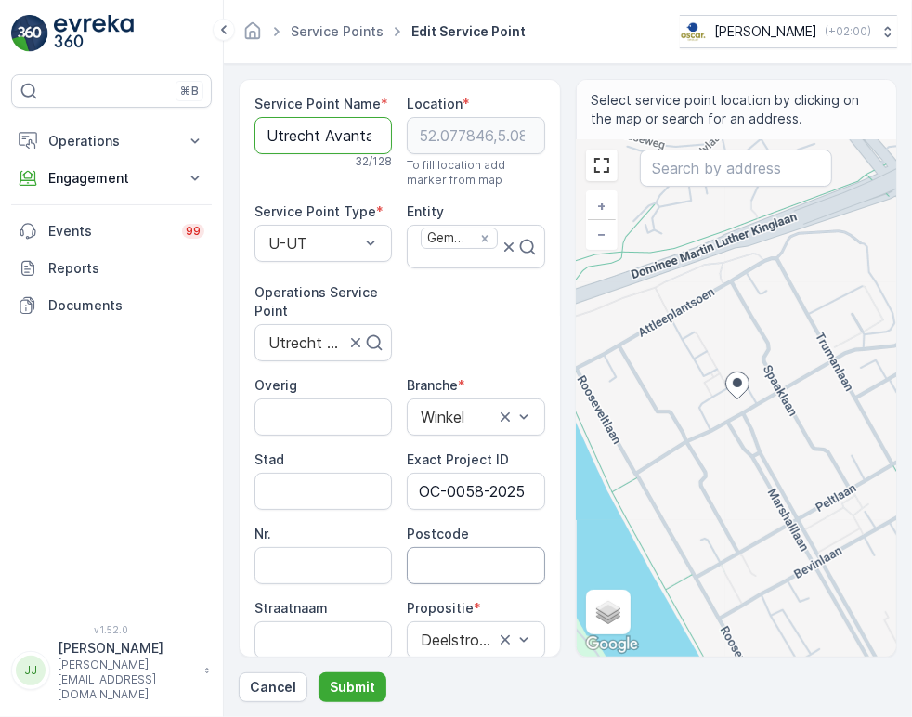
paste input "3527 CG"
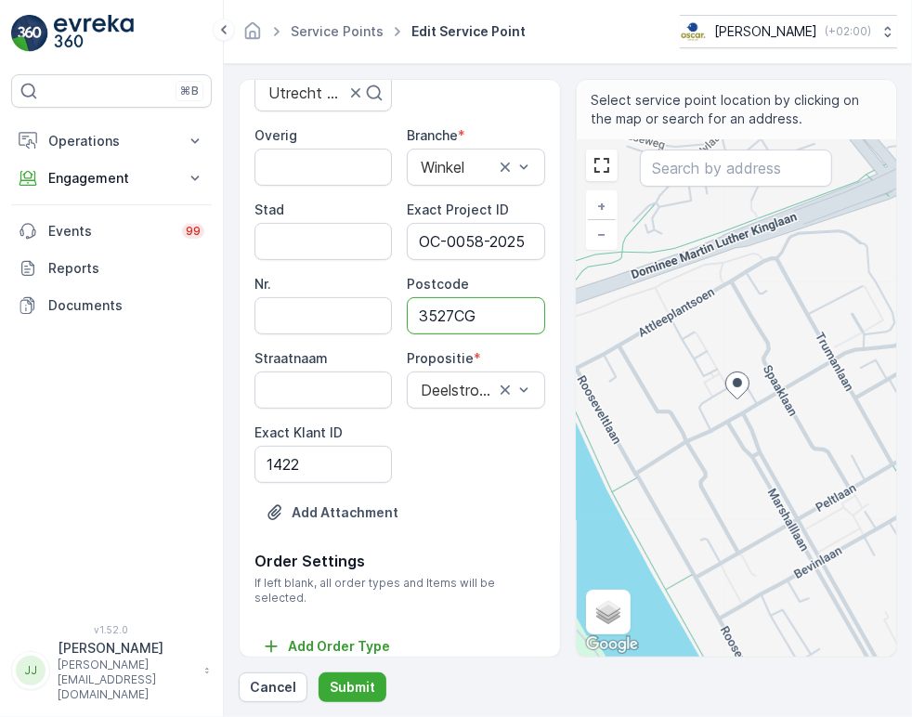
scroll to position [251, 0]
type input "3527CG"
click at [358, 691] on p "Submit" at bounding box center [353, 687] width 46 height 19
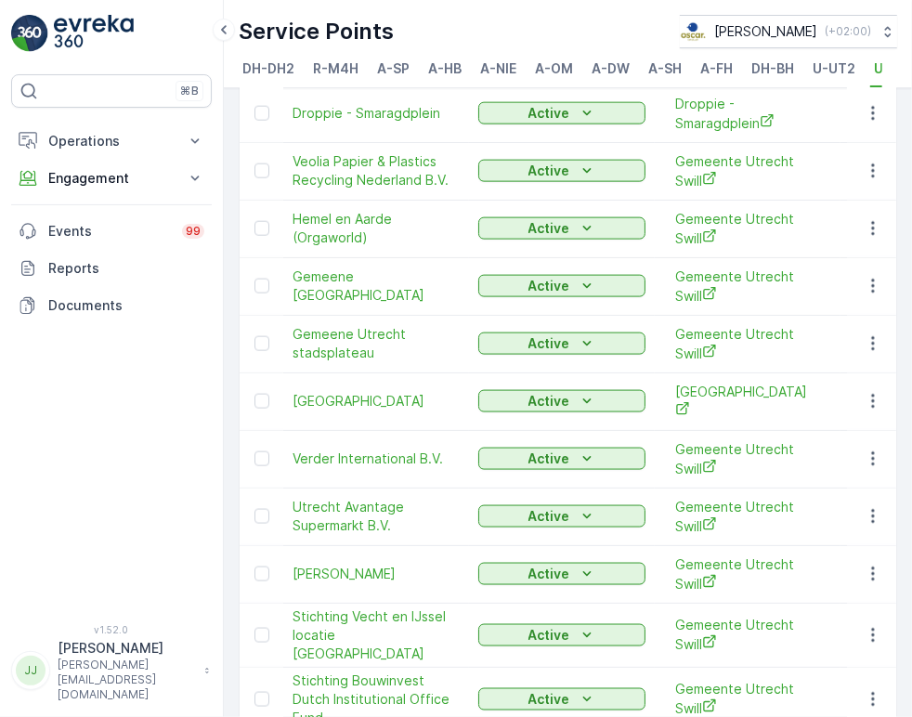
scroll to position [1516, 0]
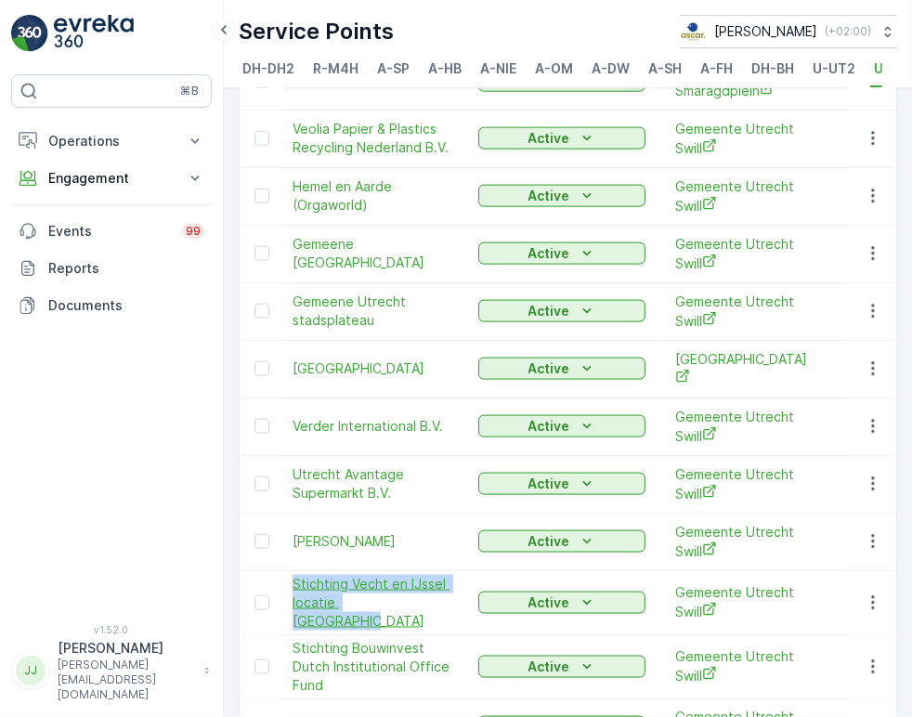
drag, startPoint x: 290, startPoint y: 476, endPoint x: 411, endPoint y: 501, distance: 124.2
click at [411, 570] on td "Stichting Vecht en IJssel locatie [GEOGRAPHIC_DATA]" at bounding box center [376, 602] width 186 height 64
copy span "Stichting Vecht en IJssel locatie [GEOGRAPHIC_DATA]"
click at [869, 657] on icon "button" at bounding box center [873, 666] width 19 height 19
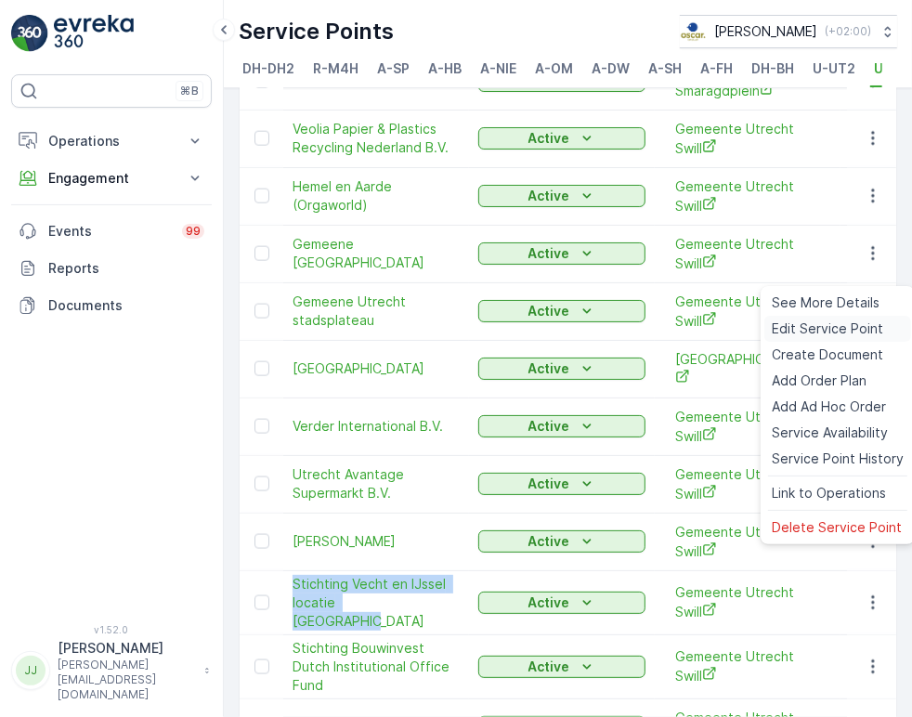
click at [809, 333] on span "Edit Service Point" at bounding box center [827, 328] width 111 height 19
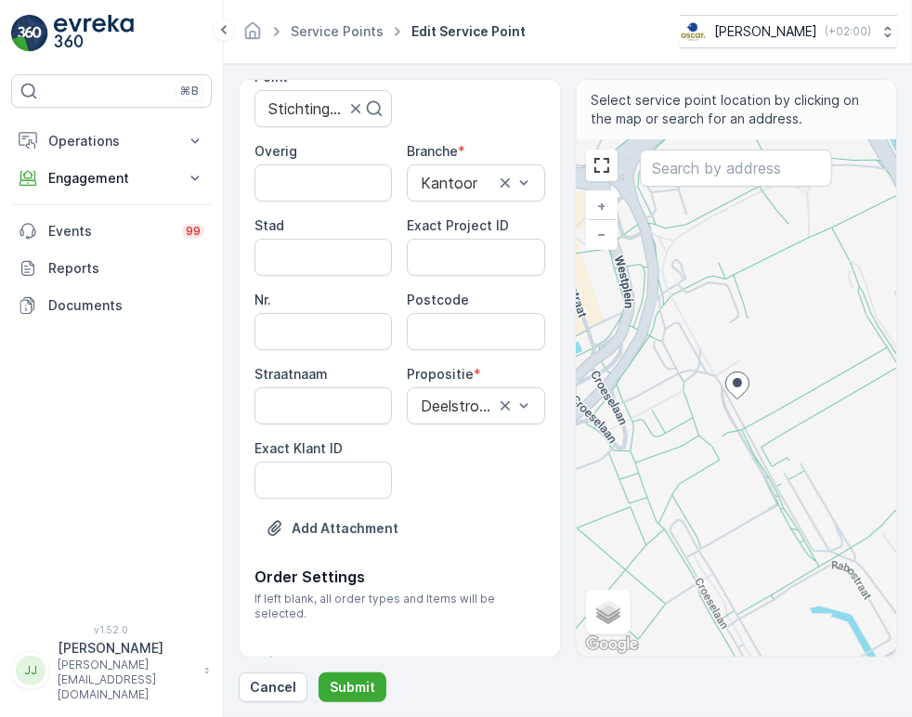
scroll to position [251, 0]
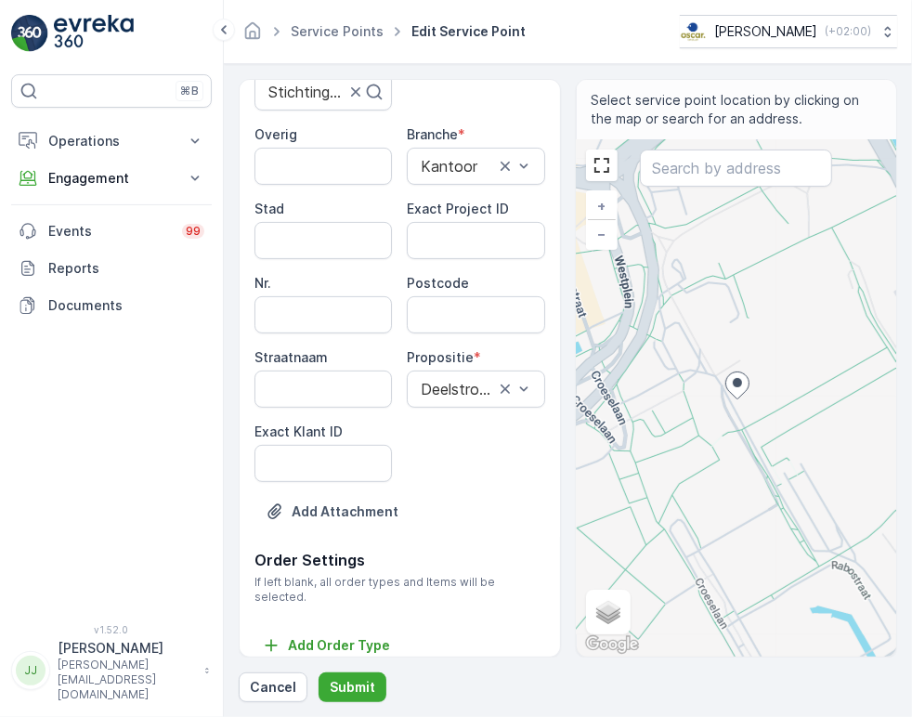
click at [326, 457] on ID "Exact Klant ID" at bounding box center [322, 463] width 137 height 37
paste ID "1422"
type ID "1422"
click at [436, 247] on ID "Exact Project ID" at bounding box center [475, 240] width 137 height 37
paste ID "OC-0058-2025"
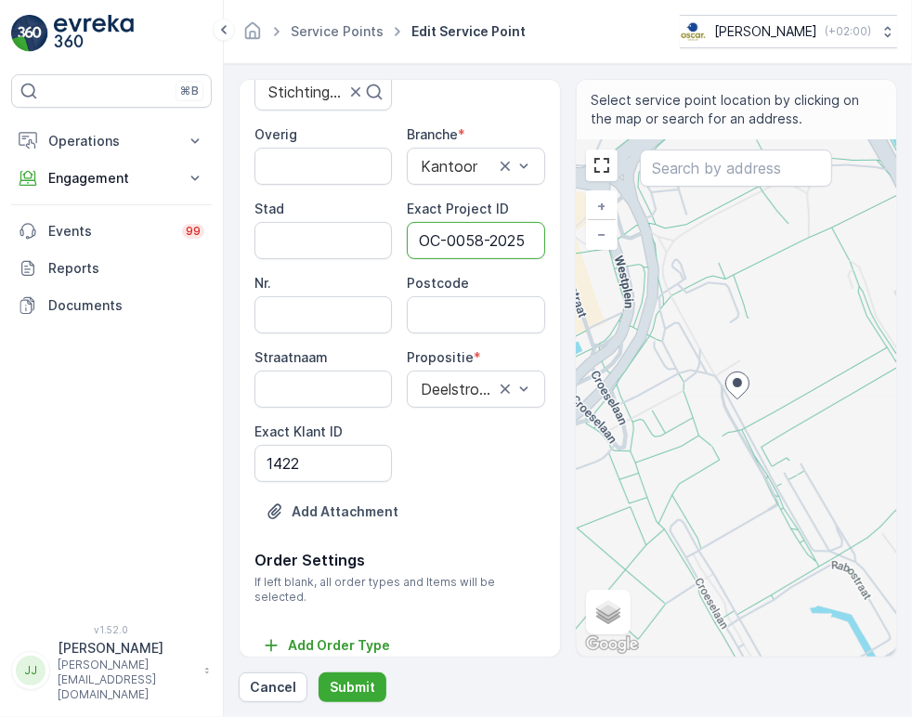
scroll to position [0, 5]
type ID "OC-0058-2025"
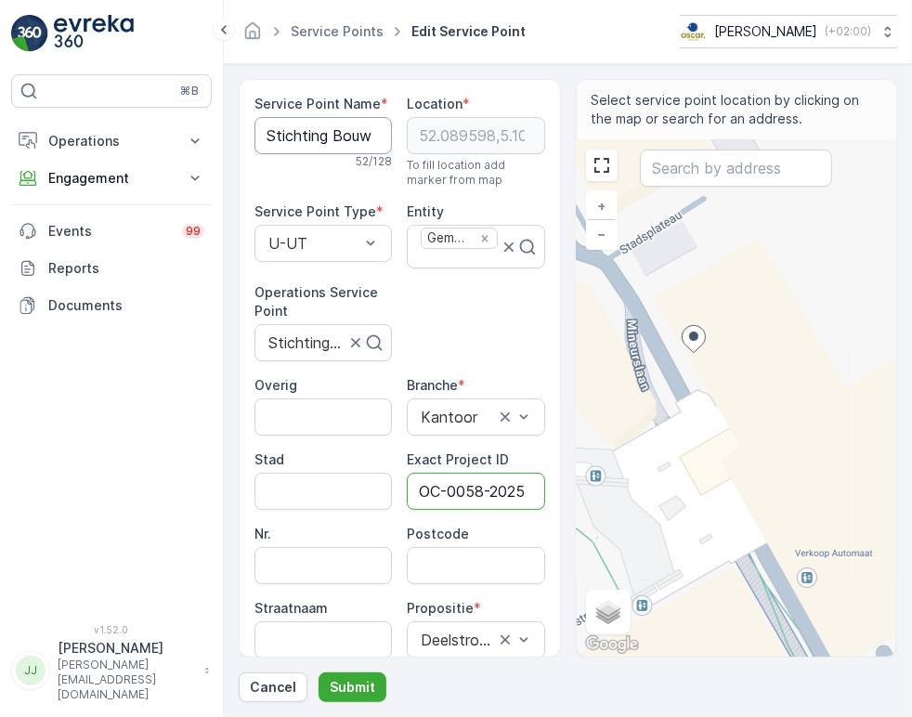
click at [293, 142] on Name "Stichting Bouwinvest Dutch Institutional Office Fund" at bounding box center [322, 135] width 137 height 37
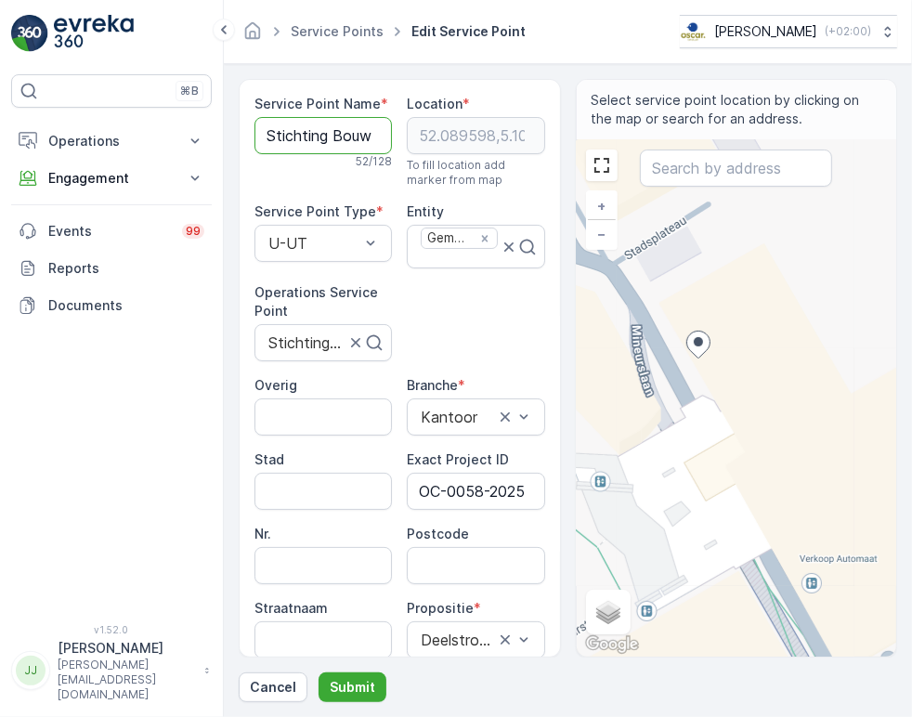
click at [451, 540] on span "Postcode" at bounding box center [438, 534] width 62 height 19
click at [453, 546] on div "Postcode" at bounding box center [475, 554] width 137 height 59
click at [442, 581] on input "Postcode" at bounding box center [475, 565] width 137 height 37
paste input "3521 AZ"
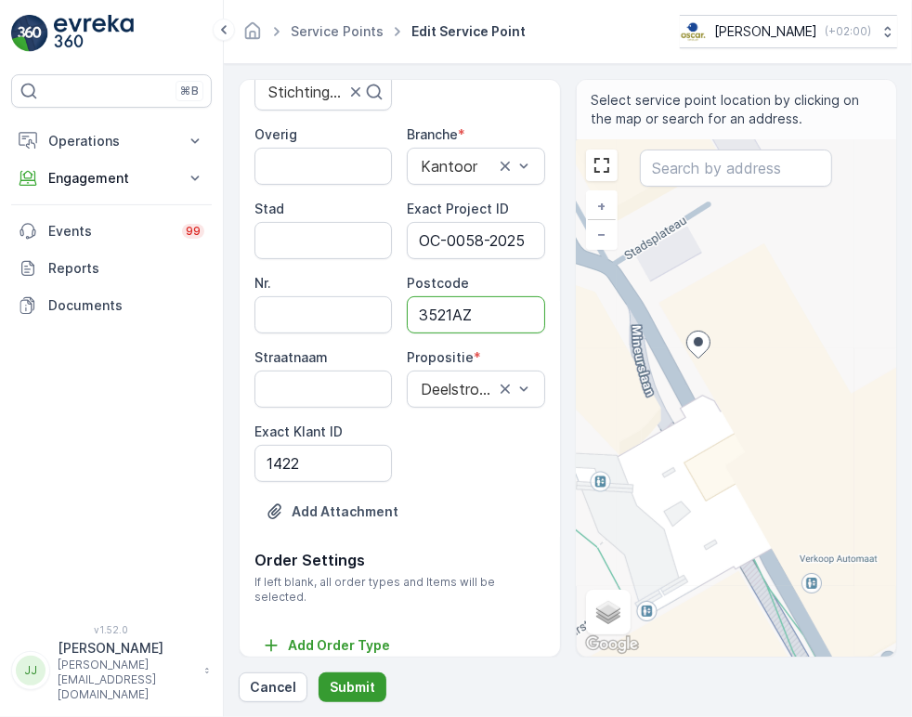
type input "3521AZ"
click at [358, 685] on p "Submit" at bounding box center [353, 687] width 46 height 19
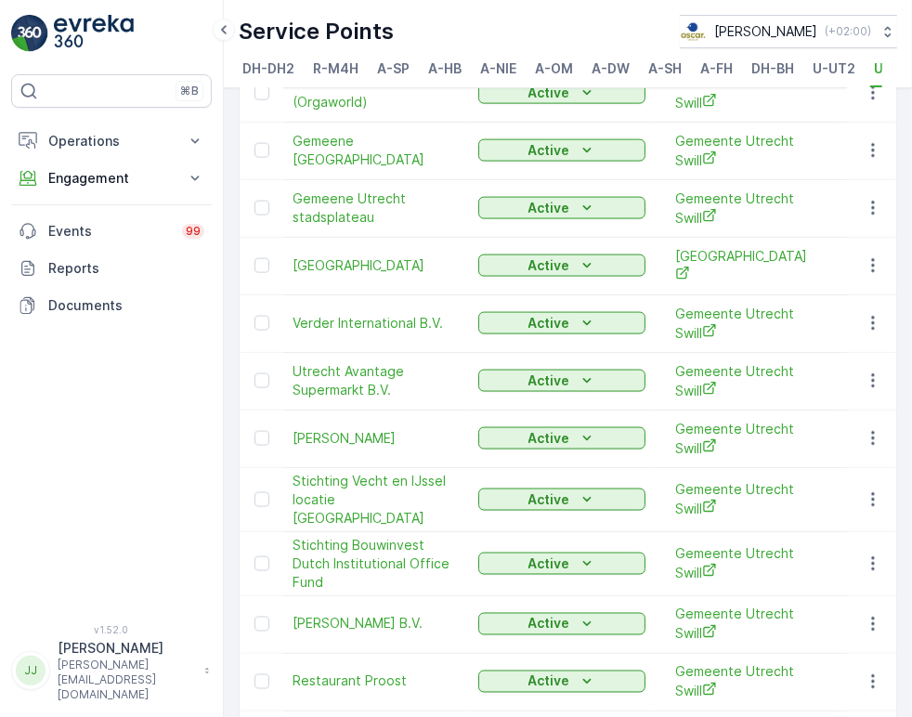
scroll to position [1723, 0]
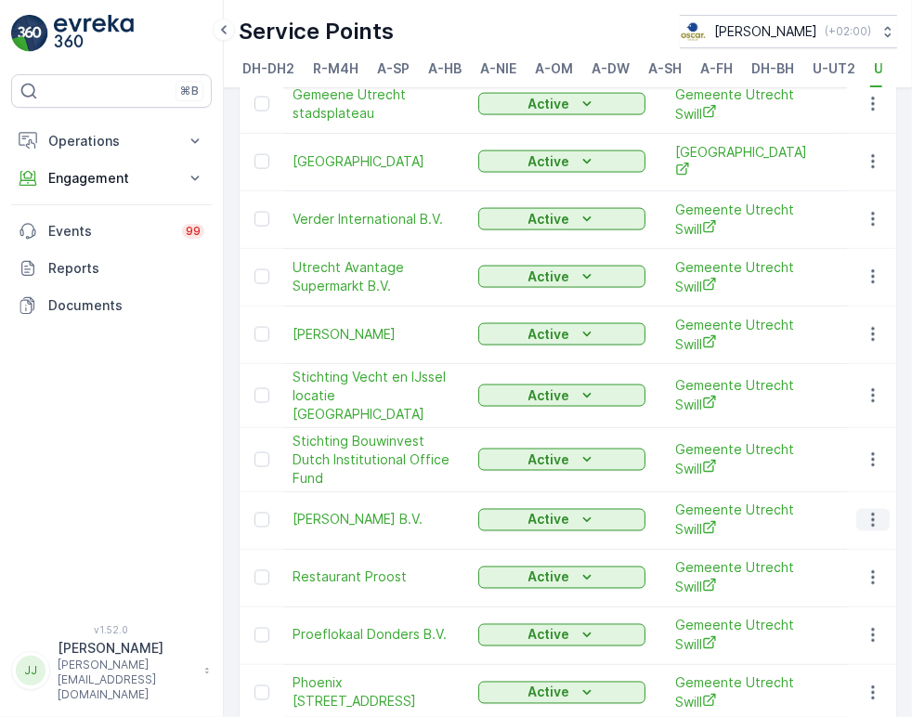
click at [865, 511] on icon "button" at bounding box center [873, 520] width 19 height 19
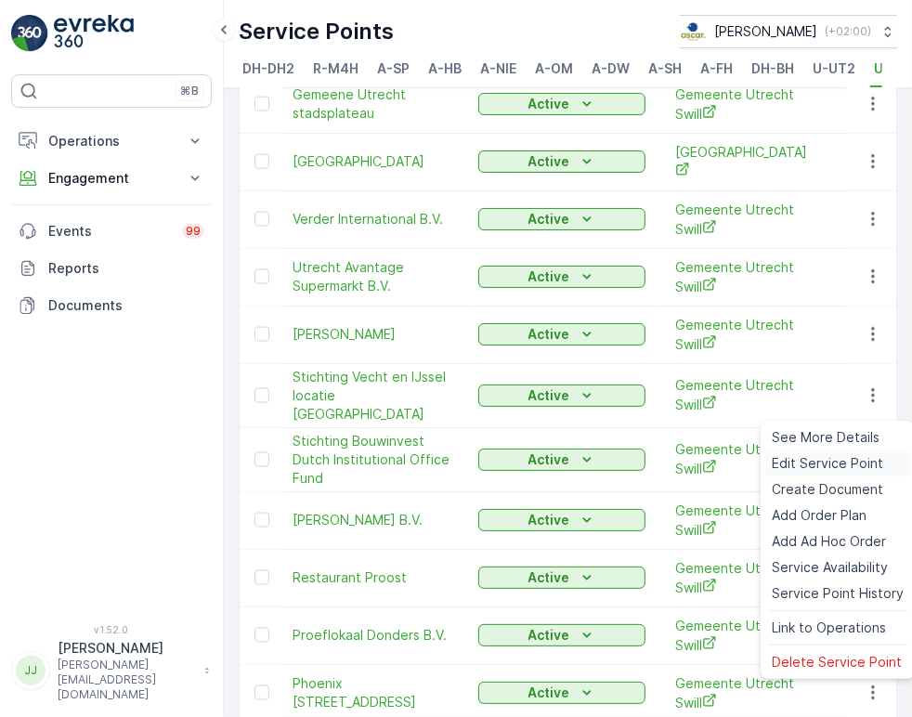
click at [832, 457] on span "Edit Service Point" at bounding box center [827, 463] width 111 height 19
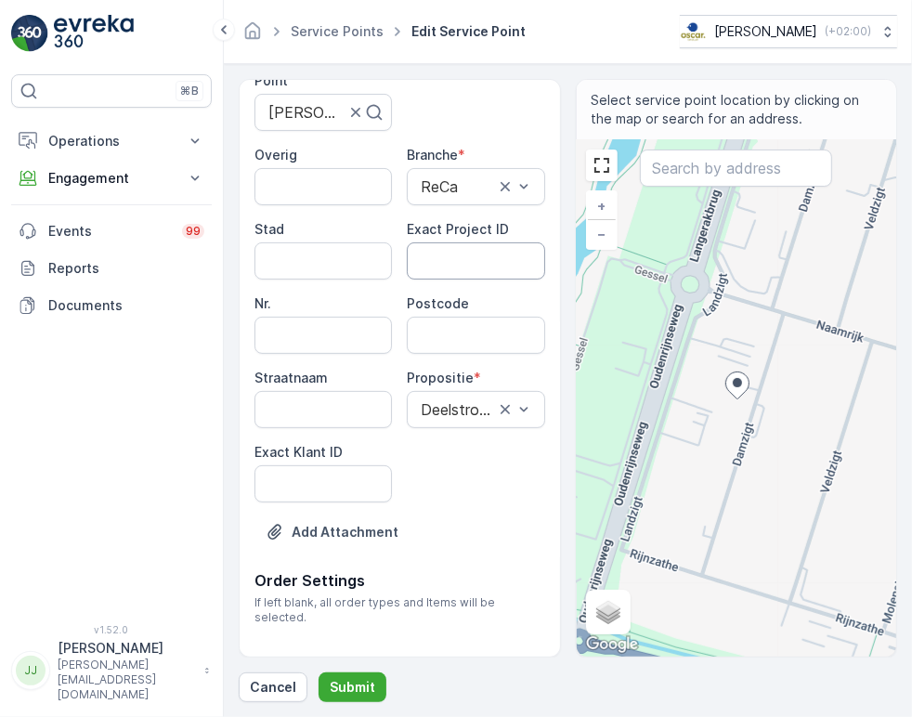
scroll to position [251, 0]
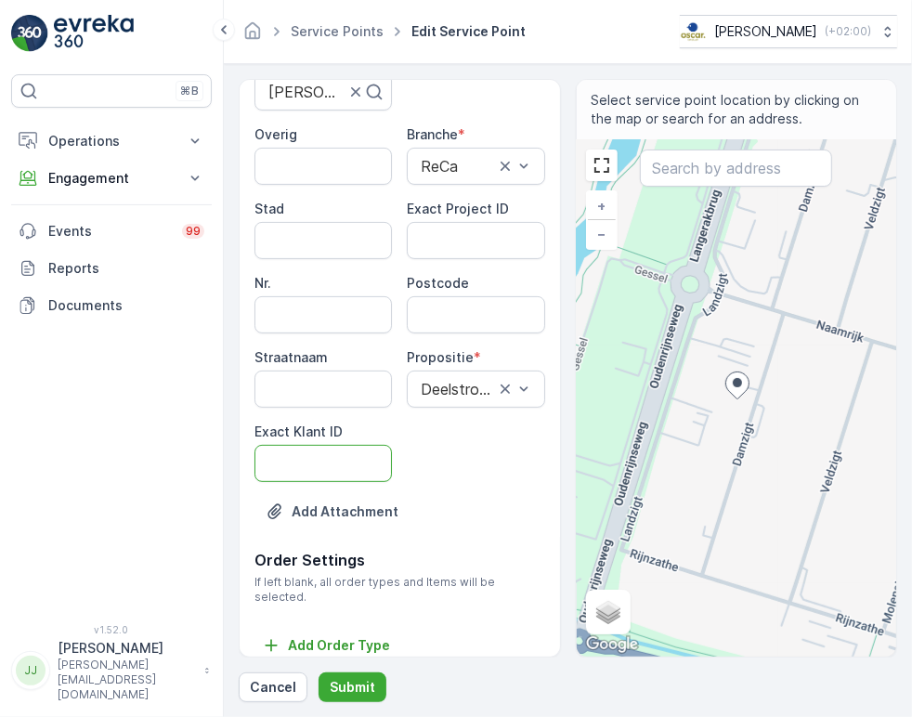
click at [323, 450] on ID "Exact Klant ID" at bounding box center [322, 463] width 137 height 37
paste ID "1422"
type ID "1422"
click at [459, 242] on ID "Exact Project ID" at bounding box center [475, 240] width 137 height 37
paste ID "OC-0058-2025"
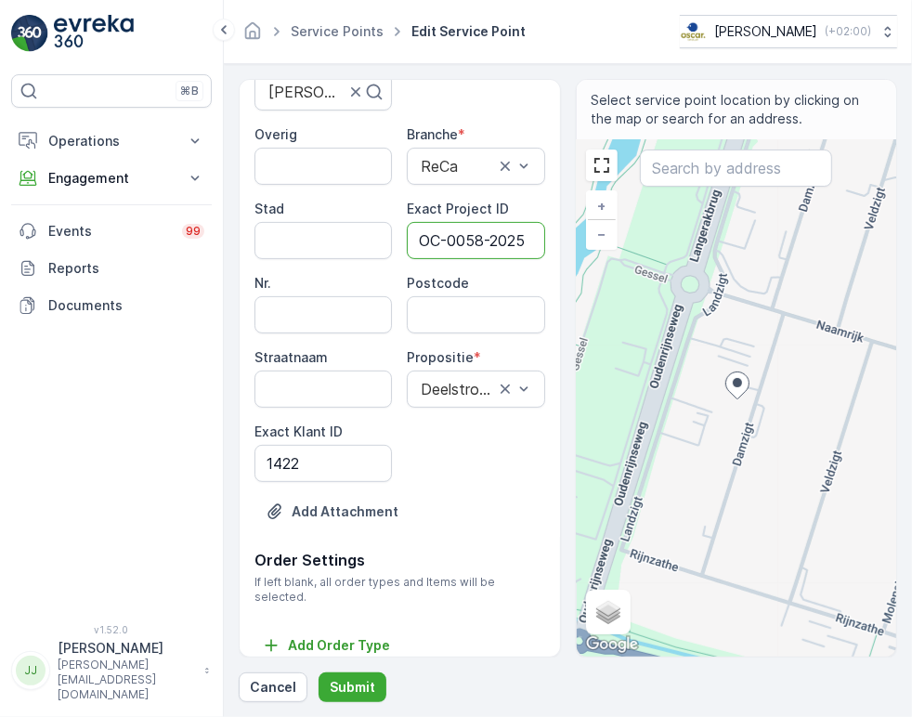
scroll to position [0, 5]
type ID "OC-0058-2025"
click at [430, 326] on input "Postcode" at bounding box center [475, 314] width 137 height 37
paste input "3454 PS"
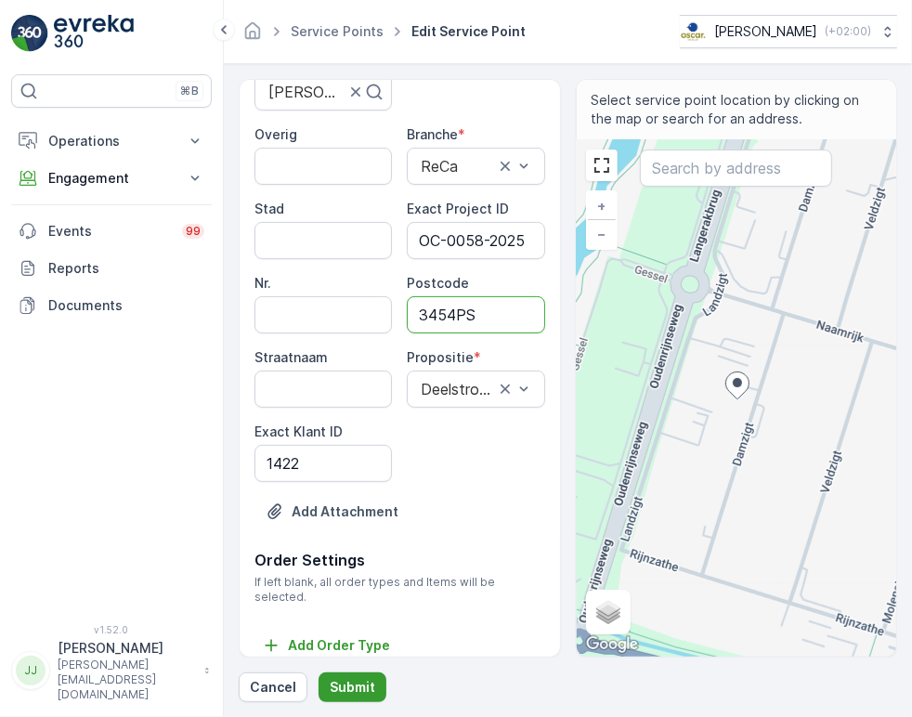
type input "3454PS"
click at [342, 682] on p "Submit" at bounding box center [353, 687] width 46 height 19
